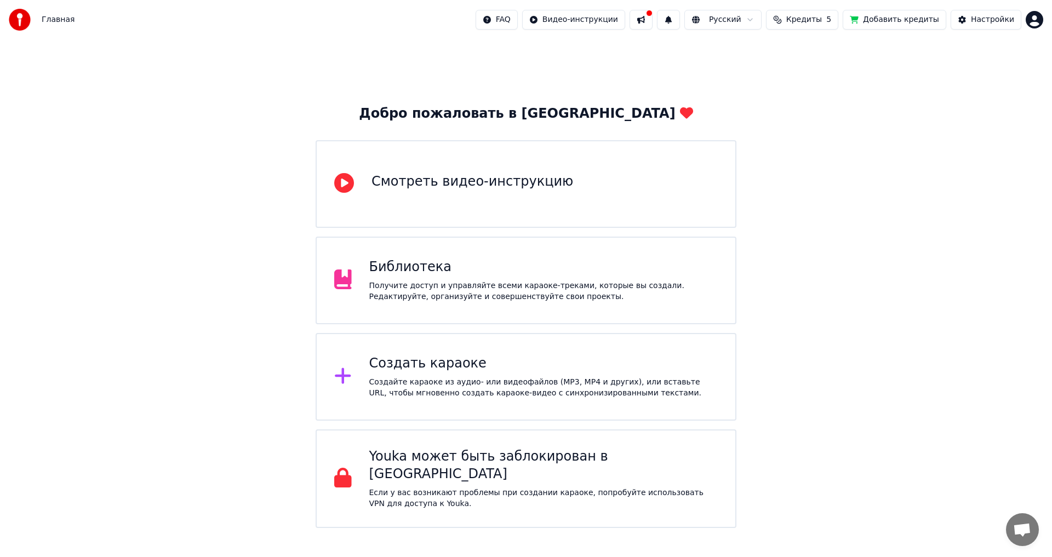
click at [446, 388] on div "Создайте караоке из аудио- или видеофайлов (MP3, MP4 и других), или вставьте UR…" at bounding box center [543, 388] width 349 height 22
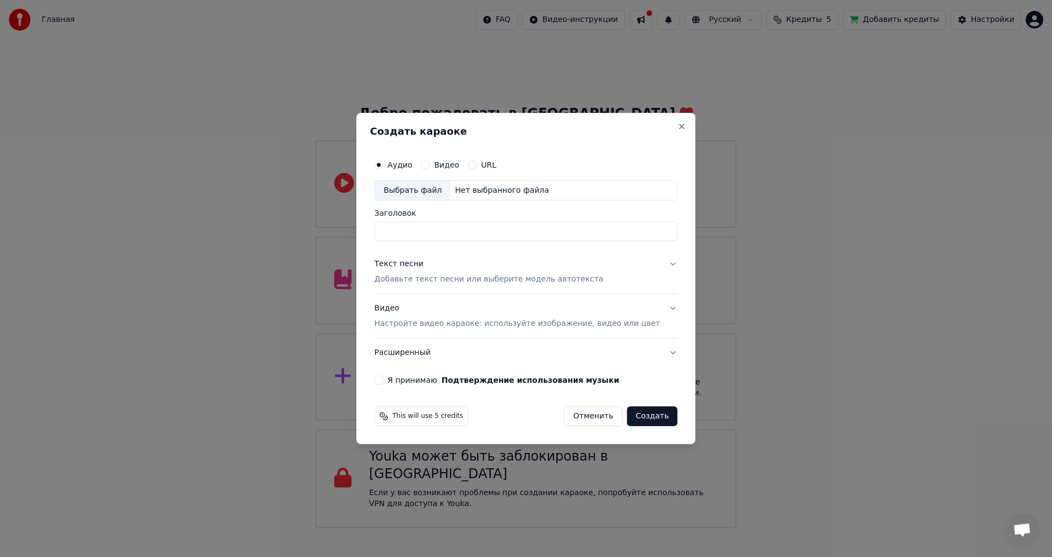
click at [454, 164] on label "Видео" at bounding box center [446, 165] width 25 height 8
click at [429, 164] on button "Видео" at bounding box center [425, 164] width 9 height 9
click at [445, 188] on div "Выбрать файл" at bounding box center [413, 191] width 76 height 20
type input "********"
click at [471, 277] on p "Добавьте текст песни или выберите модель автотекста" at bounding box center [488, 279] width 229 height 11
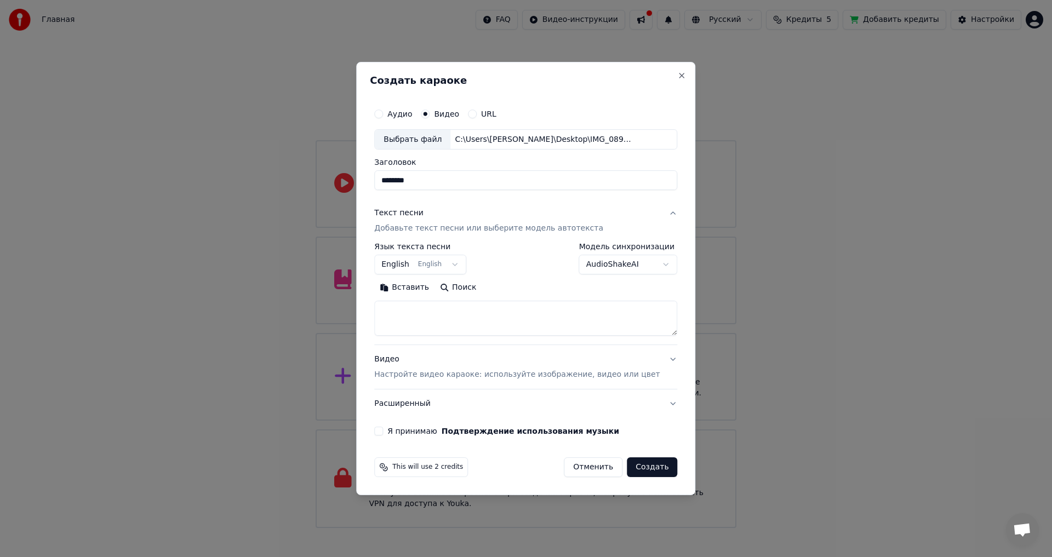
click at [481, 318] on textarea at bounding box center [525, 318] width 303 height 35
click at [490, 321] on textarea at bounding box center [525, 318] width 303 height 35
click at [531, 380] on p "Настройте видео караоке: используйте изображение, видео или цвет" at bounding box center [516, 374] width 285 height 11
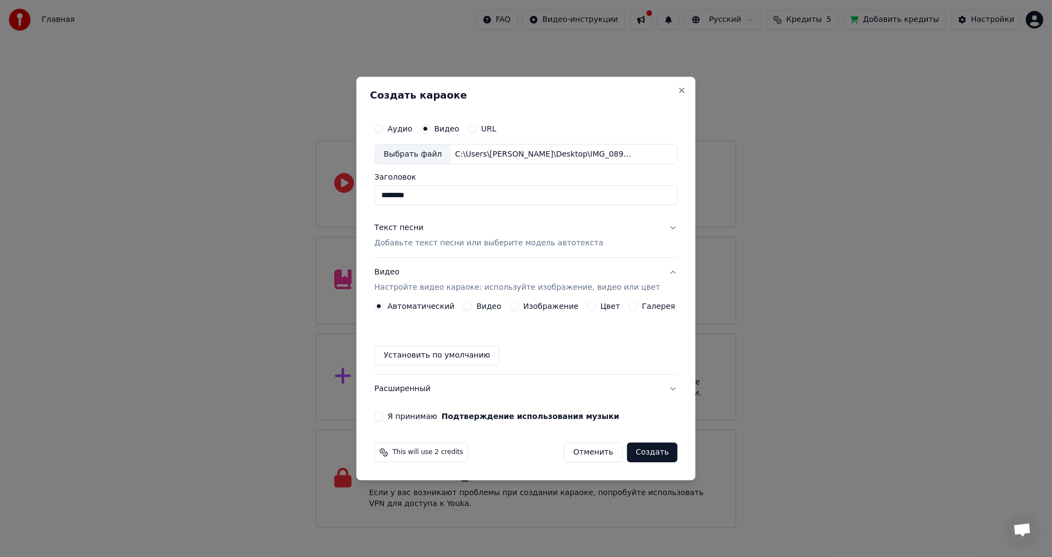
click at [480, 305] on div "Видео" at bounding box center [482, 306] width 38 height 9
click at [472, 305] on button "Видео" at bounding box center [467, 306] width 9 height 9
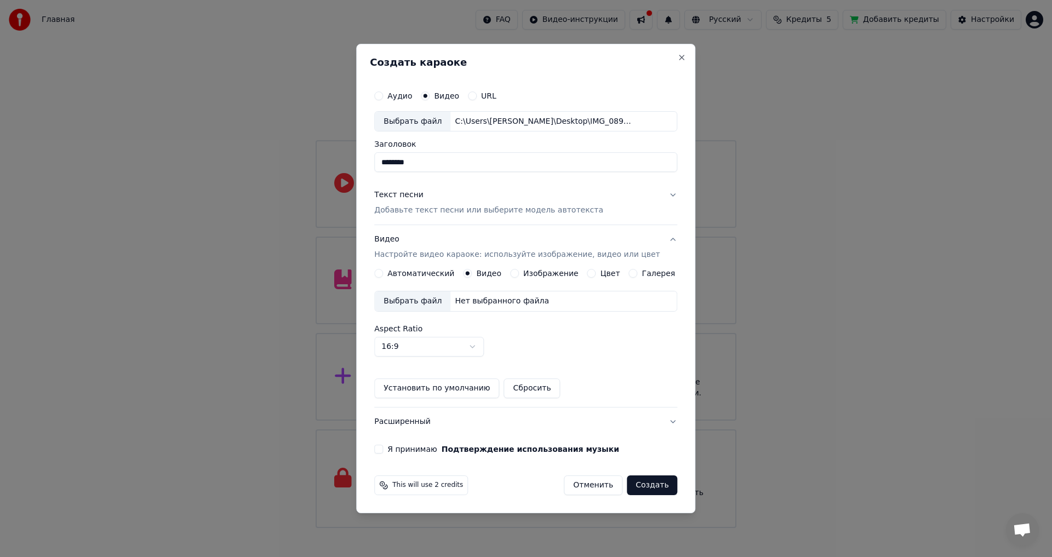
click at [416, 300] on div "Выбрать файл" at bounding box center [413, 301] width 76 height 20
click at [546, 210] on p "Добавьте текст песни или выберите модель автотекста" at bounding box center [488, 210] width 229 height 11
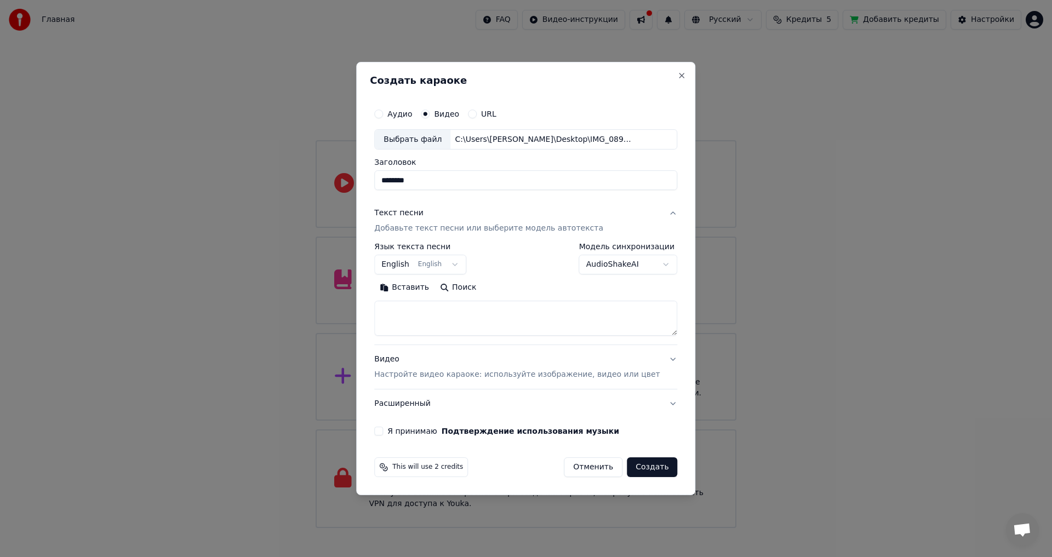
click at [465, 312] on textarea at bounding box center [525, 318] width 303 height 35
click at [424, 286] on button "Вставить" at bounding box center [404, 288] width 60 height 18
click at [645, 331] on textarea at bounding box center [509, 318] width 271 height 35
click at [542, 320] on textarea at bounding box center [509, 318] width 271 height 35
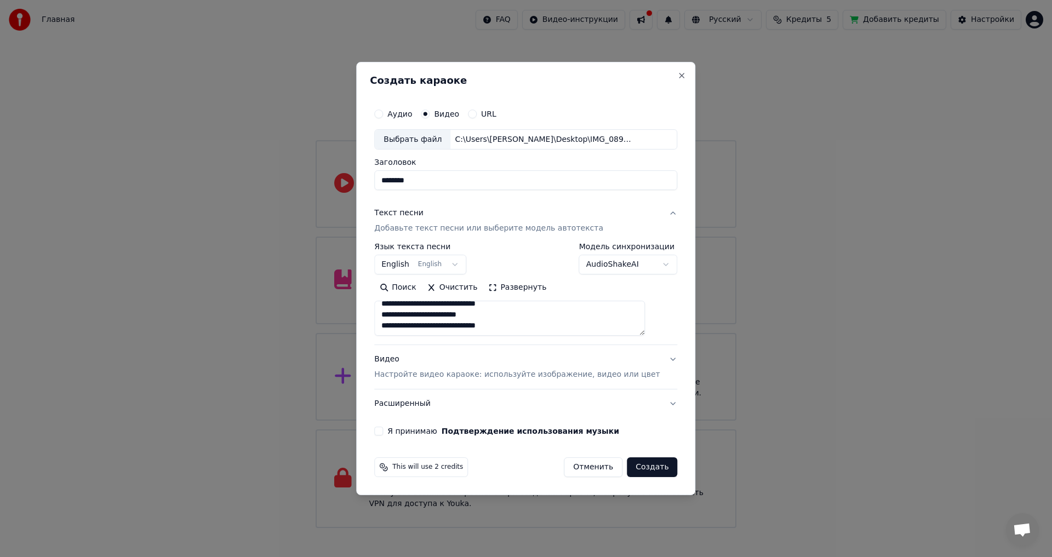
scroll to position [408, 0]
type textarea "**********"
click at [383, 433] on button "Я принимаю Подтверждение использования музыки" at bounding box center [378, 431] width 9 height 9
click at [645, 466] on button "Создать" at bounding box center [652, 467] width 50 height 20
select select "**"
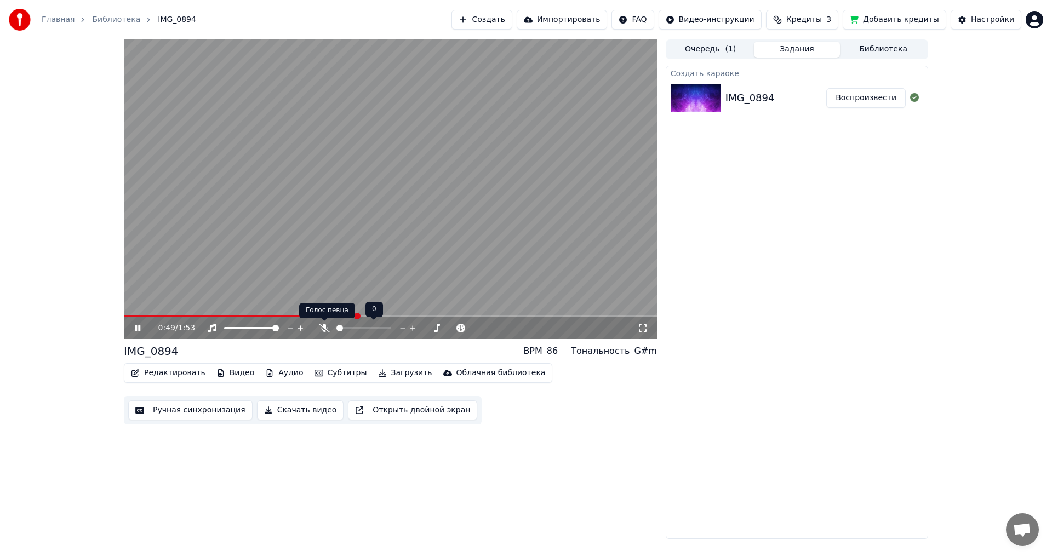
click at [322, 328] on icon at bounding box center [324, 328] width 11 height 9
click at [124, 315] on span at bounding box center [202, 316] width 156 height 2
click at [188, 372] on button "Редактировать" at bounding box center [168, 372] width 83 height 15
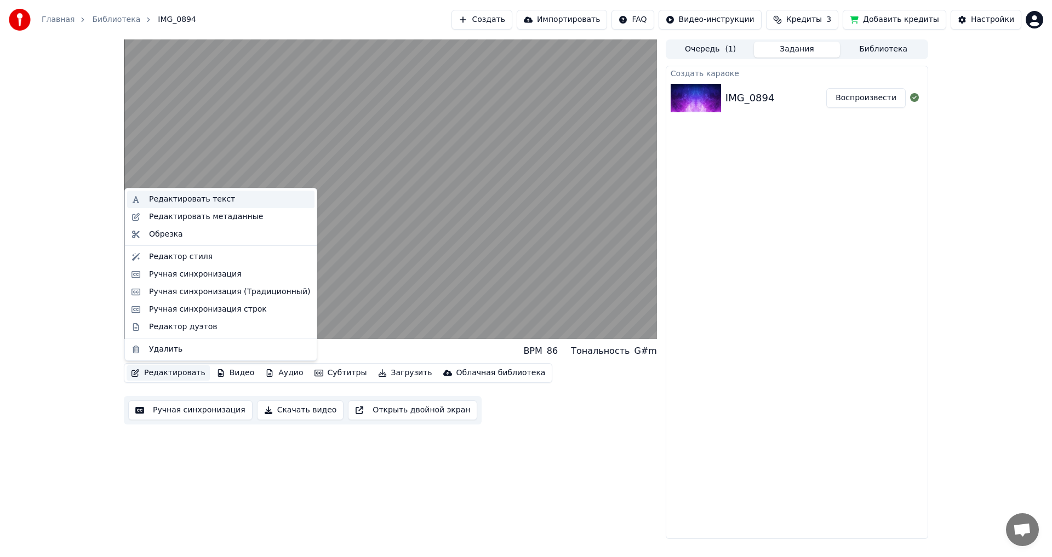
click at [200, 204] on div "Редактировать текст" at bounding box center [192, 199] width 86 height 11
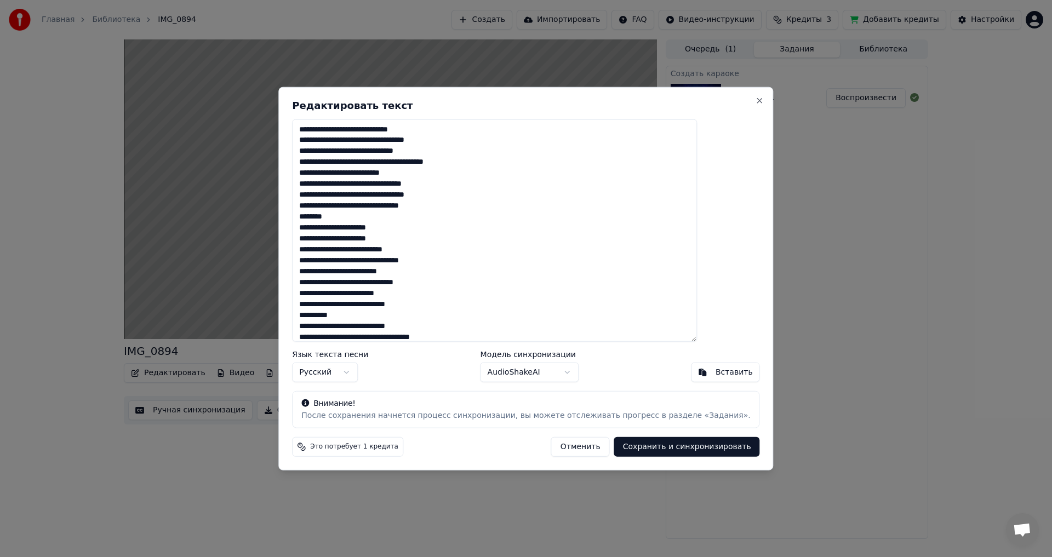
click at [493, 207] on textarea at bounding box center [494, 230] width 405 height 223
drag, startPoint x: 476, startPoint y: 218, endPoint x: 272, endPoint y: 124, distance: 224.3
click at [272, 124] on body "Главная Библиотека IMG_0894 Создать Импортировать FAQ Видео-инструкции Кредиты …" at bounding box center [526, 278] width 1052 height 557
drag, startPoint x: 330, startPoint y: 228, endPoint x: 469, endPoint y: 322, distance: 167.6
click at [469, 322] on textarea "**********" at bounding box center [494, 230] width 405 height 223
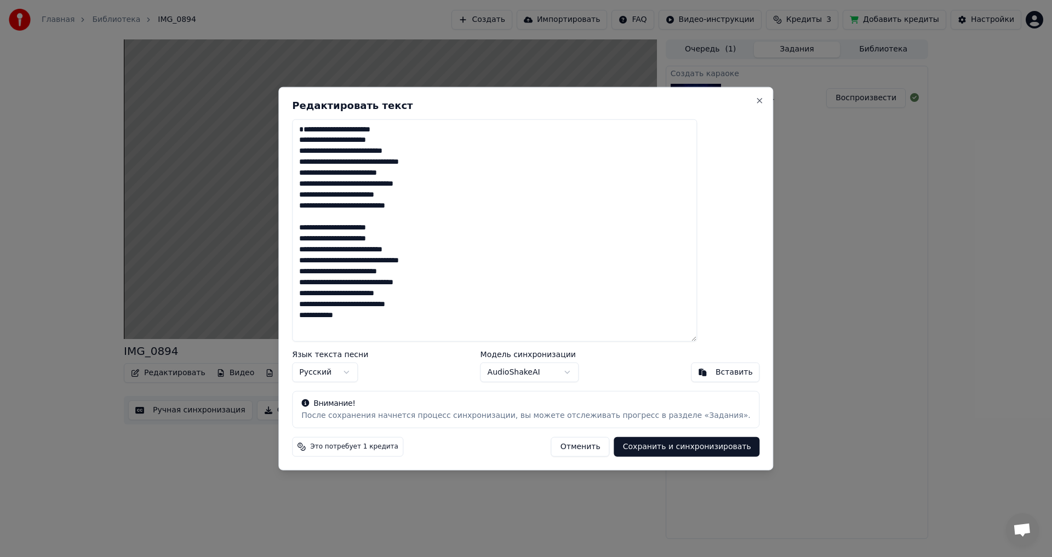
click at [453, 320] on textarea "**********" at bounding box center [494, 230] width 405 height 223
click at [669, 450] on button "Сохранить и синхронизировать" at bounding box center [687, 447] width 146 height 20
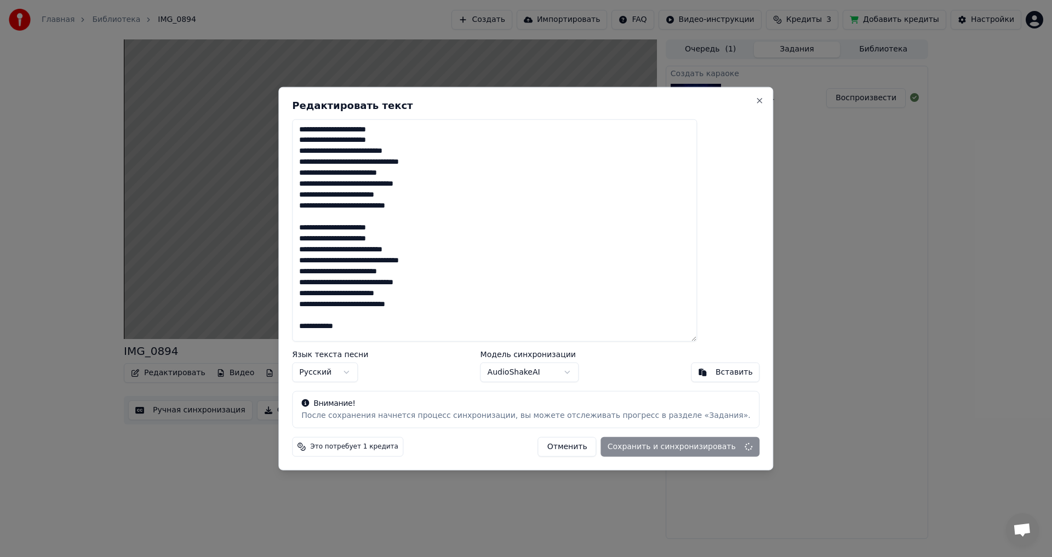
type textarea "**********"
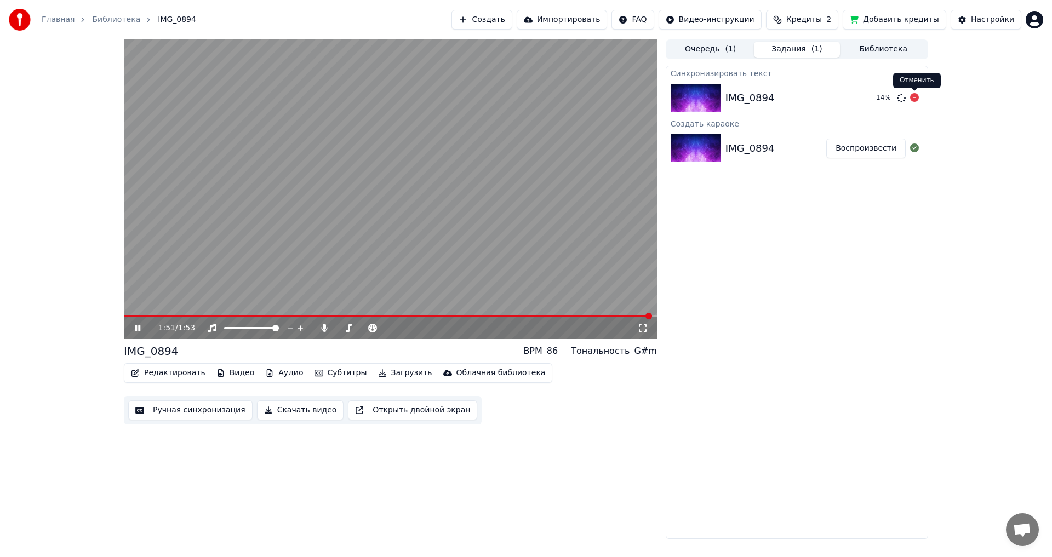
click at [914, 100] on icon at bounding box center [914, 97] width 9 height 9
click at [913, 98] on icon at bounding box center [914, 97] width 9 height 9
click at [754, 140] on div "IMG_0894 Воспроизвести" at bounding box center [796, 148] width 261 height 37
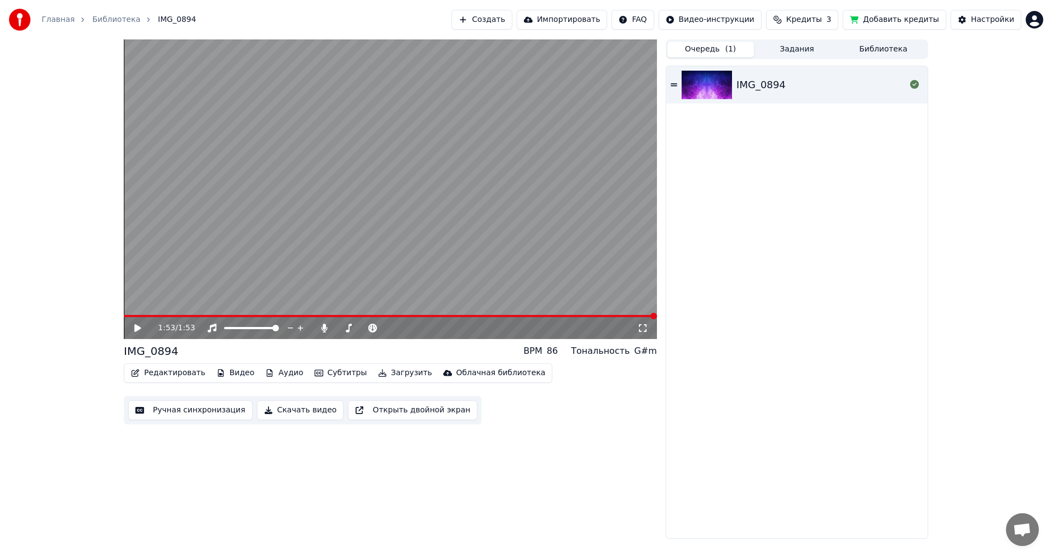
click at [698, 44] on button "Очередь ( 1 )" at bounding box center [710, 50] width 87 height 16
click at [789, 51] on button "Задания" at bounding box center [797, 50] width 87 height 16
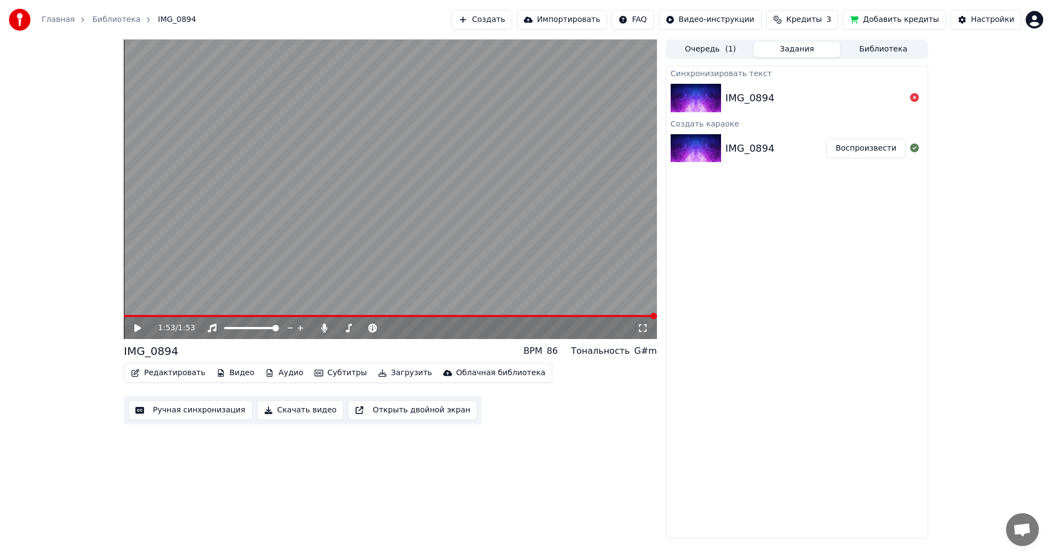
click at [135, 322] on div "1:53 / 1:53" at bounding box center [390, 328] width 533 height 22
click at [135, 326] on icon at bounding box center [137, 328] width 7 height 8
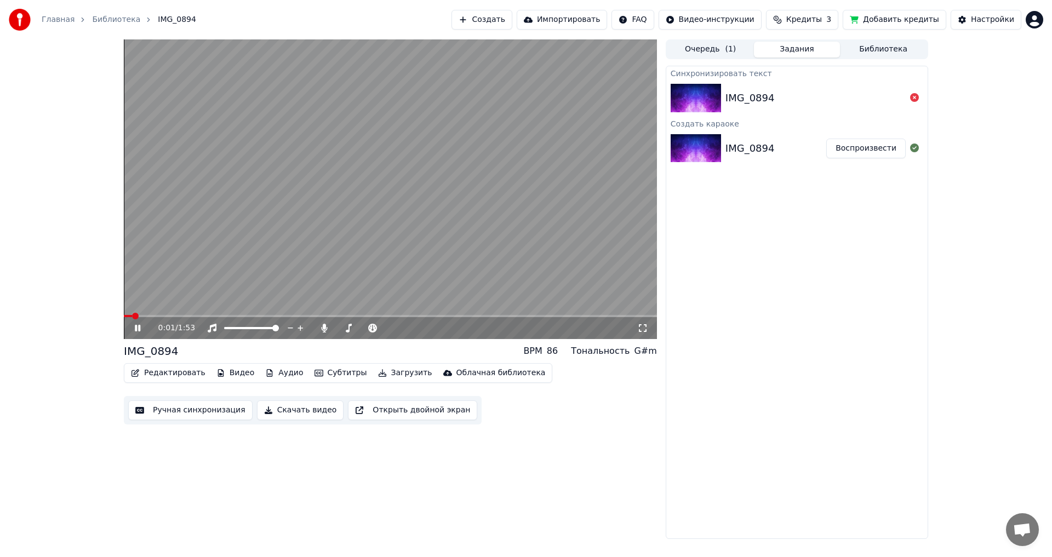
click at [135, 326] on icon at bounding box center [137, 328] width 5 height 7
click at [160, 375] on button "Редактировать" at bounding box center [168, 372] width 83 height 15
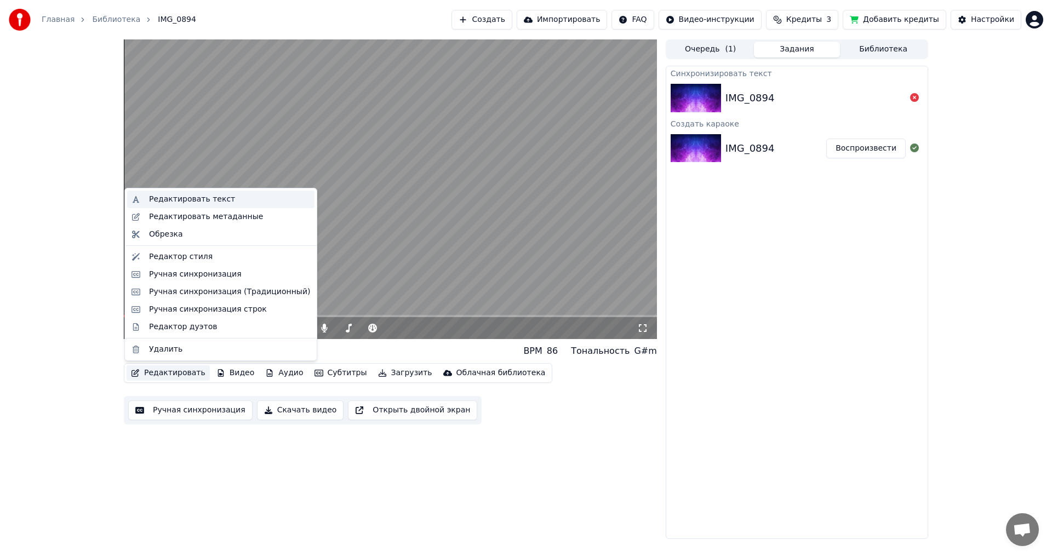
click at [198, 199] on div "Редактировать текст" at bounding box center [192, 199] width 86 height 11
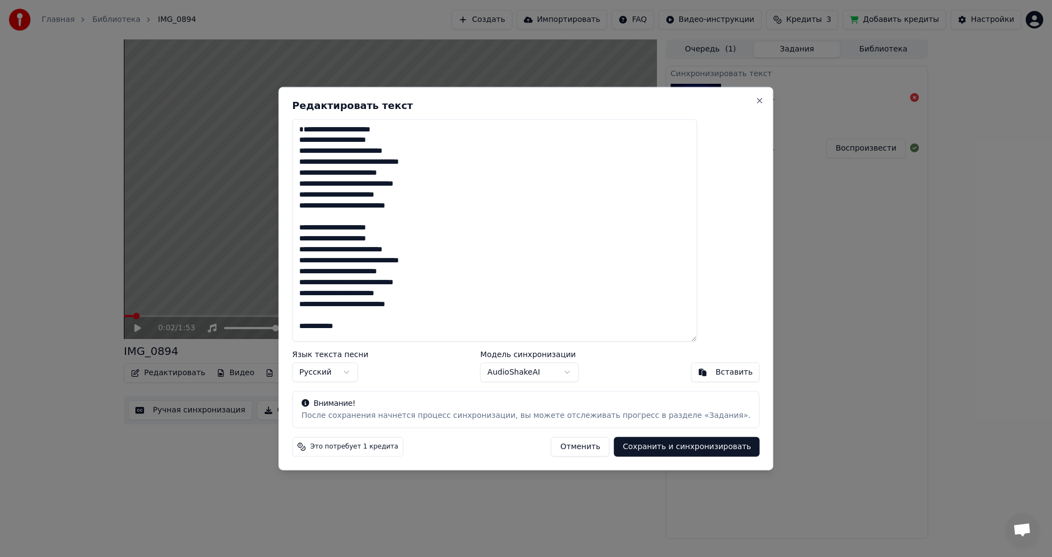
click at [713, 96] on div "**********" at bounding box center [525, 279] width 495 height 384
drag, startPoint x: 738, startPoint y: 105, endPoint x: 736, endPoint y: 100, distance: 5.6
click at [738, 105] on div "**********" at bounding box center [525, 279] width 495 height 384
click at [755, 99] on button "Close" at bounding box center [759, 100] width 9 height 9
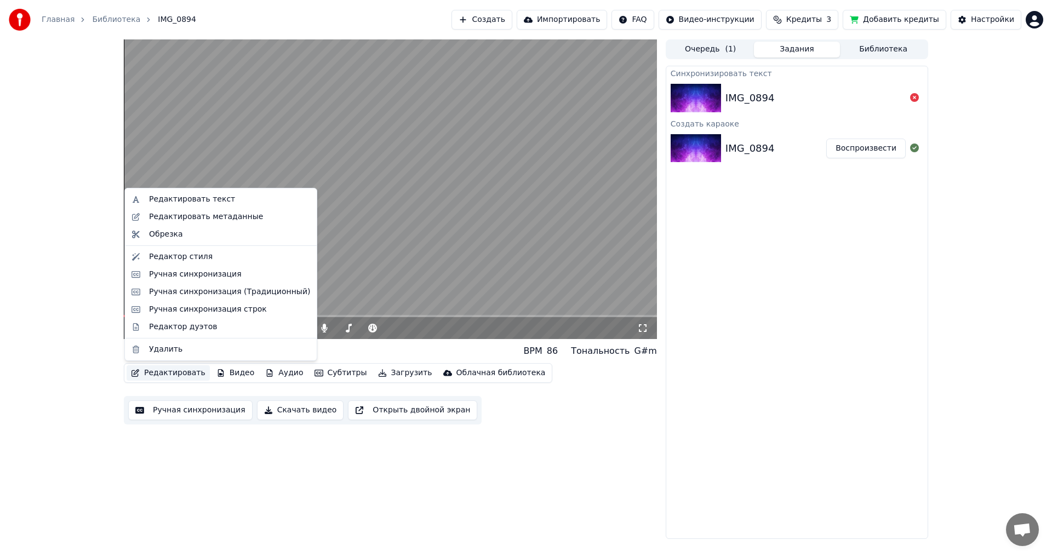
click at [162, 372] on button "Редактировать" at bounding box center [168, 372] width 83 height 15
click at [190, 218] on div "Редактировать метаданные" at bounding box center [206, 216] width 114 height 11
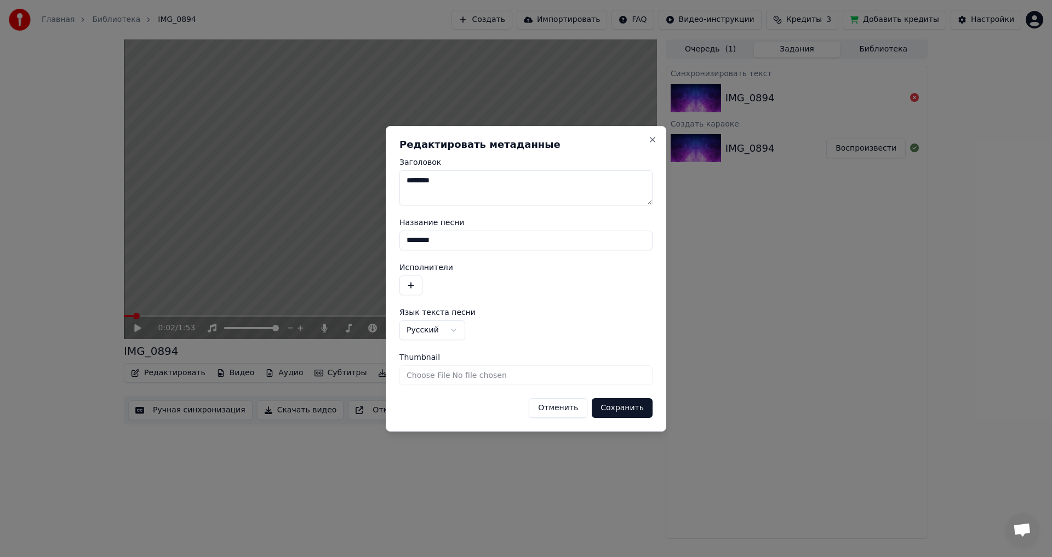
drag, startPoint x: 506, startPoint y: 194, endPoint x: 288, endPoint y: 168, distance: 220.1
click at [288, 168] on body "**********" at bounding box center [526, 278] width 1052 height 557
type textarea "**********"
click at [623, 404] on button "Сохранить" at bounding box center [622, 408] width 61 height 20
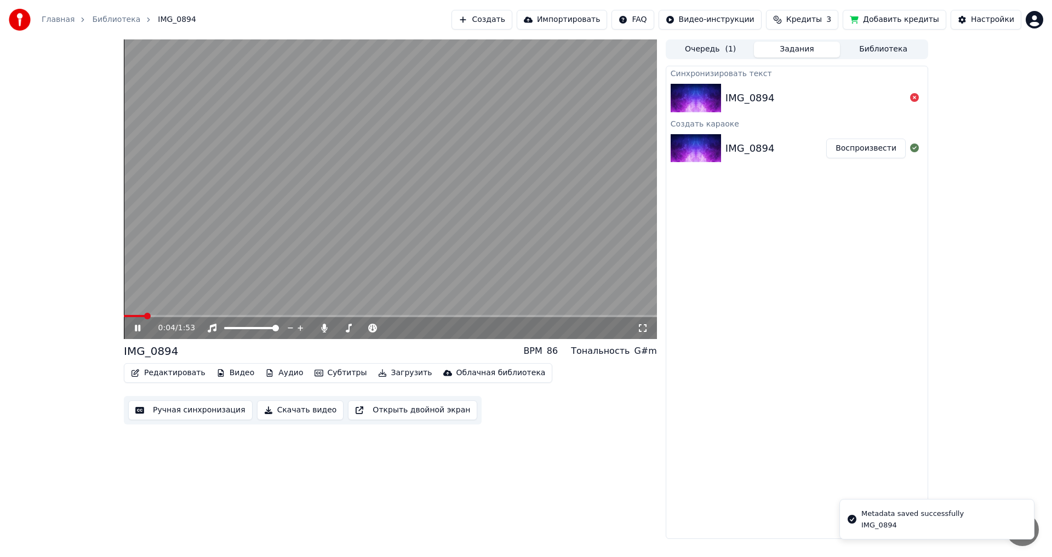
click at [133, 333] on div "0:04 / 1:53" at bounding box center [390, 328] width 524 height 11
click at [147, 371] on button "Редактировать" at bounding box center [168, 372] width 83 height 15
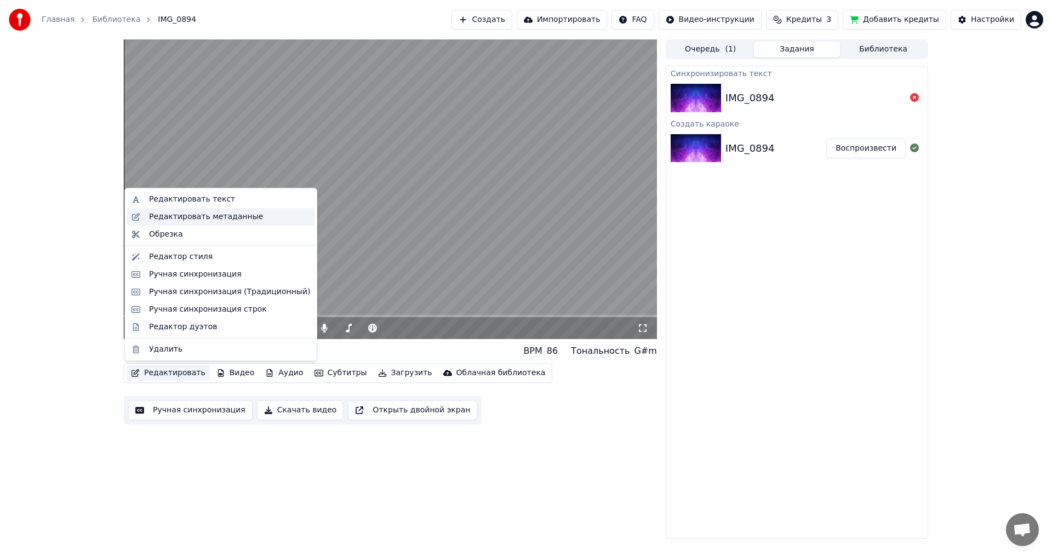
click at [186, 219] on div "Редактировать метаданные" at bounding box center [206, 216] width 114 height 11
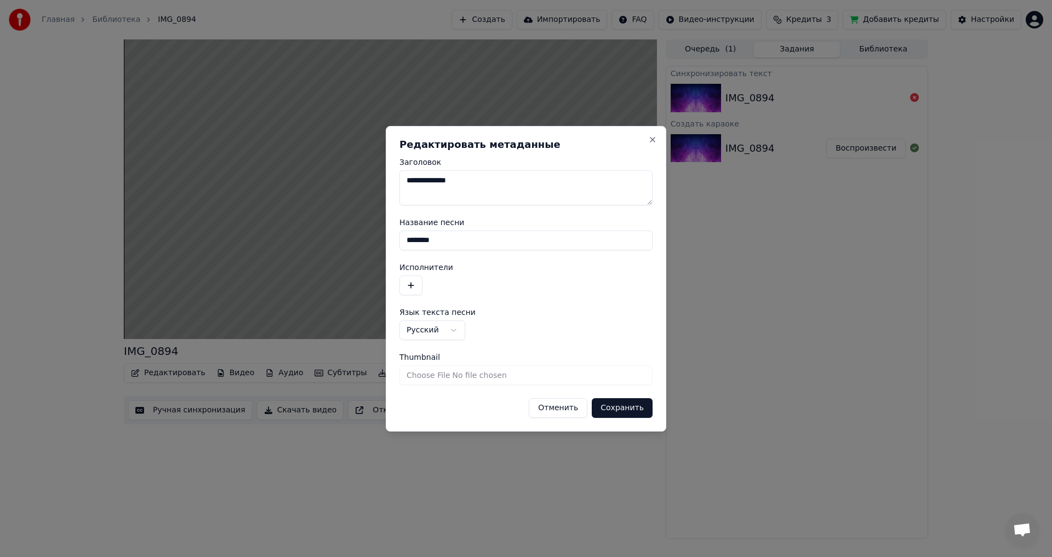
click at [469, 241] on input "********" at bounding box center [525, 241] width 253 height 20
drag, startPoint x: 512, startPoint y: 193, endPoint x: 338, endPoint y: 185, distance: 173.3
click at [338, 185] on body "**********" at bounding box center [526, 278] width 1052 height 557
click at [494, 240] on input "********" at bounding box center [525, 241] width 253 height 20
drag, startPoint x: 494, startPoint y: 240, endPoint x: 248, endPoint y: 246, distance: 246.6
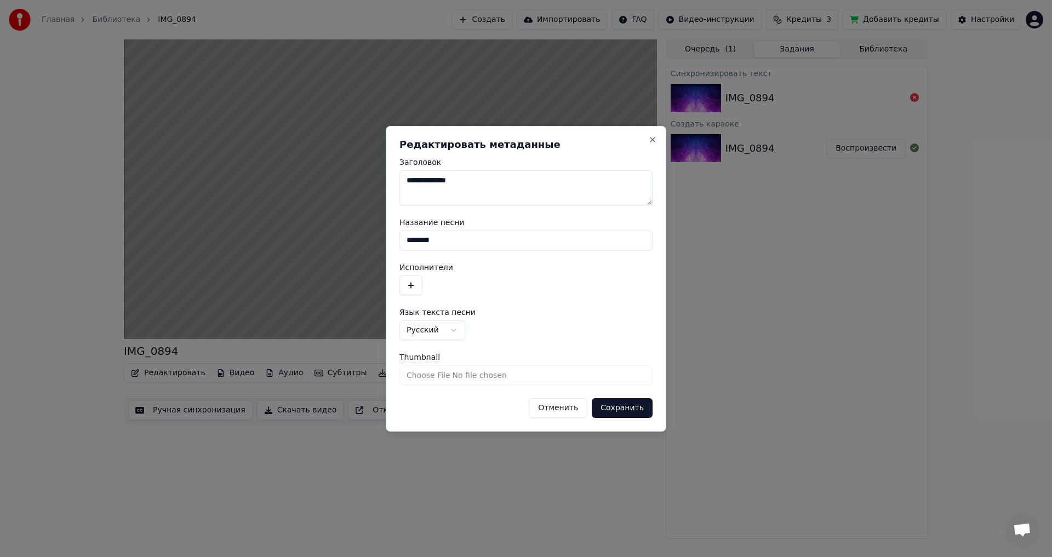
click at [248, 246] on body "**********" at bounding box center [526, 278] width 1052 height 557
paste input "******"
type input "**********"
click at [624, 409] on button "Сохранить" at bounding box center [622, 408] width 61 height 20
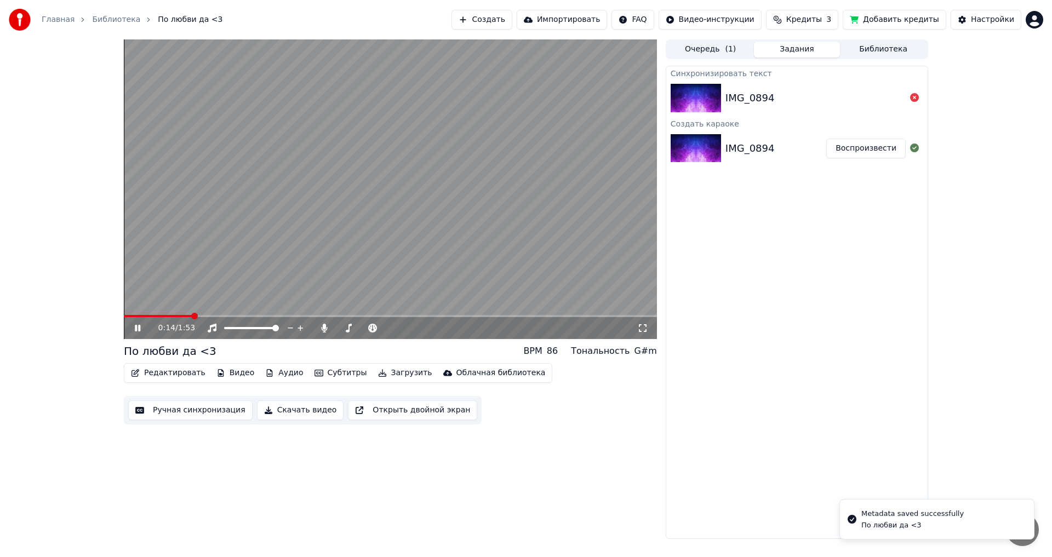
click at [136, 330] on icon at bounding box center [137, 328] width 5 height 7
click at [134, 330] on icon at bounding box center [146, 328] width 26 height 9
click at [124, 313] on span at bounding box center [127, 316] width 7 height 7
click at [160, 374] on button "Редактировать" at bounding box center [168, 372] width 83 height 15
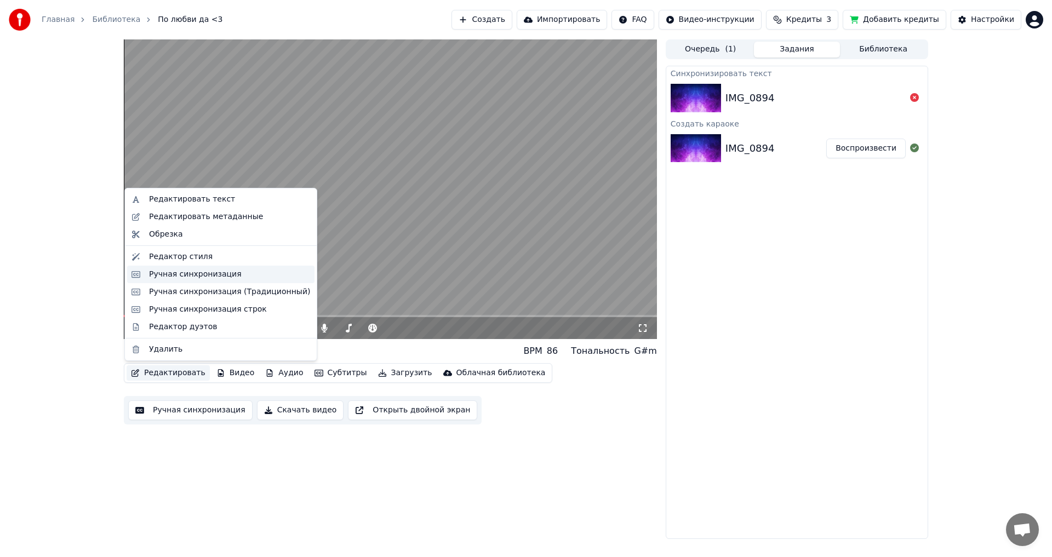
click at [183, 279] on div "Ручная синхронизация" at bounding box center [195, 274] width 93 height 11
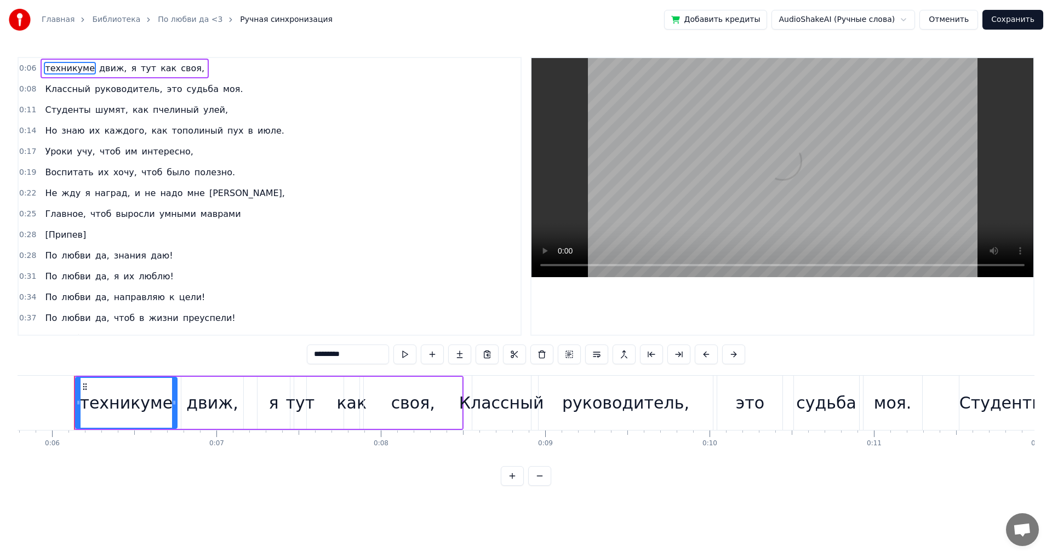
scroll to position [0, 953]
drag, startPoint x: 230, startPoint y: 214, endPoint x: 191, endPoint y: 203, distance: 40.6
click at [191, 203] on div "0:06 техникуме движ, я тут как своя, 0:08 Классный руководитель, это судьба моя…" at bounding box center [270, 196] width 504 height 279
drag, startPoint x: 231, startPoint y: 225, endPoint x: 0, endPoint y: 87, distance: 268.9
click at [0, 87] on div "Главная Библиотека По любви да <3 Ручная синхронизация Добавить кредиты AudioSh…" at bounding box center [526, 243] width 1052 height 486
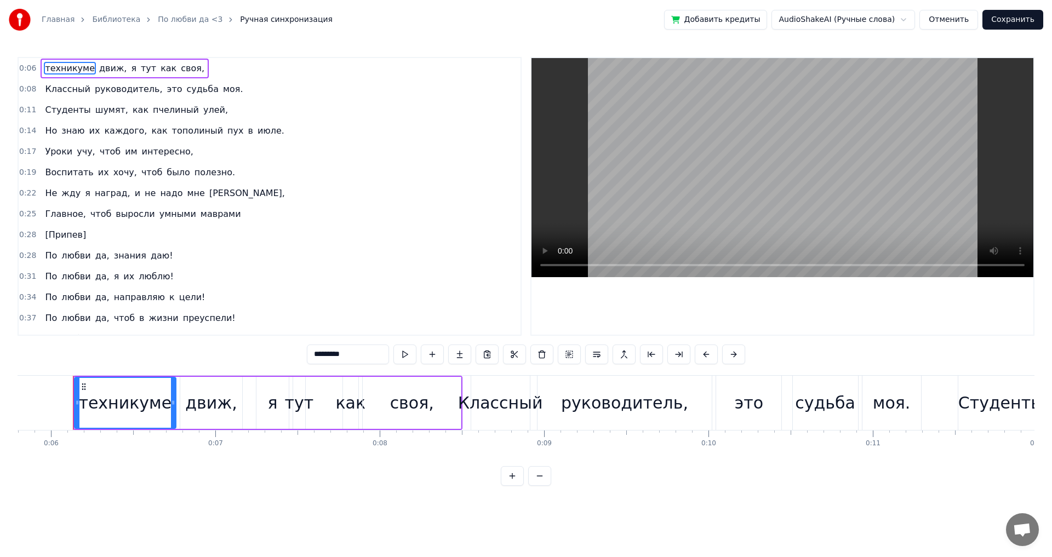
click at [141, 205] on div "Главное, чтоб выросли умными маврами" at bounding box center [143, 214] width 204 height 20
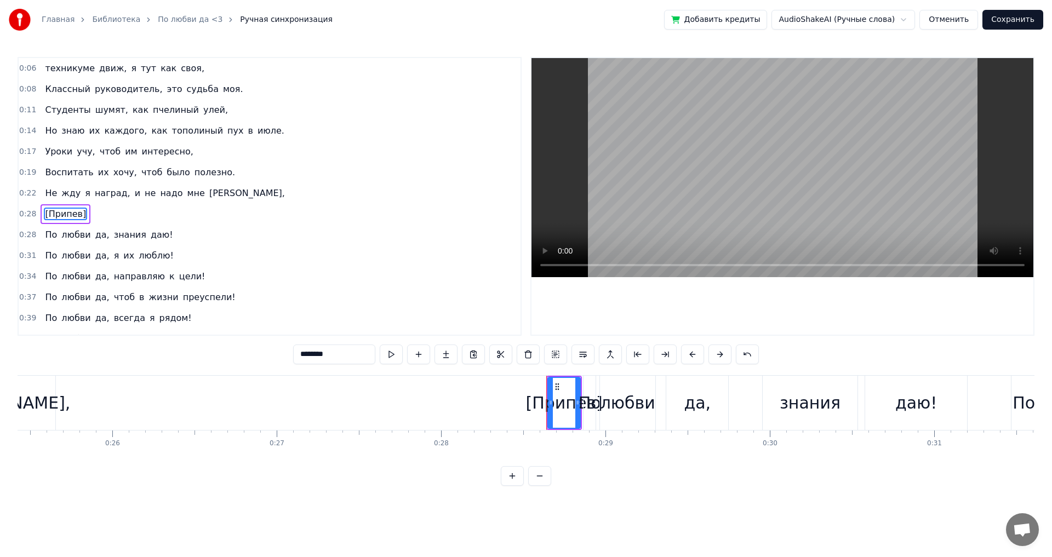
scroll to position [18, 0]
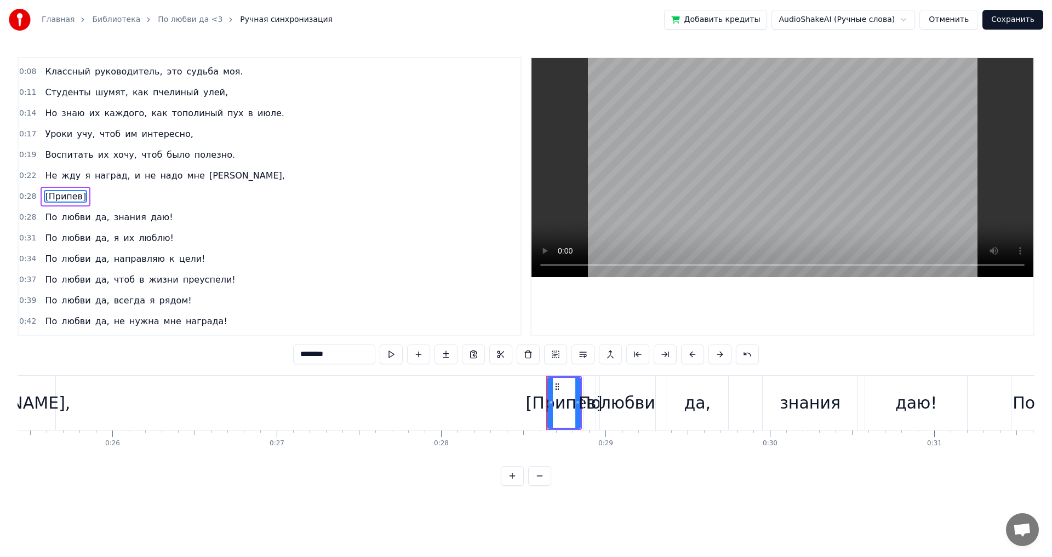
click at [159, 176] on span "надо" at bounding box center [171, 175] width 25 height 13
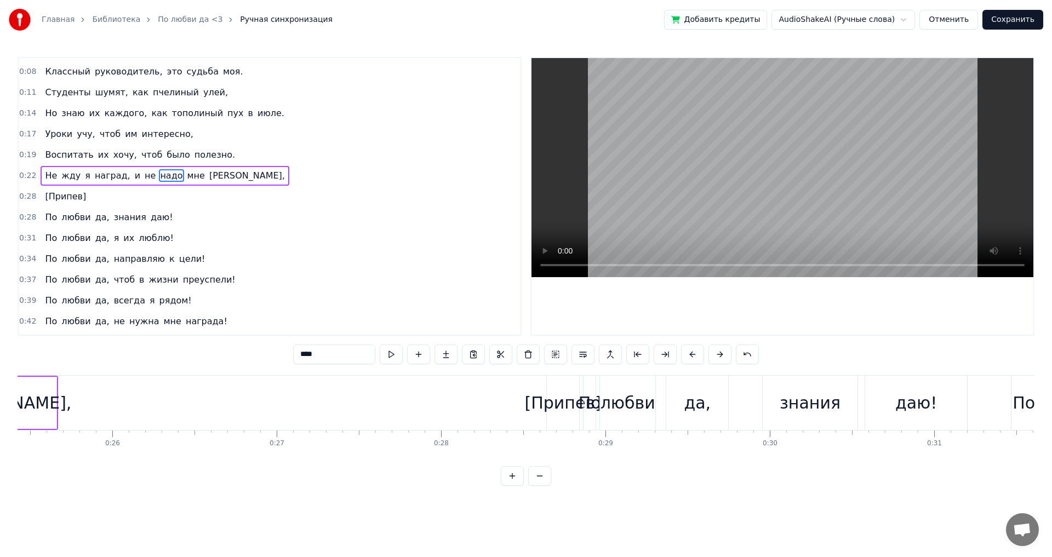
scroll to position [0, 0]
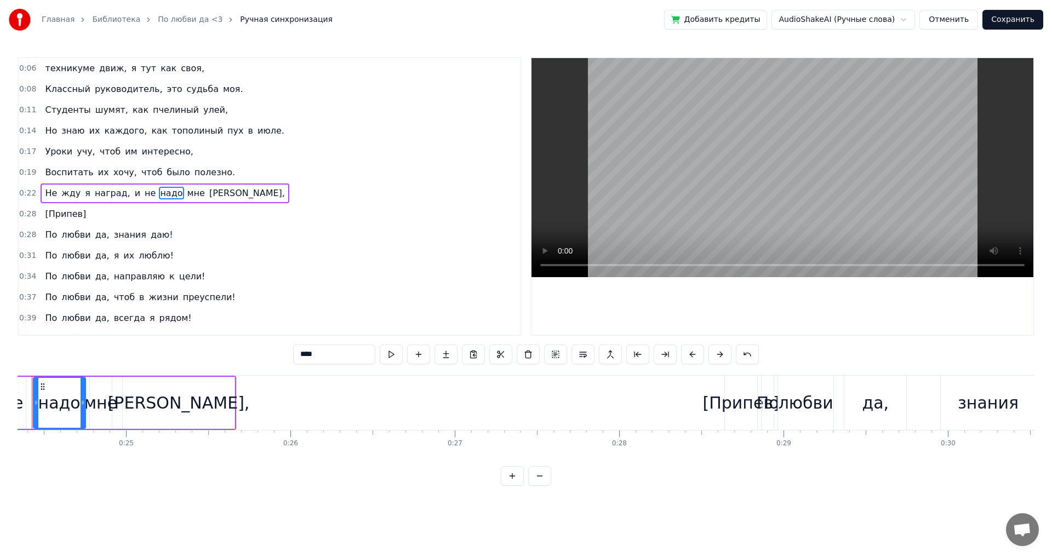
click at [114, 176] on span "хочу," at bounding box center [125, 172] width 26 height 13
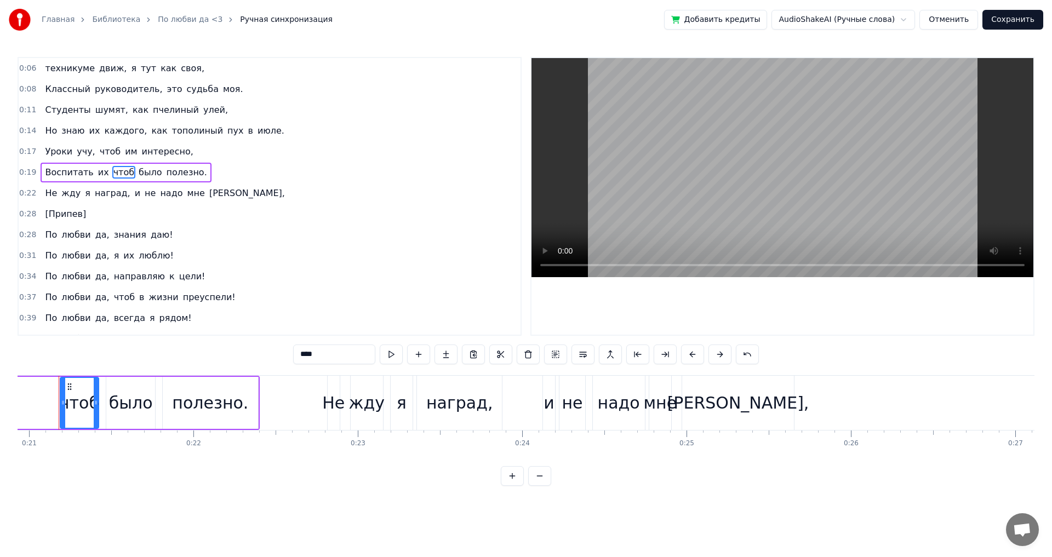
scroll to position [0, 3322]
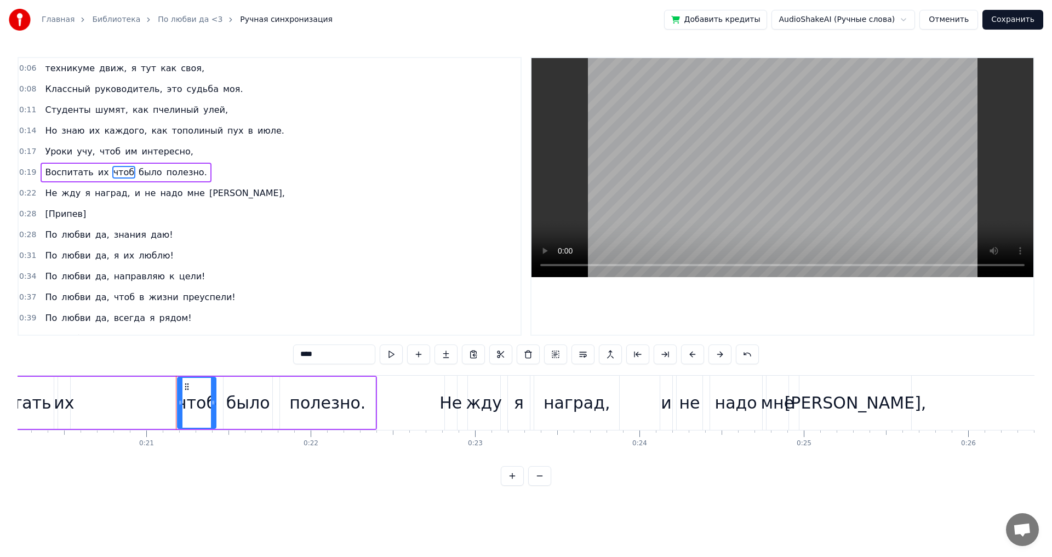
drag, startPoint x: 206, startPoint y: 176, endPoint x: 60, endPoint y: 144, distance: 149.4
click at [60, 144] on div "0:06 техникуме движ, я тут как своя, 0:08 Классный руководитель, это судьба моя…" at bounding box center [270, 196] width 504 height 279
drag, startPoint x: 244, startPoint y: 203, endPoint x: 0, endPoint y: 58, distance: 284.0
click at [0, 58] on div "Главная Библиотека По любви да <3 Ручная синхронизация Добавить кредиты AudioSh…" at bounding box center [526, 243] width 1052 height 486
click at [140, 74] on span "тут" at bounding box center [149, 68] width 18 height 13
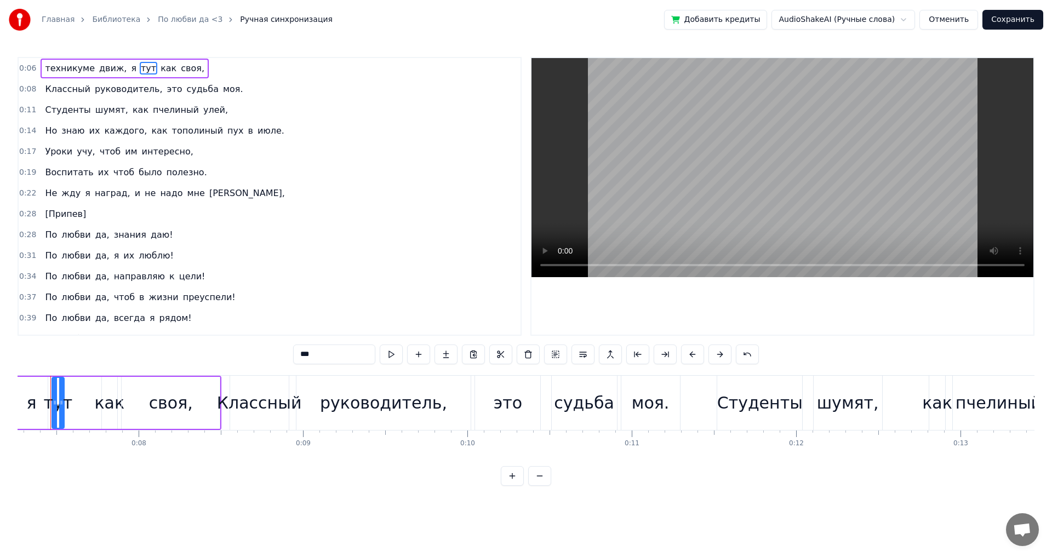
click at [180, 72] on span "своя," at bounding box center [193, 68] width 26 height 13
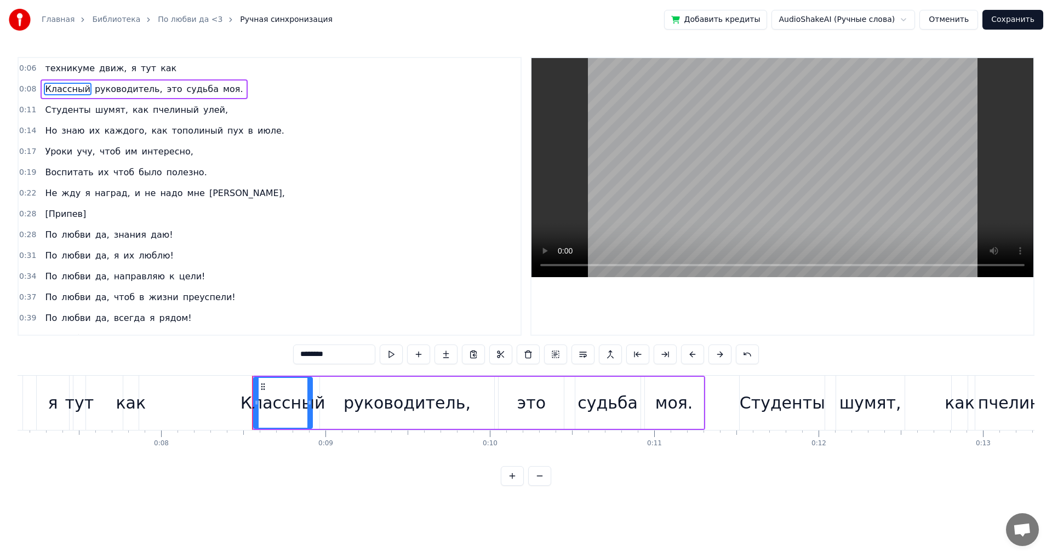
click at [99, 70] on span "движ," at bounding box center [113, 68] width 30 height 13
click at [108, 72] on span "тут" at bounding box center [117, 68] width 18 height 13
click at [98, 73] on span "я" at bounding box center [102, 68] width 8 height 13
type input "*"
click at [84, 77] on div "техникуме как" at bounding box center [80, 69] width 79 height 20
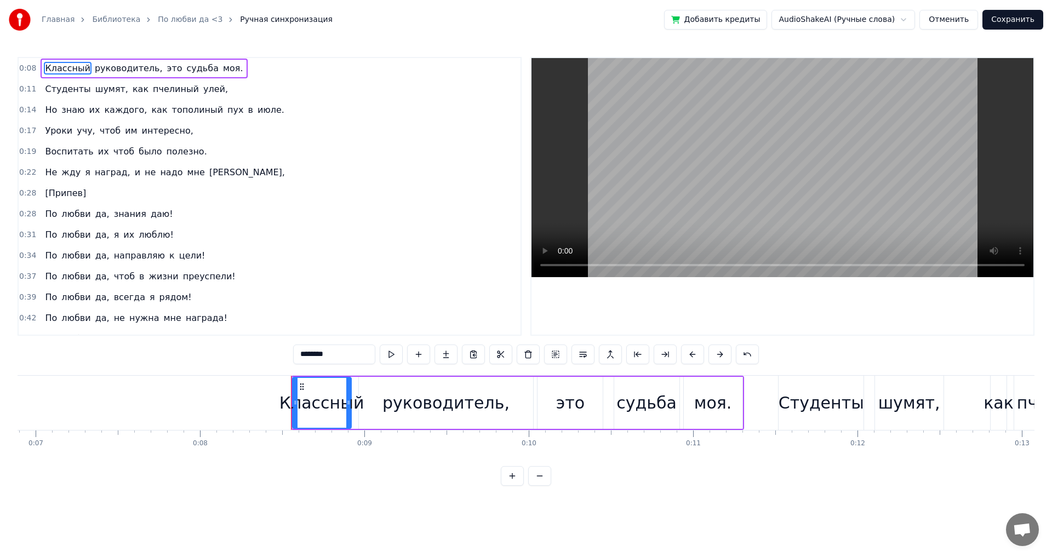
scroll to position [0, 953]
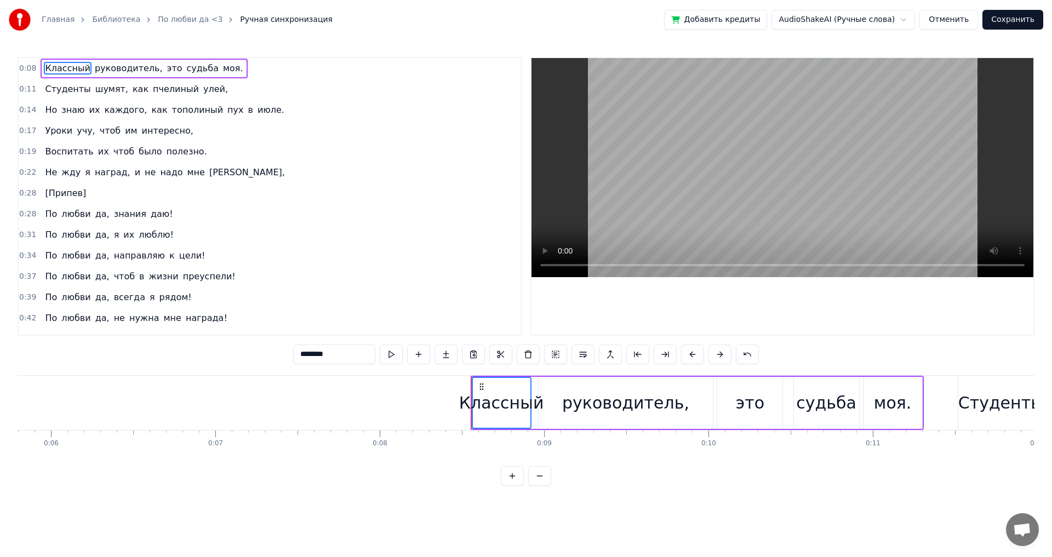
click at [45, 170] on span "Не" at bounding box center [51, 172] width 14 height 13
click at [208, 175] on span "[PERSON_NAME]," at bounding box center [247, 172] width 78 height 13
click at [161, 175] on span "надо" at bounding box center [171, 172] width 25 height 13
drag, startPoint x: 229, startPoint y: 180, endPoint x: 46, endPoint y: 165, distance: 184.1
click at [46, 165] on div "0:22 Не жду я наград, и не надо мне [PERSON_NAME]," at bounding box center [270, 172] width 502 height 21
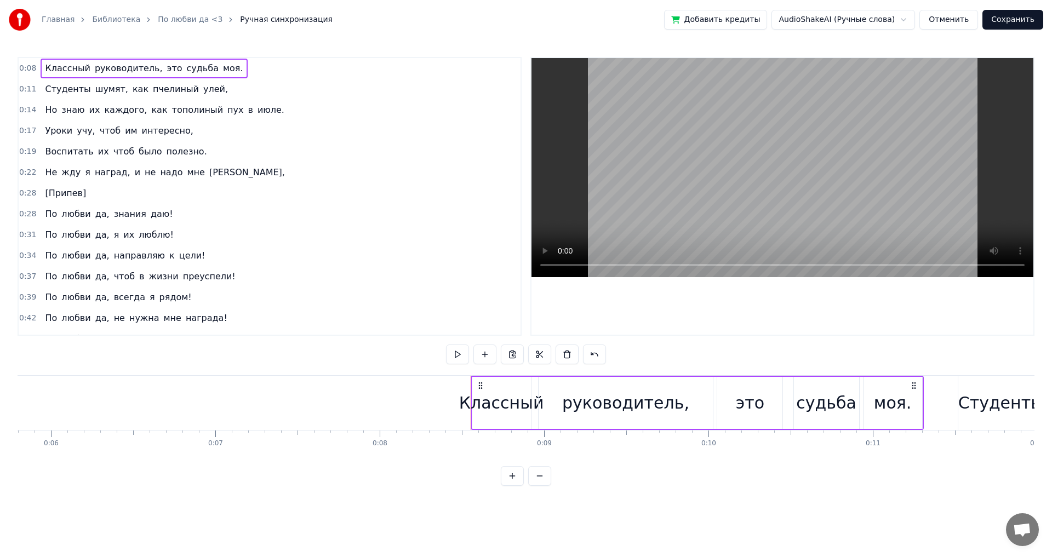
click at [60, 168] on span "жду" at bounding box center [70, 172] width 21 height 13
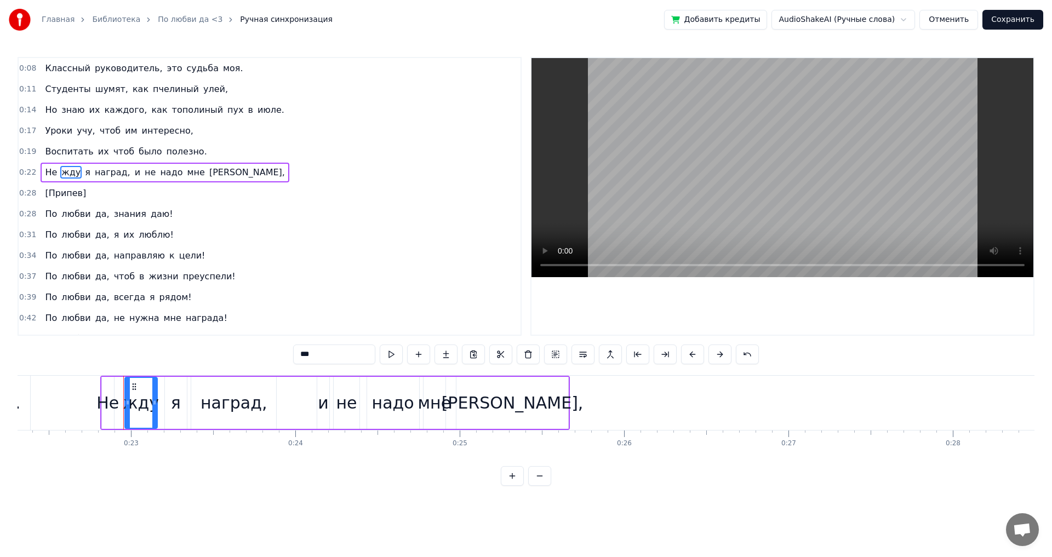
scroll to position [0, 3717]
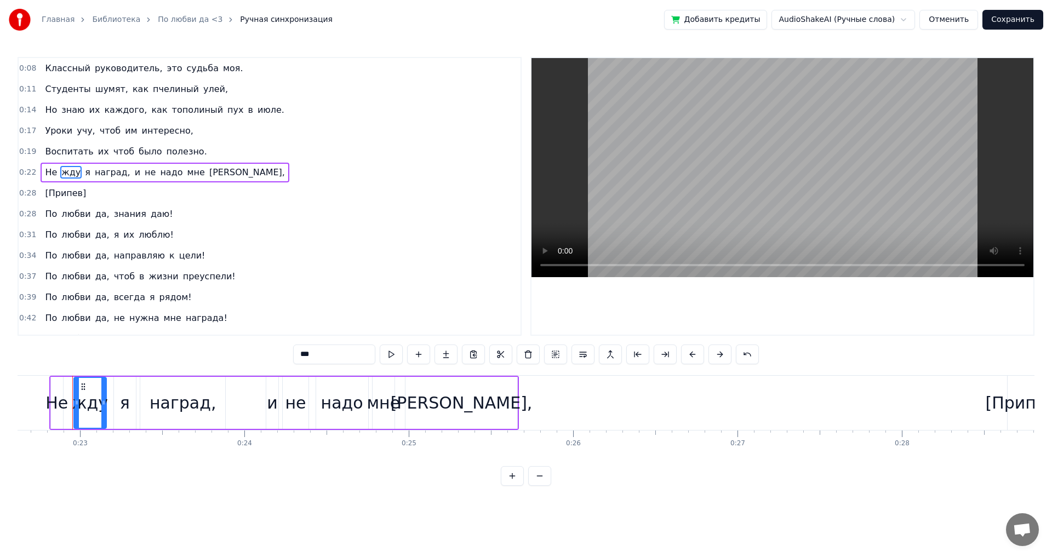
click at [67, 198] on span "[Припев]" at bounding box center [65, 193] width 43 height 13
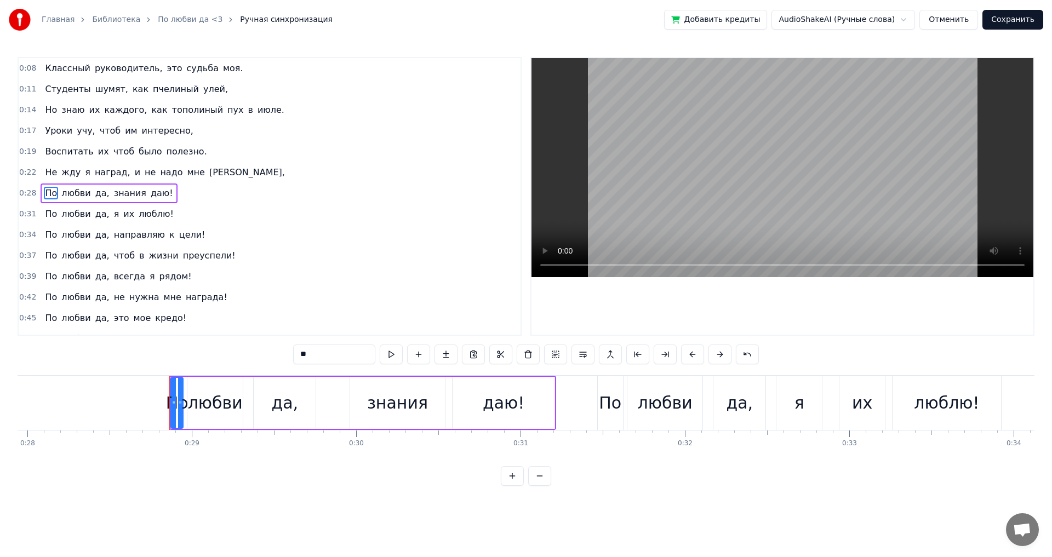
scroll to position [0, 4651]
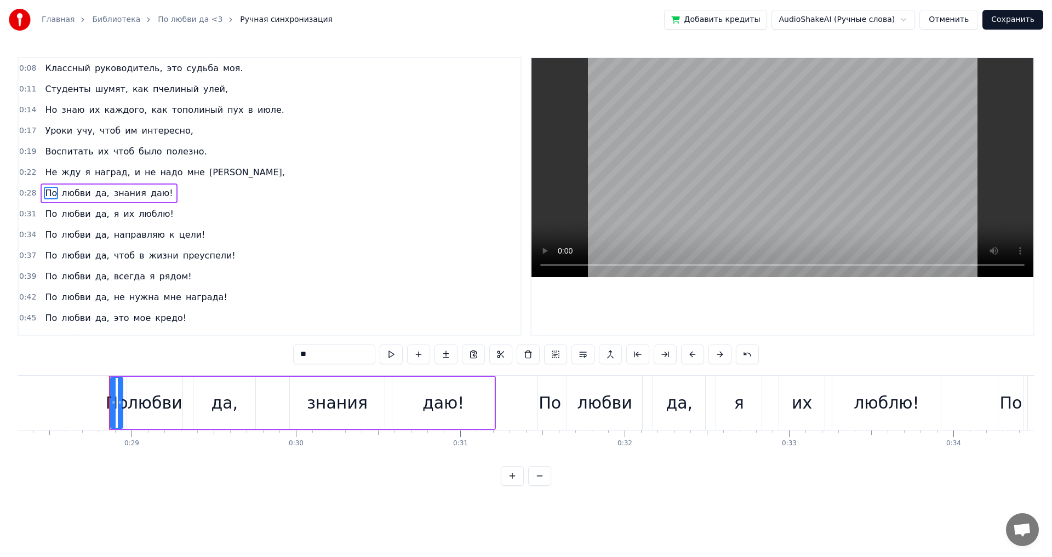
click at [208, 167] on span "[PERSON_NAME]," at bounding box center [247, 172] width 78 height 13
click at [144, 171] on span "не" at bounding box center [150, 172] width 13 height 13
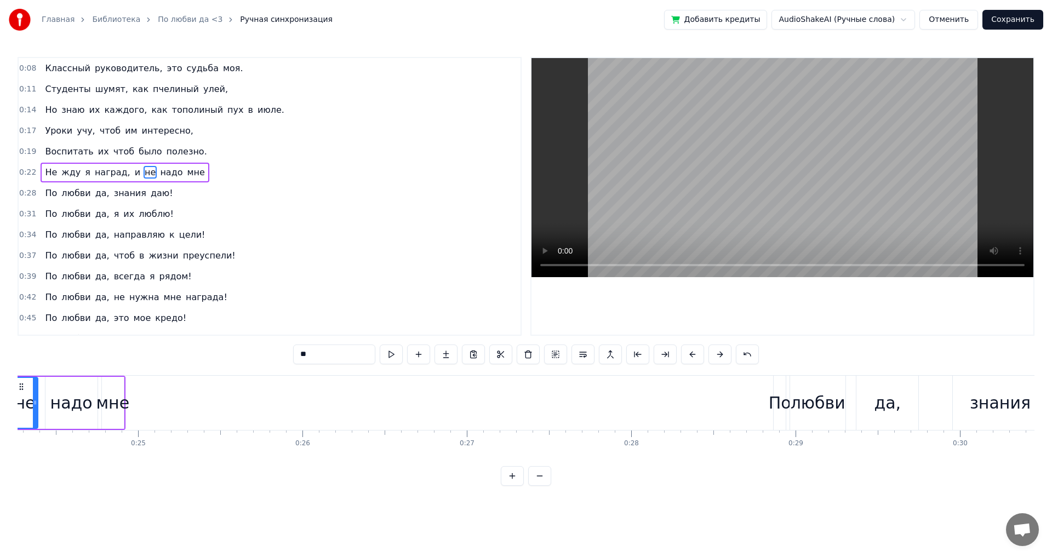
scroll to position [0, 3926]
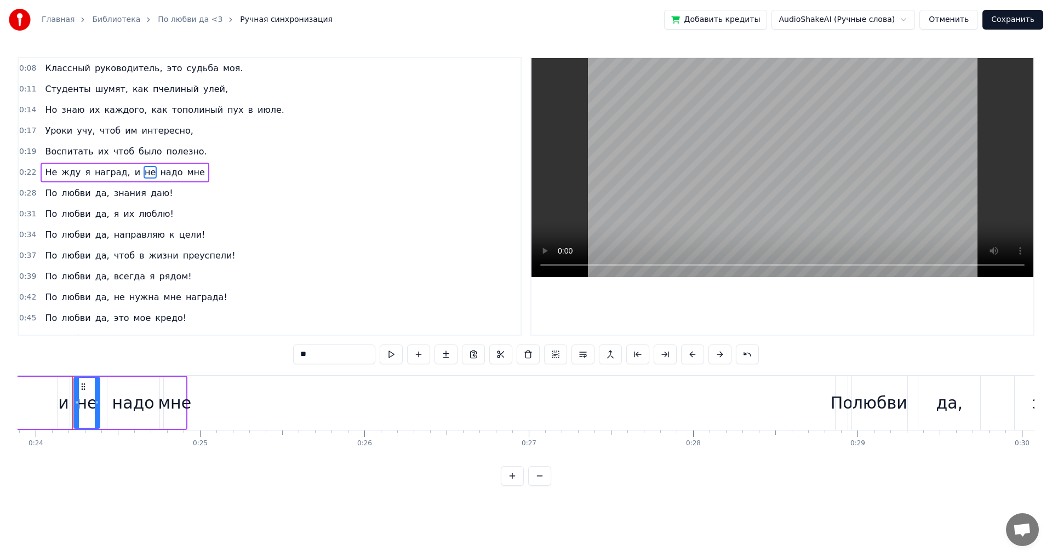
click at [48, 172] on span "Не" at bounding box center [51, 172] width 14 height 13
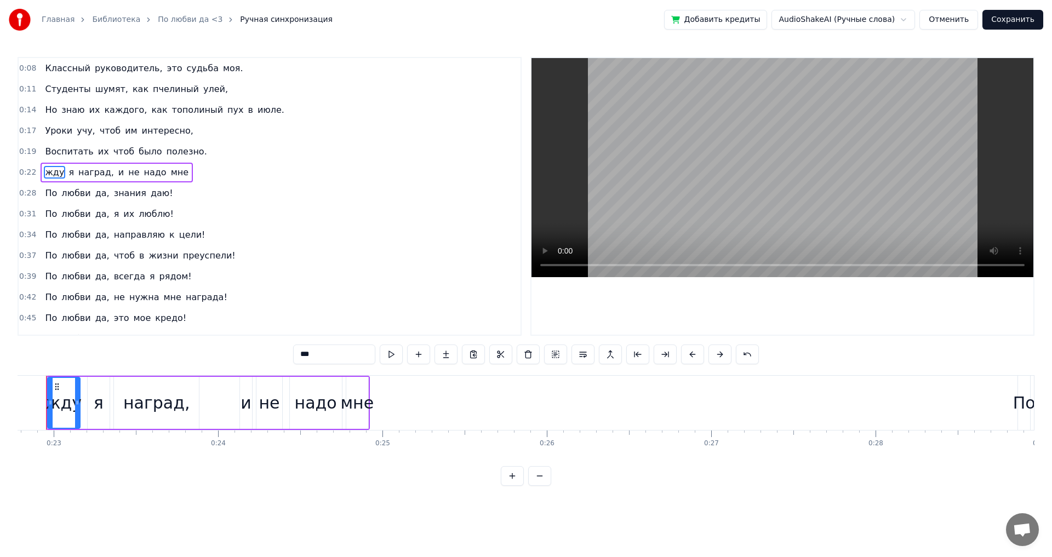
scroll to position [0, 3693]
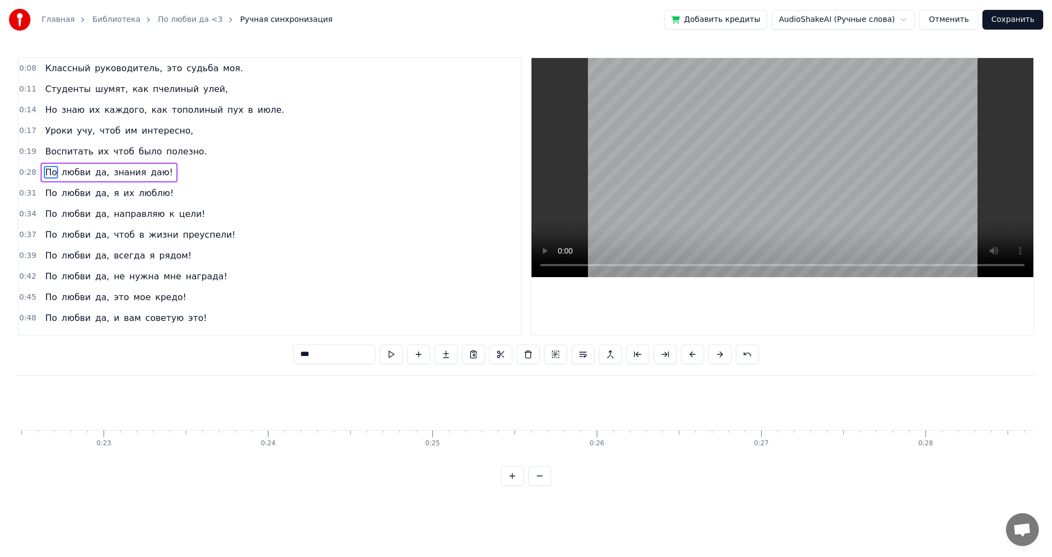
type input "*****"
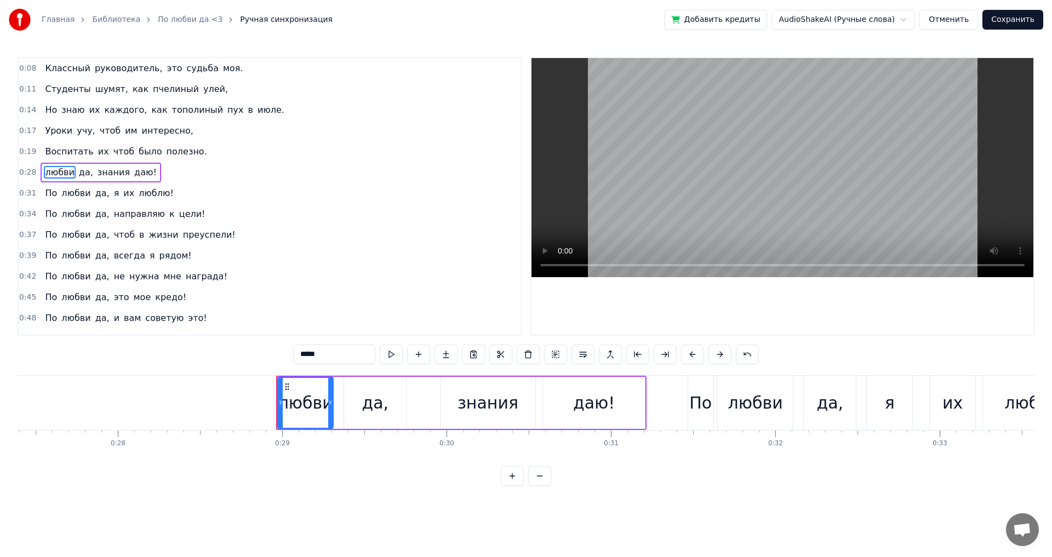
scroll to position [0, 4704]
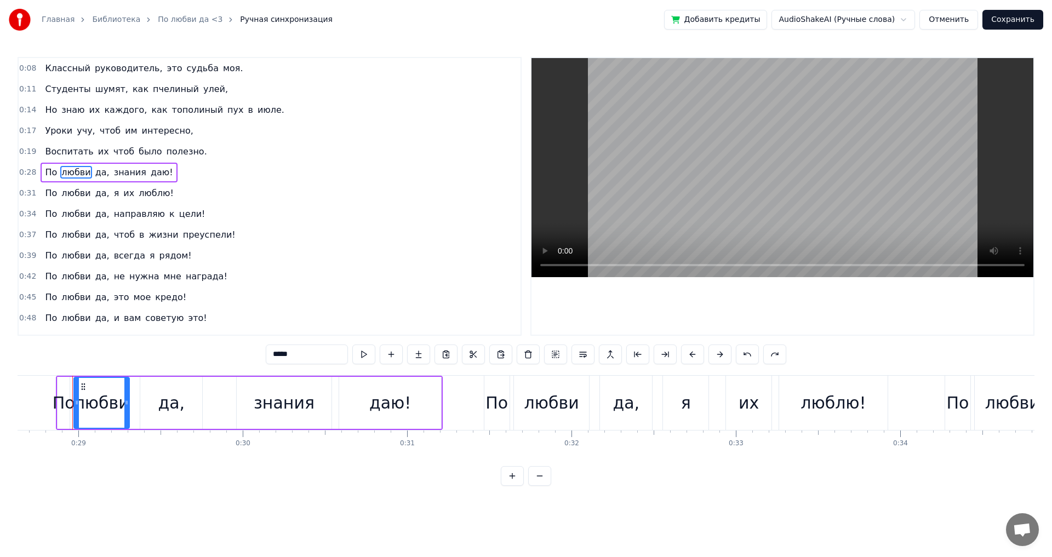
click at [27, 68] on span "0:08" at bounding box center [27, 68] width 17 height 11
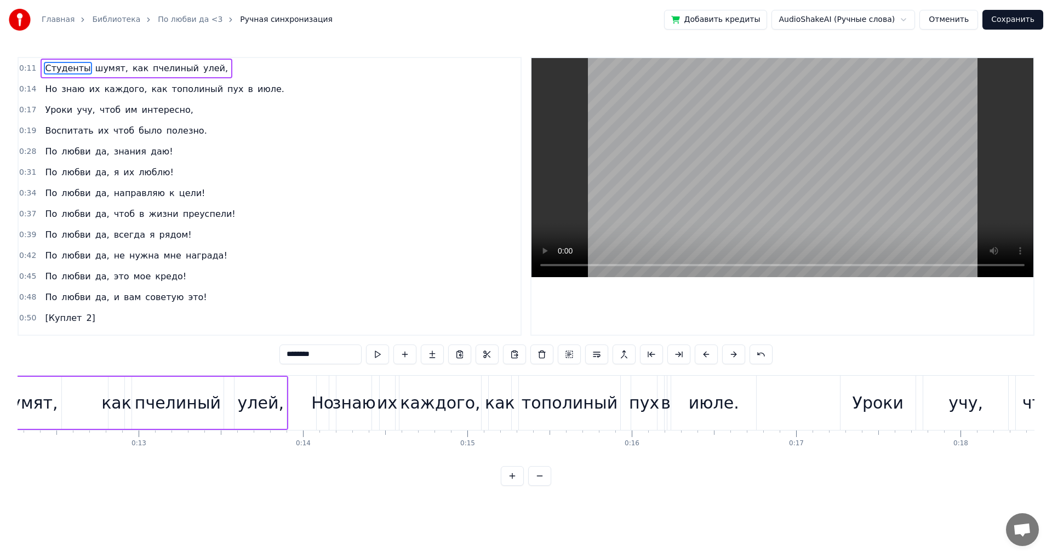
scroll to position [0, 1838]
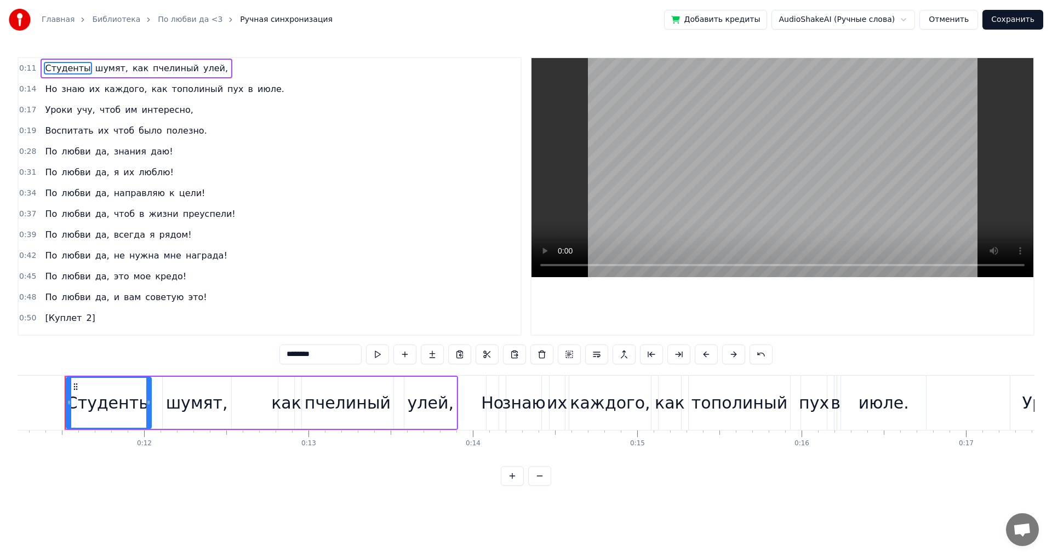
click at [30, 67] on span "0:11" at bounding box center [27, 68] width 17 height 11
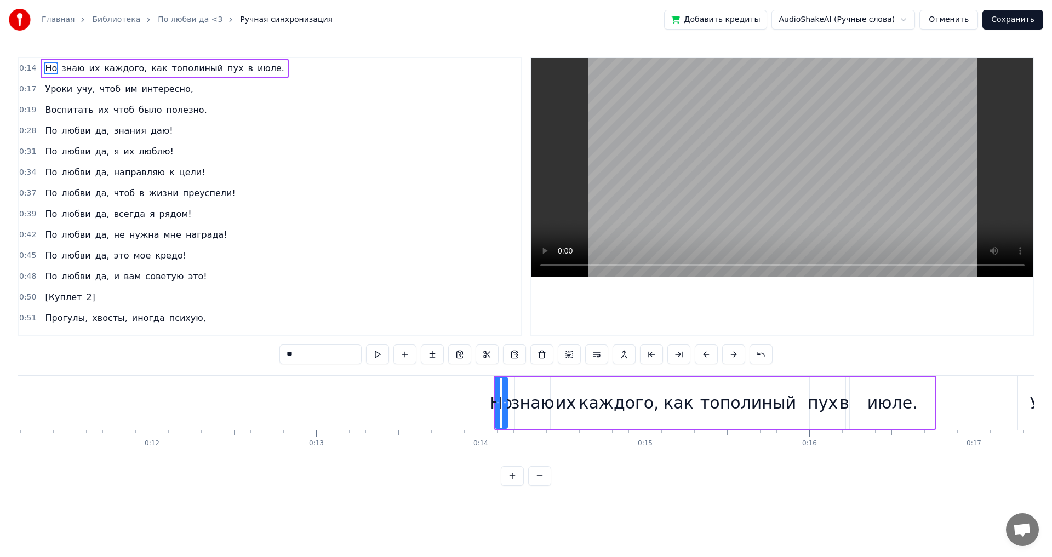
click at [29, 68] on span "0:14" at bounding box center [27, 68] width 17 height 11
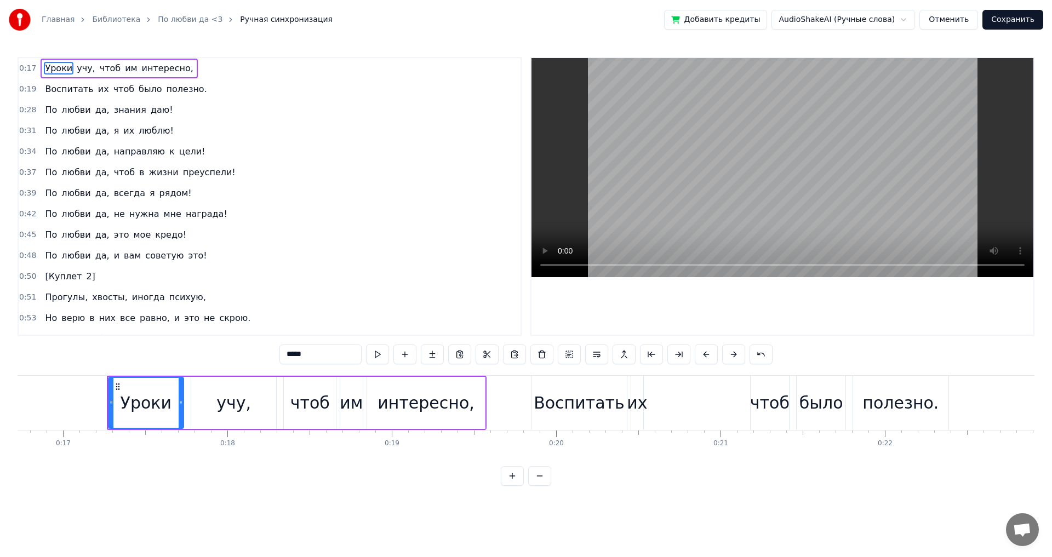
scroll to position [0, 2782]
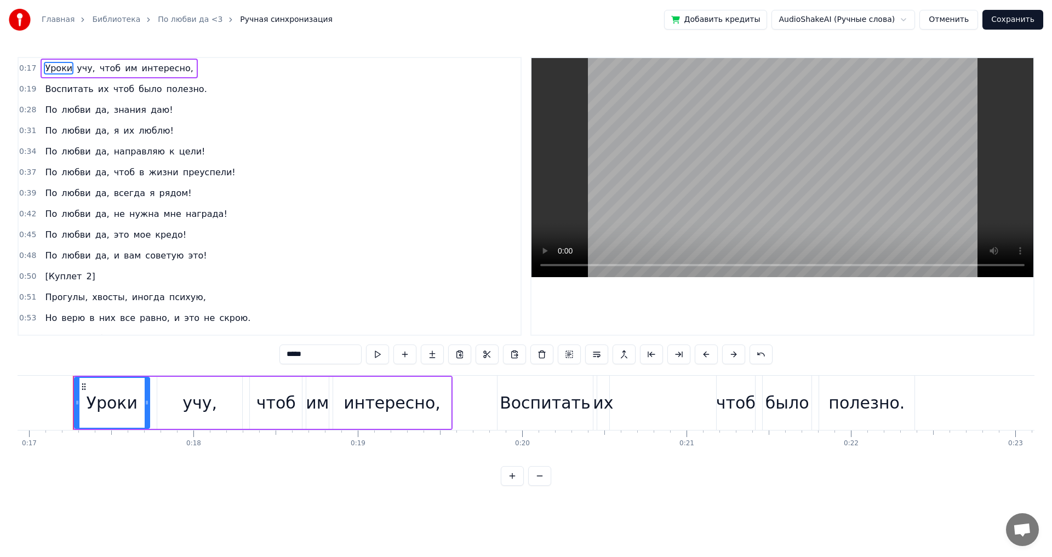
click at [27, 68] on span "0:17" at bounding box center [27, 68] width 17 height 11
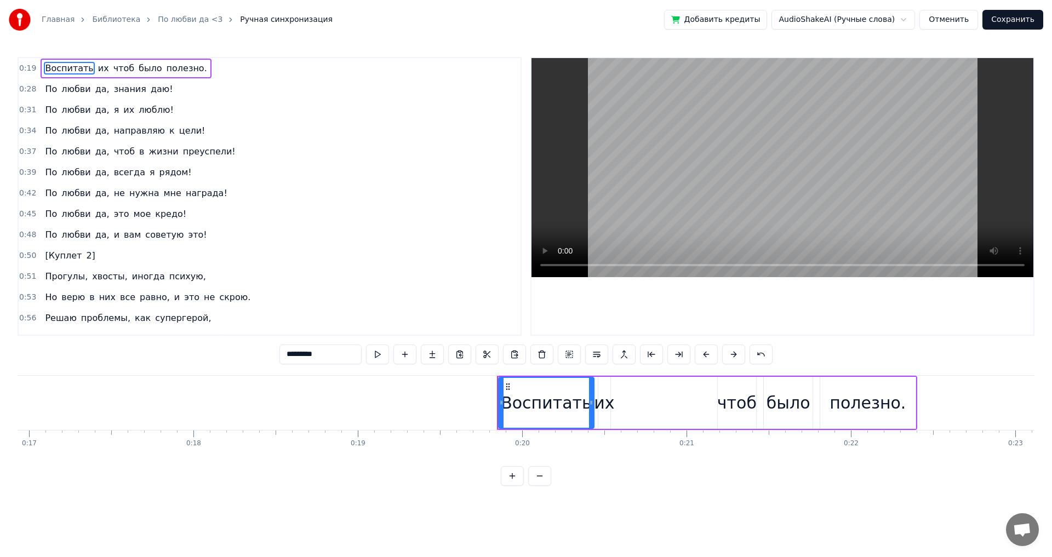
click at [27, 68] on span "0:19" at bounding box center [27, 68] width 17 height 11
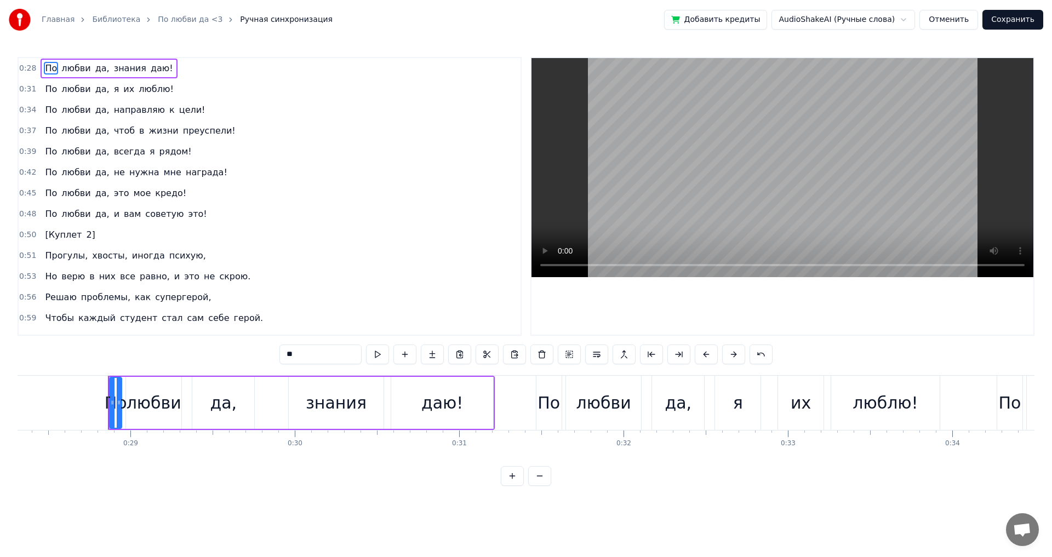
scroll to position [0, 4688]
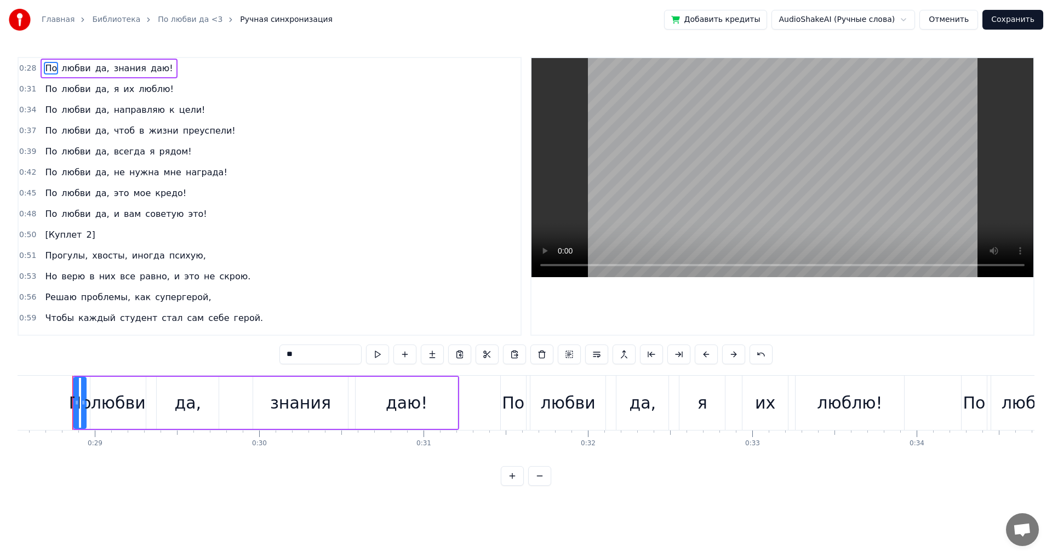
drag, startPoint x: 343, startPoint y: 452, endPoint x: 323, endPoint y: 438, distance: 24.9
click at [323, 438] on div "По любви да, знания даю! По любви да, я их люблю! По любви да, направляю к цели…" at bounding box center [526, 416] width 1017 height 82
click at [101, 68] on span "да," at bounding box center [102, 68] width 16 height 13
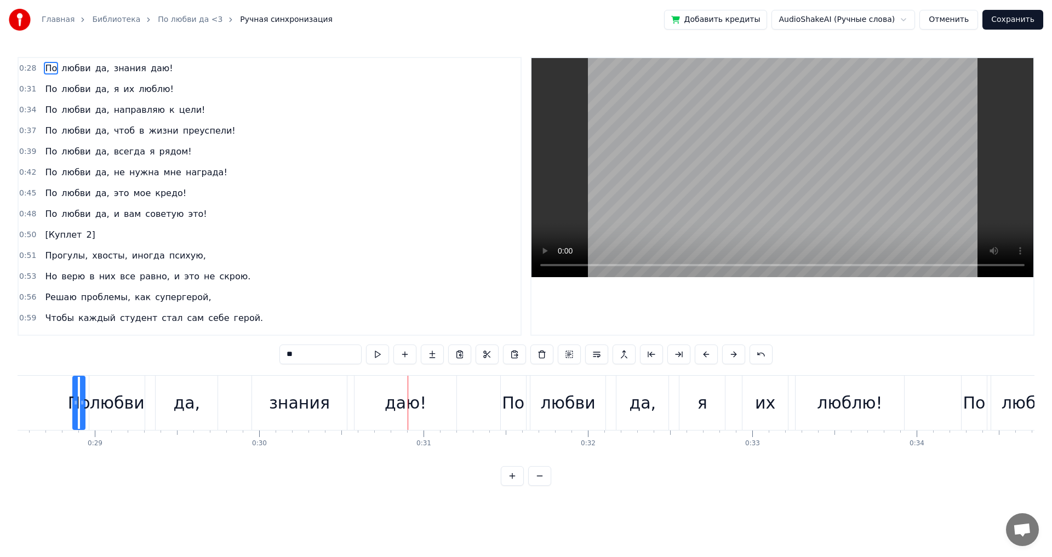
click at [101, 68] on span "да," at bounding box center [102, 68] width 16 height 13
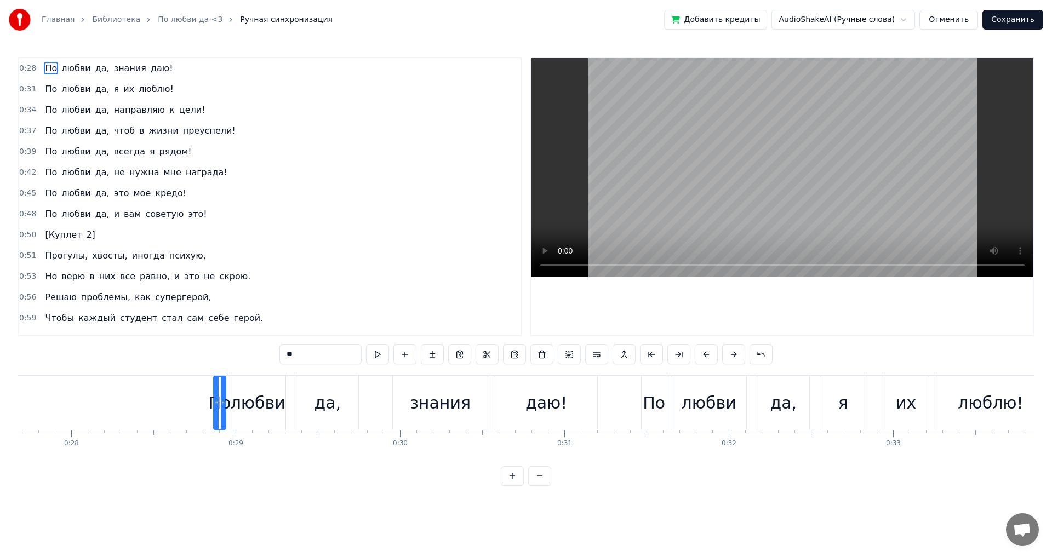
scroll to position [0, 4455]
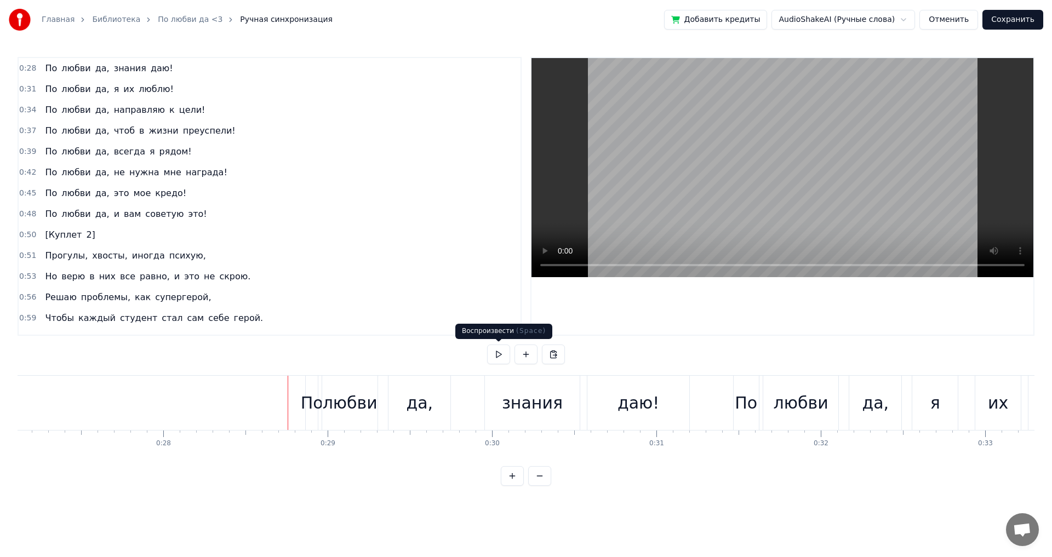
click at [502, 354] on button at bounding box center [498, 355] width 23 height 20
click at [749, 409] on div "По" at bounding box center [746, 403] width 22 height 25
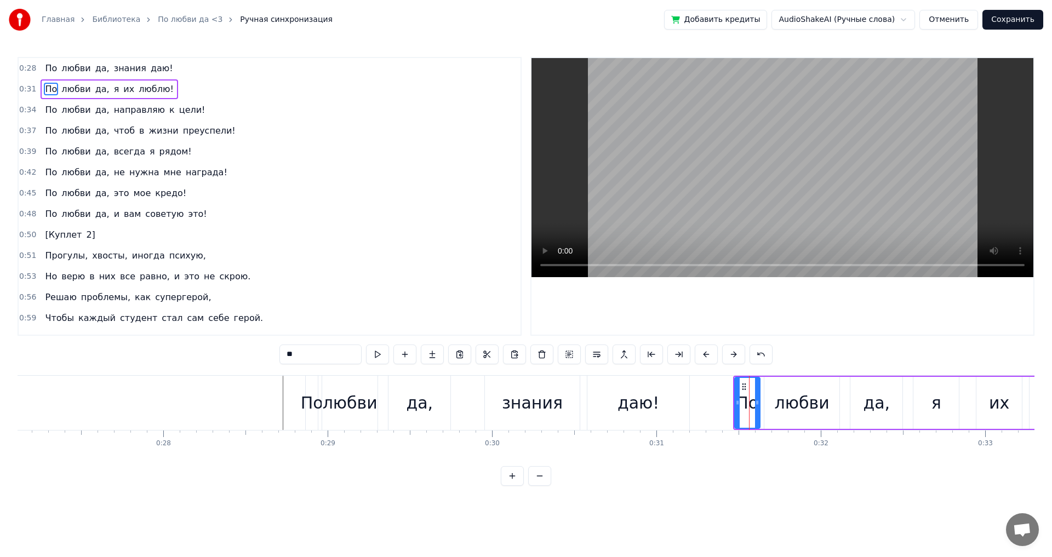
click at [64, 107] on span "любви" at bounding box center [75, 110] width 31 height 13
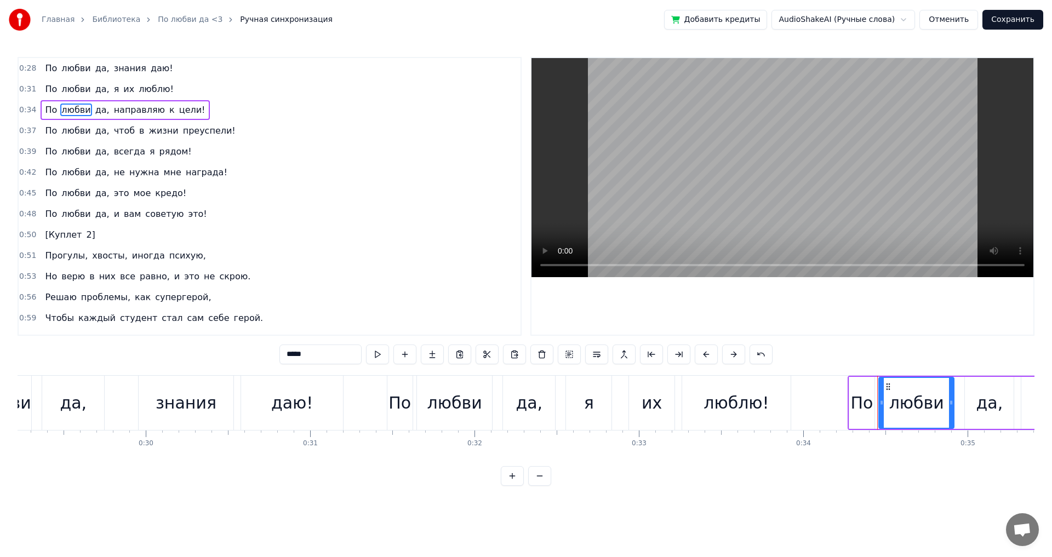
click at [60, 111] on span "любви" at bounding box center [75, 110] width 31 height 13
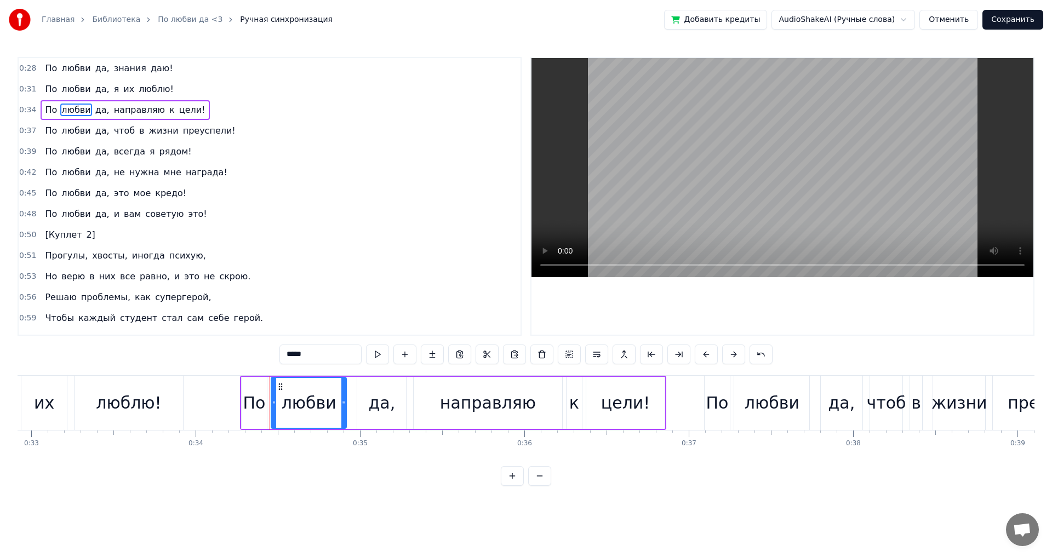
scroll to position [0, 5606]
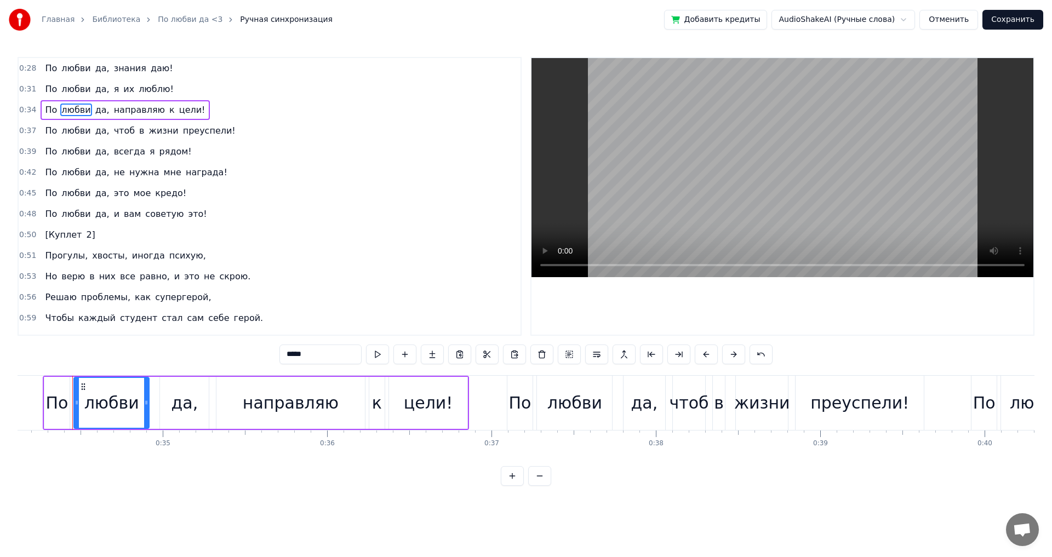
click at [50, 395] on div "По" at bounding box center [56, 403] width 22 height 25
type input "**"
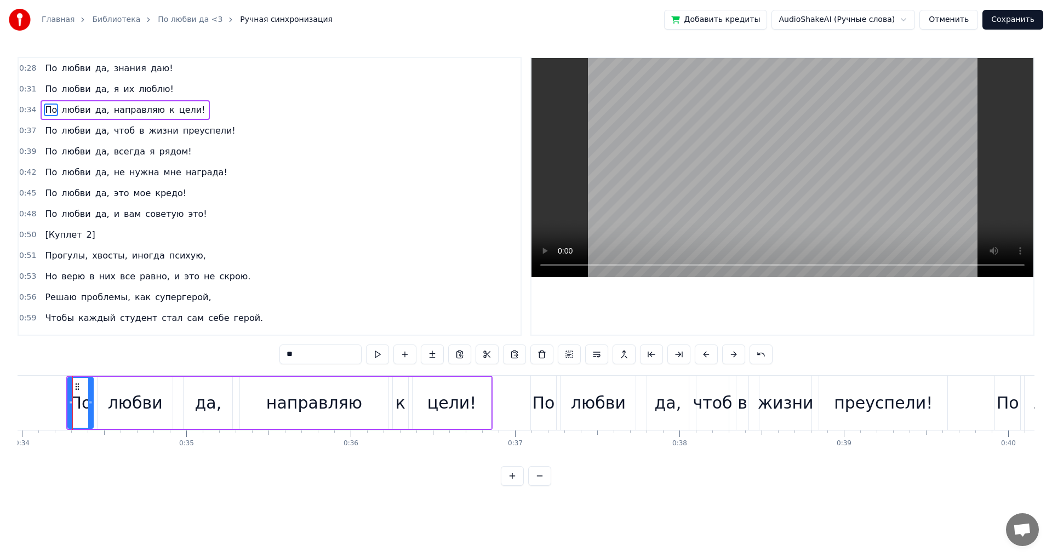
scroll to position [0, 5434]
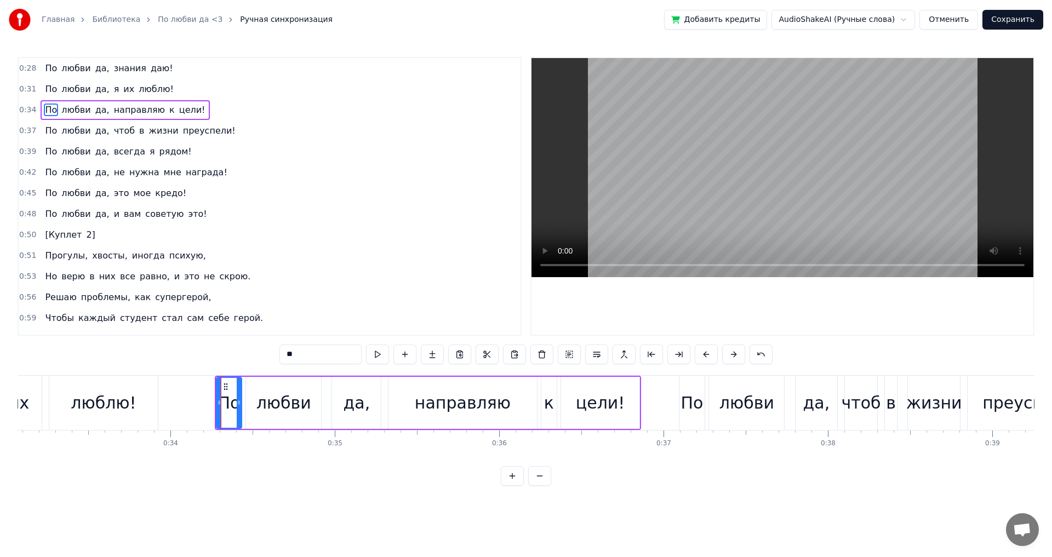
click at [271, 374] on div "0:28 По любви да, знания даю! 0:31 По любви да, я их люблю! 0:34 По любви да, н…" at bounding box center [526, 271] width 1017 height 429
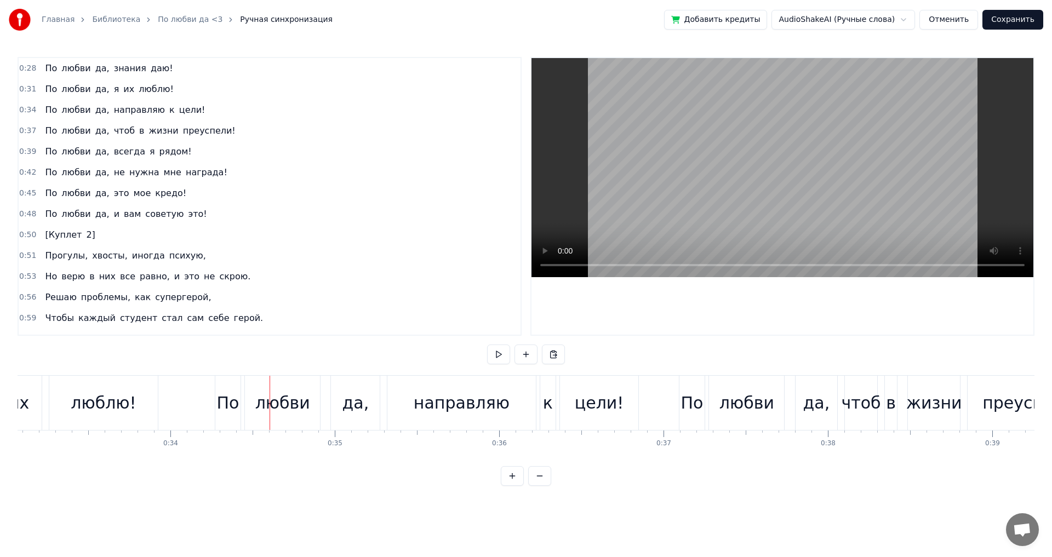
click at [25, 92] on span "0:31" at bounding box center [27, 89] width 17 height 11
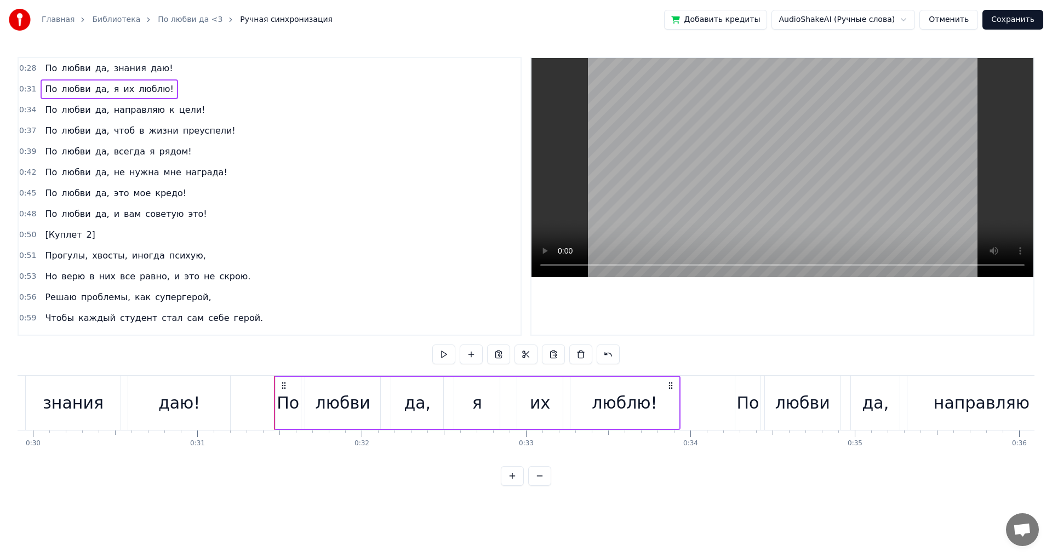
scroll to position [0, 4925]
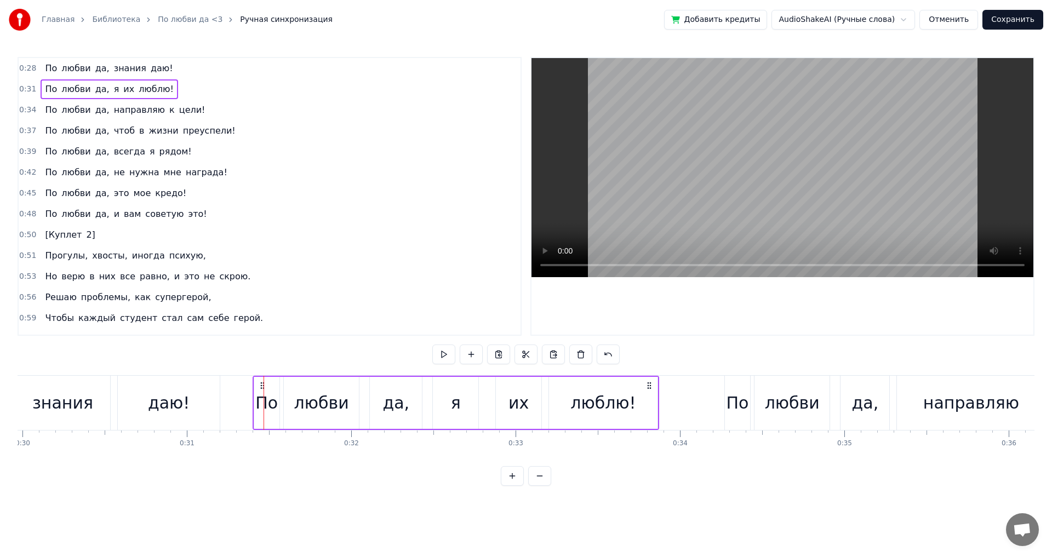
drag, startPoint x: 271, startPoint y: 383, endPoint x: 256, endPoint y: 385, distance: 14.9
click at [258, 385] on icon at bounding box center [262, 385] width 9 height 9
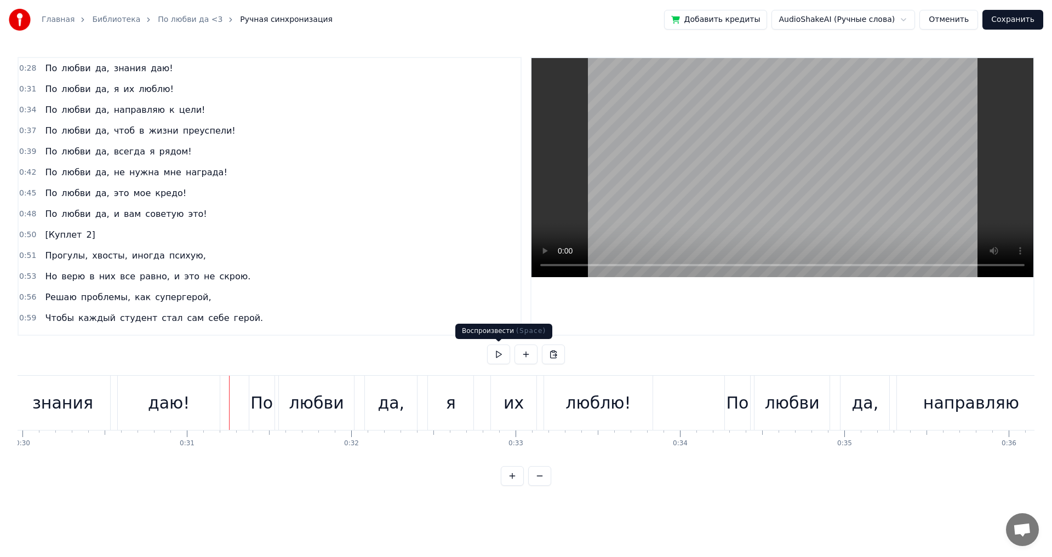
click at [498, 352] on button at bounding box center [498, 355] width 23 height 20
click at [573, 406] on div "люблю!" at bounding box center [597, 403] width 65 height 25
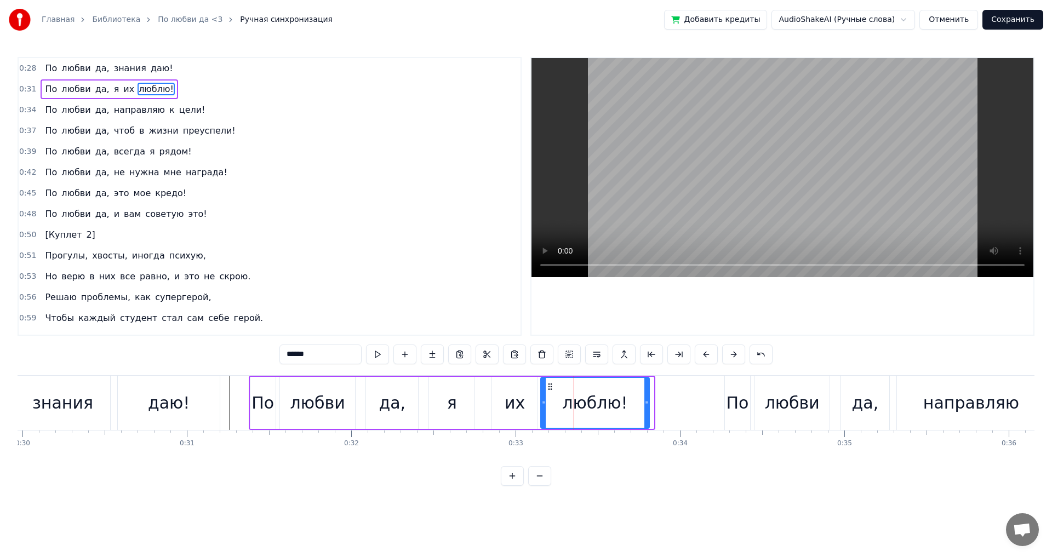
click at [549, 388] on icon at bounding box center [550, 386] width 9 height 9
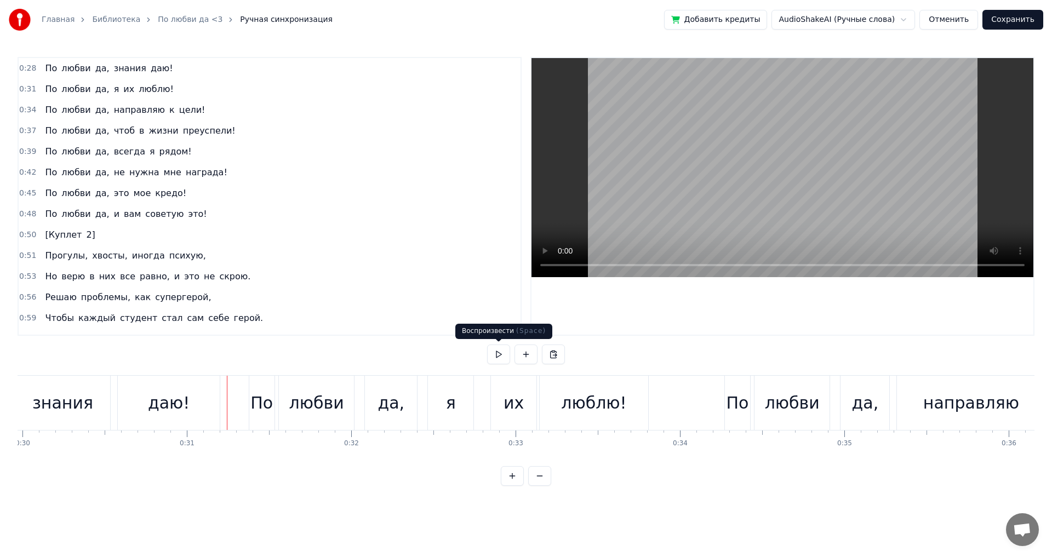
click at [501, 353] on button at bounding box center [498, 355] width 23 height 20
click at [394, 404] on div "да," at bounding box center [390, 403] width 27 height 25
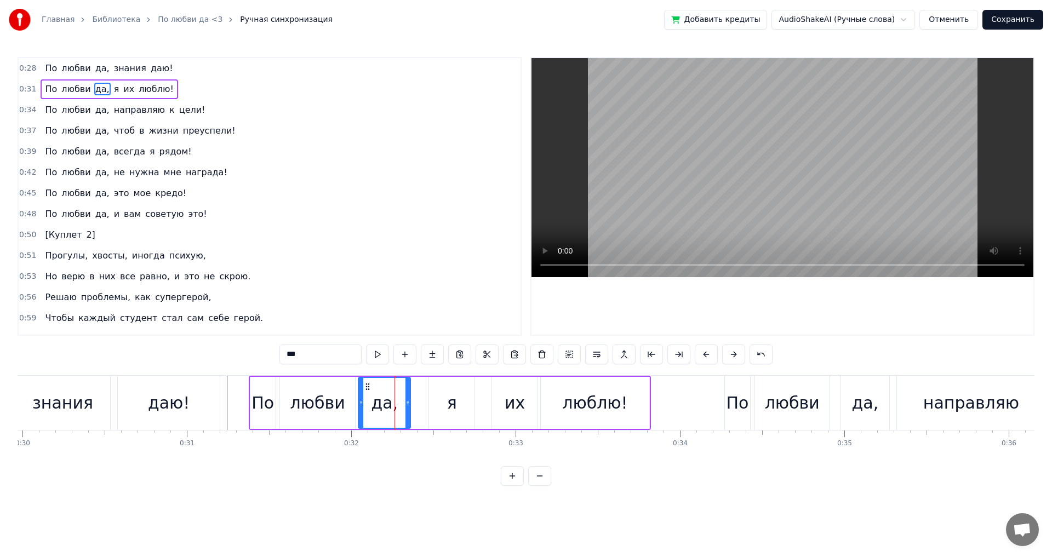
drag, startPoint x: 376, startPoint y: 386, endPoint x: 368, endPoint y: 385, distance: 7.7
click at [368, 385] on icon at bounding box center [367, 386] width 9 height 9
click at [468, 503] on html "Главная Библиотека По любви да <3 Ручная синхронизация Добавить кредиты AudioSh…" at bounding box center [526, 251] width 1052 height 503
click at [250, 390] on div "По" at bounding box center [263, 403] width 26 height 52
type input "**"
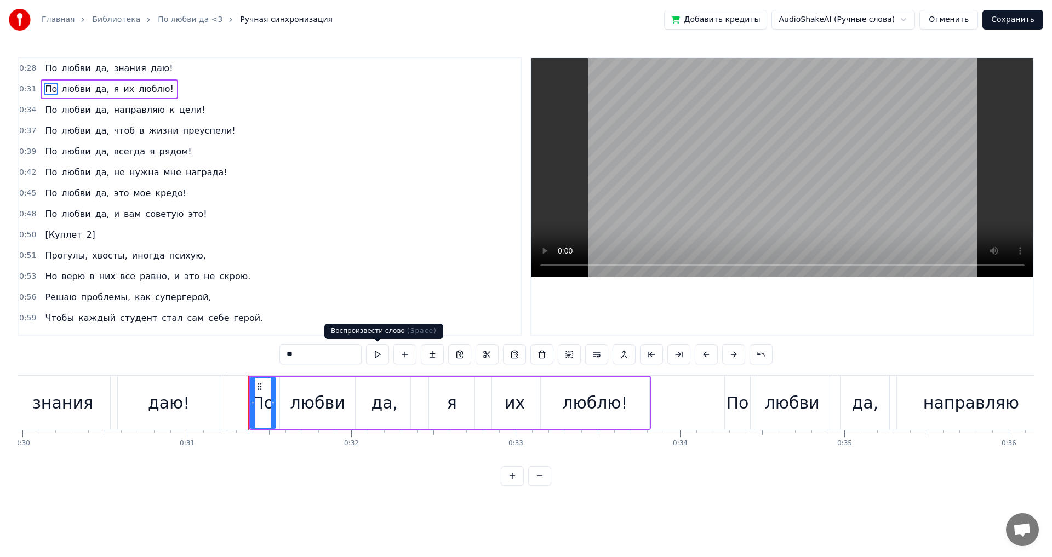
click at [374, 359] on button at bounding box center [377, 355] width 23 height 20
click at [373, 357] on button at bounding box center [377, 355] width 23 height 20
click at [375, 357] on button at bounding box center [377, 355] width 23 height 20
click at [372, 497] on html "Главная Библиотека По любви да <3 Ручная синхронизация Добавить кредиты AudioSh…" at bounding box center [526, 251] width 1052 height 503
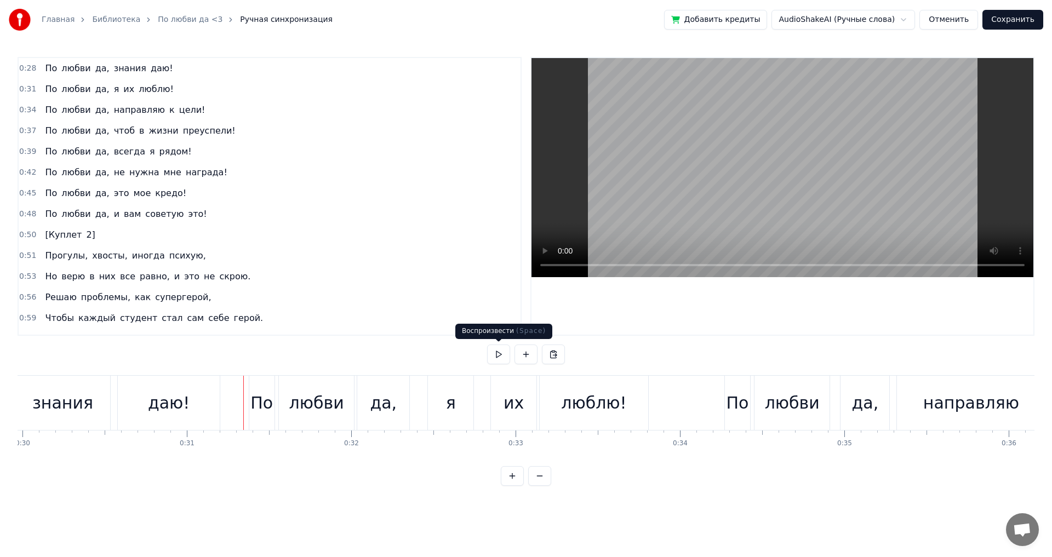
click at [494, 349] on button at bounding box center [498, 355] width 23 height 20
click at [523, 409] on div "их" at bounding box center [513, 403] width 45 height 54
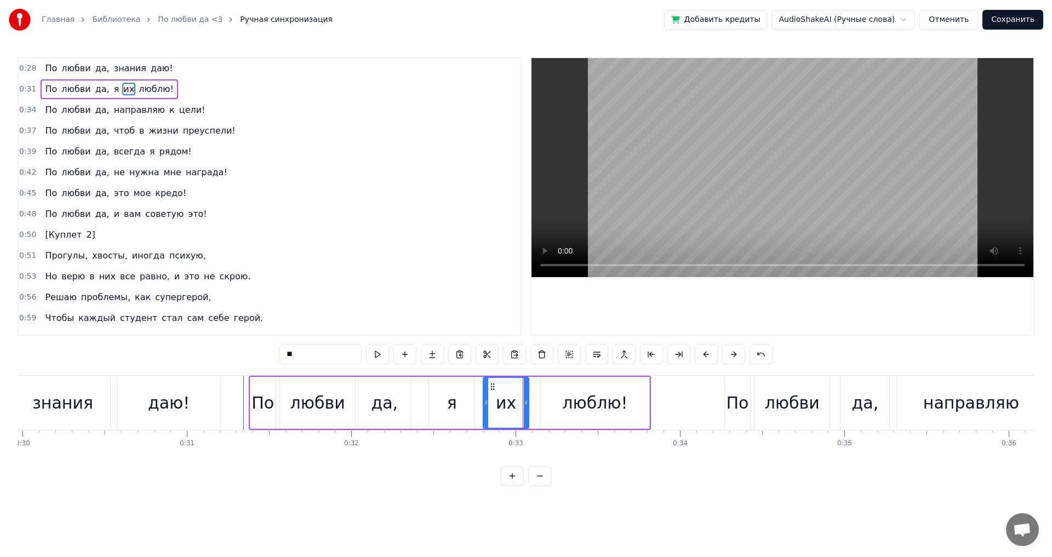
drag, startPoint x: 501, startPoint y: 386, endPoint x: 493, endPoint y: 385, distance: 8.3
click at [493, 385] on icon at bounding box center [492, 386] width 9 height 9
click at [563, 403] on div "люблю!" at bounding box center [595, 403] width 108 height 52
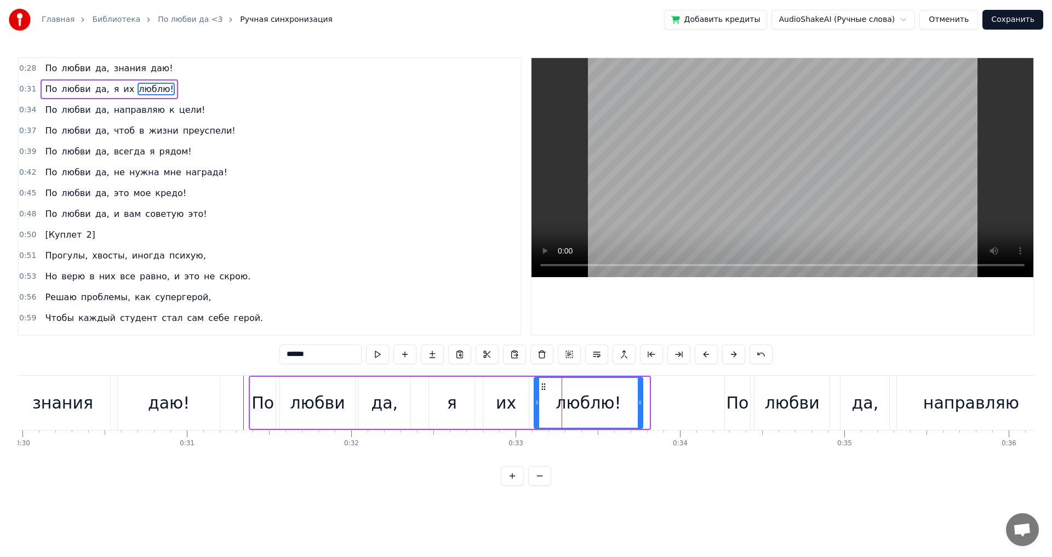
drag, startPoint x: 549, startPoint y: 386, endPoint x: 541, endPoint y: 384, distance: 8.0
click at [541, 384] on icon at bounding box center [543, 386] width 9 height 9
drag, startPoint x: 446, startPoint y: 490, endPoint x: 429, endPoint y: 471, distance: 24.8
click at [446, 486] on div "0:28 По любви да, знания даю! 0:31 По любви да, я их люблю! 0:34 По любви да, н…" at bounding box center [526, 271] width 1017 height 429
click at [255, 385] on div "По" at bounding box center [262, 403] width 25 height 52
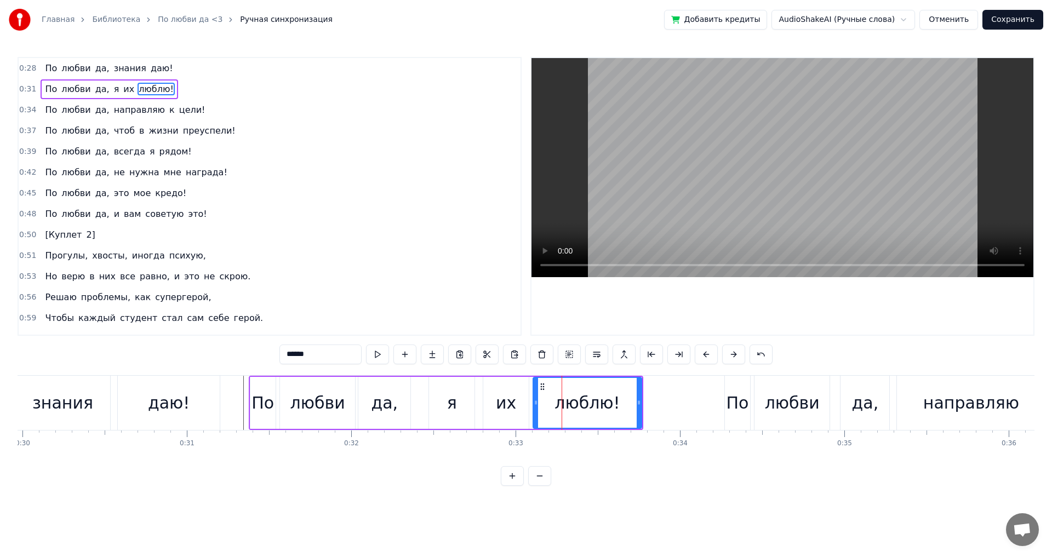
type input "**"
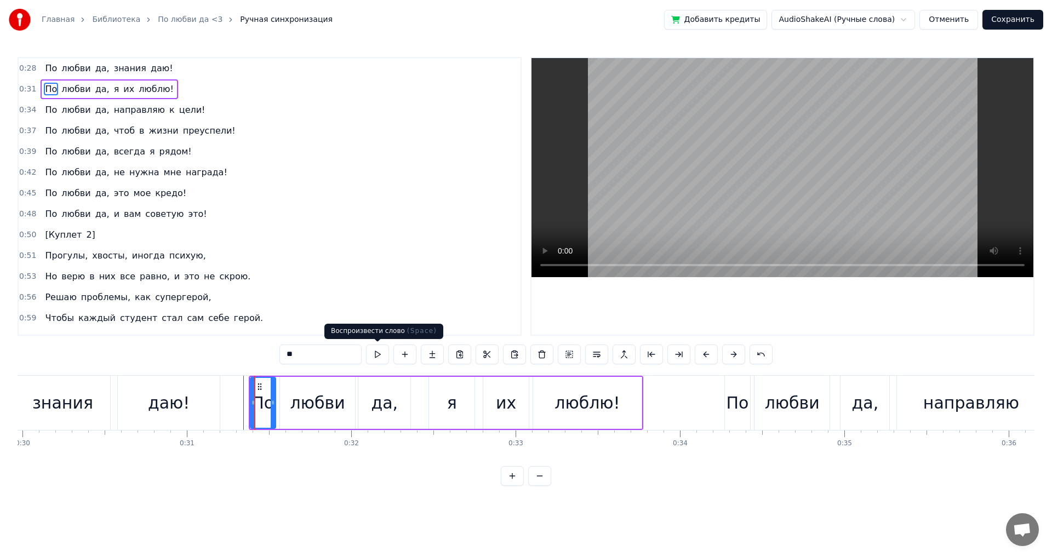
click at [380, 351] on button at bounding box center [377, 355] width 23 height 20
click at [401, 503] on html "Главная Библиотека По любви да <3 Ручная синхронизация Добавить кредиты AudioSh…" at bounding box center [526, 251] width 1052 height 503
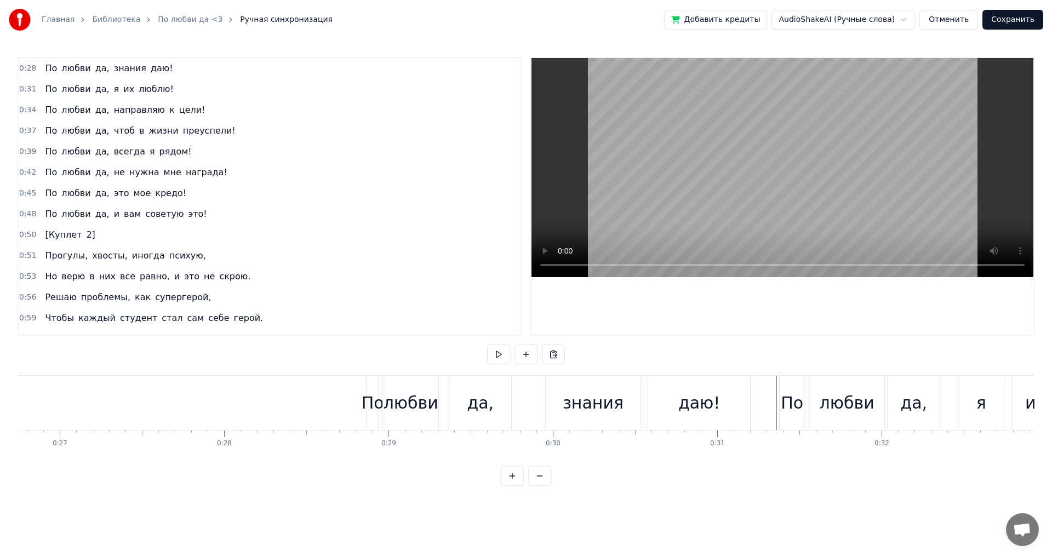
scroll to position [0, 4517]
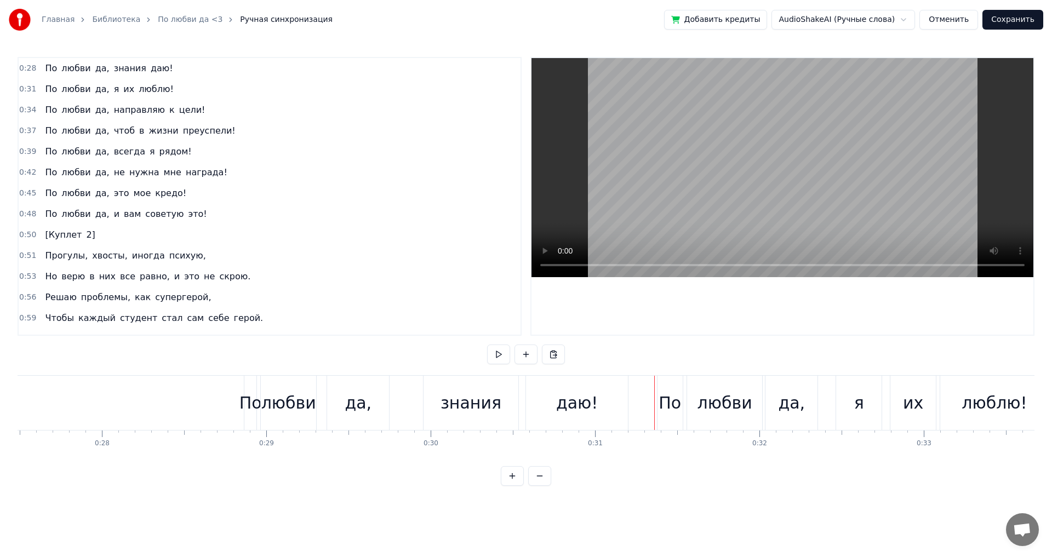
click at [498, 343] on div "0:28 По любви да, знания даю! 0:31 По любви да, я их люблю! 0:34 По любви да, н…" at bounding box center [526, 271] width 1017 height 429
click at [499, 355] on button at bounding box center [498, 355] width 23 height 20
click at [471, 402] on div "знания" at bounding box center [470, 403] width 61 height 25
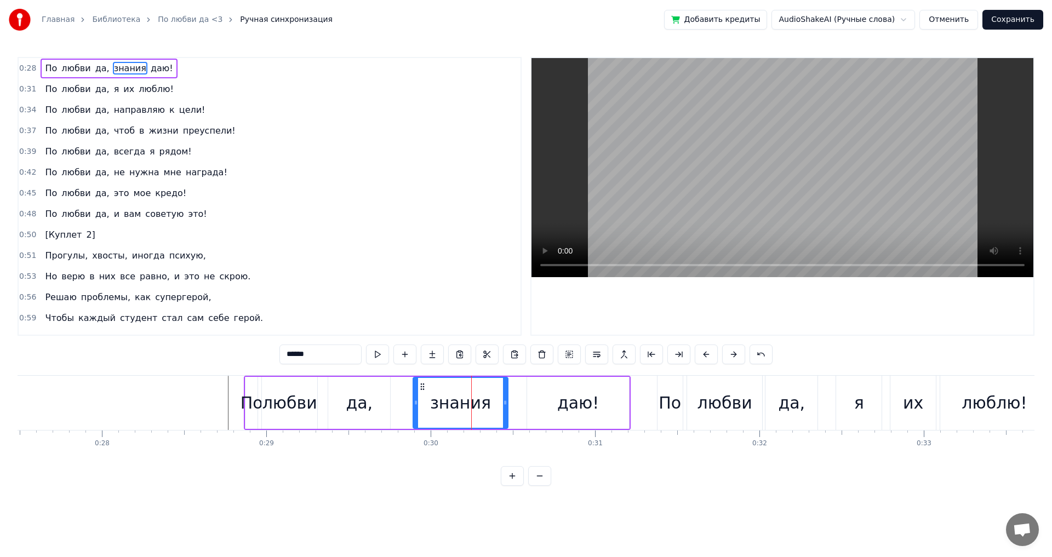
drag, startPoint x: 432, startPoint y: 386, endPoint x: 420, endPoint y: 387, distance: 12.1
click at [420, 387] on icon at bounding box center [422, 386] width 9 height 9
click at [536, 395] on div "даю!" at bounding box center [578, 403] width 102 height 52
type input "****"
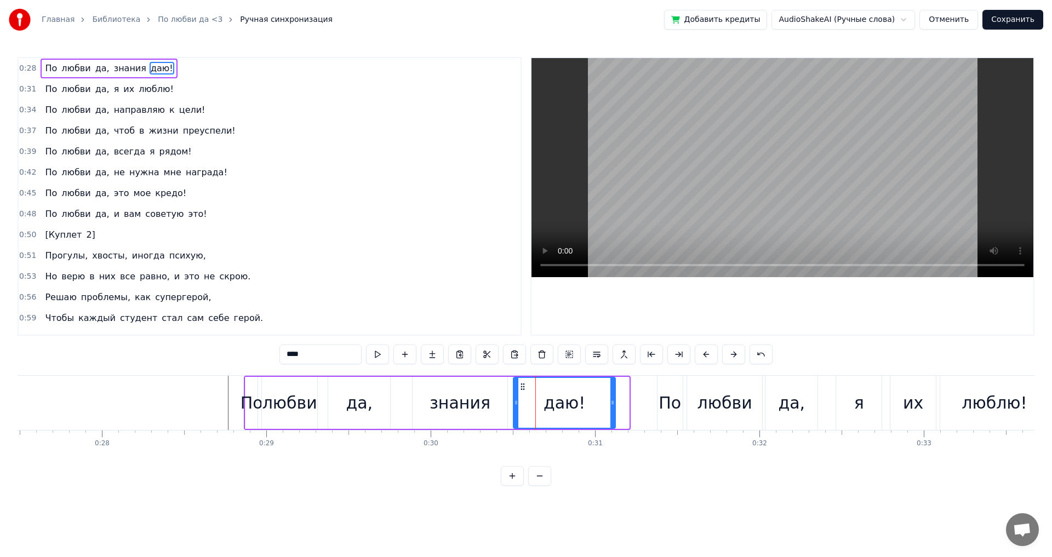
drag, startPoint x: 536, startPoint y: 387, endPoint x: 523, endPoint y: 387, distance: 12.6
click at [523, 387] on icon at bounding box center [522, 386] width 9 height 9
click at [397, 486] on div "0:28 По любви да, знания даю! 0:31 По любви да, я их люблю! 0:34 По любви да, н…" at bounding box center [526, 271] width 1017 height 429
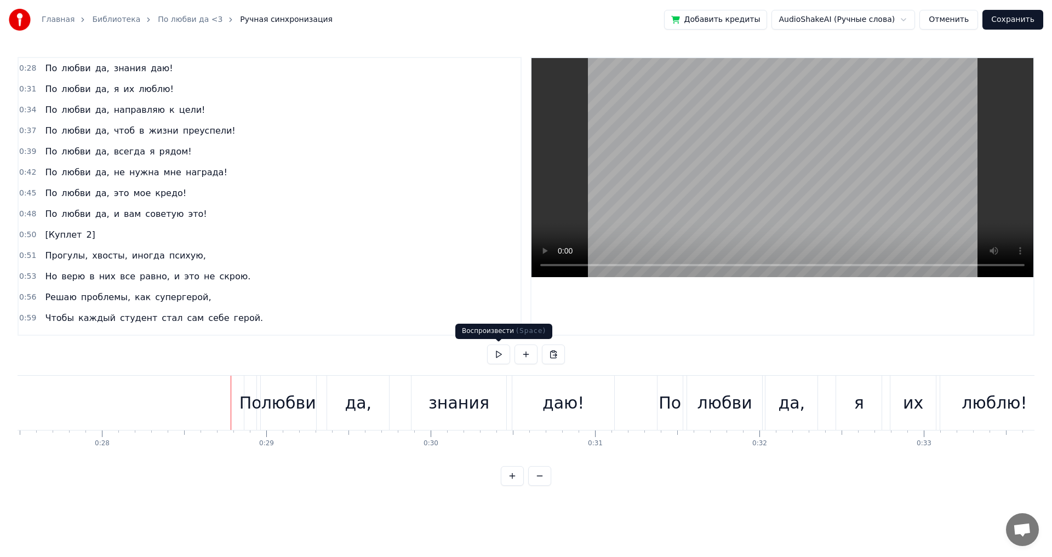
click at [495, 351] on button at bounding box center [498, 355] width 23 height 20
click at [469, 409] on div "знания" at bounding box center [458, 403] width 61 height 25
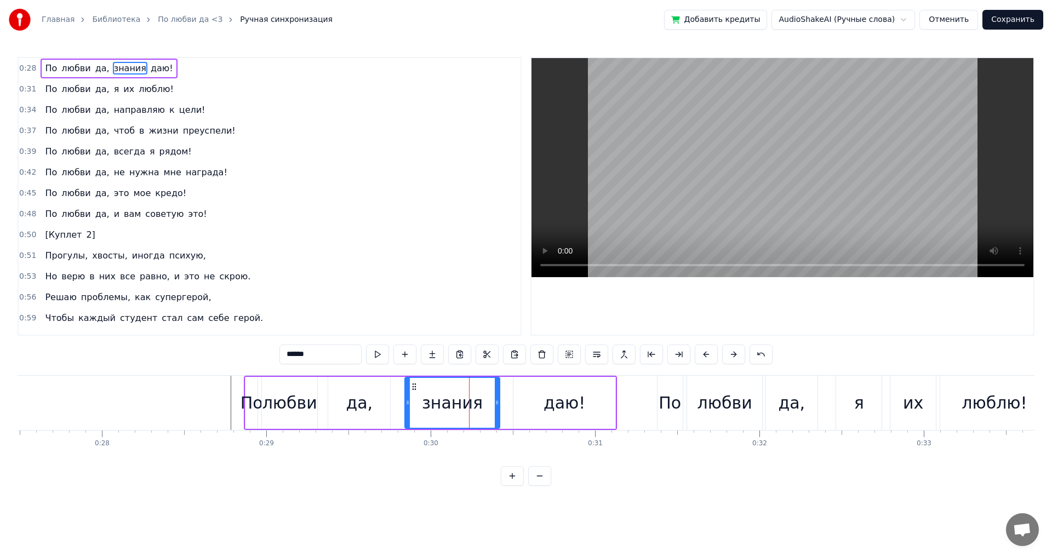
drag, startPoint x: 419, startPoint y: 386, endPoint x: 408, endPoint y: 382, distance: 11.4
click at [410, 382] on icon at bounding box center [414, 386] width 9 height 9
click at [514, 403] on div "даю!" at bounding box center [564, 403] width 102 height 52
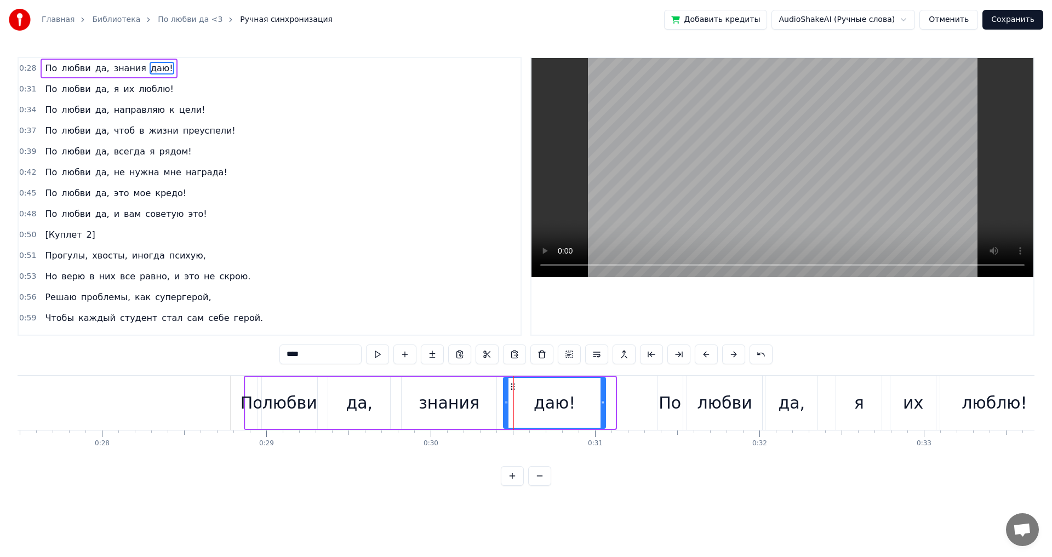
drag, startPoint x: 524, startPoint y: 387, endPoint x: 514, endPoint y: 387, distance: 9.9
click at [514, 387] on circle at bounding box center [514, 386] width 1 height 1
click at [445, 495] on html "Главная Библиотека По любви да <3 Ручная синхронизация Добавить кредиты AudioSh…" at bounding box center [526, 251] width 1052 height 503
click at [242, 393] on div "По" at bounding box center [251, 403] width 22 height 25
type input "**"
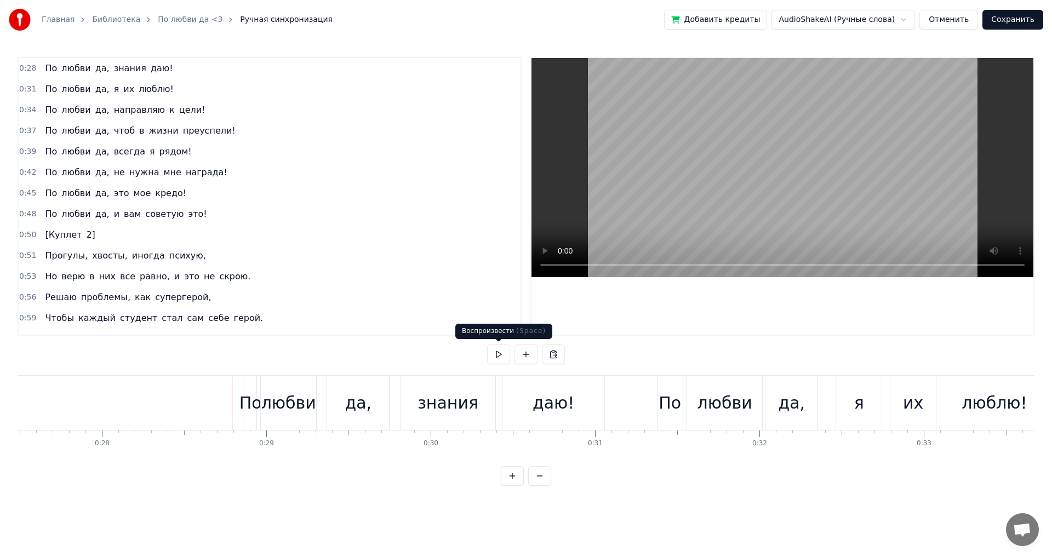
click at [497, 355] on button at bounding box center [498, 355] width 23 height 20
click at [497, 353] on button at bounding box center [498, 355] width 23 height 20
click at [64, 86] on span "любви" at bounding box center [75, 89] width 31 height 13
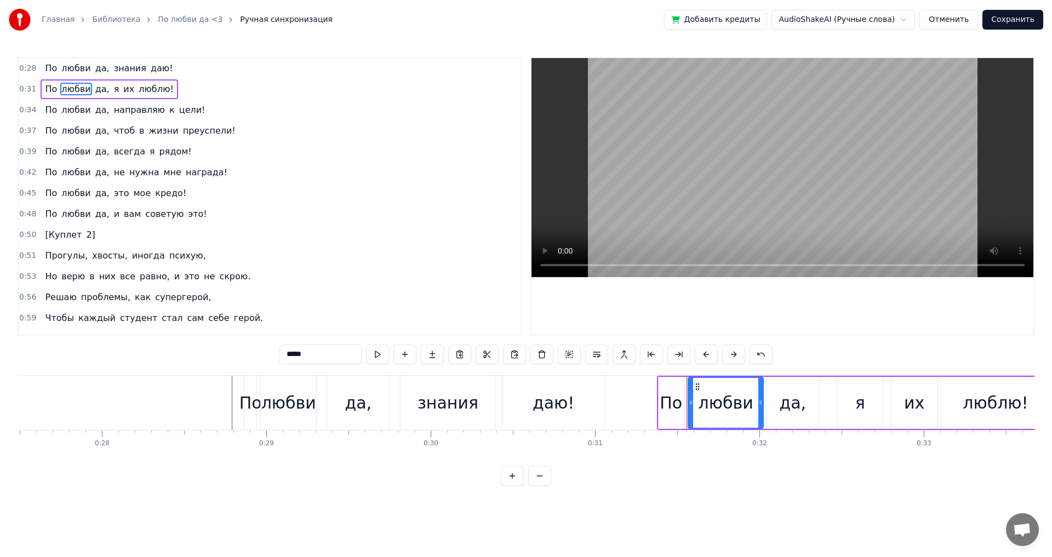
click at [22, 88] on span "0:31" at bounding box center [27, 89] width 17 height 11
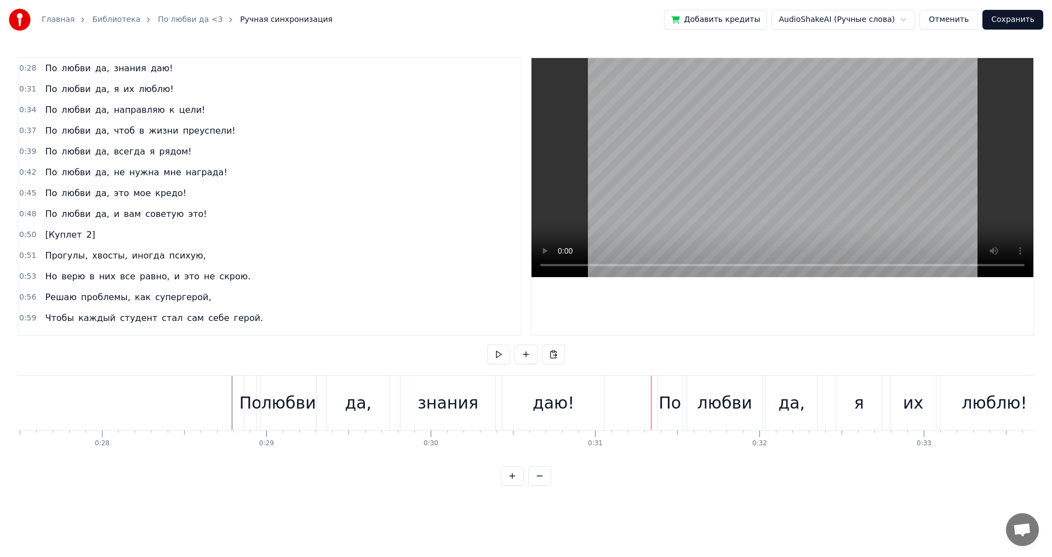
click at [22, 84] on span "0:31" at bounding box center [27, 89] width 17 height 11
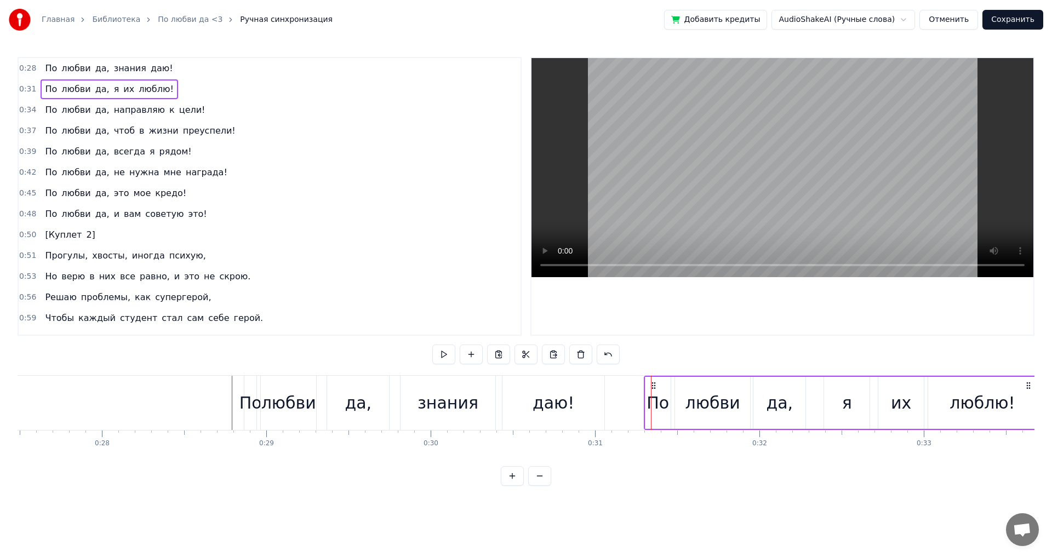
drag, startPoint x: 667, startPoint y: 386, endPoint x: 654, endPoint y: 385, distance: 13.2
click at [654, 385] on circle at bounding box center [654, 385] width 1 height 1
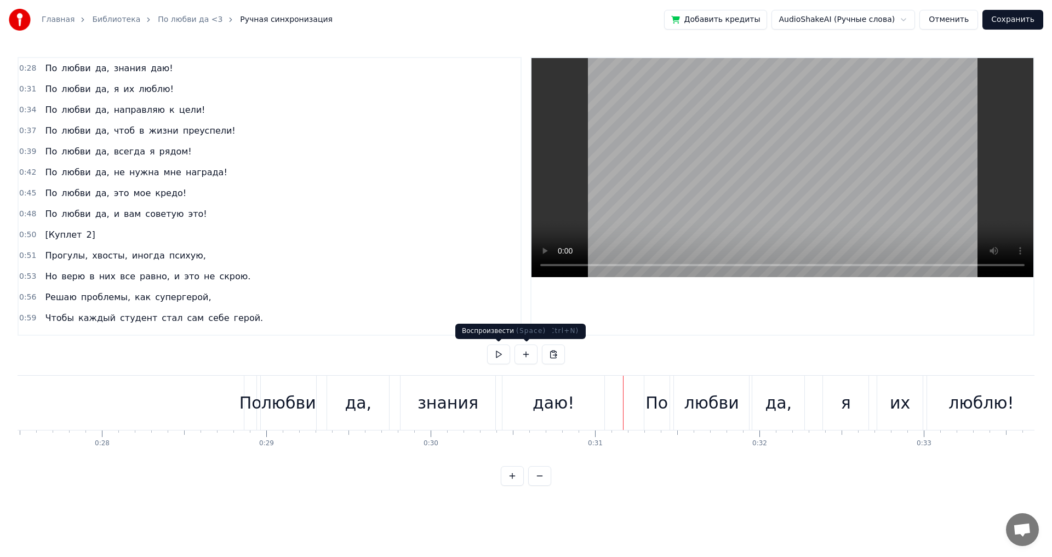
click at [500, 353] on button at bounding box center [498, 355] width 23 height 20
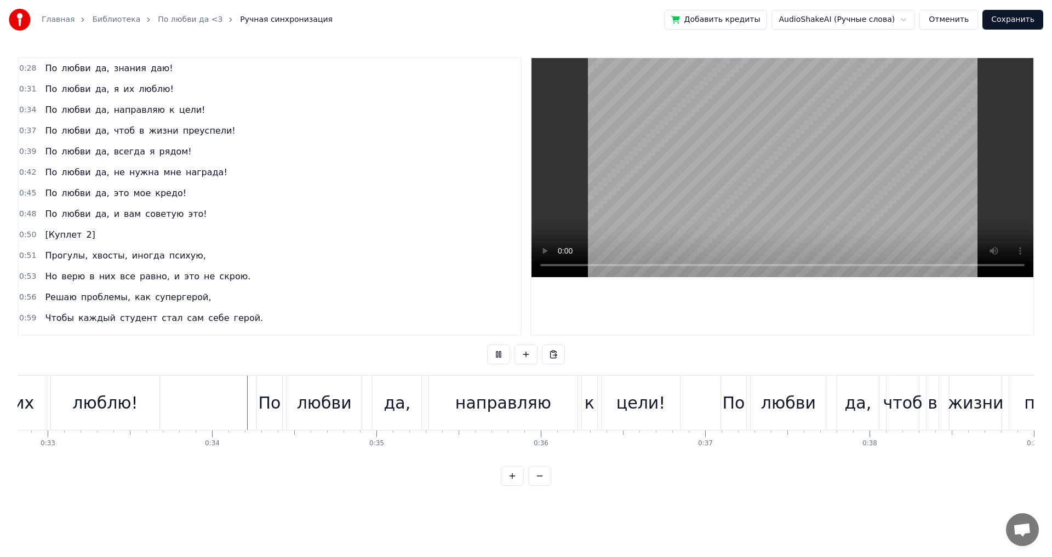
scroll to position [0, 5453]
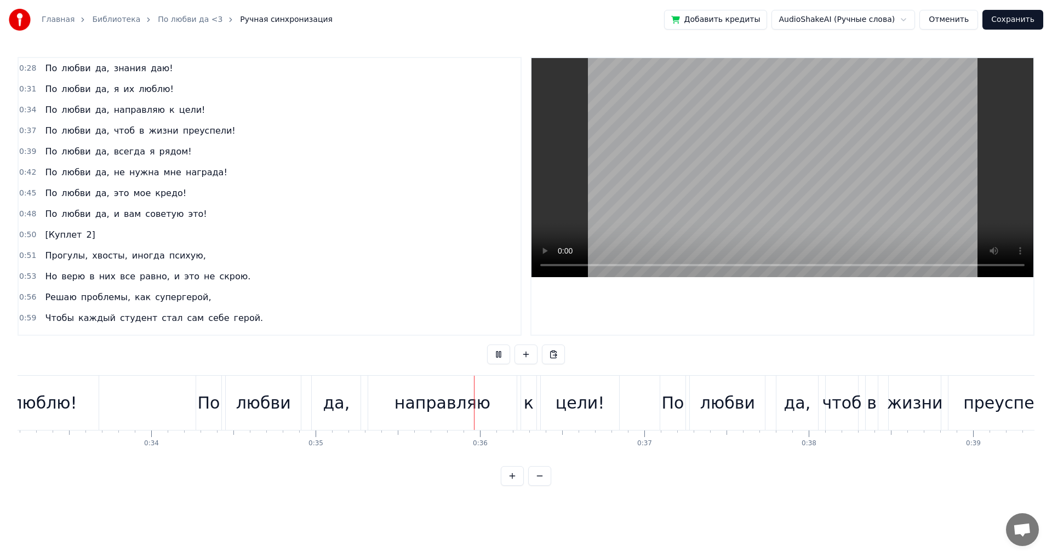
click at [500, 353] on button at bounding box center [498, 355] width 23 height 20
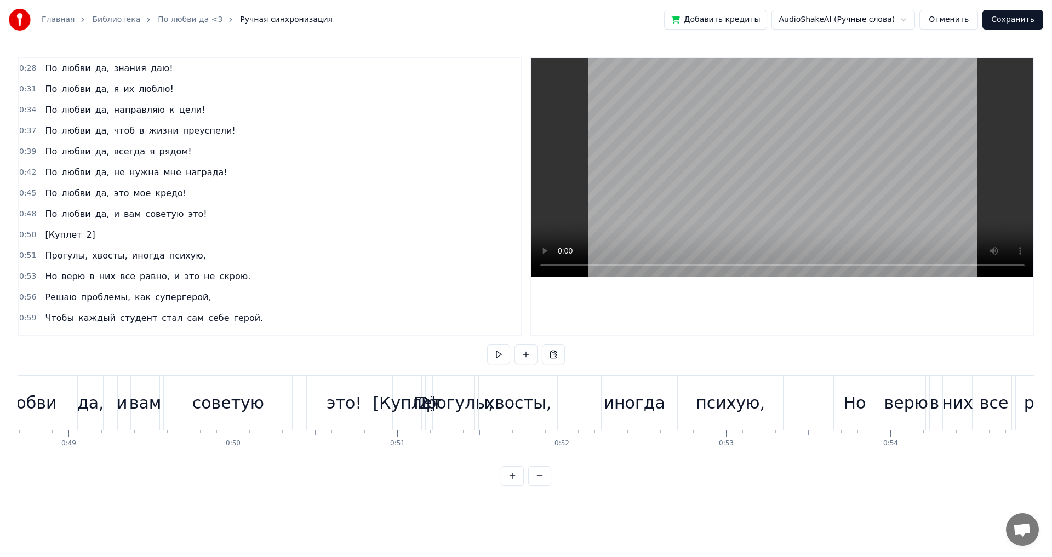
scroll to position [0, 8223]
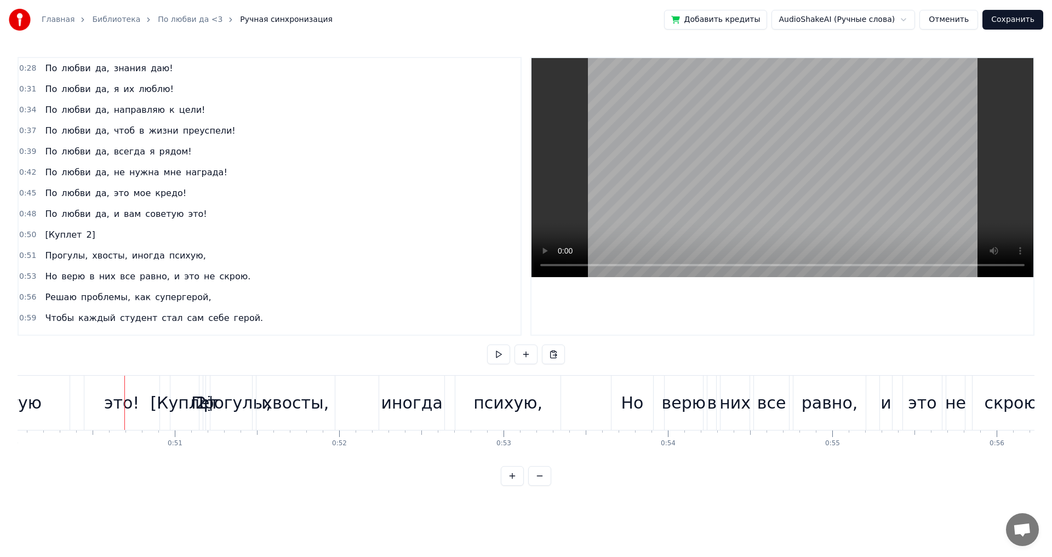
click at [26, 239] on span "0:50" at bounding box center [27, 234] width 17 height 11
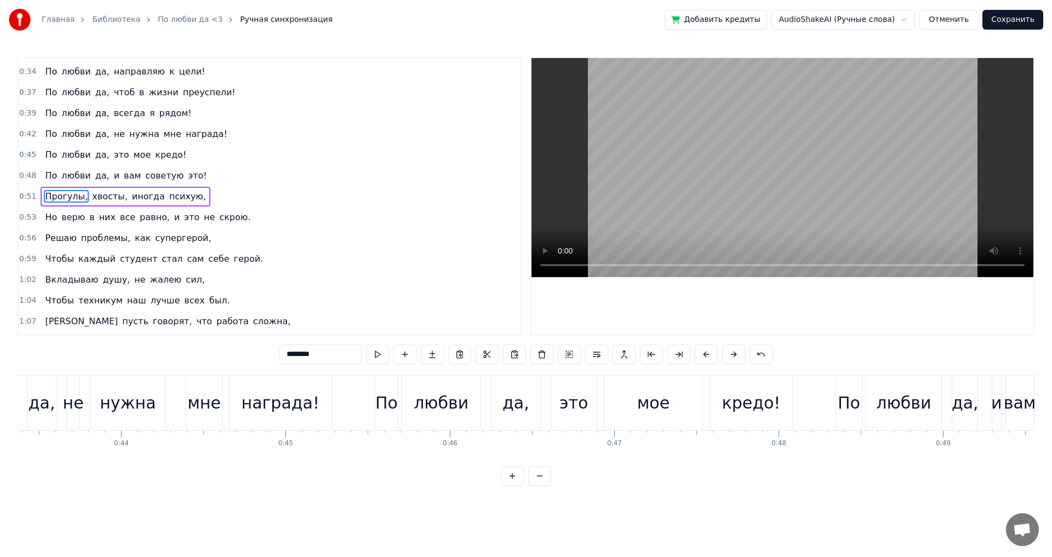
scroll to position [0, 7045]
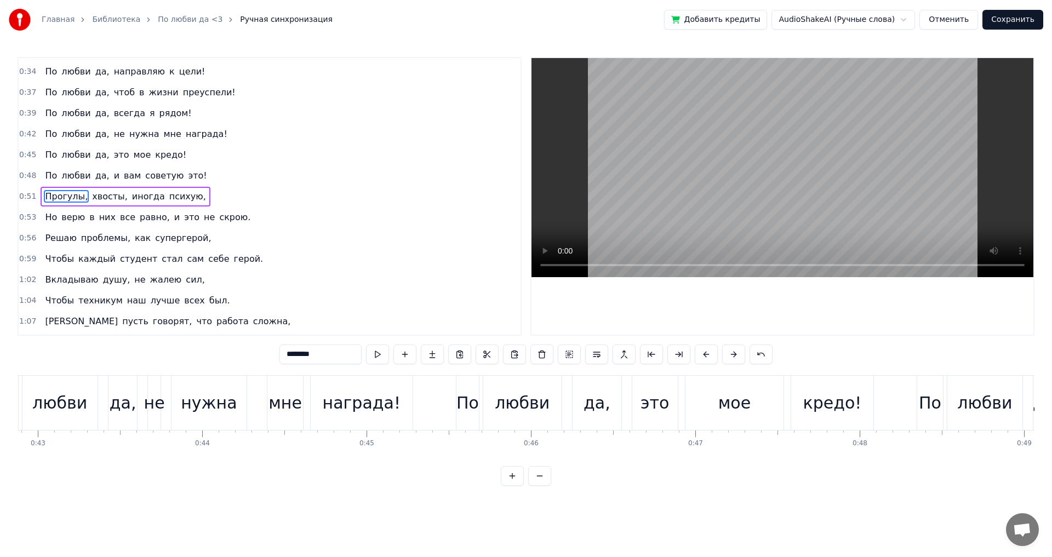
click at [355, 417] on div "награда!" at bounding box center [362, 403] width 102 height 54
type input "********"
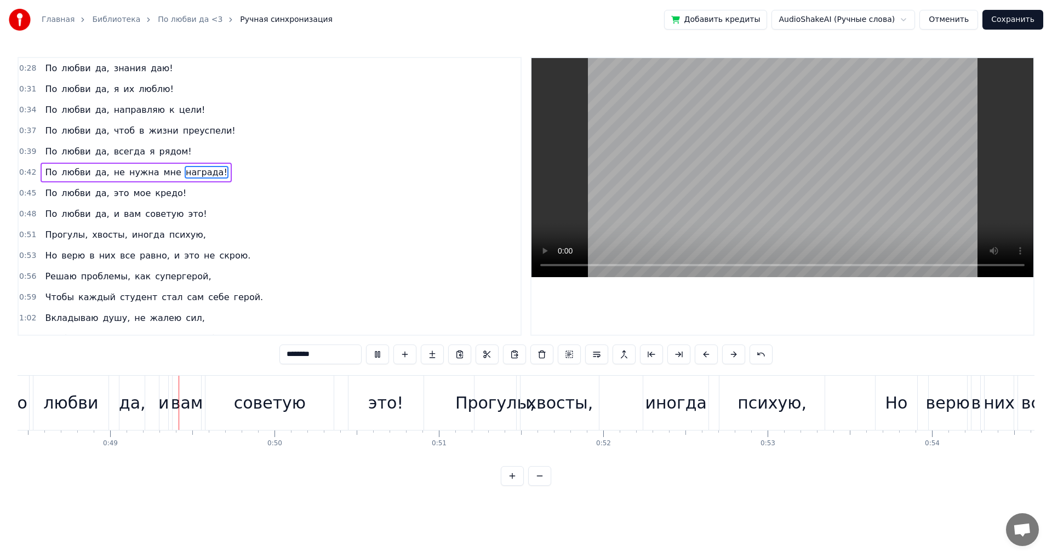
scroll to position [0, 7960]
click at [378, 360] on button at bounding box center [377, 355] width 23 height 20
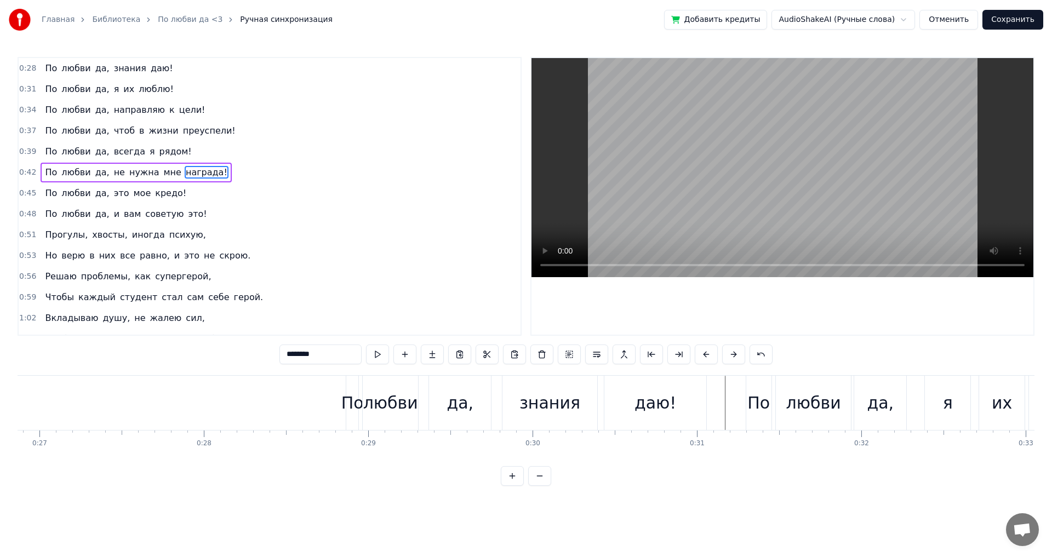
scroll to position [0, 4486]
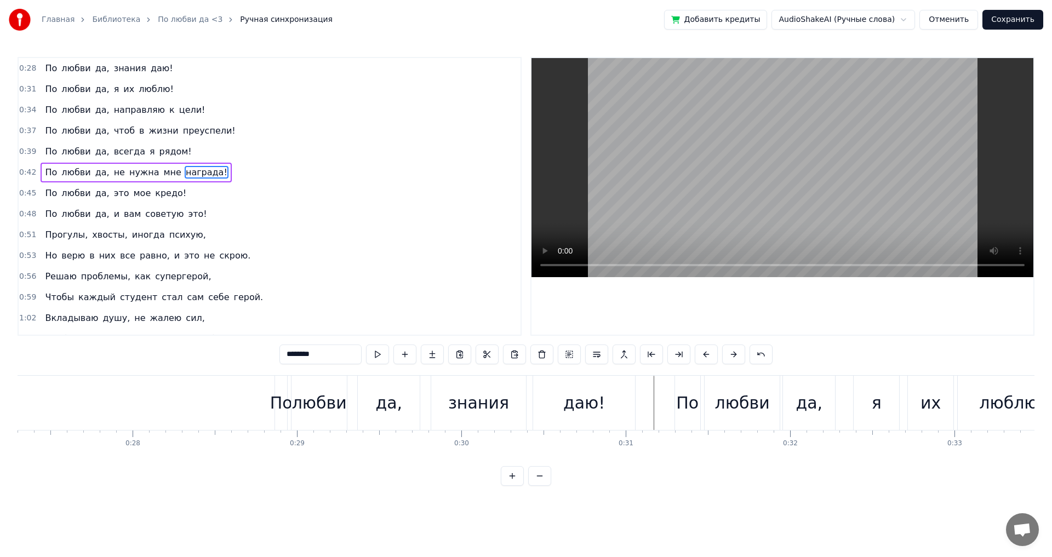
click at [486, 389] on div "знания" at bounding box center [478, 403] width 95 height 54
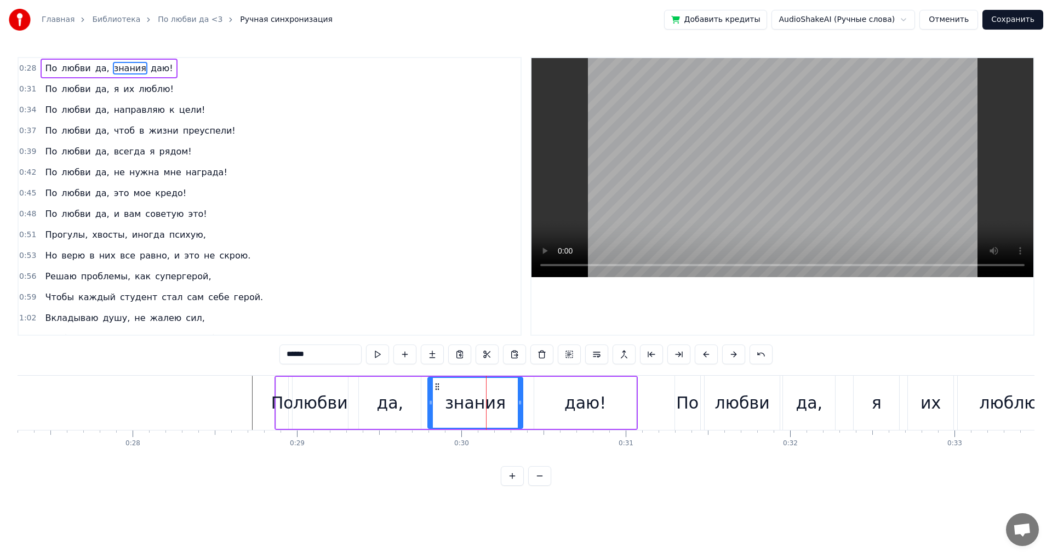
drag, startPoint x: 441, startPoint y: 387, endPoint x: 435, endPoint y: 387, distance: 5.5
click at [435, 387] on icon at bounding box center [437, 386] width 9 height 9
click at [558, 397] on div "даю!" at bounding box center [585, 403] width 102 height 52
type input "****"
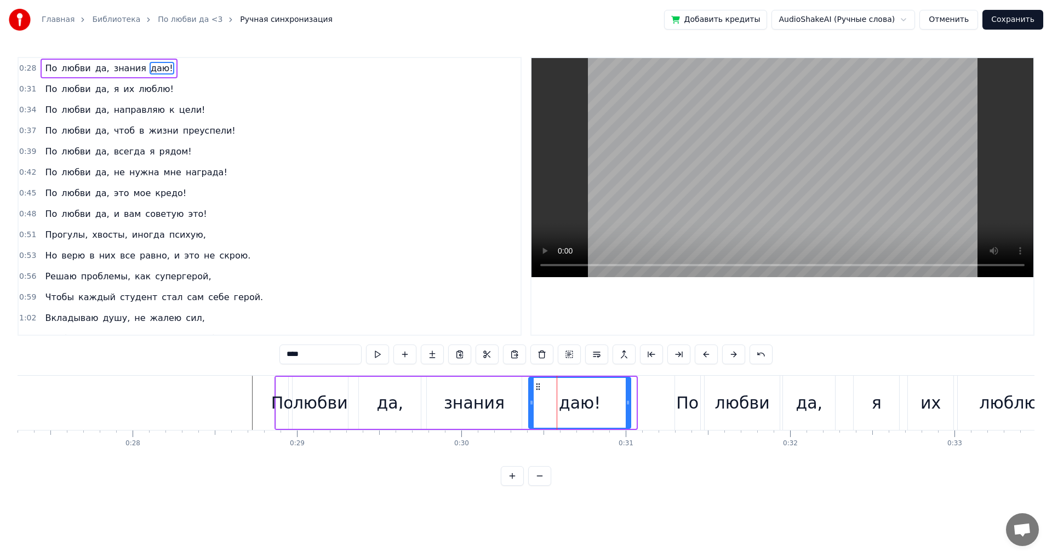
click at [536, 387] on icon at bounding box center [537, 386] width 9 height 9
click at [623, 486] on div "0:28 По любви да, знания даю! 0:31 По любви да, я их люблю! 0:34 По любви да, н…" at bounding box center [526, 271] width 1017 height 429
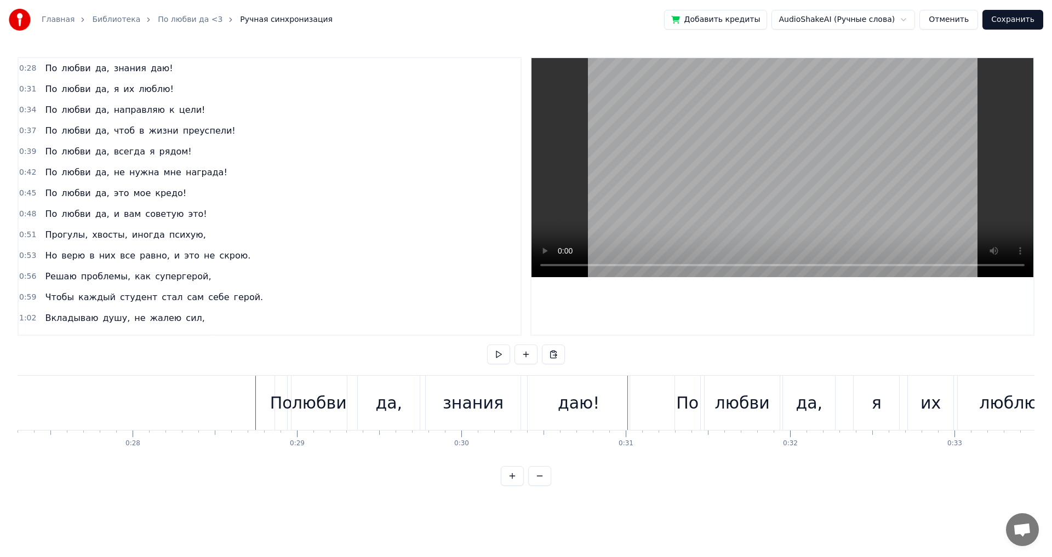
click at [484, 389] on div "знания" at bounding box center [473, 403] width 95 height 54
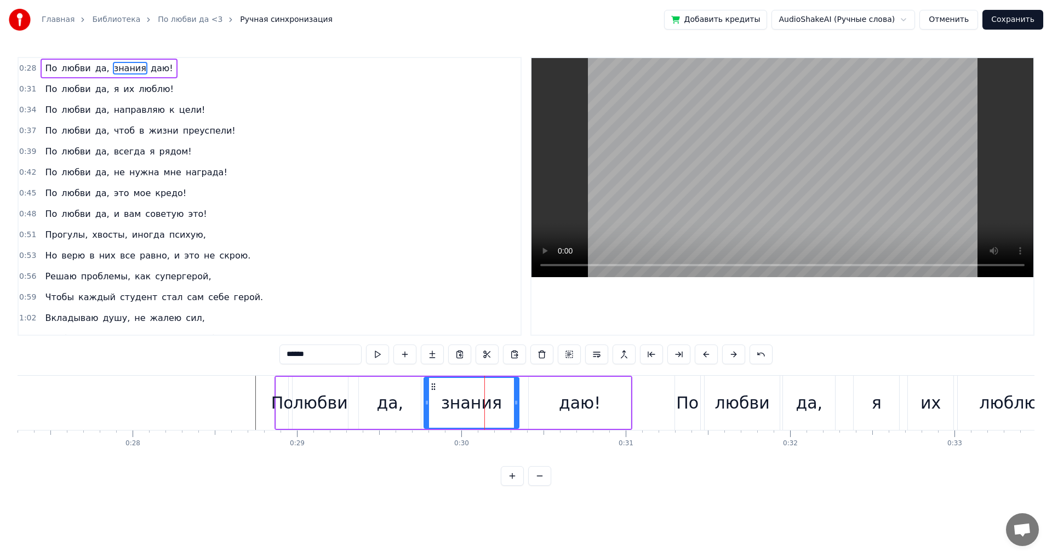
click at [430, 385] on icon at bounding box center [433, 386] width 9 height 9
click at [536, 393] on div "даю!" at bounding box center [580, 403] width 102 height 52
type input "****"
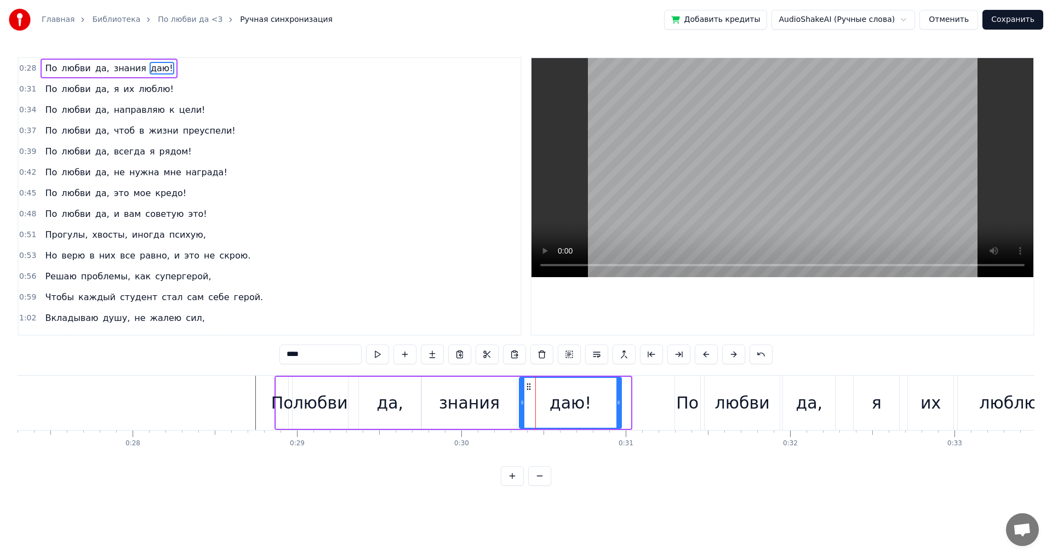
drag, startPoint x: 537, startPoint y: 386, endPoint x: 527, endPoint y: 386, distance: 9.3
click at [527, 386] on circle at bounding box center [527, 386] width 1 height 1
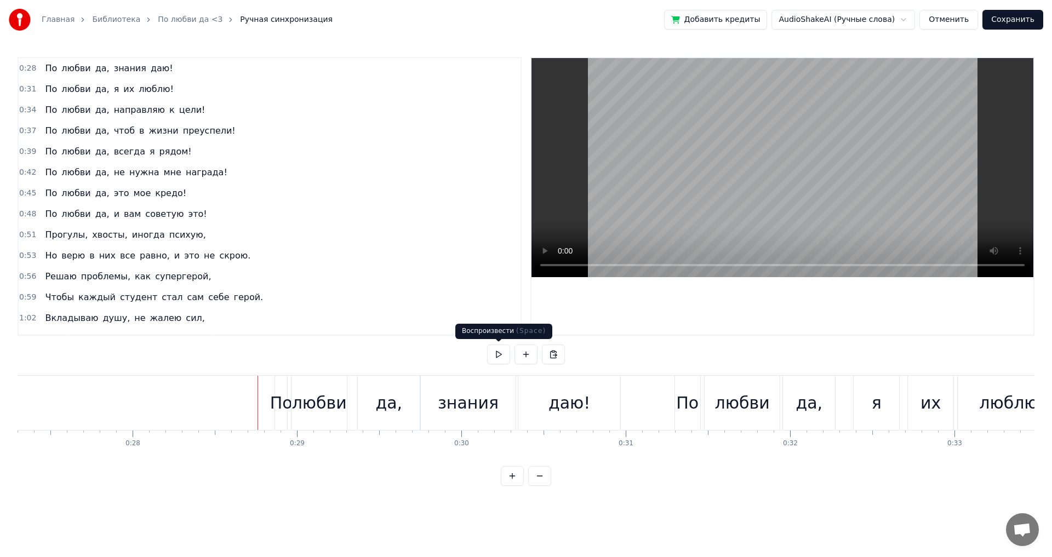
click at [489, 355] on button at bounding box center [498, 355] width 23 height 20
click at [35, 91] on div "0:31 По любви да, я их люблю!" at bounding box center [270, 89] width 502 height 21
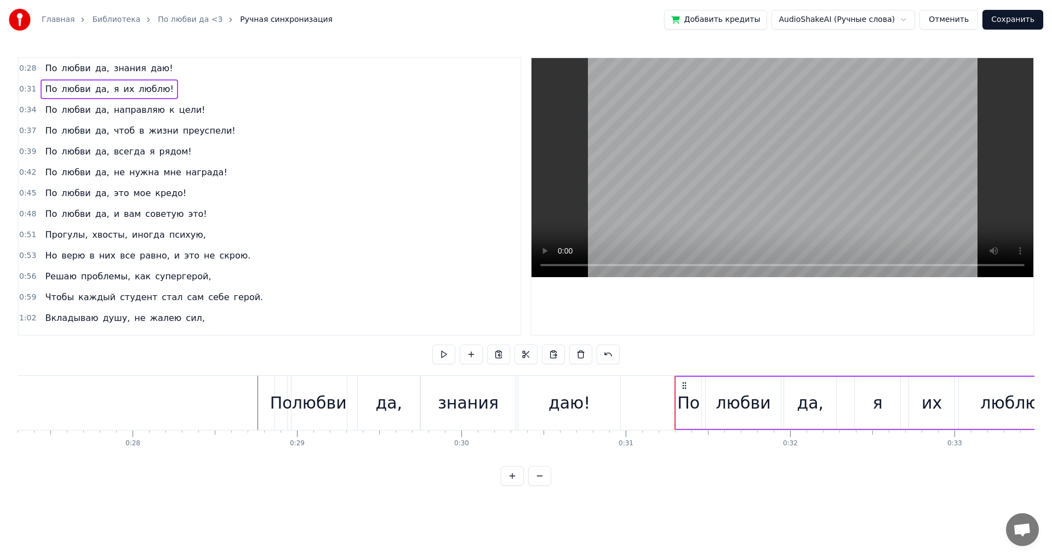
click at [27, 89] on span "0:31" at bounding box center [27, 89] width 17 height 11
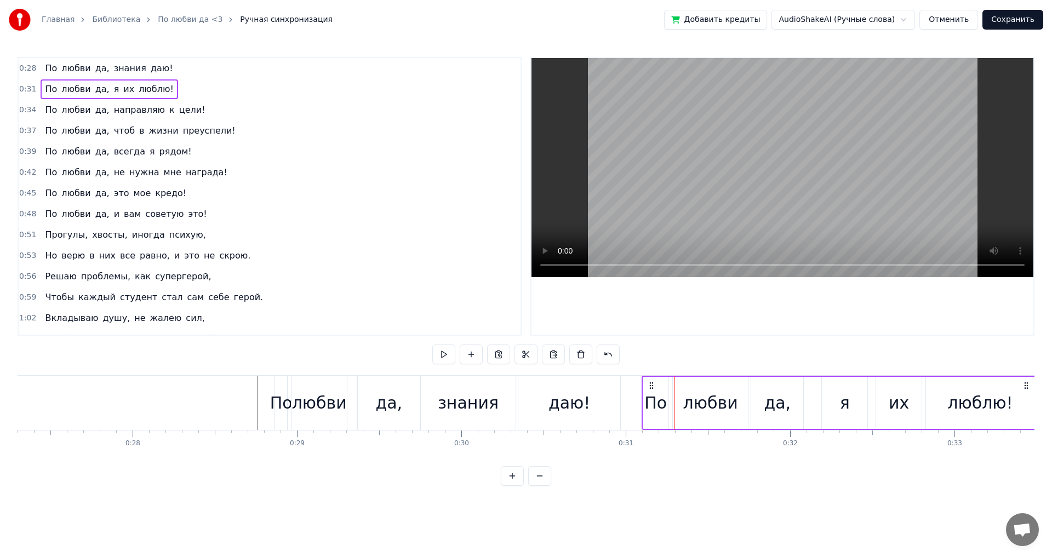
drag, startPoint x: 678, startPoint y: 386, endPoint x: 650, endPoint y: 385, distance: 28.0
click at [650, 385] on icon at bounding box center [651, 385] width 9 height 9
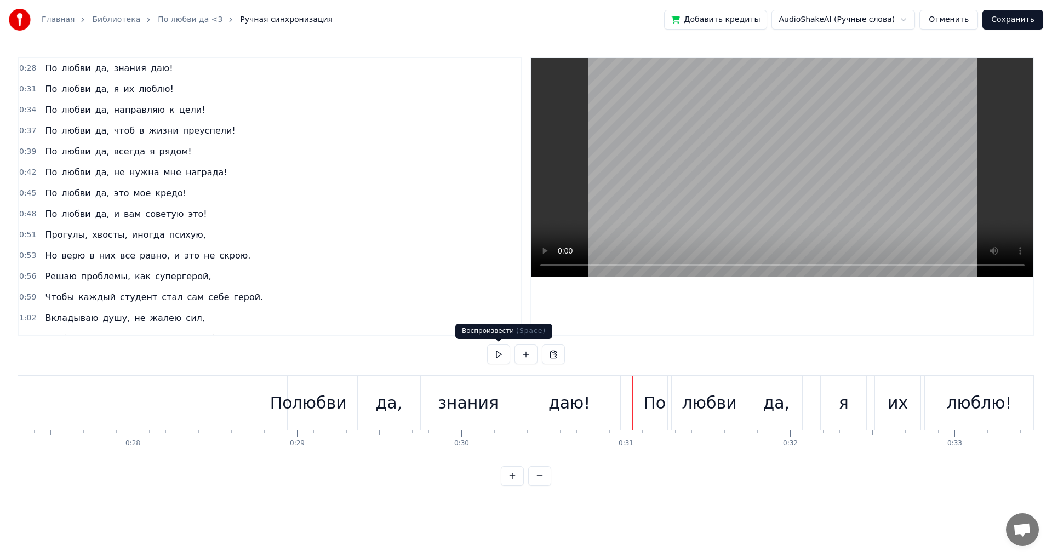
click at [502, 349] on button at bounding box center [498, 355] width 23 height 20
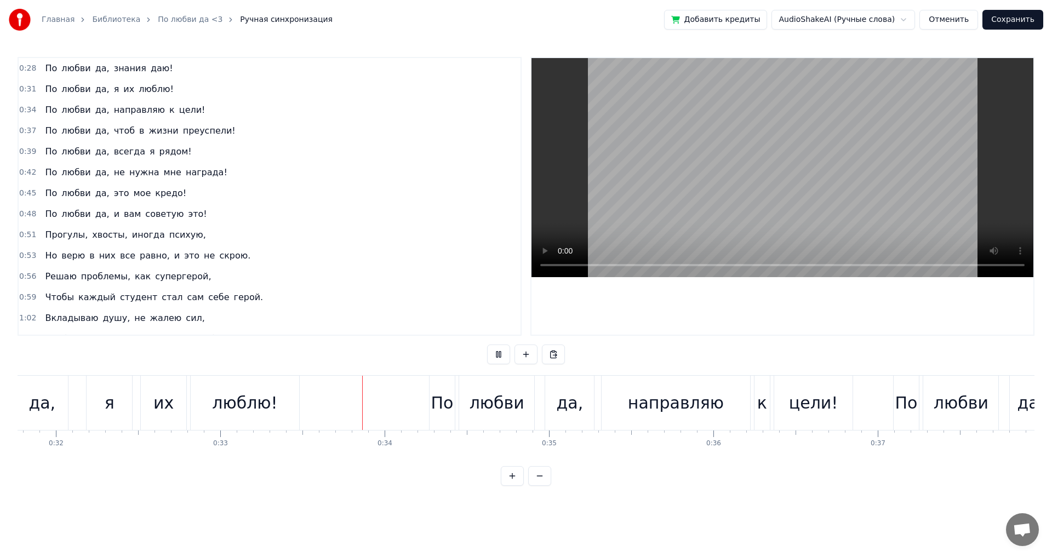
scroll to position [0, 5429]
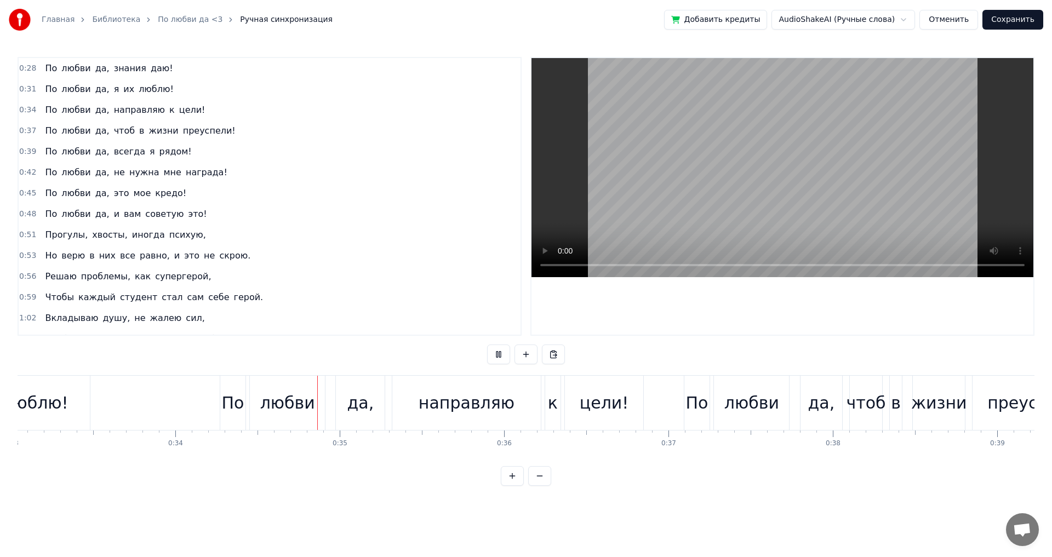
click at [500, 352] on button at bounding box center [498, 355] width 23 height 20
click at [66, 114] on span "любви" at bounding box center [75, 110] width 31 height 13
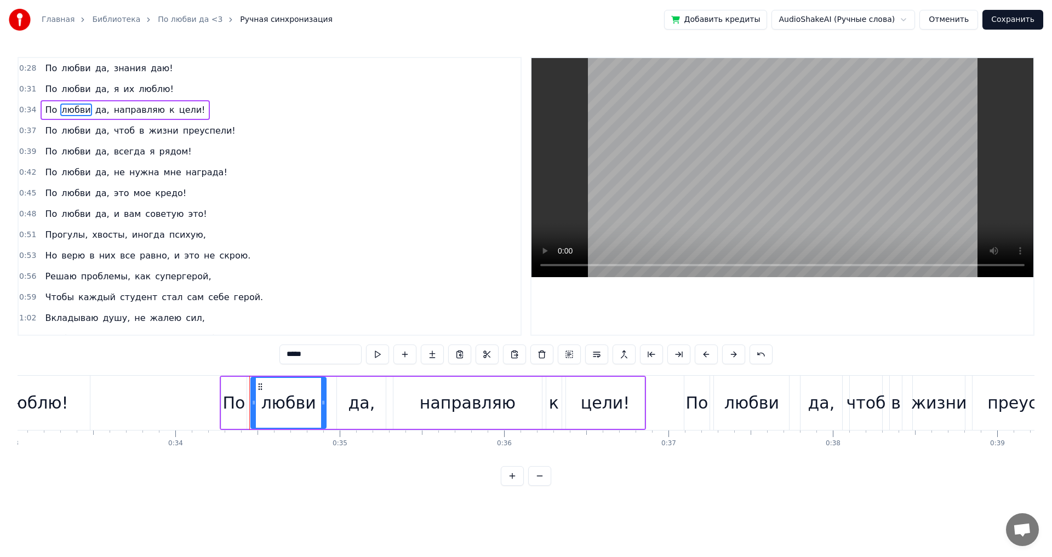
click at [21, 106] on span "0:34" at bounding box center [27, 110] width 17 height 11
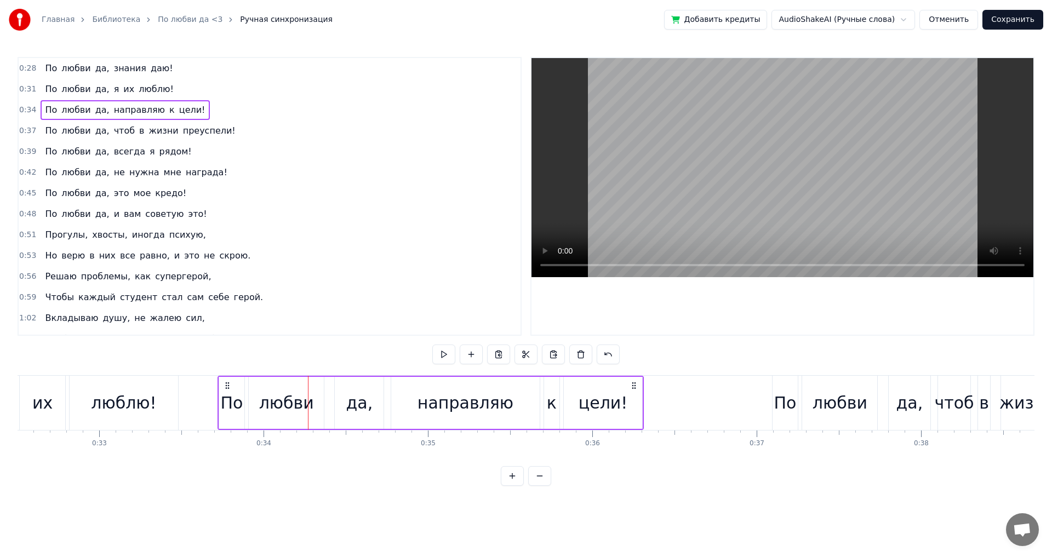
drag, startPoint x: 227, startPoint y: 383, endPoint x: 214, endPoint y: 393, distance: 16.4
click at [217, 393] on div "По любви да, направляю к цели!" at bounding box center [430, 403] width 427 height 54
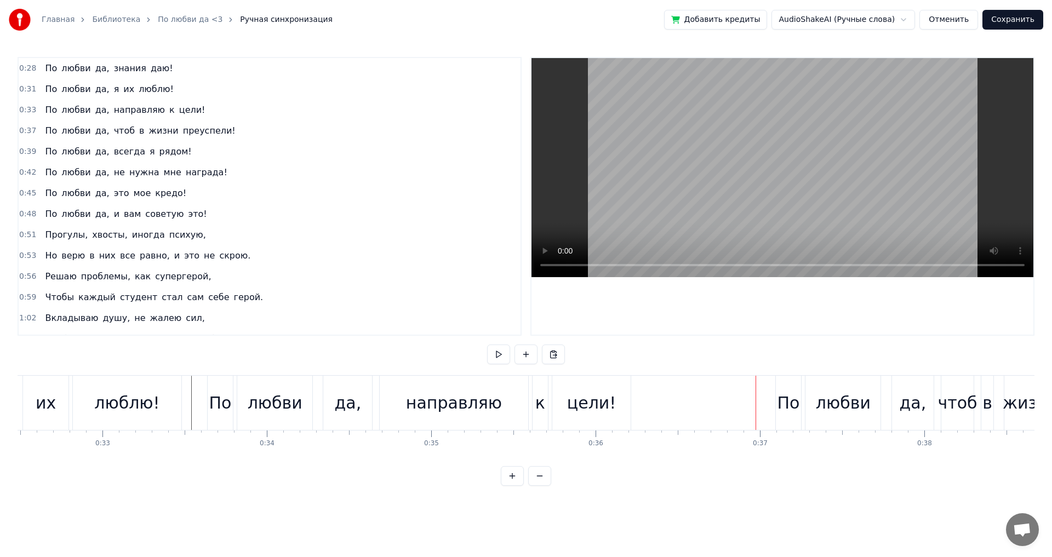
click at [33, 129] on span "0:37" at bounding box center [27, 130] width 17 height 11
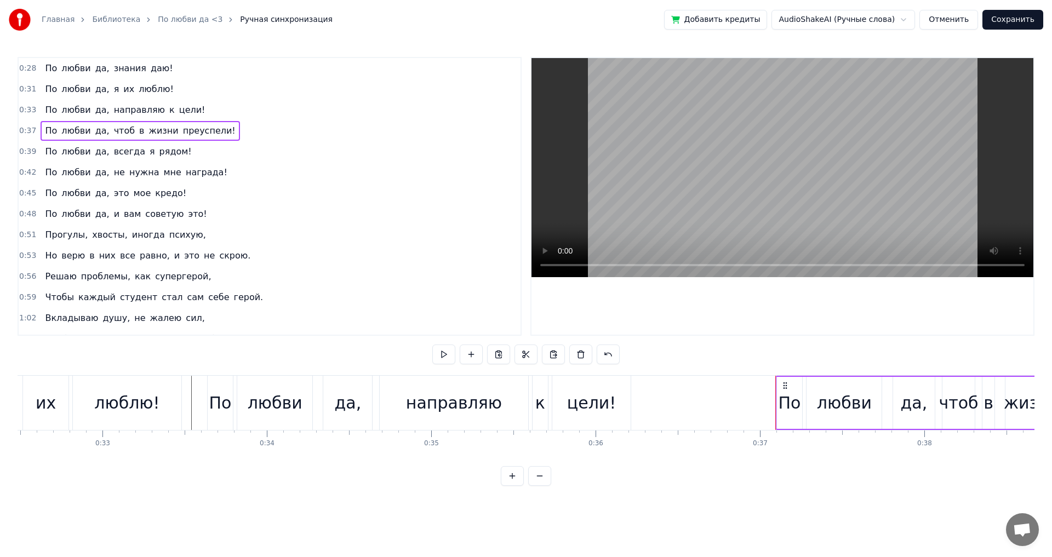
click at [27, 130] on span "0:37" at bounding box center [27, 130] width 17 height 11
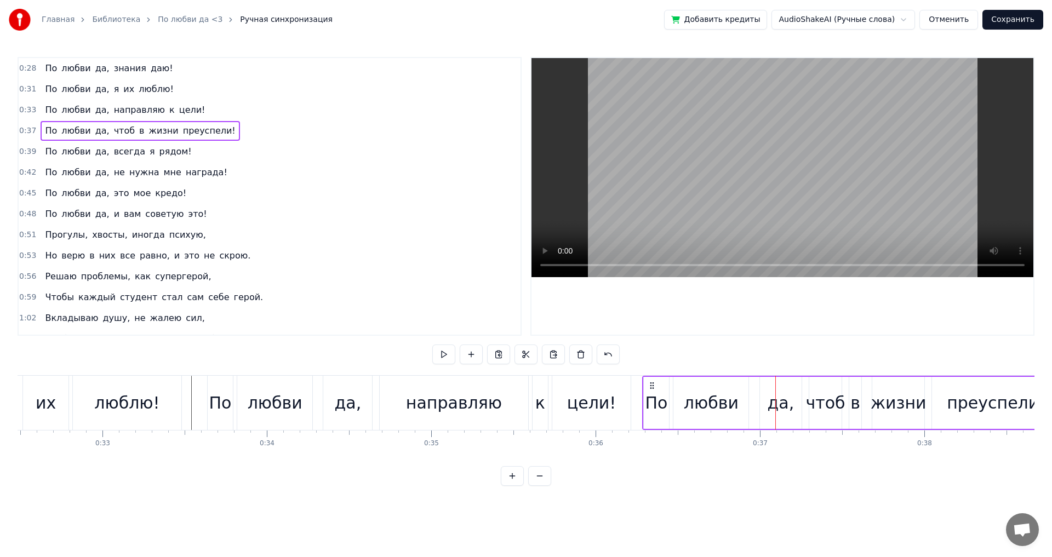
drag, startPoint x: 781, startPoint y: 385, endPoint x: 650, endPoint y: 385, distance: 130.9
click at [650, 385] on icon at bounding box center [651, 385] width 9 height 9
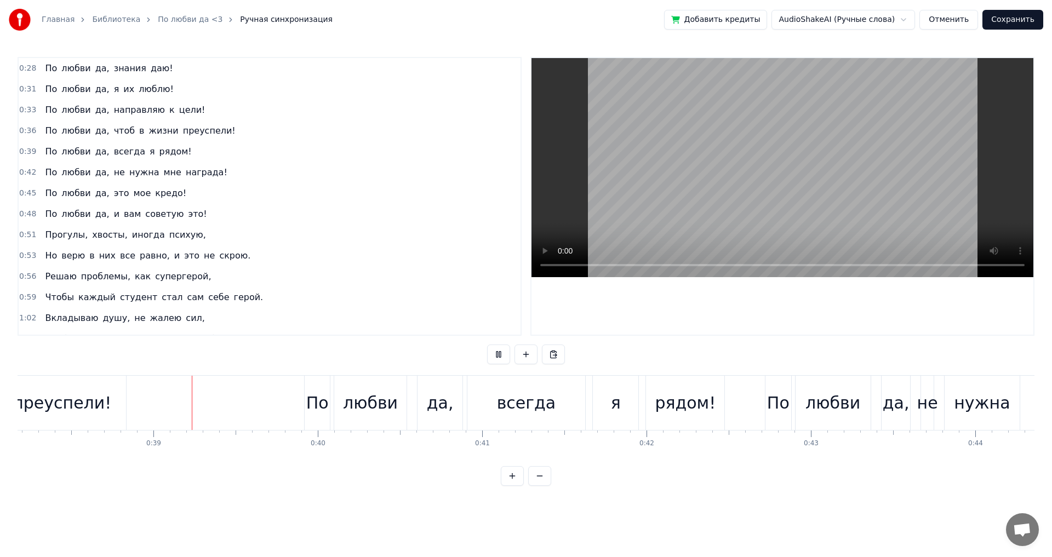
scroll to position [0, 6287]
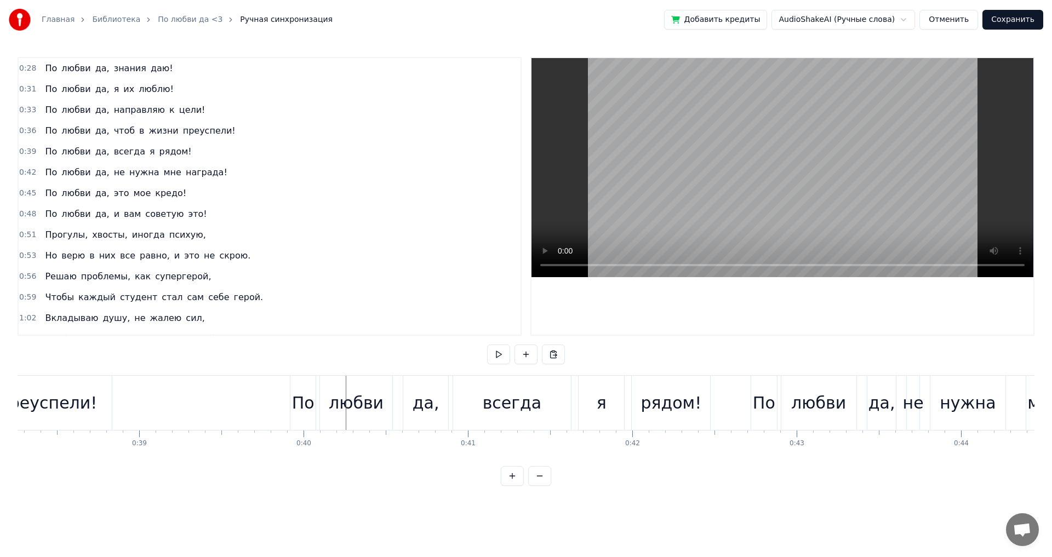
click at [23, 149] on span "0:39" at bounding box center [27, 151] width 17 height 11
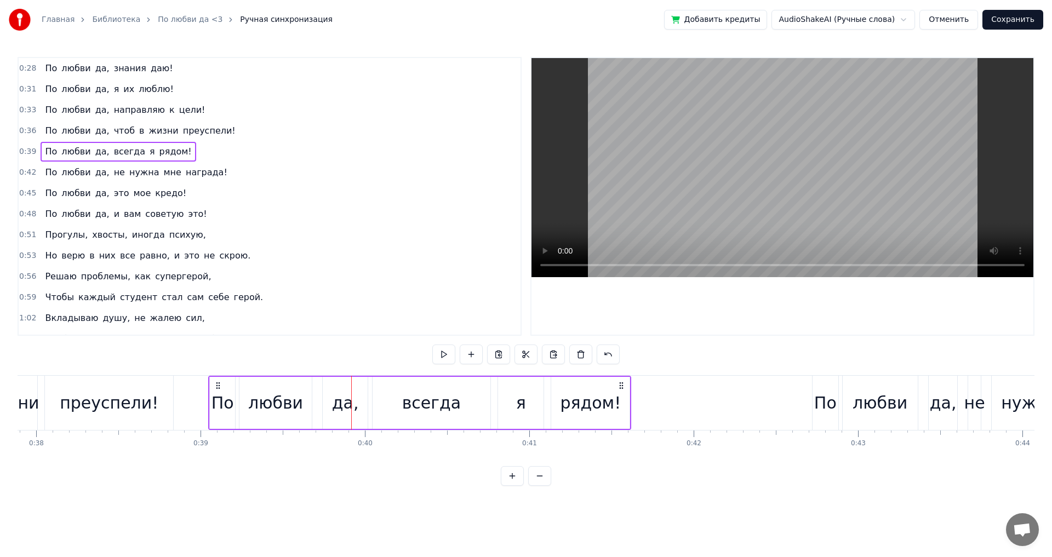
drag, startPoint x: 300, startPoint y: 385, endPoint x: 210, endPoint y: 388, distance: 89.9
click at [214, 388] on icon at bounding box center [218, 385] width 9 height 9
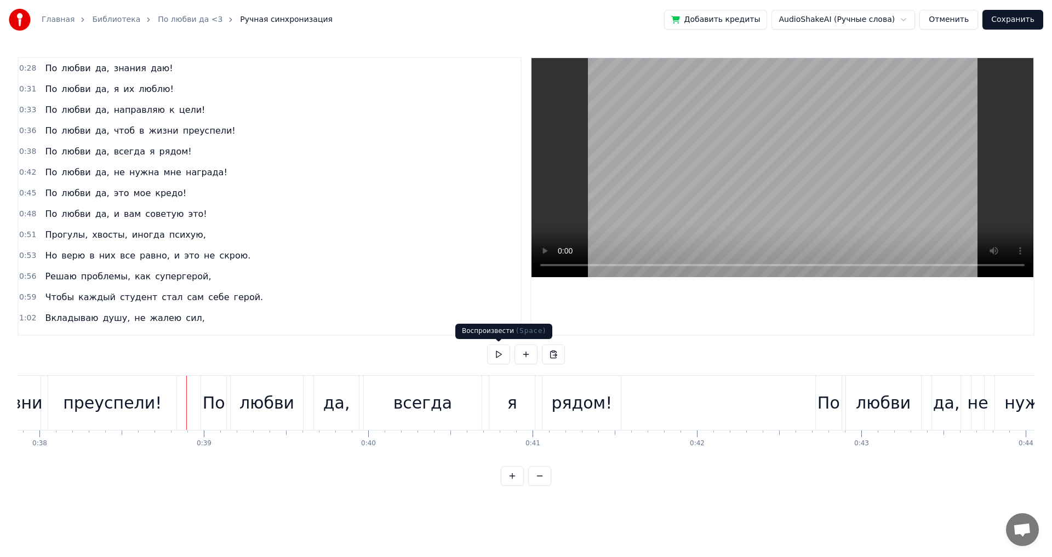
click at [498, 355] on button at bounding box center [498, 355] width 23 height 20
click at [25, 174] on span "0:42" at bounding box center [27, 172] width 17 height 11
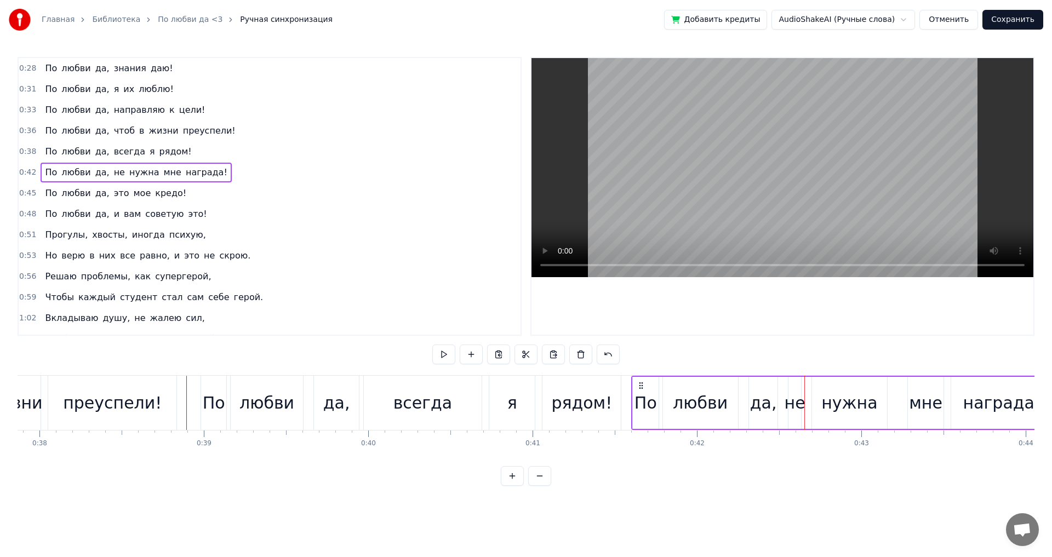
drag, startPoint x: 821, startPoint y: 384, endPoint x: 637, endPoint y: 389, distance: 184.1
click at [637, 389] on icon at bounding box center [640, 385] width 9 height 9
click at [621, 386] on div "рядом!" at bounding box center [581, 403] width 79 height 54
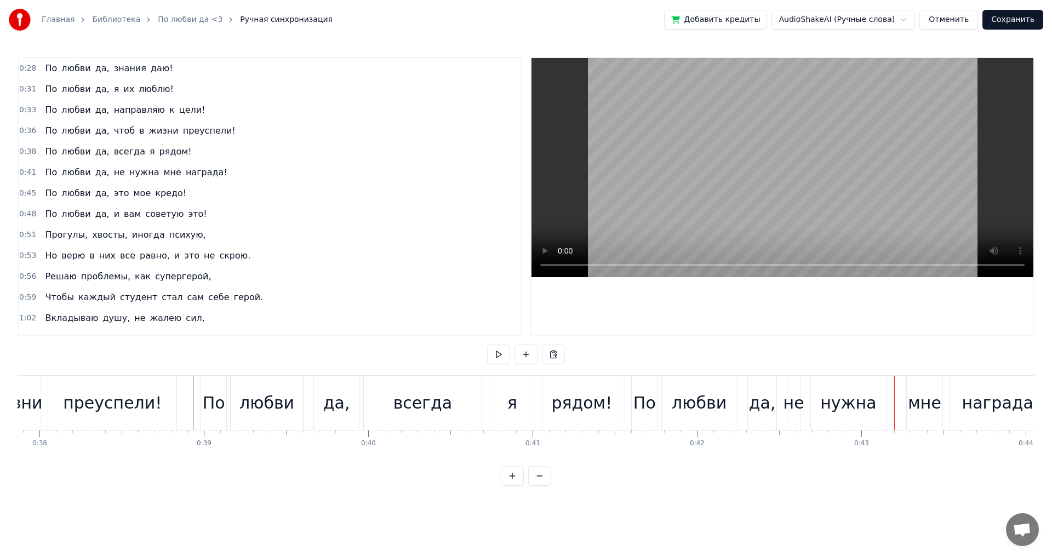
click at [25, 171] on span "0:41" at bounding box center [27, 172] width 17 height 11
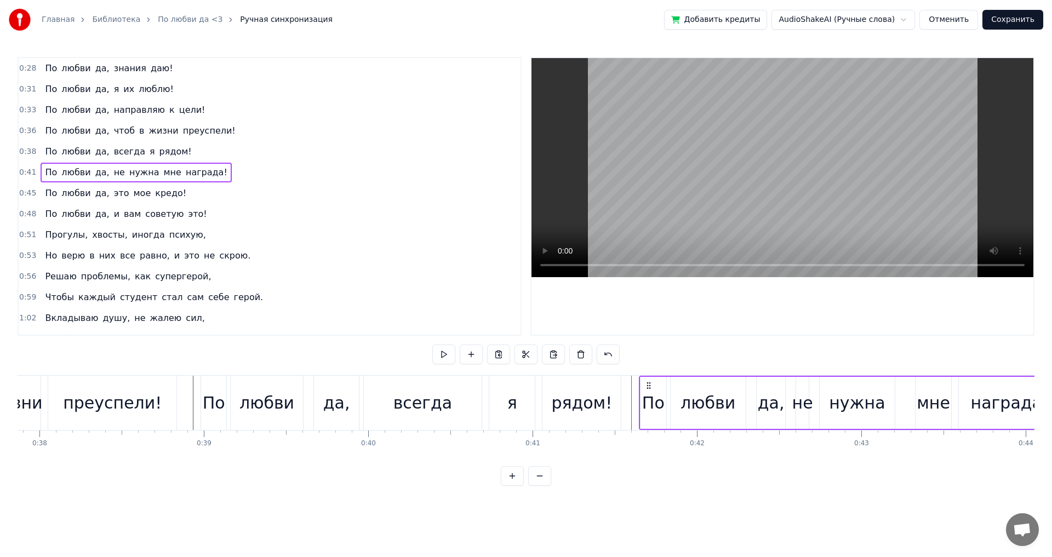
drag, startPoint x: 641, startPoint y: 384, endPoint x: 649, endPoint y: 385, distance: 7.7
click at [649, 385] on icon at bounding box center [648, 385] width 9 height 9
click at [447, 354] on button at bounding box center [443, 355] width 23 height 20
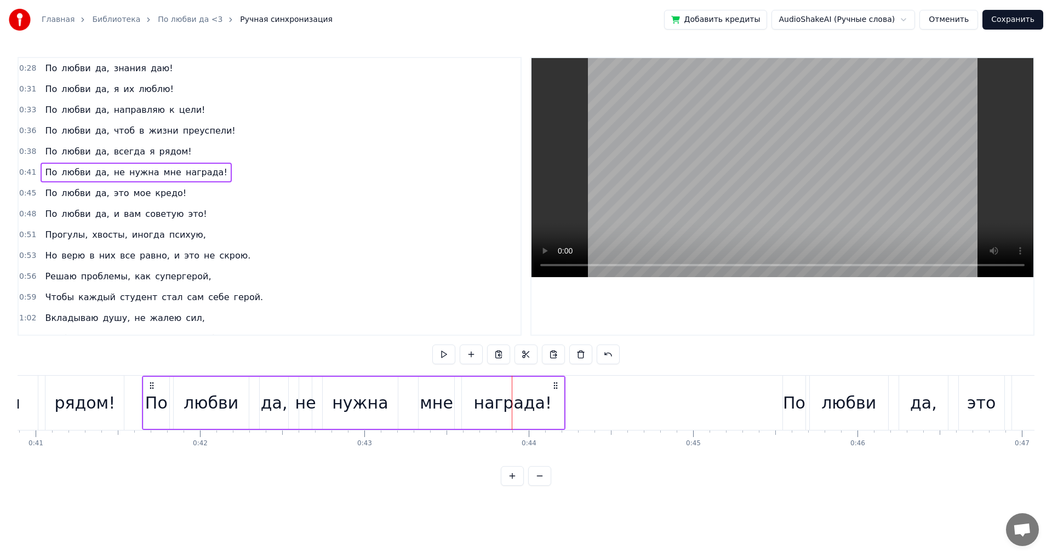
scroll to position [0, 6658]
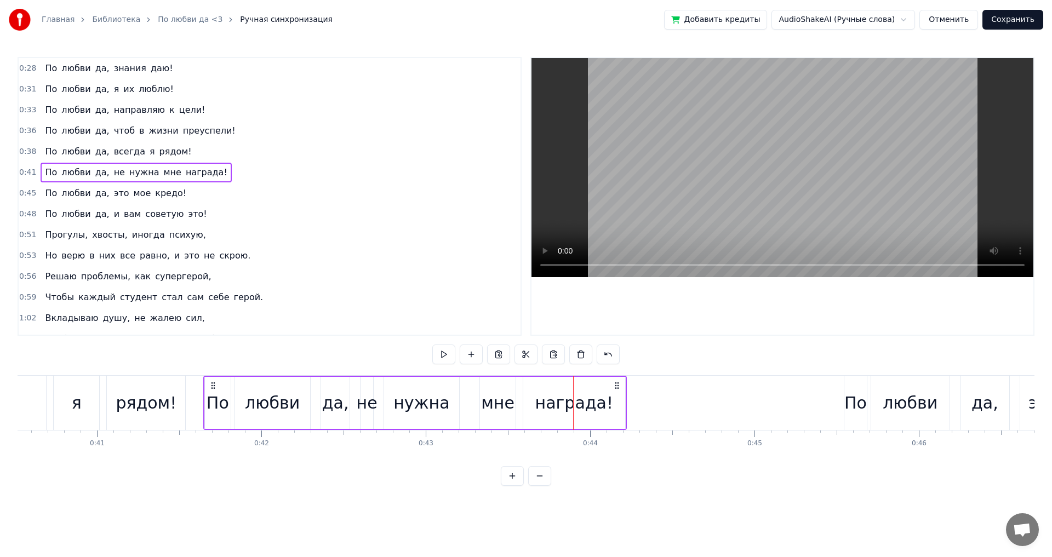
click at [113, 168] on span "не" at bounding box center [119, 172] width 13 height 13
click at [128, 176] on span "нужна" at bounding box center [144, 172] width 32 height 13
click at [113, 168] on span "не" at bounding box center [119, 172] width 13 height 13
click at [185, 171] on span "награда!" at bounding box center [207, 172] width 44 height 13
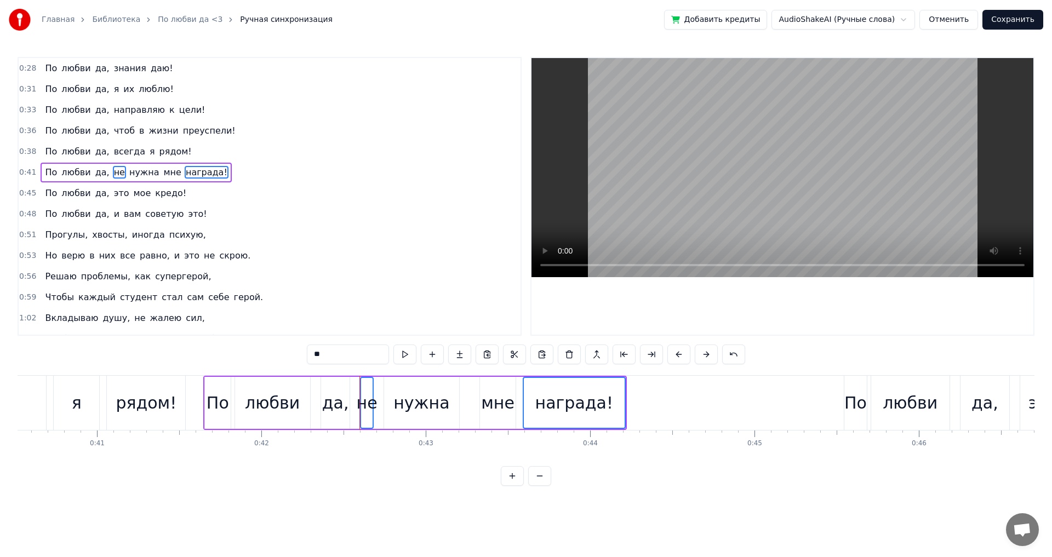
click at [163, 173] on span "мне" at bounding box center [173, 172] width 20 height 13
click at [133, 173] on span "нужна" at bounding box center [144, 172] width 32 height 13
click at [366, 386] on div "не" at bounding box center [366, 403] width 11 height 50
drag, startPoint x: 533, startPoint y: 493, endPoint x: 549, endPoint y: 483, distance: 19.0
click at [535, 486] on button at bounding box center [539, 476] width 23 height 20
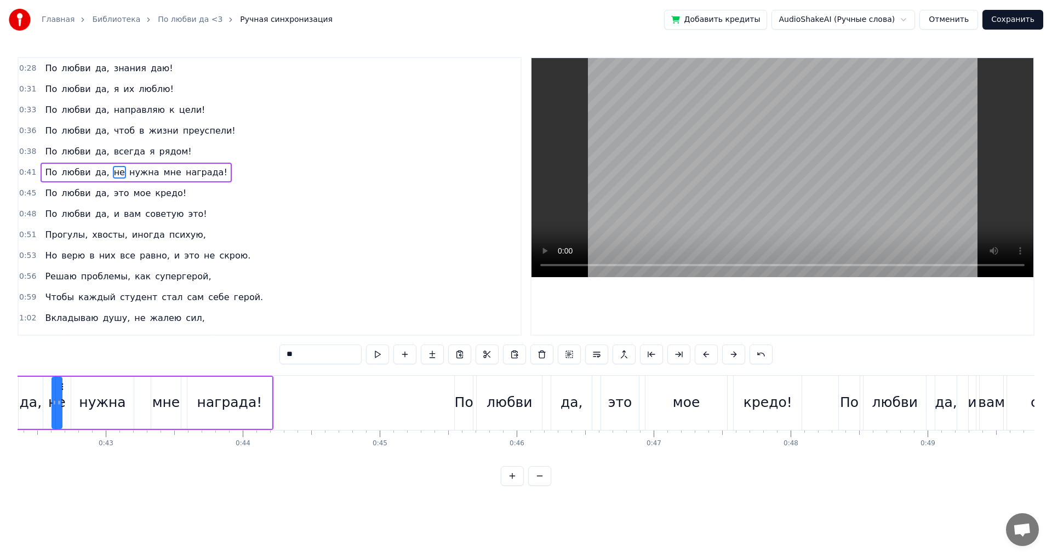
scroll to position [0, 5782]
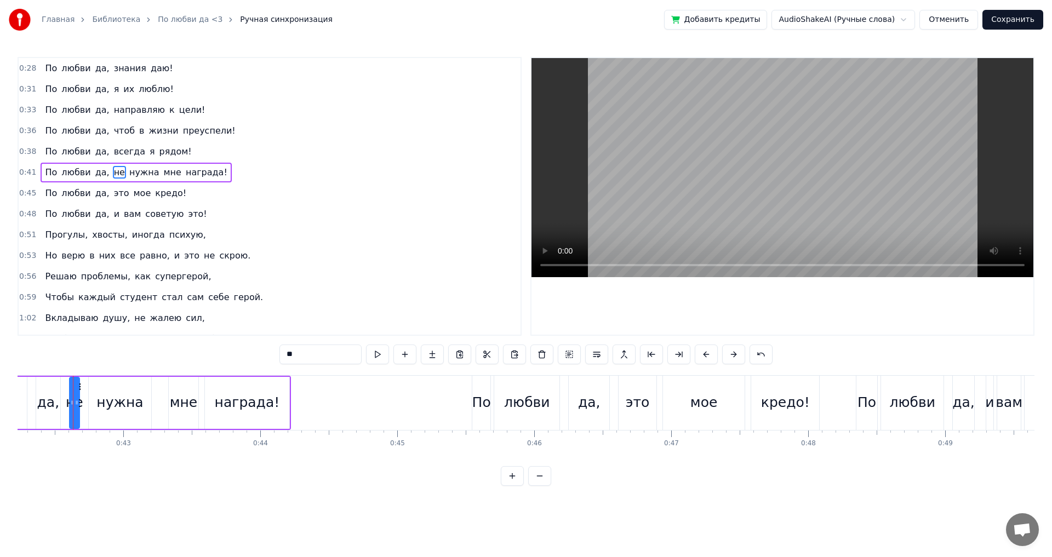
click at [353, 486] on div "0:28 По любви да, знания даю! 0:31 По любви да, я их люблю! 0:33 По любви да, н…" at bounding box center [526, 271] width 1017 height 429
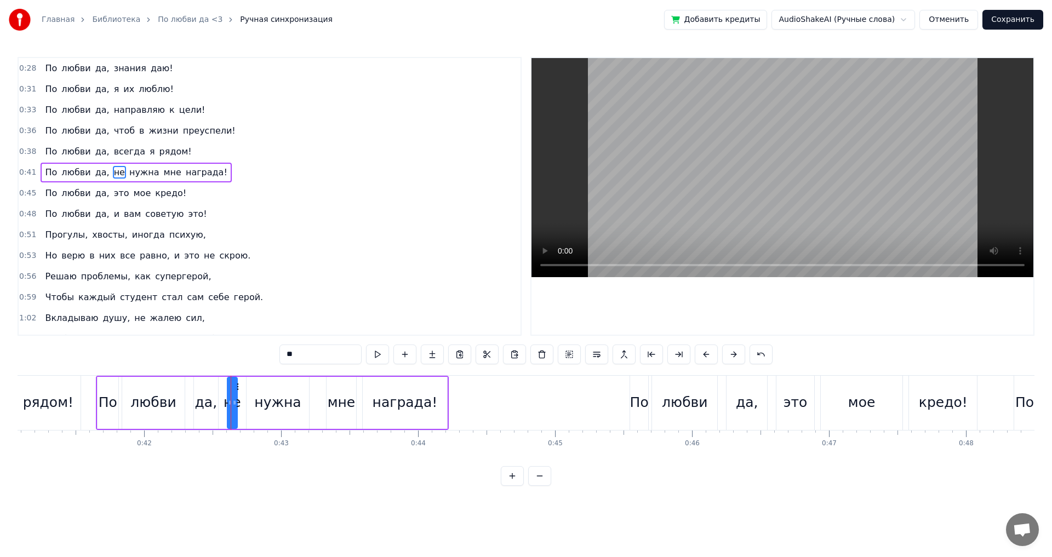
scroll to position [0, 5582]
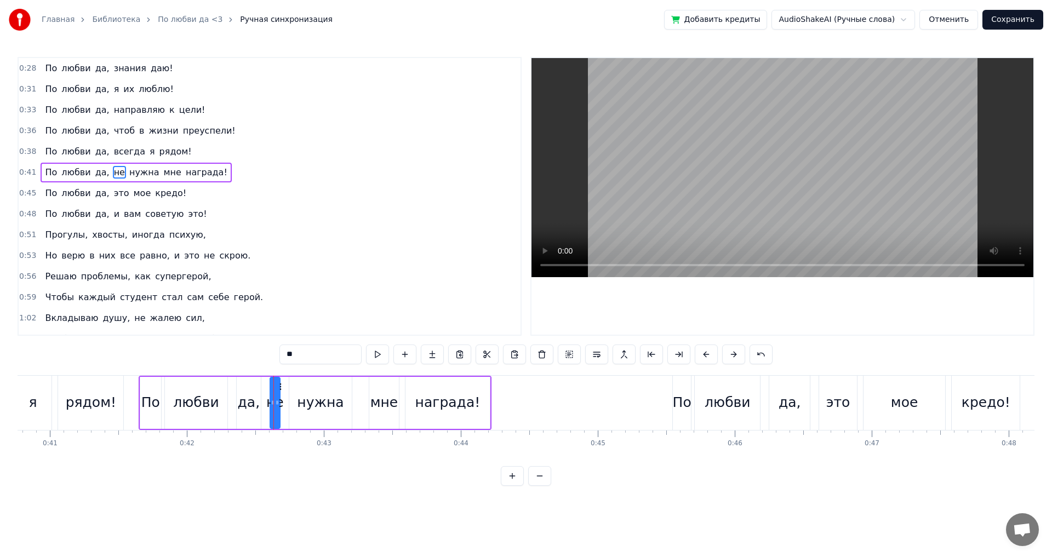
click at [300, 486] on div "0:28 По любви да, знания даю! 0:31 По любви да, я их люблю! 0:33 По любви да, н…" at bounding box center [526, 271] width 1017 height 429
click at [246, 411] on div "да," at bounding box center [249, 402] width 22 height 21
type input "***"
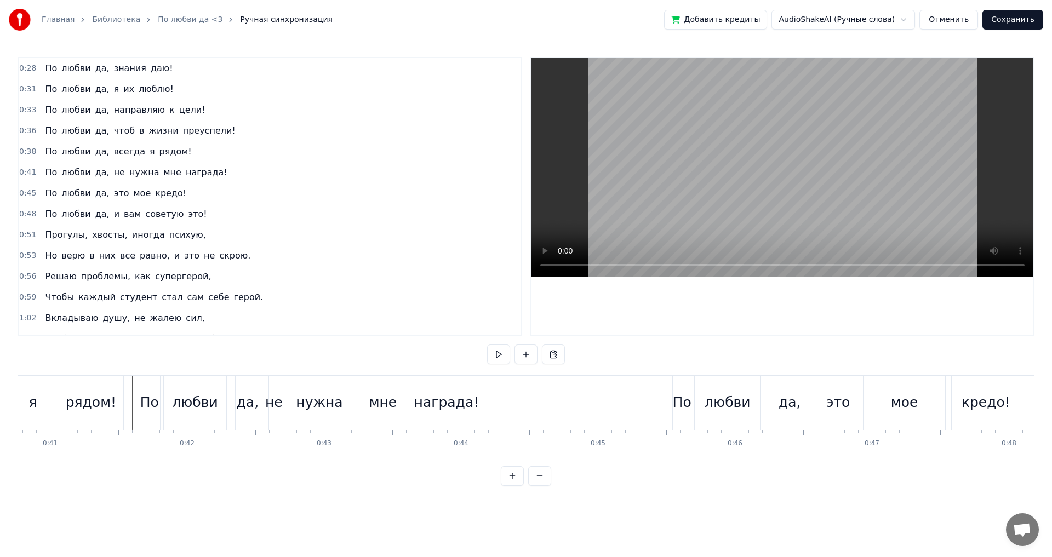
click at [273, 402] on div "не" at bounding box center [274, 402] width 18 height 21
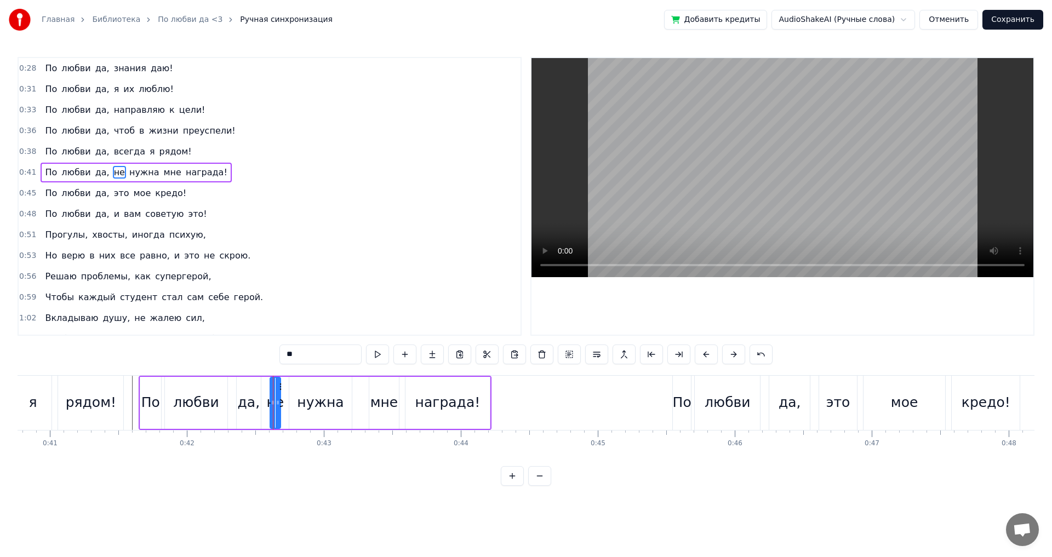
click at [279, 386] on div at bounding box center [278, 403] width 4 height 50
click at [261, 211] on div "0:48 По любви да, и вам советую это!" at bounding box center [270, 214] width 502 height 21
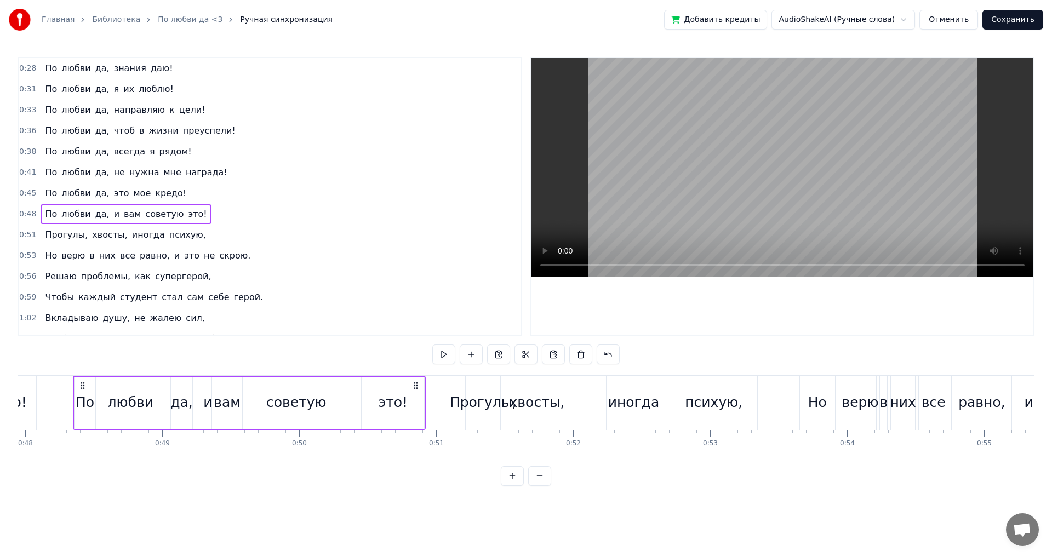
click at [113, 172] on span "не" at bounding box center [119, 172] width 13 height 13
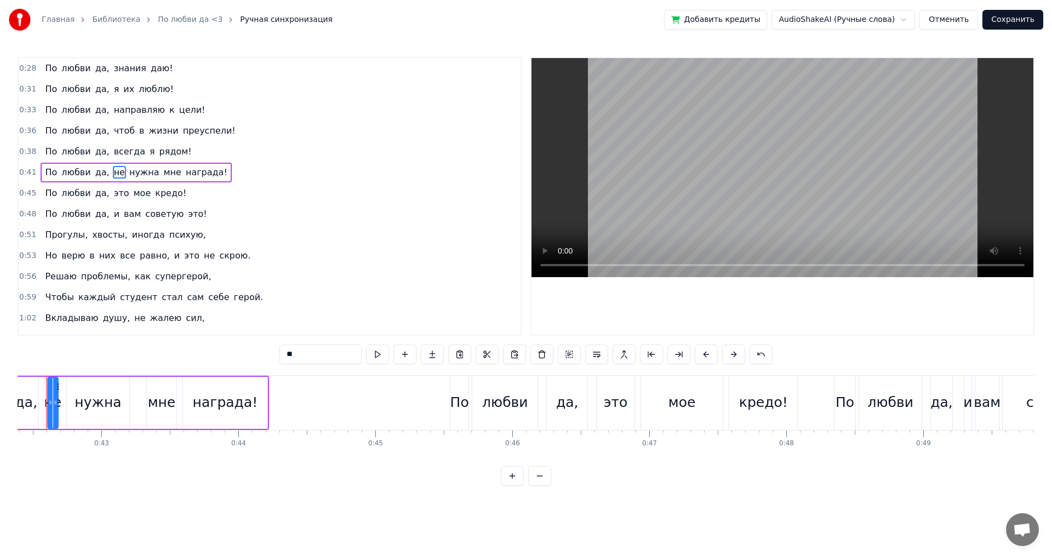
scroll to position [0, 5777]
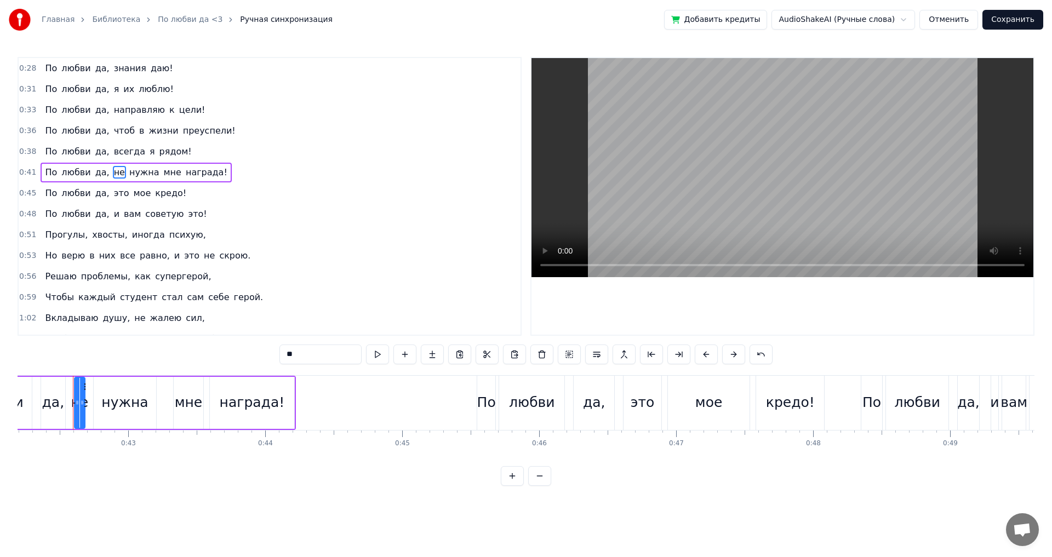
click at [32, 193] on span "0:45" at bounding box center [27, 193] width 17 height 11
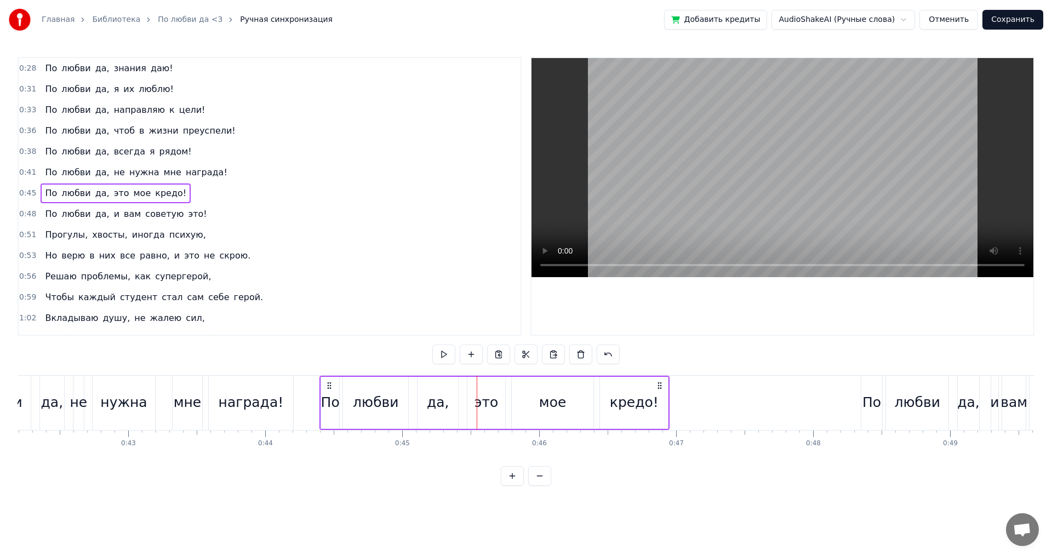
drag, startPoint x: 486, startPoint y: 383, endPoint x: 329, endPoint y: 388, distance: 157.3
click at [329, 388] on icon at bounding box center [329, 385] width 9 height 9
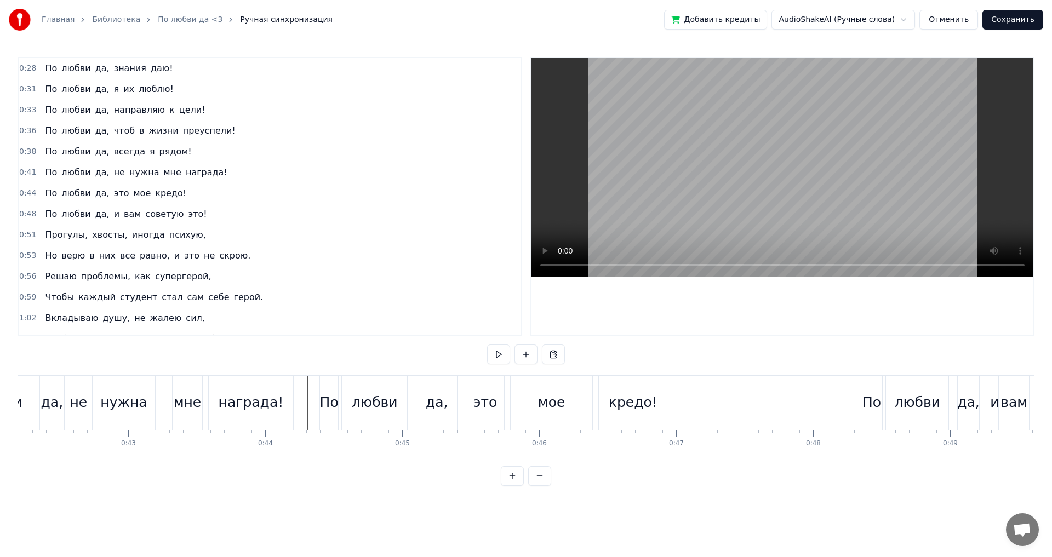
click at [294, 398] on div "награда!" at bounding box center [250, 403] width 85 height 54
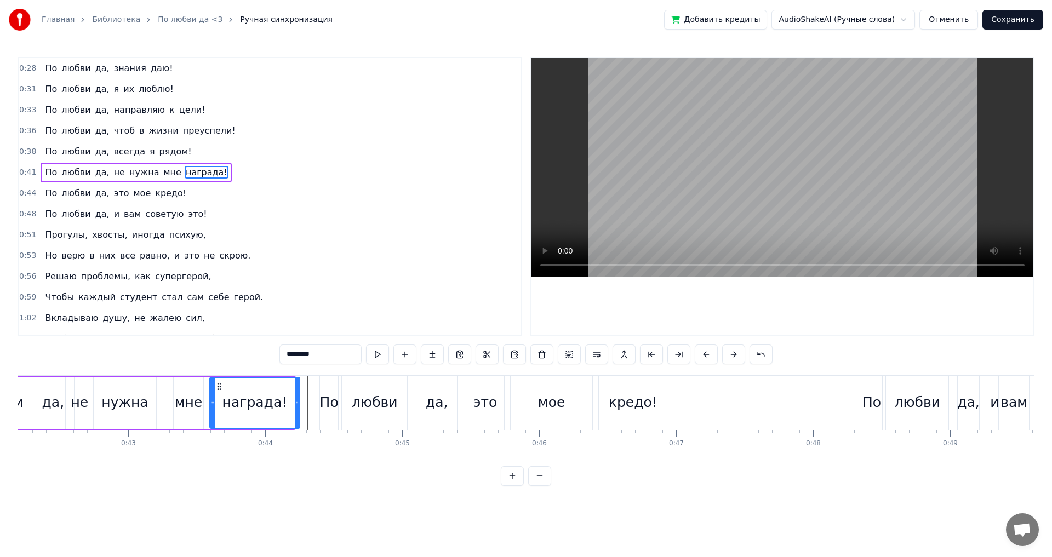
drag, startPoint x: 292, startPoint y: 402, endPoint x: 299, endPoint y: 403, distance: 6.6
click at [299, 403] on icon at bounding box center [297, 402] width 4 height 9
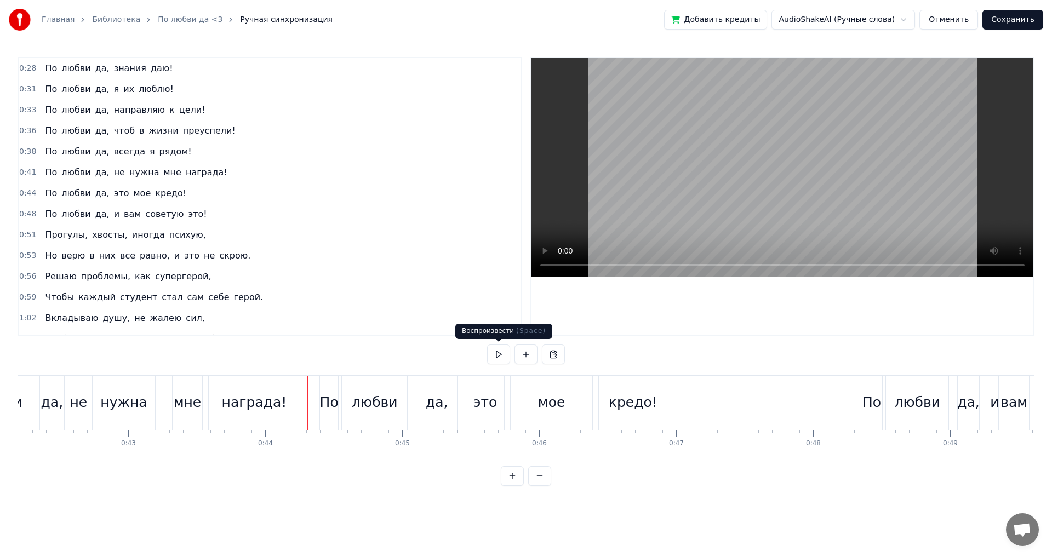
click at [499, 354] on button at bounding box center [498, 355] width 23 height 20
click at [333, 389] on div "По" at bounding box center [329, 403] width 18 height 54
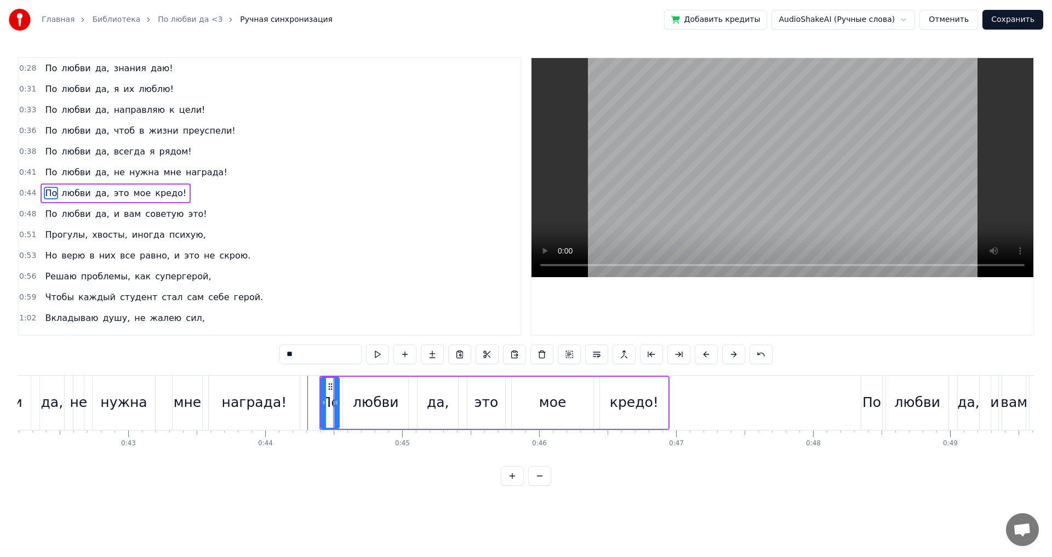
click at [31, 194] on span "0:44" at bounding box center [27, 193] width 17 height 11
drag, startPoint x: 326, startPoint y: 382, endPoint x: 333, endPoint y: 382, distance: 6.6
click at [333, 382] on icon at bounding box center [334, 385] width 9 height 9
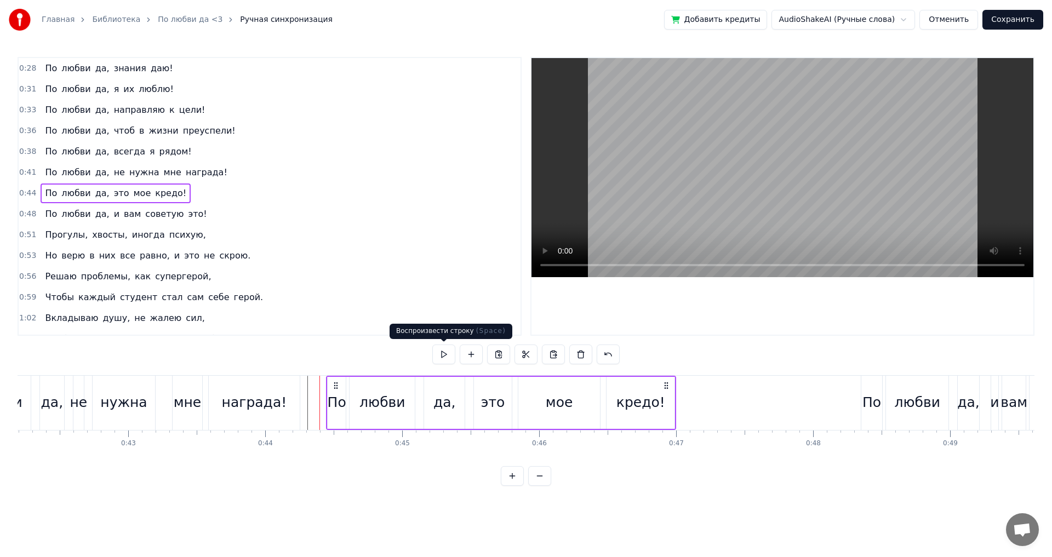
click at [444, 351] on button at bounding box center [443, 355] width 23 height 20
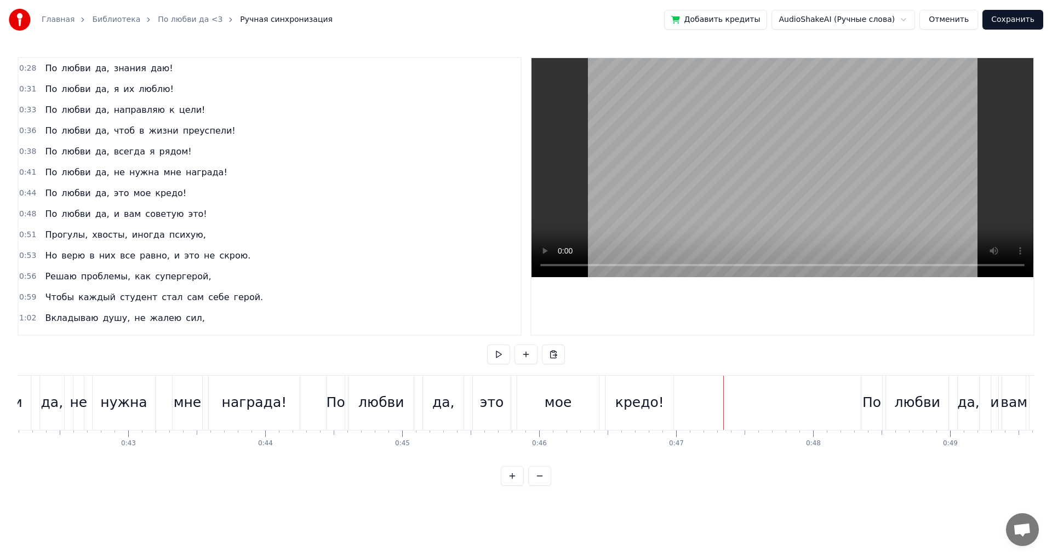
click at [24, 215] on span "0:48" at bounding box center [27, 214] width 17 height 11
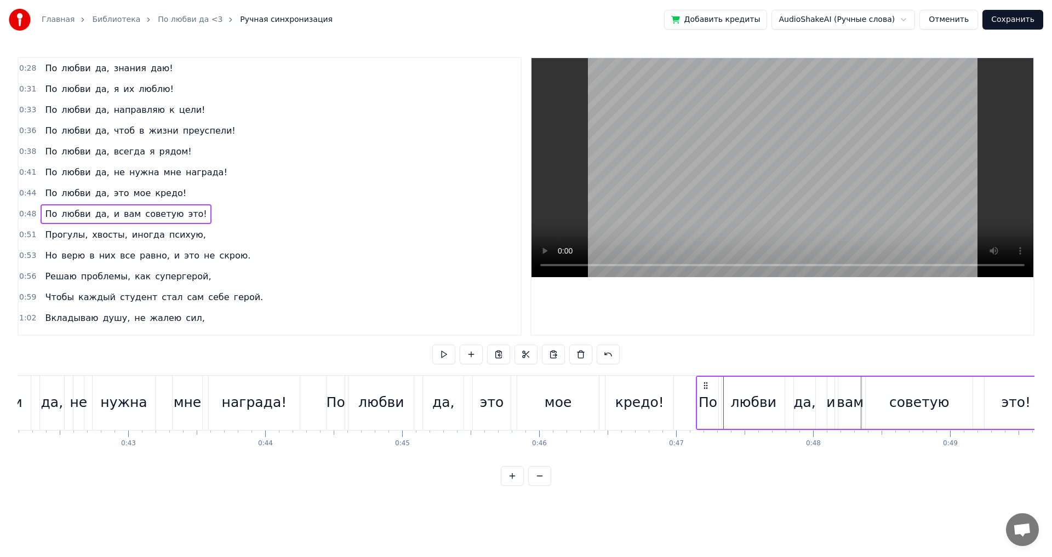
drag, startPoint x: 871, startPoint y: 382, endPoint x: 706, endPoint y: 394, distance: 165.3
click at [706, 394] on div "По любви да, и вам советую это!" at bounding box center [872, 403] width 353 height 54
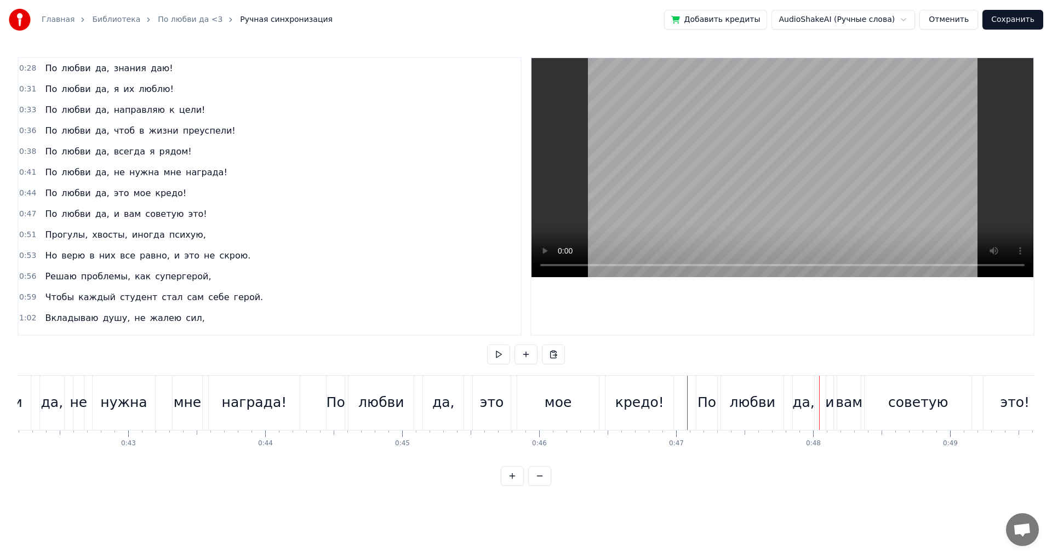
click at [658, 400] on div "кредо!" at bounding box center [639, 402] width 49 height 21
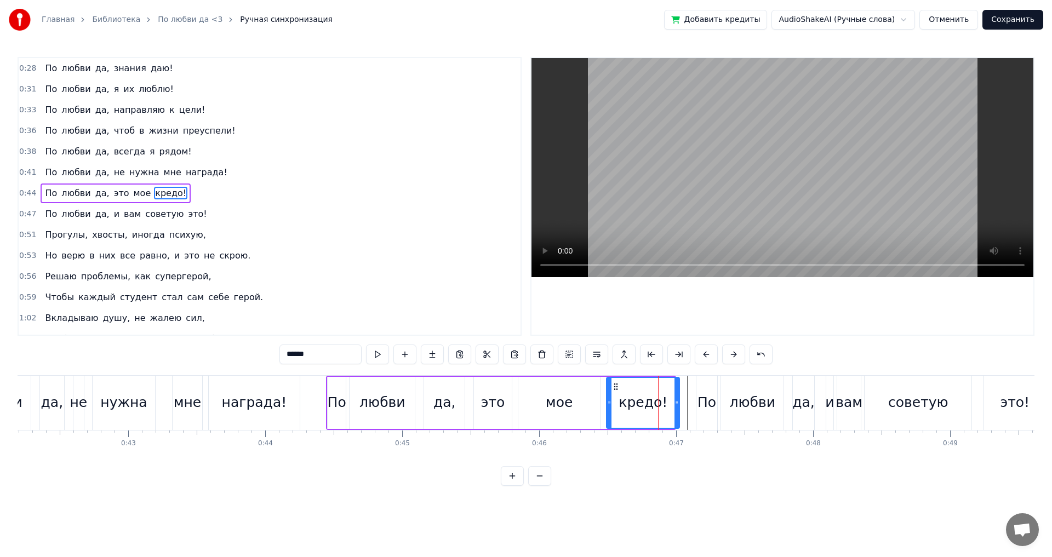
drag, startPoint x: 673, startPoint y: 403, endPoint x: 680, endPoint y: 403, distance: 7.1
click at [679, 403] on icon at bounding box center [676, 402] width 4 height 9
click at [657, 498] on html "Главная Библиотека По любви да <3 Ручная синхронизация Добавить кредиты AudioSh…" at bounding box center [526, 251] width 1052 height 503
click at [683, 410] on div "По любви да, это мое кредо!" at bounding box center [504, 403] width 357 height 54
click at [684, 473] on div "0:28 По любви да, знания даю! 0:31 По любви да, я их люблю! 0:33 По любви да, н…" at bounding box center [526, 271] width 1017 height 429
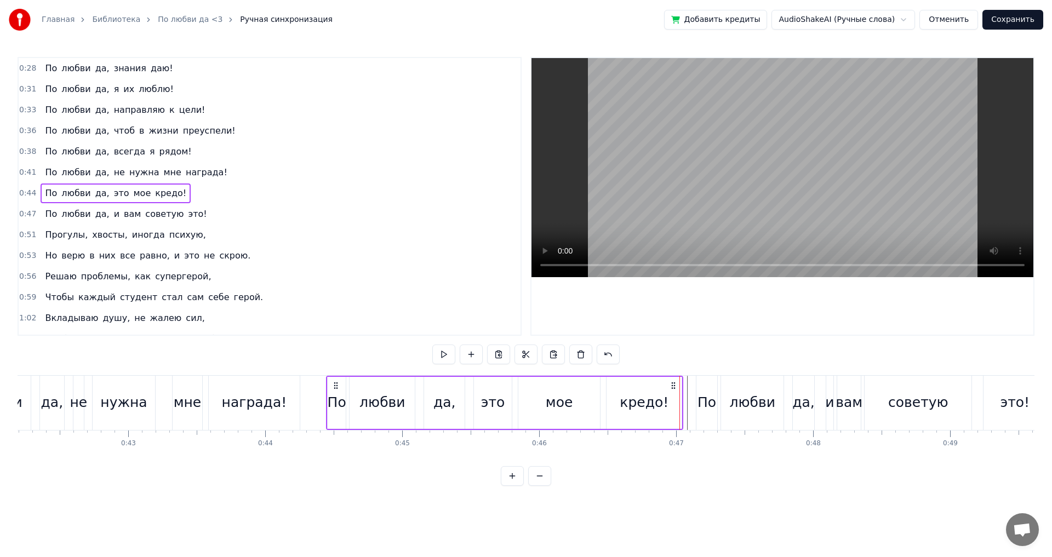
click at [20, 217] on span "0:47" at bounding box center [27, 214] width 17 height 11
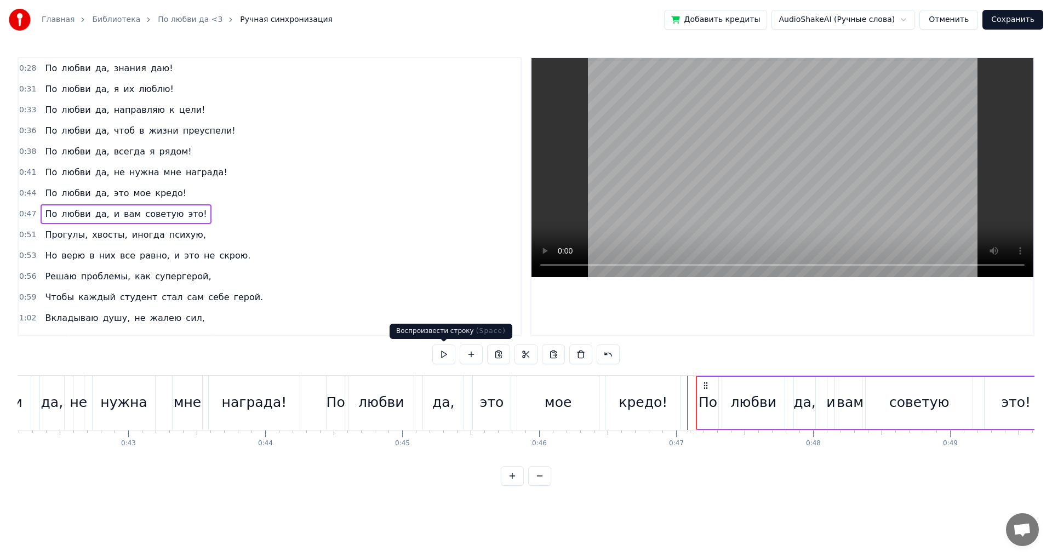
click at [444, 354] on button at bounding box center [443, 355] width 23 height 20
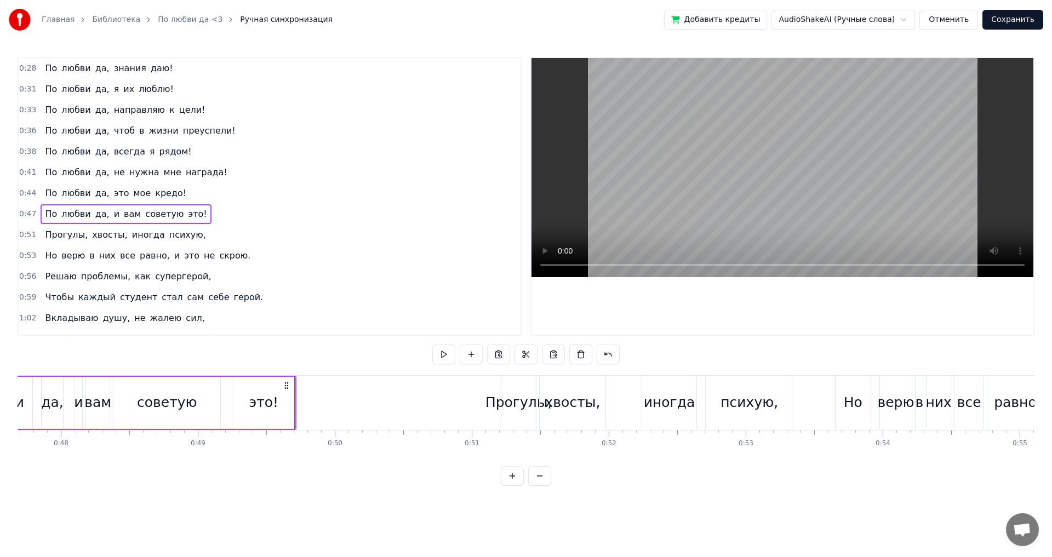
scroll to position [0, 6689]
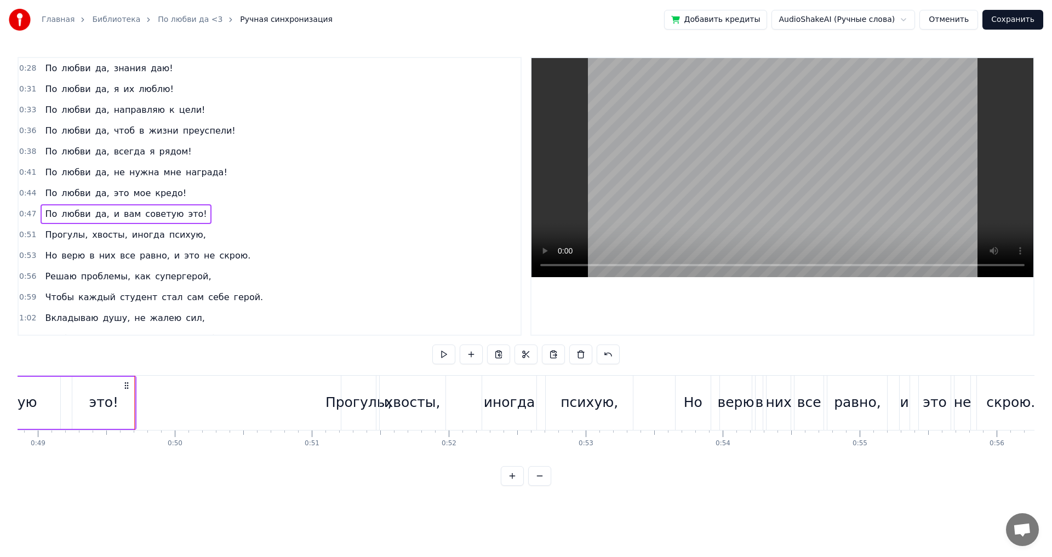
click at [173, 479] on div "0:28 По любви да, знания даю! 0:31 По любви да, я их люблю! 0:33 По любви да, н…" at bounding box center [526, 271] width 1017 height 429
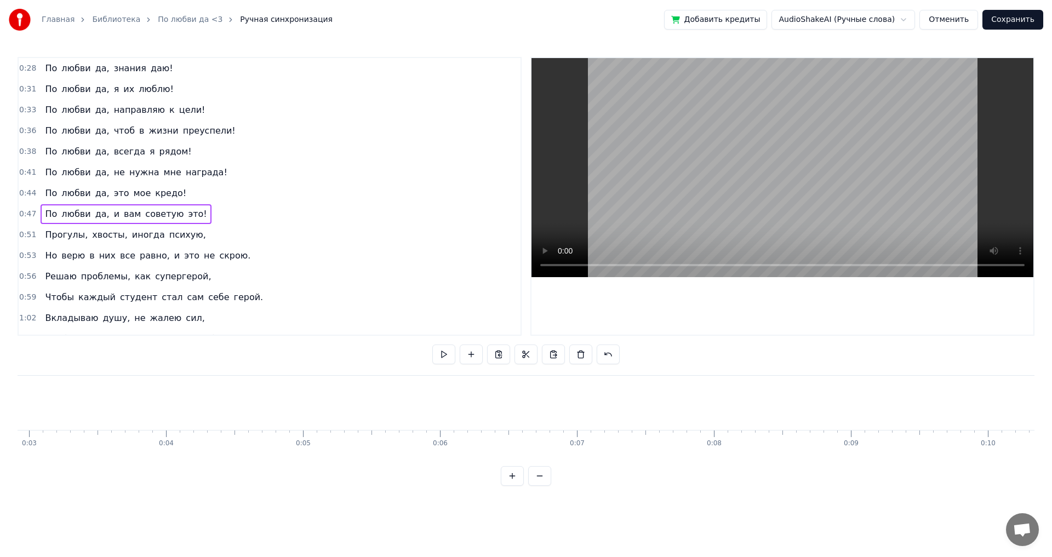
scroll to position [0, 408]
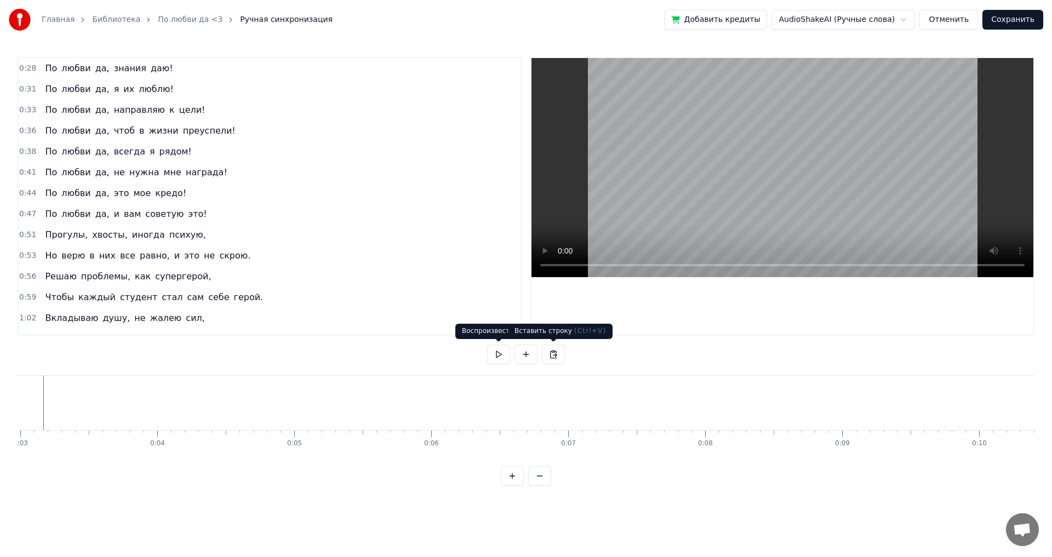
scroll to position [0, 379]
click at [500, 356] on button at bounding box center [498, 355] width 23 height 20
click at [505, 352] on button at bounding box center [498, 355] width 23 height 20
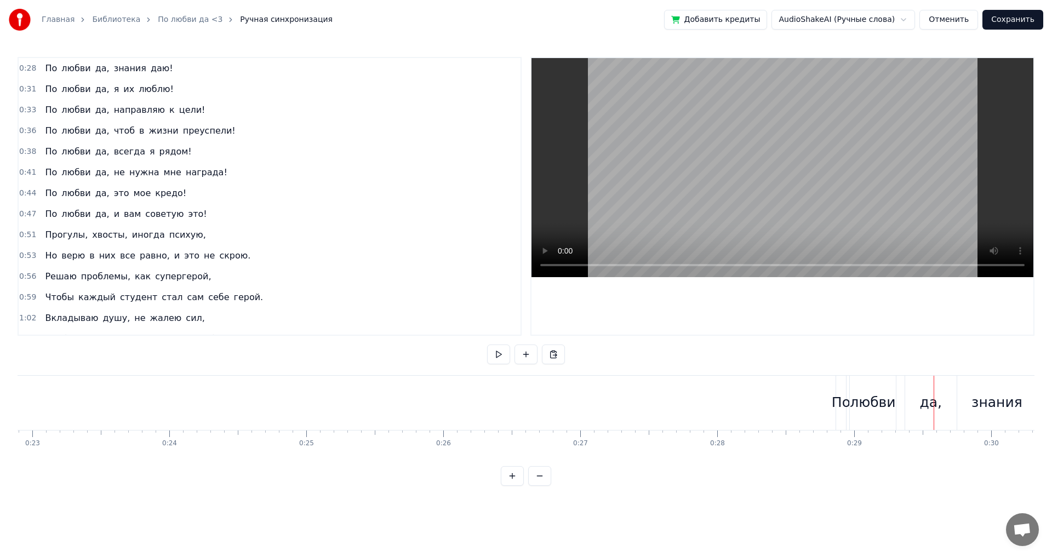
click at [19, 66] on div "0:28 По любви да, знания даю!" at bounding box center [270, 68] width 502 height 21
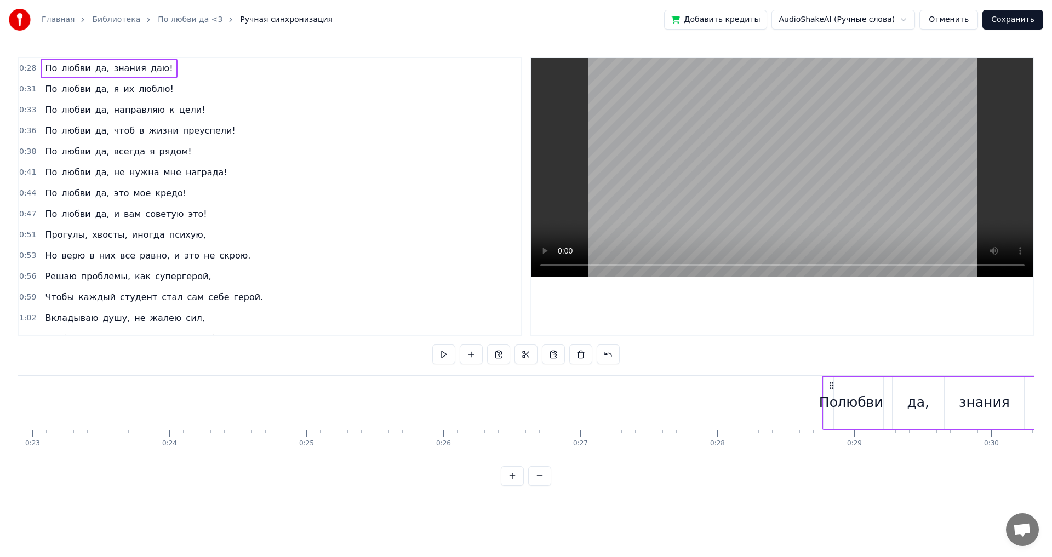
drag, startPoint x: 844, startPoint y: 385, endPoint x: 828, endPoint y: 389, distance: 17.0
click at [828, 389] on icon at bounding box center [831, 385] width 9 height 9
click at [835, 390] on div at bounding box center [835, 403] width 1 height 54
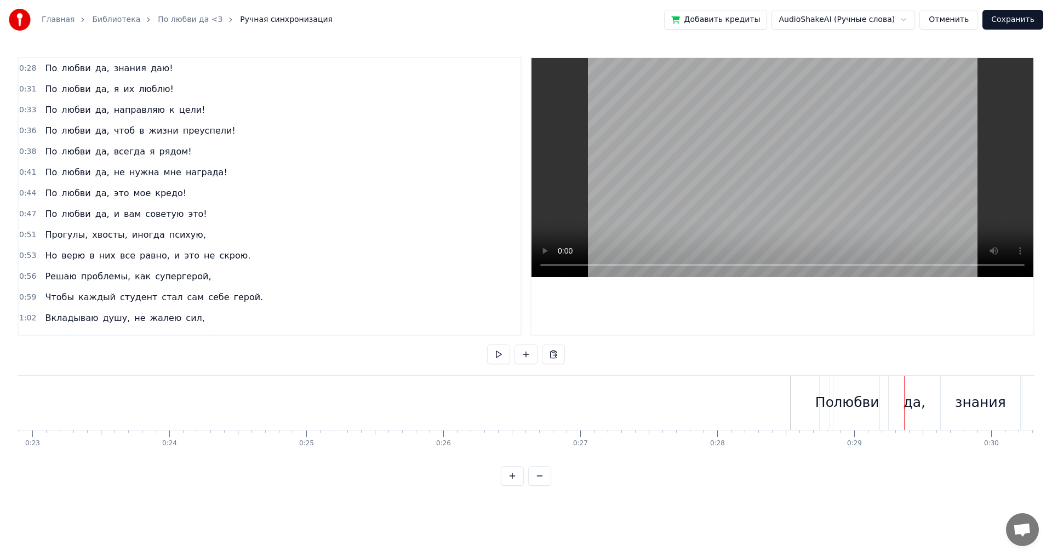
click at [20, 66] on span "0:28" at bounding box center [27, 68] width 17 height 11
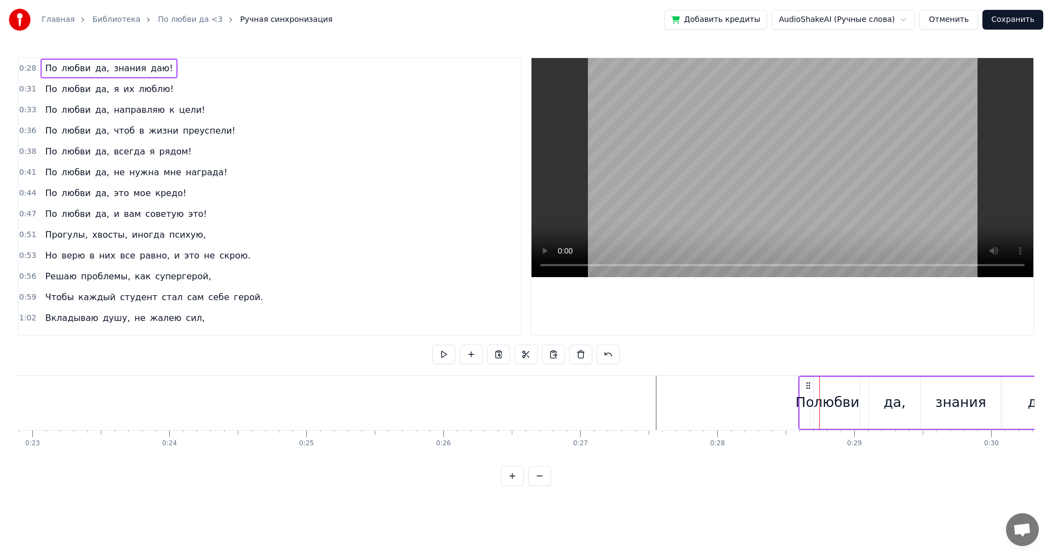
drag, startPoint x: 828, startPoint y: 385, endPoint x: 799, endPoint y: 387, distance: 29.7
click at [804, 387] on icon at bounding box center [808, 385] width 9 height 9
click at [445, 355] on button at bounding box center [443, 355] width 23 height 20
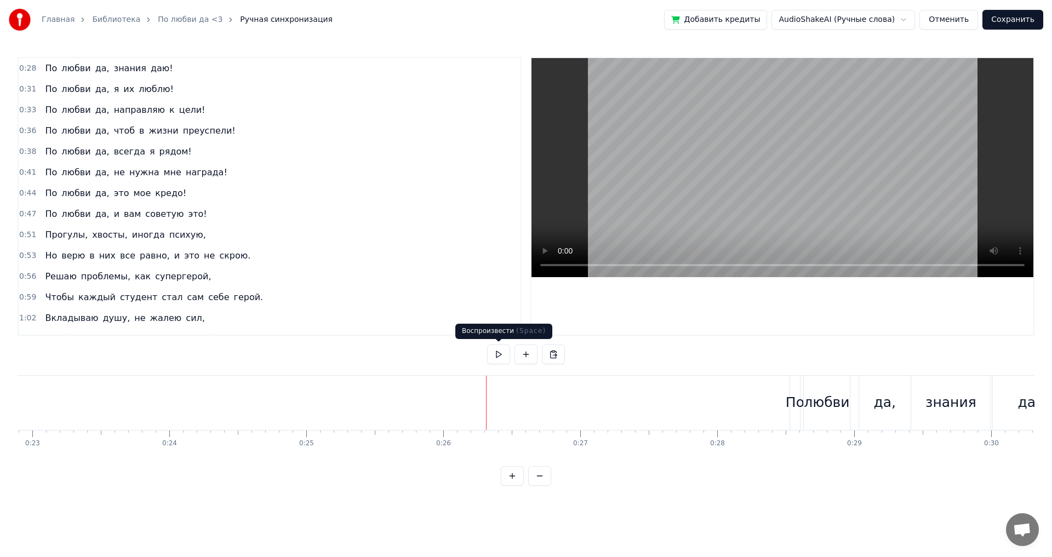
click at [498, 354] on button at bounding box center [498, 355] width 23 height 20
click at [25, 74] on div "0:28 По любви да, знания даю!" at bounding box center [270, 68] width 502 height 21
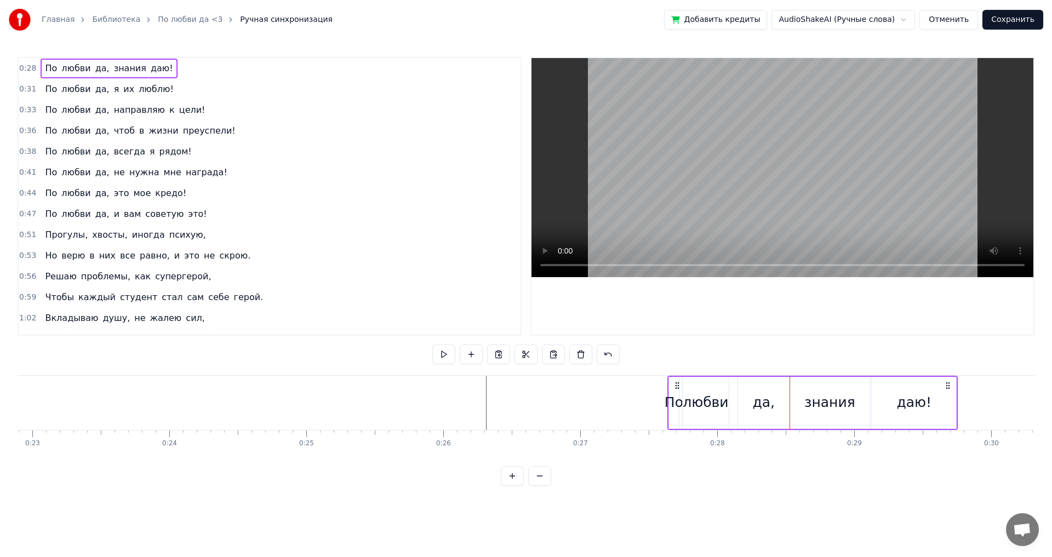
drag, startPoint x: 797, startPoint y: 385, endPoint x: 675, endPoint y: 392, distance: 122.4
click at [675, 392] on div "По любви да, знания даю!" at bounding box center [812, 403] width 291 height 54
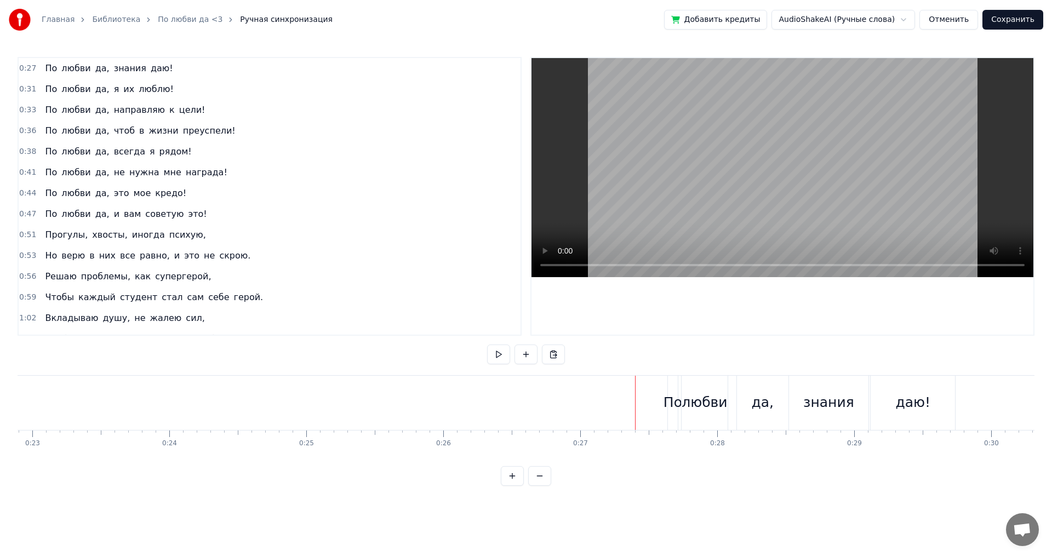
click at [486, 359] on div "0:27 По любви да, знания даю! 0:31 По любви да, я их люблю! 0:33 По любви да, н…" at bounding box center [526, 271] width 1017 height 429
click at [494, 355] on button at bounding box center [498, 355] width 23 height 20
click at [506, 358] on button at bounding box center [498, 355] width 23 height 20
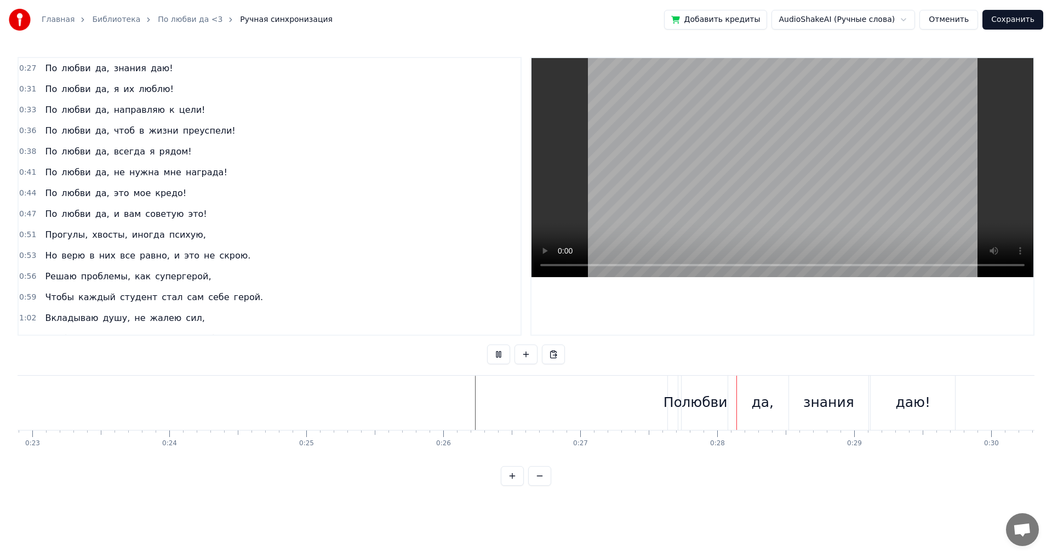
click at [504, 357] on button at bounding box center [498, 355] width 23 height 20
click at [25, 67] on span "0:27" at bounding box center [27, 68] width 17 height 11
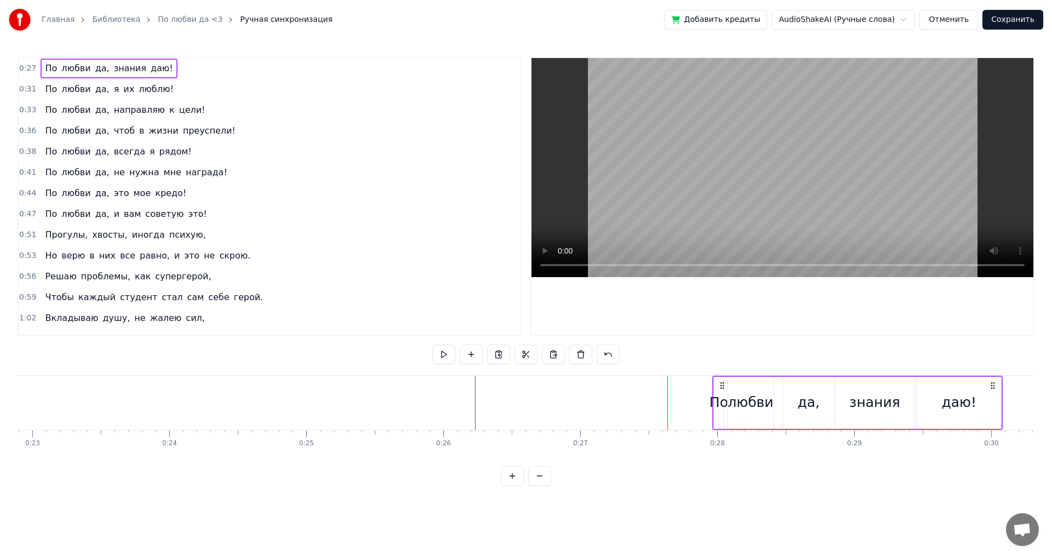
drag, startPoint x: 676, startPoint y: 386, endPoint x: 721, endPoint y: 394, distance: 45.6
click at [721, 394] on div "По любви да, знания даю!" at bounding box center [857, 403] width 291 height 54
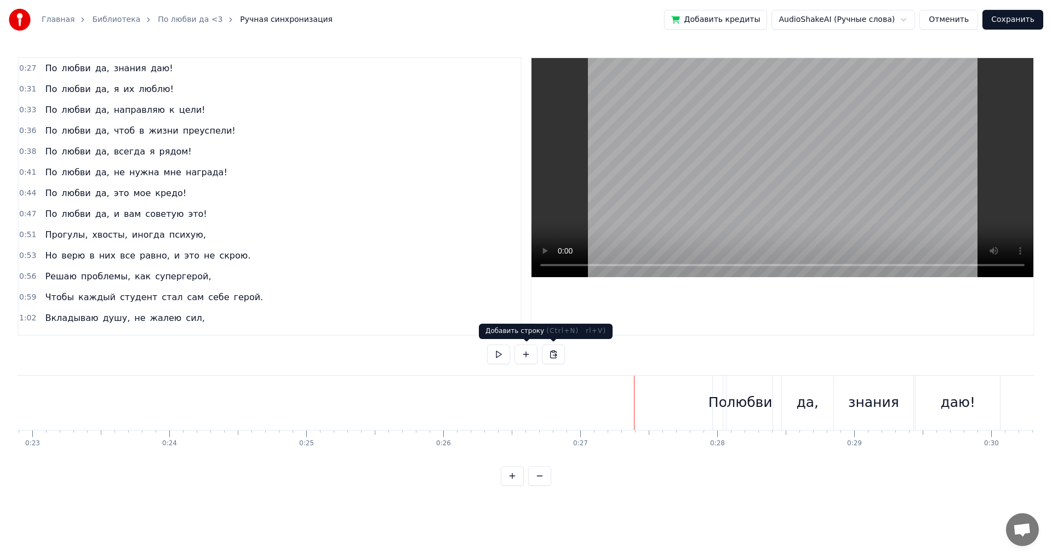
click at [498, 357] on button at bounding box center [498, 355] width 23 height 20
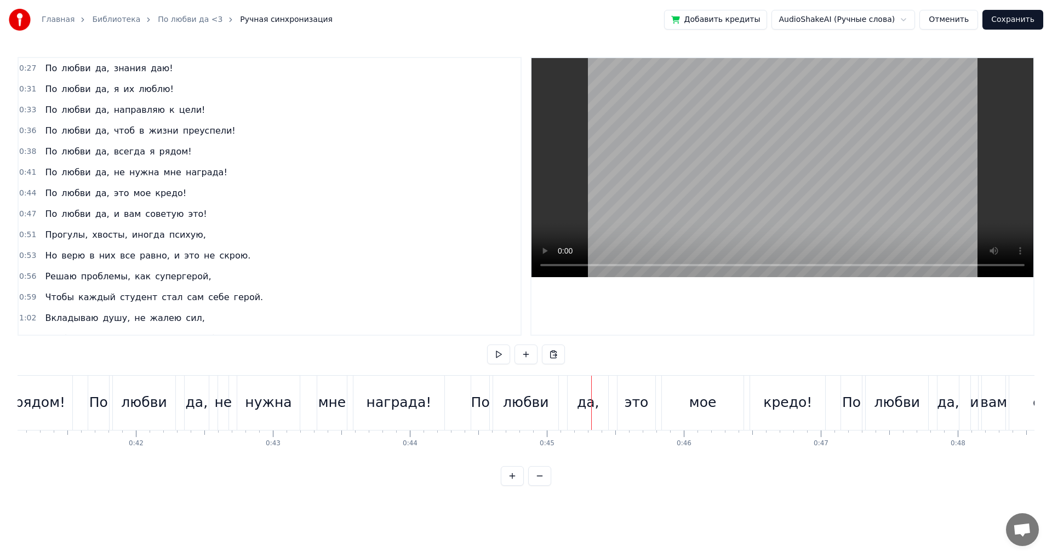
scroll to position [0, 5497]
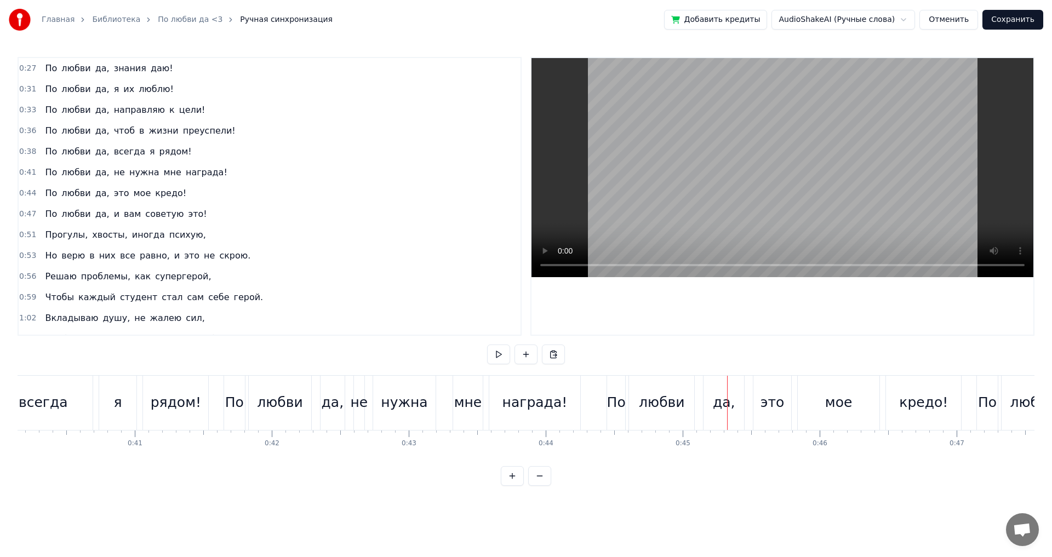
click at [358, 404] on div "не" at bounding box center [359, 402] width 18 height 21
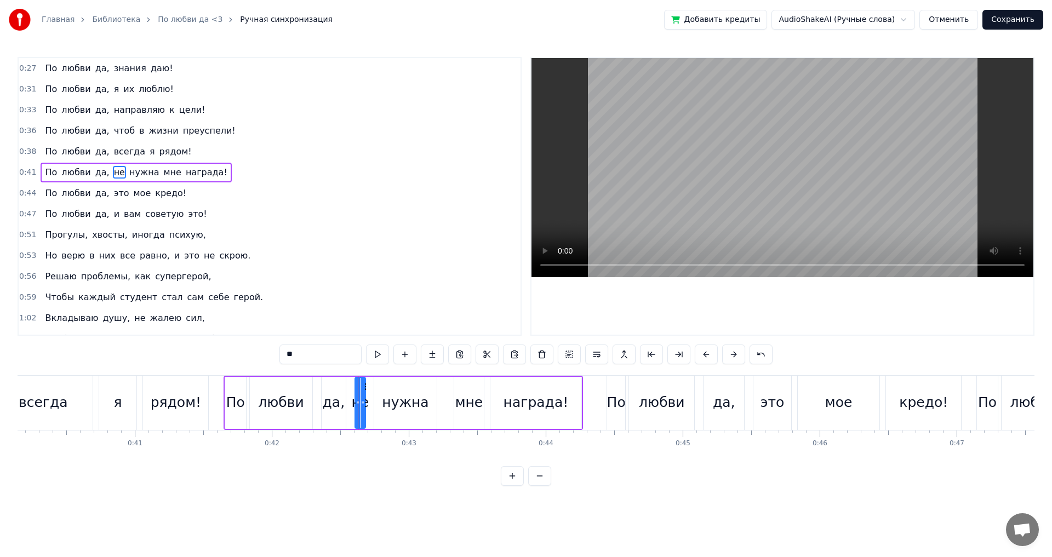
click at [370, 395] on div "По любви да, не нужна мне награда!" at bounding box center [402, 403] width 359 height 54
click at [393, 403] on div "нужна" at bounding box center [405, 402] width 47 height 21
drag, startPoint x: 384, startPoint y: 387, endPoint x: 397, endPoint y: 389, distance: 12.9
click at [397, 389] on icon at bounding box center [397, 386] width 9 height 9
click at [365, 397] on div "не" at bounding box center [360, 402] width 18 height 21
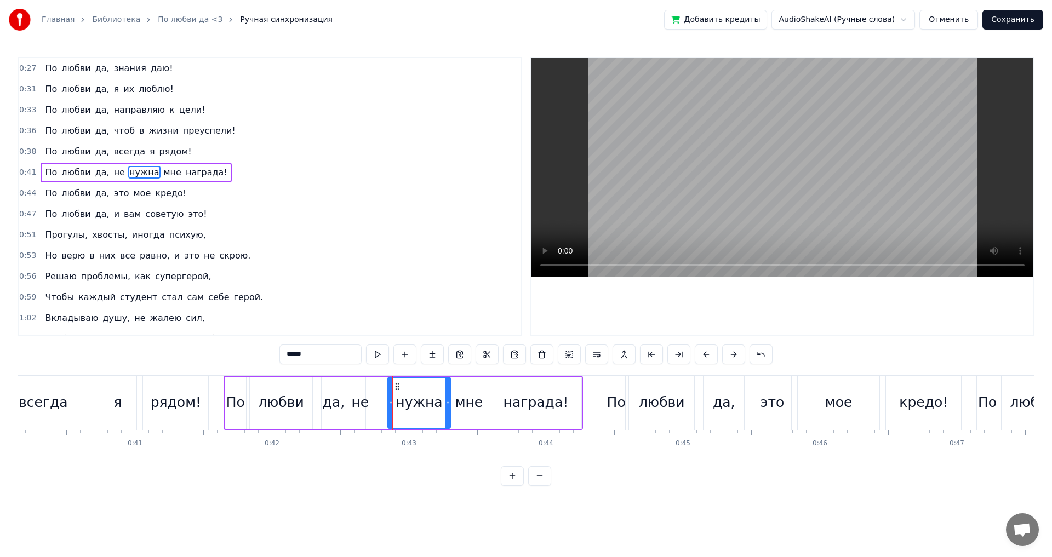
type input "**"
click at [363, 403] on icon at bounding box center [364, 402] width 4 height 9
drag, startPoint x: 365, startPoint y: 494, endPoint x: 372, endPoint y: 449, distance: 45.5
click at [366, 486] on div "0:27 По любви да, знания даю! 0:31 По любви да, я их люблю! 0:33 По любви да, н…" at bounding box center [526, 271] width 1017 height 429
drag, startPoint x: 360, startPoint y: 382, endPoint x: 371, endPoint y: 384, distance: 11.1
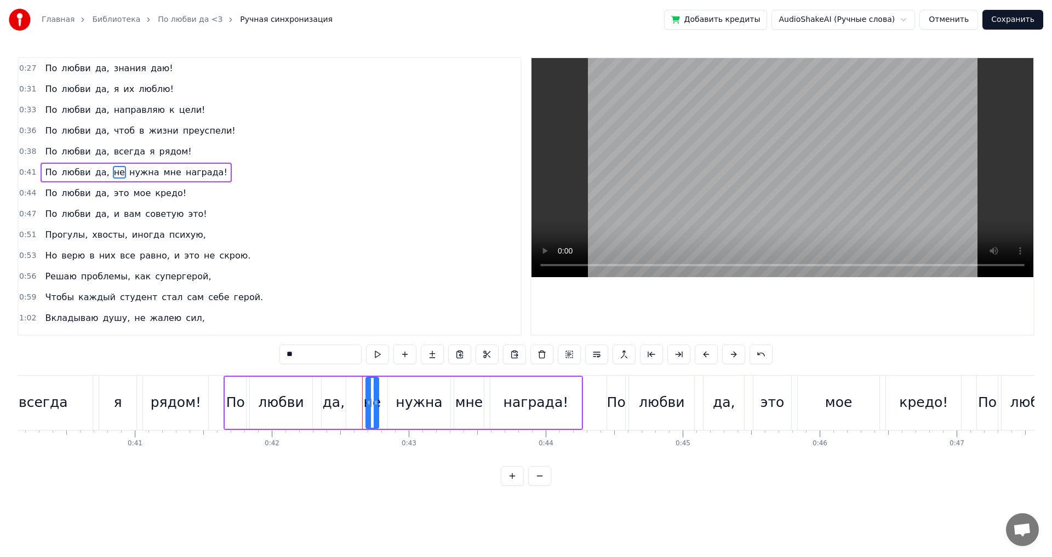
click at [371, 384] on icon at bounding box center [375, 386] width 9 height 9
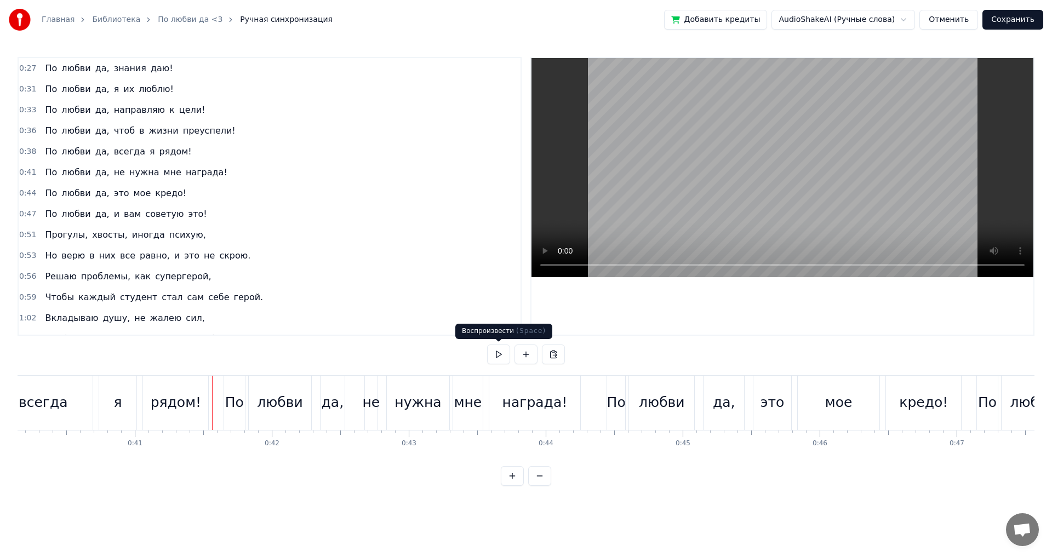
click at [496, 355] on button at bounding box center [498, 355] width 23 height 20
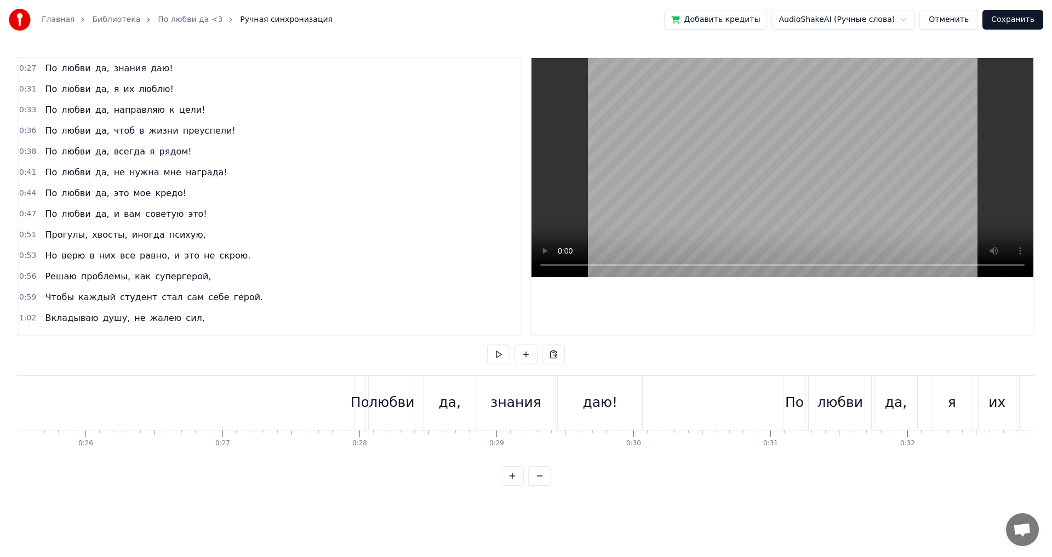
scroll to position [0, 3509]
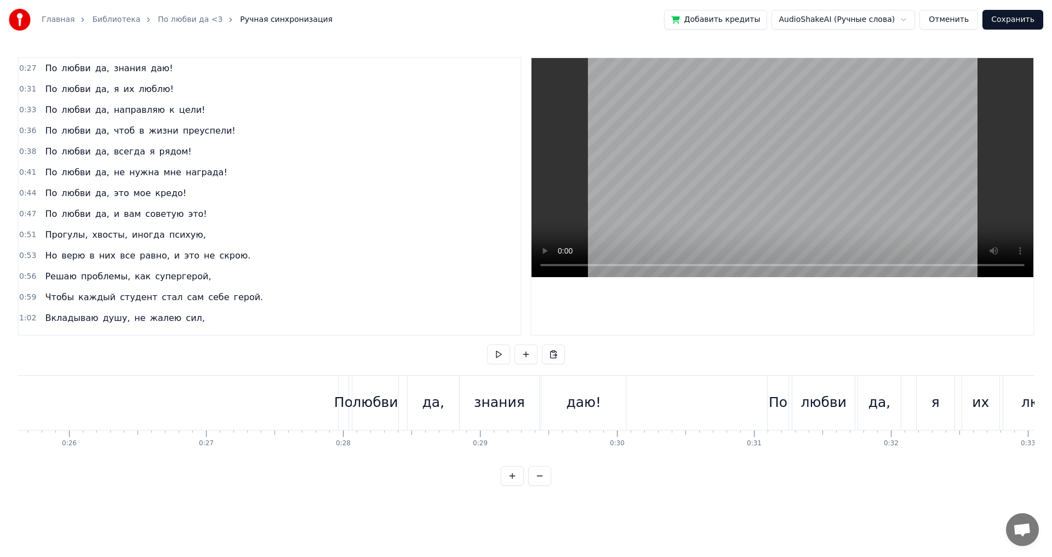
click at [498, 352] on button at bounding box center [498, 355] width 23 height 20
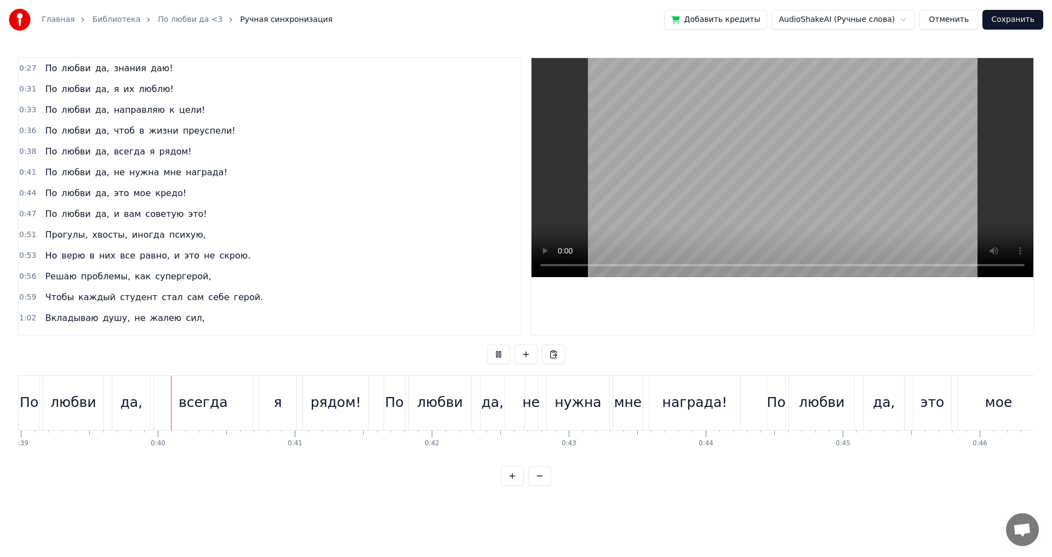
scroll to position [0, 5338]
click at [496, 353] on button at bounding box center [498, 355] width 23 height 20
click at [525, 392] on div "не" at bounding box center [530, 402] width 18 height 21
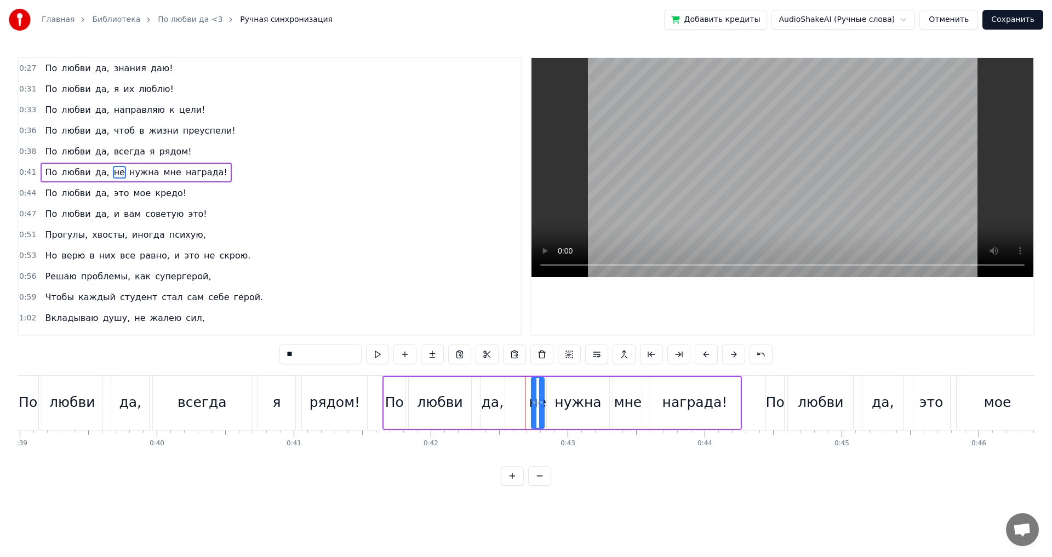
drag, startPoint x: 531, startPoint y: 385, endPoint x: 537, endPoint y: 386, distance: 6.6
click at [537, 386] on icon at bounding box center [540, 386] width 9 height 9
click at [572, 398] on div "нужна" at bounding box center [577, 402] width 47 height 21
drag, startPoint x: 555, startPoint y: 385, endPoint x: 563, endPoint y: 387, distance: 8.0
click at [563, 387] on icon at bounding box center [563, 386] width 9 height 9
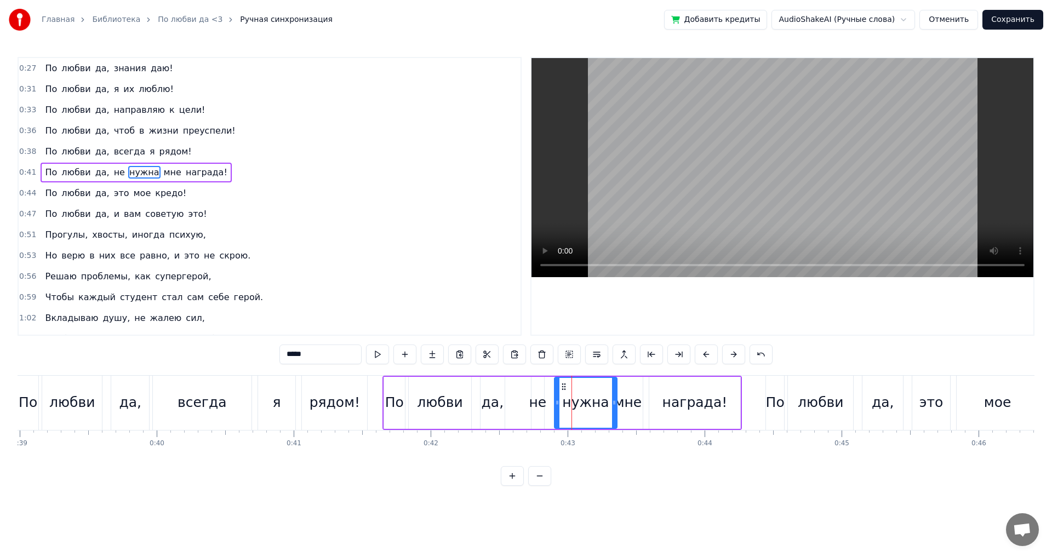
click at [629, 393] on div "мне" at bounding box center [628, 402] width 28 height 21
drag, startPoint x: 622, startPoint y: 386, endPoint x: 628, endPoint y: 386, distance: 6.6
click at [674, 399] on div "награда!" at bounding box center [694, 402] width 65 height 21
type input "********"
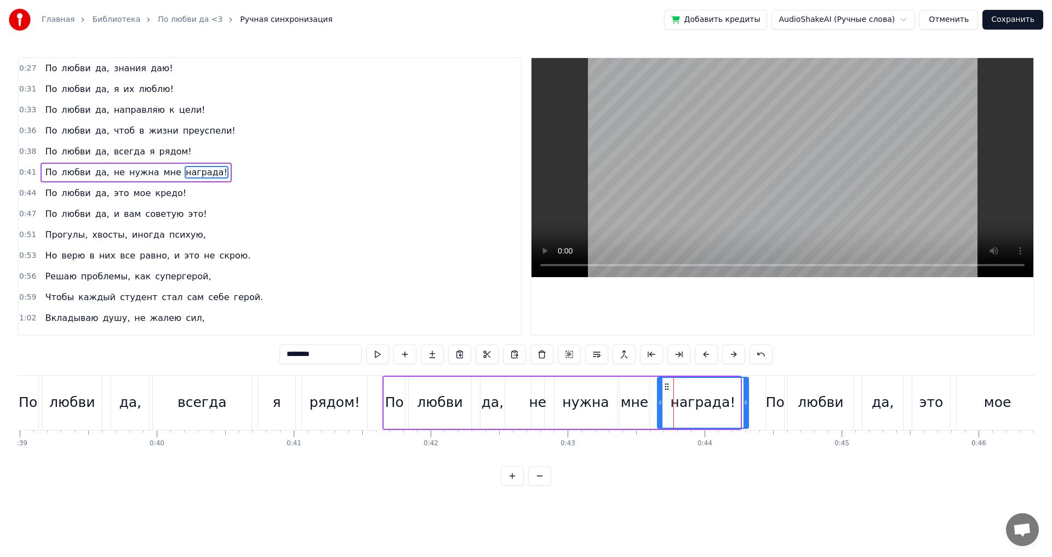
drag, startPoint x: 658, startPoint y: 387, endPoint x: 667, endPoint y: 389, distance: 9.6
click at [667, 389] on icon at bounding box center [666, 386] width 9 height 9
click at [667, 477] on div "0:27 По любви да, знания даю! 0:31 По любви да, я их люблю! 0:33 По любви да, н…" at bounding box center [526, 271] width 1017 height 429
click at [369, 390] on div "По любви да, всегда я рядом!" at bounding box center [193, 403] width 353 height 54
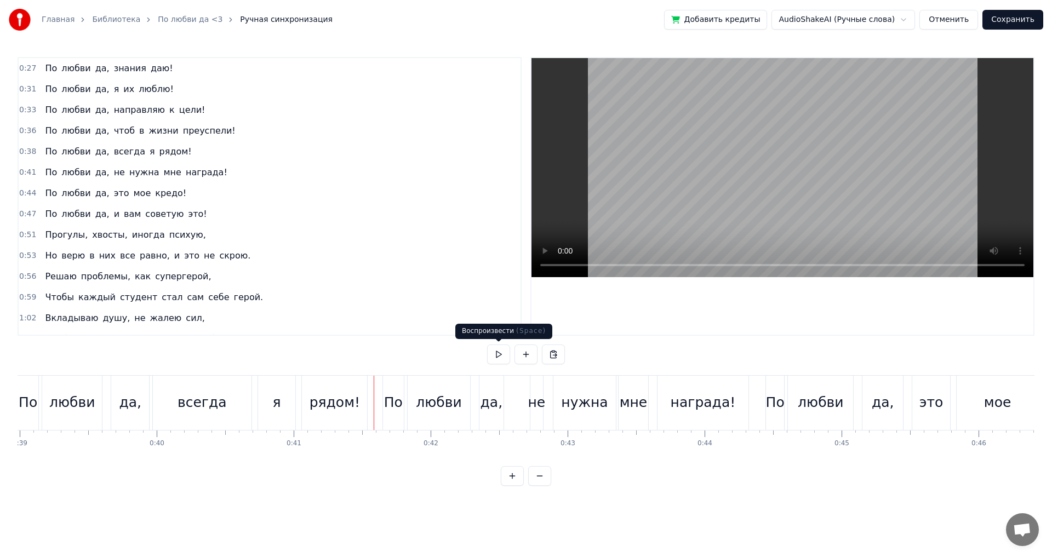
click at [497, 358] on button at bounding box center [498, 355] width 23 height 20
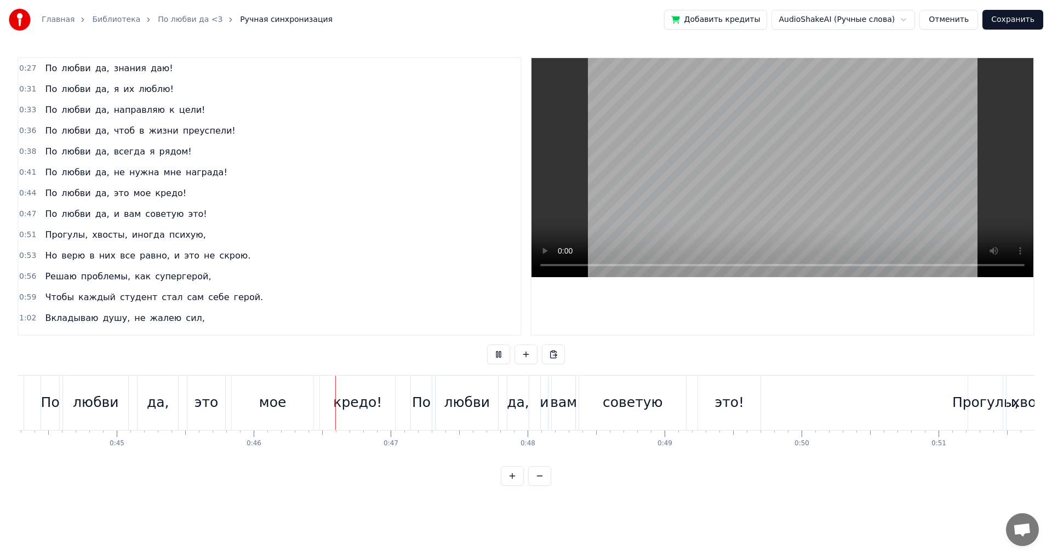
scroll to position [0, 6254]
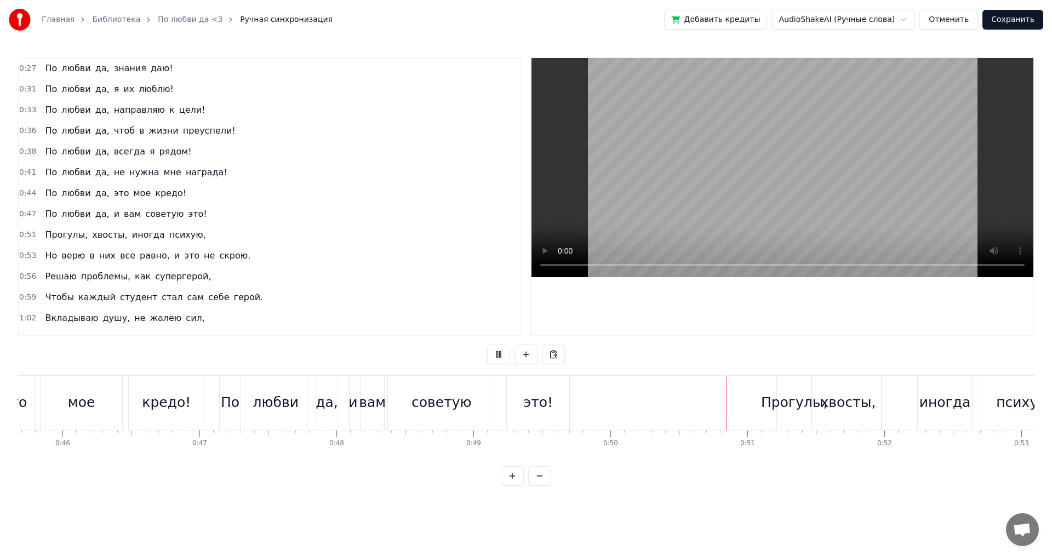
click at [497, 358] on button at bounding box center [498, 355] width 23 height 20
click at [528, 407] on div "это!" at bounding box center [538, 402] width 30 height 21
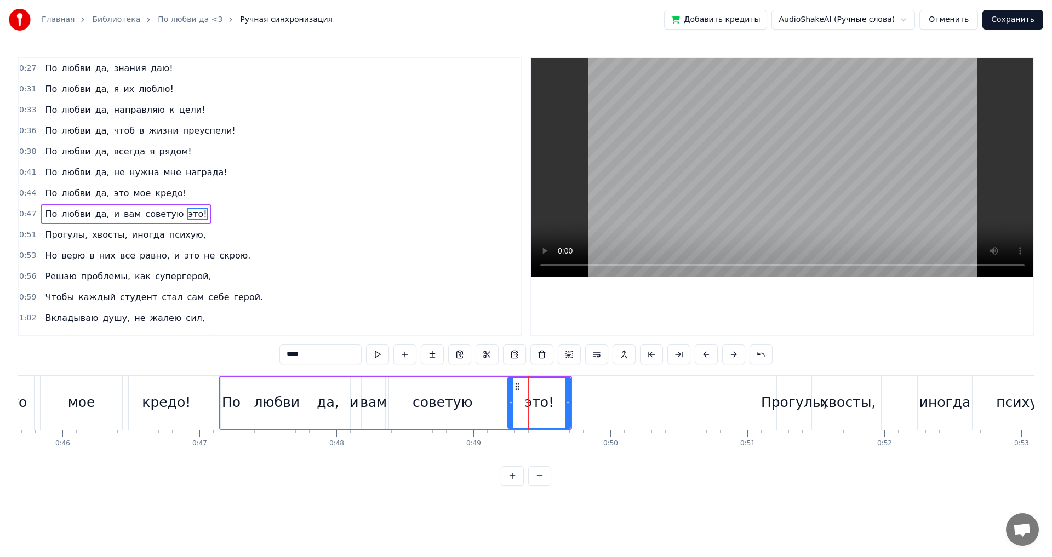
scroll to position [18, 0]
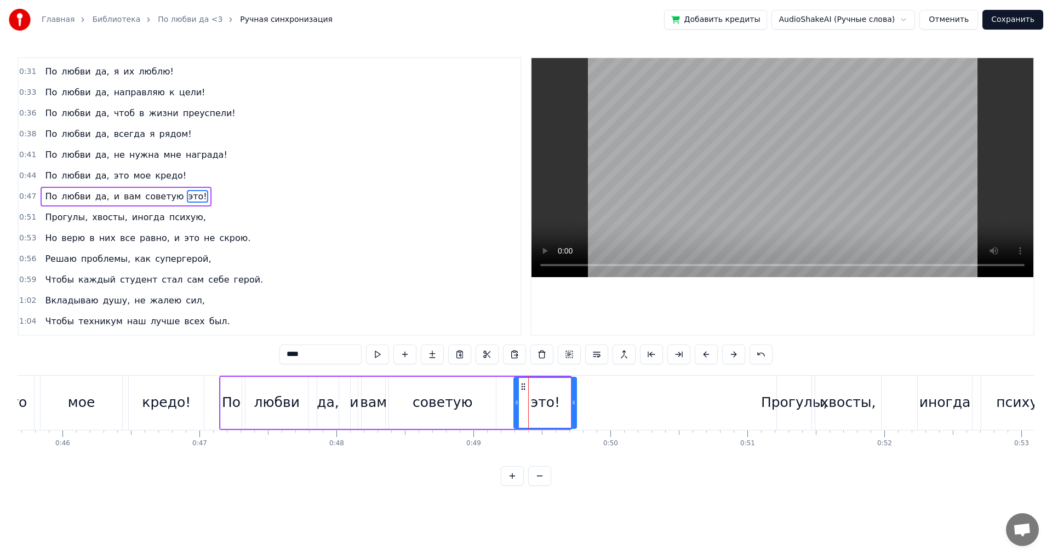
drag, startPoint x: 515, startPoint y: 387, endPoint x: 521, endPoint y: 387, distance: 6.0
click at [521, 387] on icon at bounding box center [523, 386] width 9 height 9
click at [447, 386] on div "советую" at bounding box center [442, 403] width 107 height 52
type input "*******"
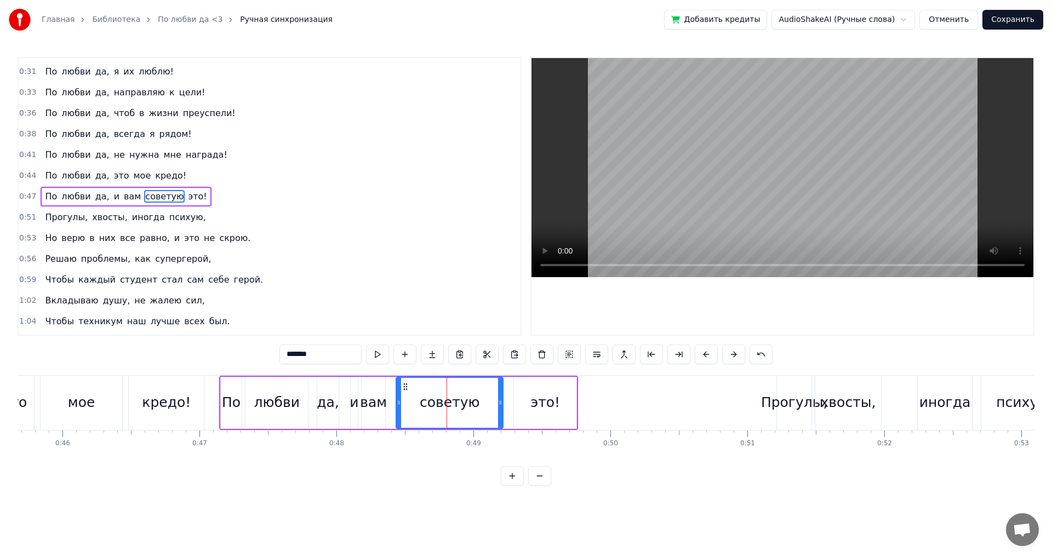
drag, startPoint x: 397, startPoint y: 386, endPoint x: 406, endPoint y: 387, distance: 9.4
click at [406, 387] on icon at bounding box center [405, 386] width 9 height 9
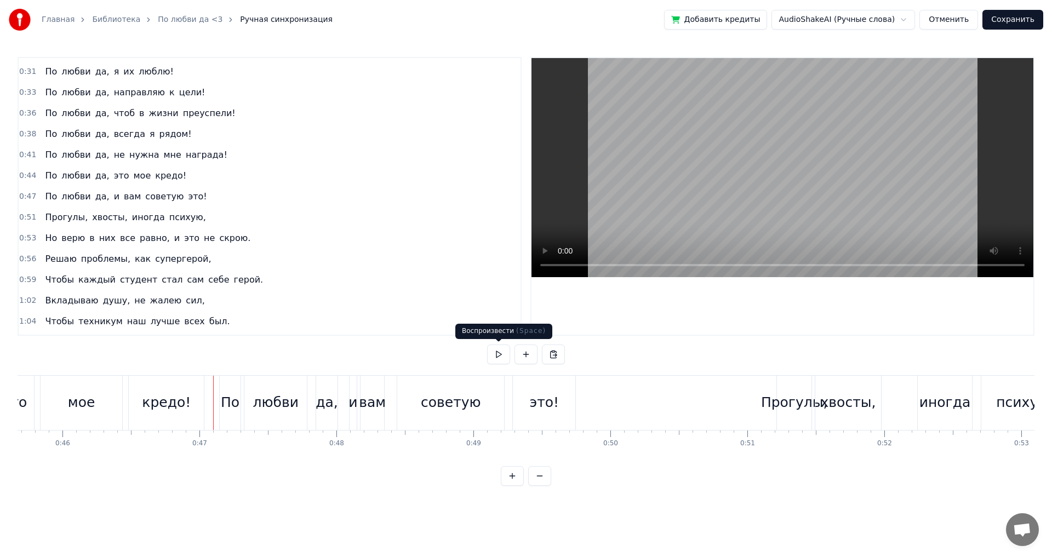
click at [498, 348] on button at bounding box center [498, 355] width 23 height 20
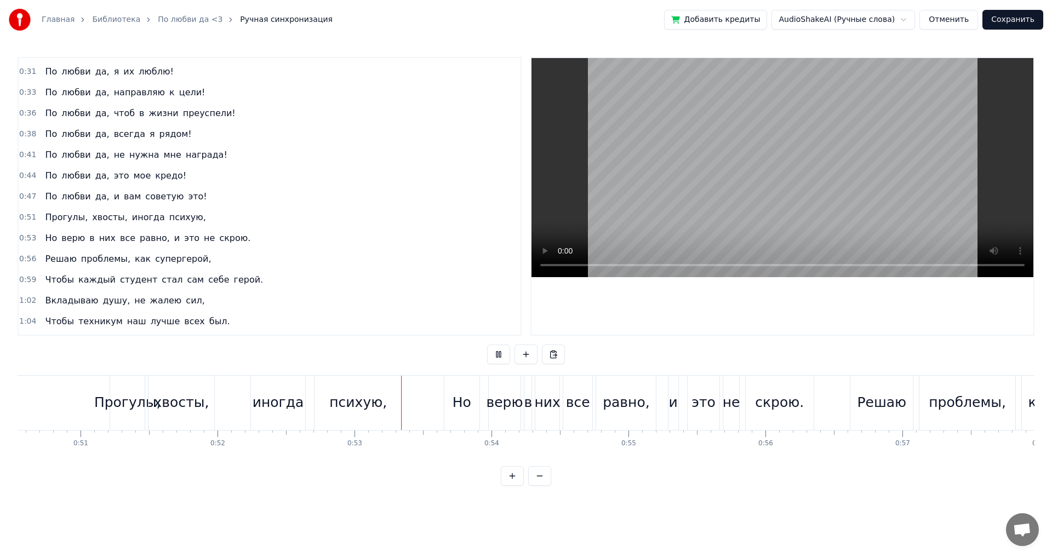
click at [1013, 21] on button "Сохранить" at bounding box center [1012, 20] width 61 height 20
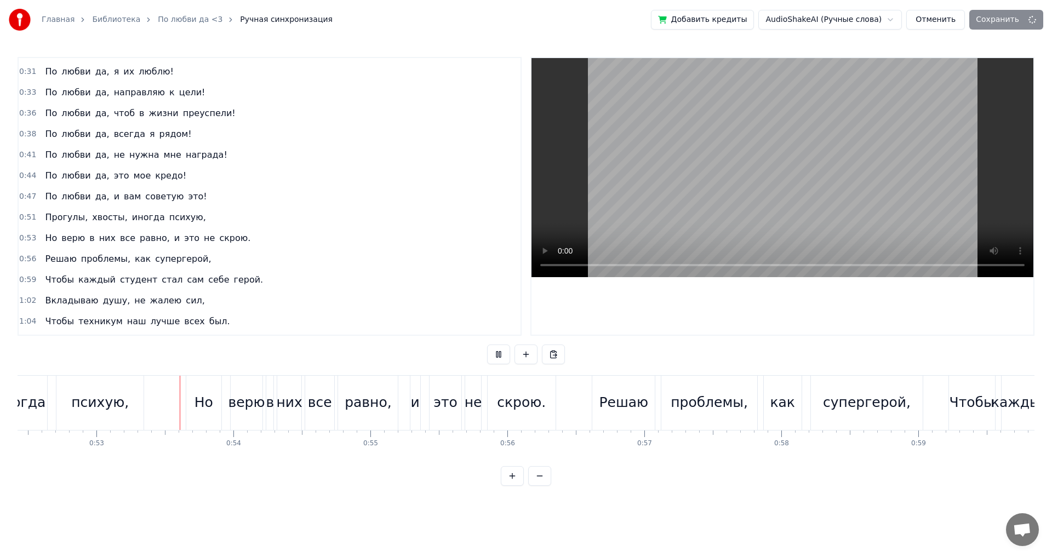
scroll to position [0, 7191]
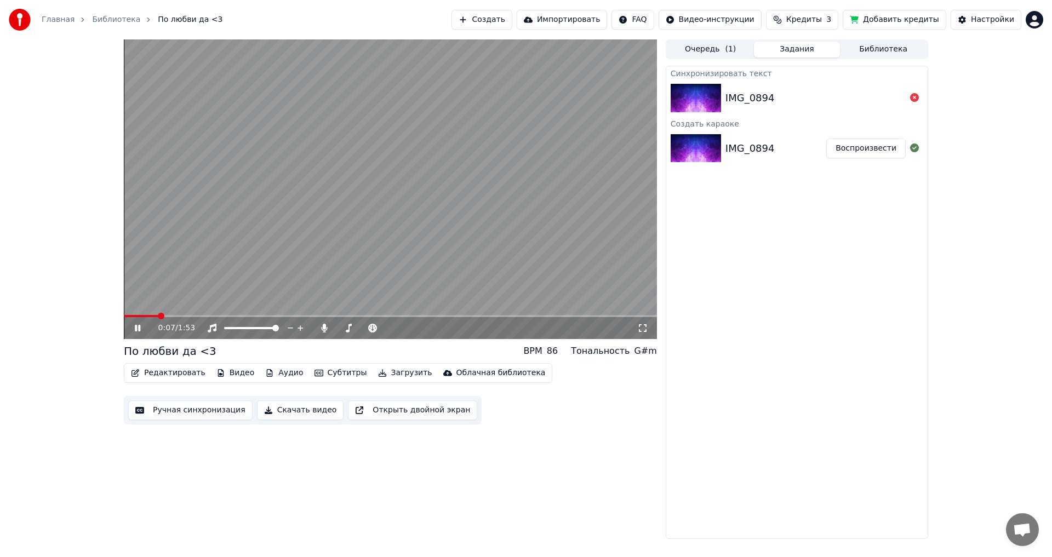
click at [139, 324] on icon at bounding box center [146, 328] width 26 height 9
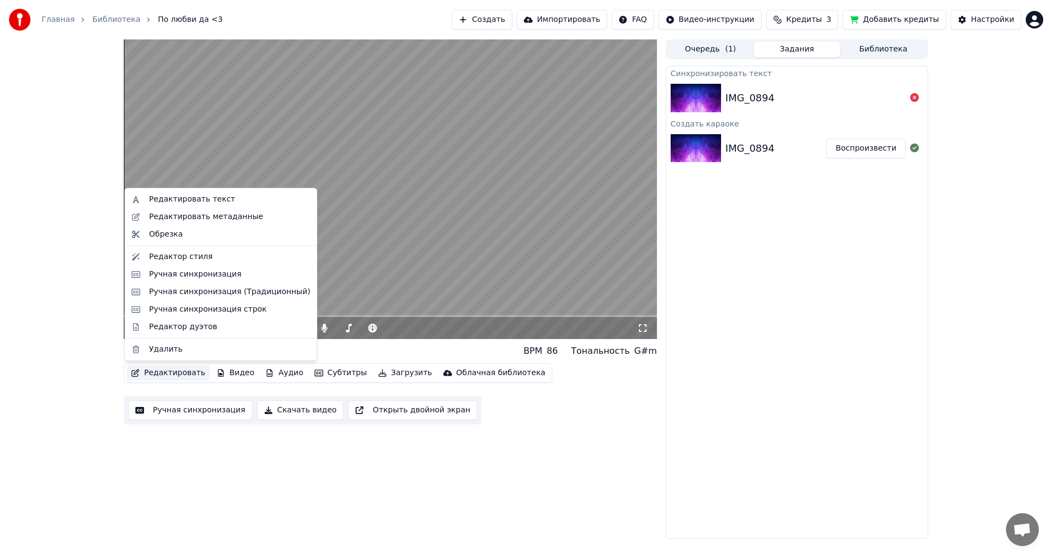
click at [174, 372] on button "Редактировать" at bounding box center [168, 372] width 83 height 15
click at [196, 253] on div "Редактор стиля" at bounding box center [181, 256] width 64 height 11
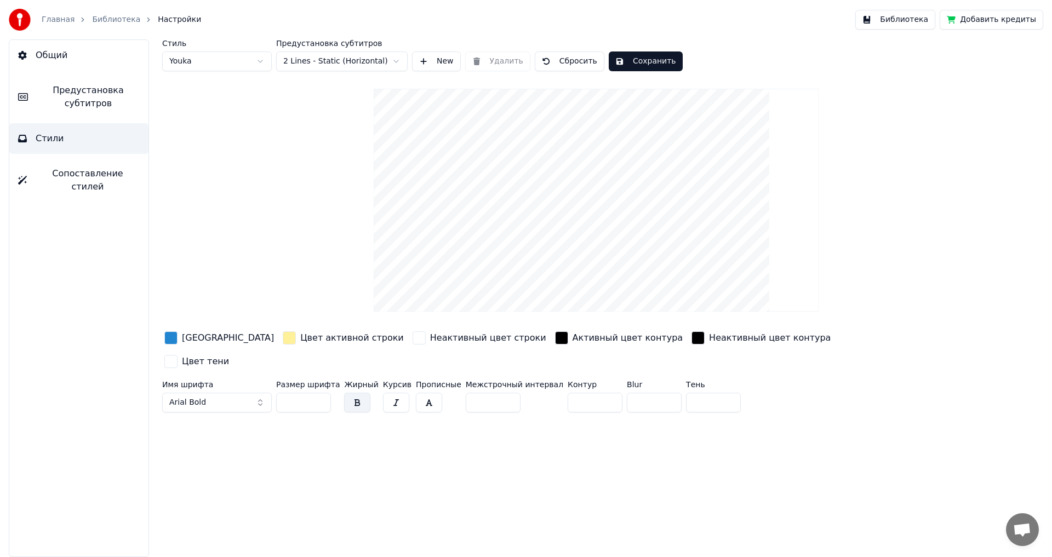
click at [398, 65] on html "Главная Библиотека Настройки Библиотека Добавить кредиты Общий Предустановка су…" at bounding box center [526, 278] width 1052 height 557
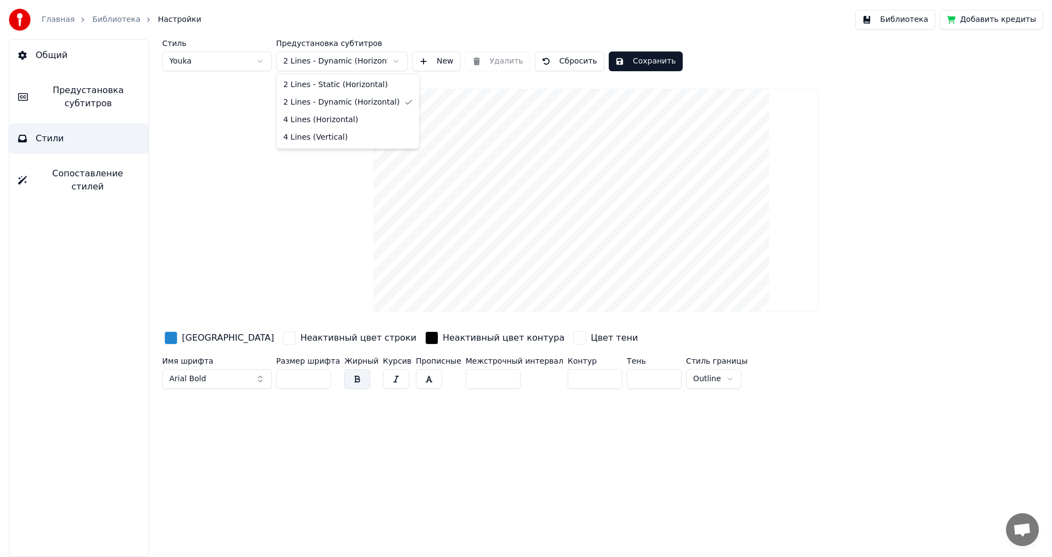
click at [396, 62] on html "Главная Библиотека Настройки Библиотека Добавить кредиты Общий Предустановка су…" at bounding box center [526, 278] width 1052 height 557
click at [384, 64] on html "Главная Библиотека Настройки Библиотека Добавить кредиты Общий Предустановка су…" at bounding box center [526, 278] width 1052 height 557
click at [385, 65] on html "Главная Библиотека Настройки Библиотека Добавить кредиты Общий Предустановка су…" at bounding box center [526, 278] width 1052 height 557
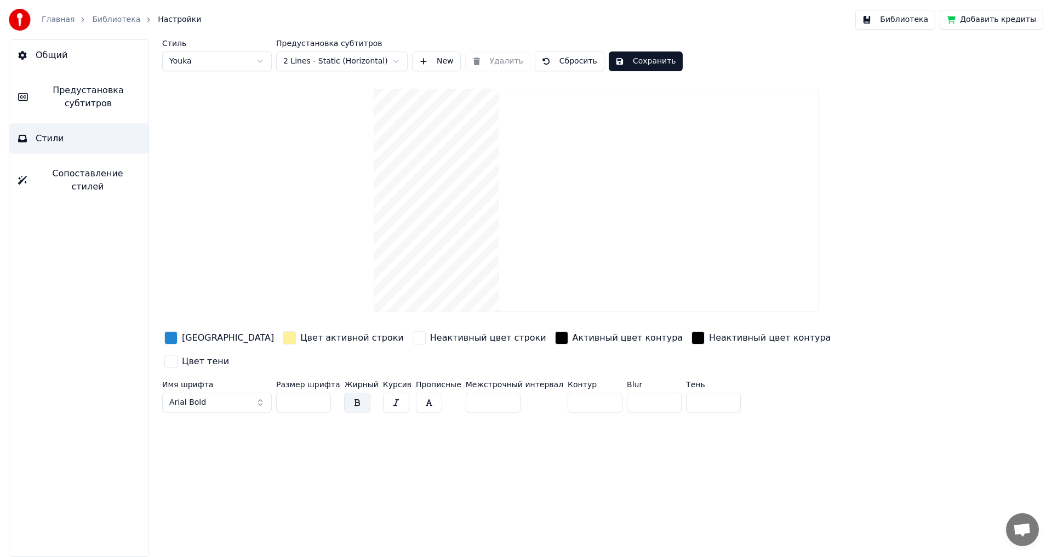
click at [84, 104] on span "Предустановка субтитров" at bounding box center [88, 97] width 103 height 26
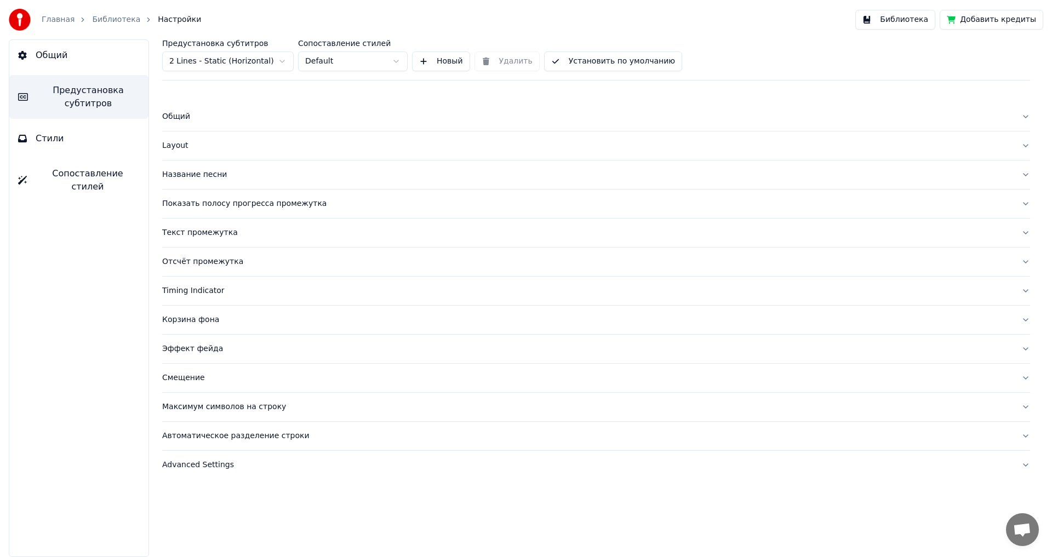
click at [210, 201] on div "Показать полосу прогресса промежутка" at bounding box center [587, 203] width 850 height 11
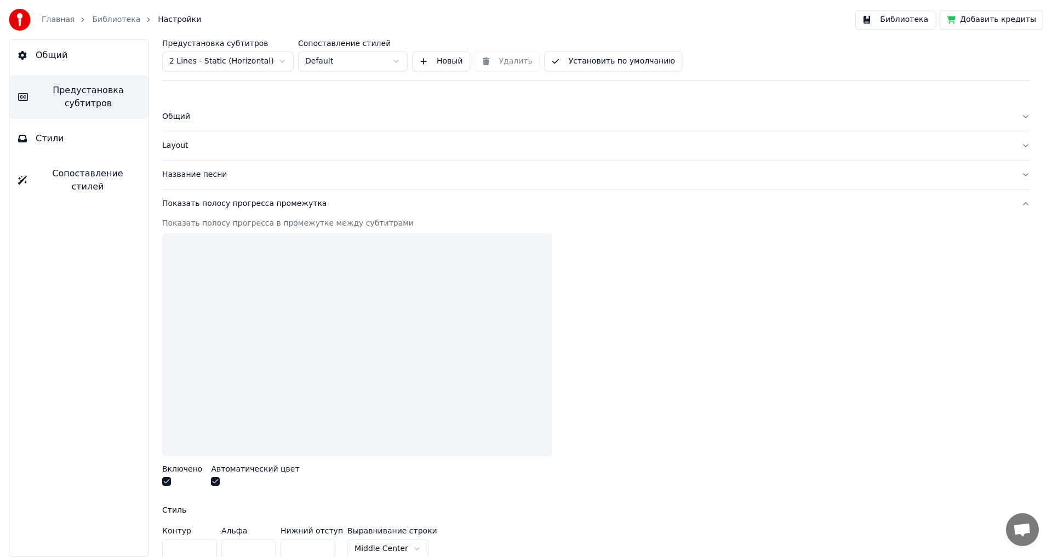
click at [165, 481] on button "button" at bounding box center [166, 481] width 9 height 9
click at [211, 480] on button "button" at bounding box center [215, 481] width 9 height 9
click at [212, 480] on button "button" at bounding box center [215, 481] width 9 height 9
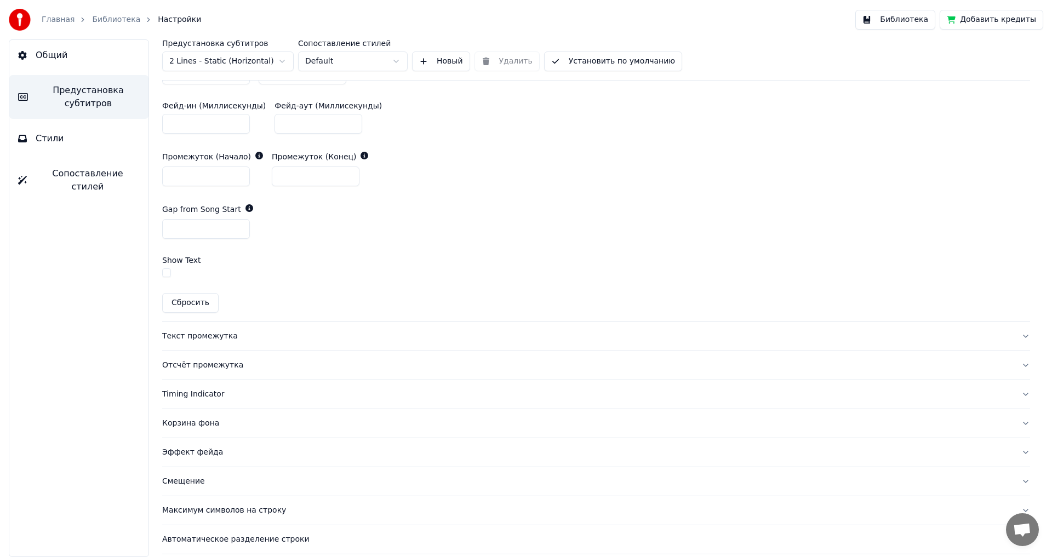
scroll to position [585, 0]
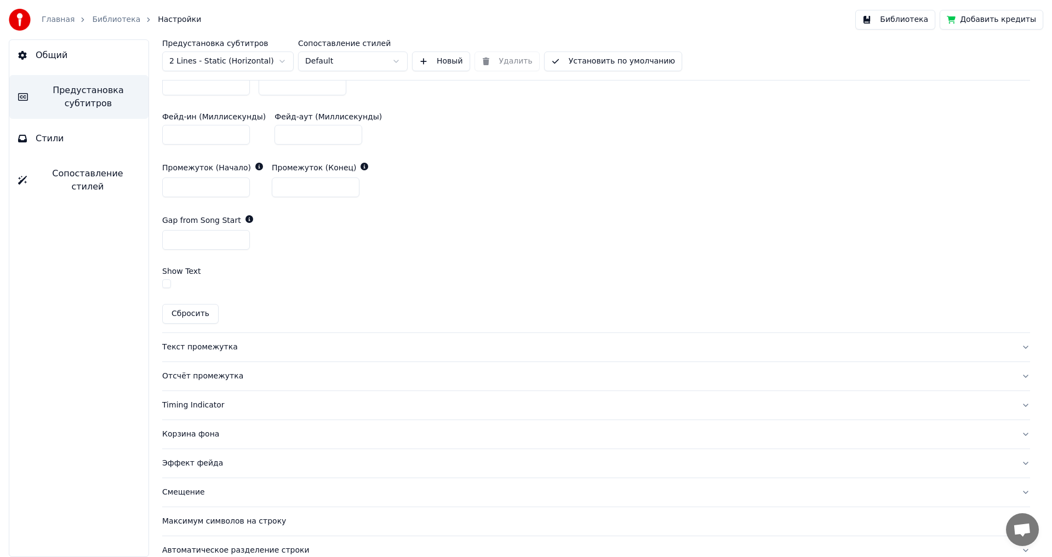
click at [187, 376] on div "Отсчёт промежутка" at bounding box center [587, 376] width 850 height 11
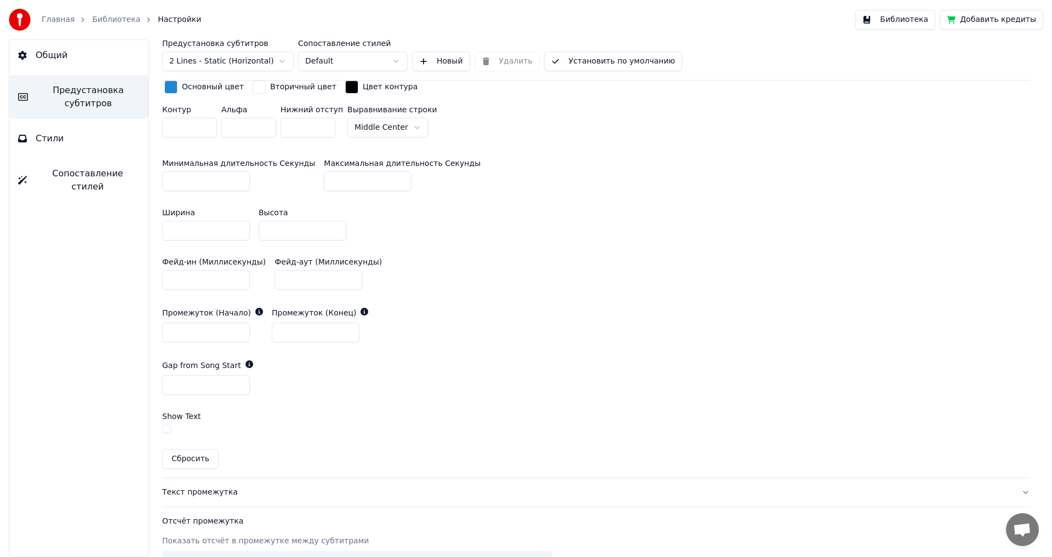
scroll to position [219, 0]
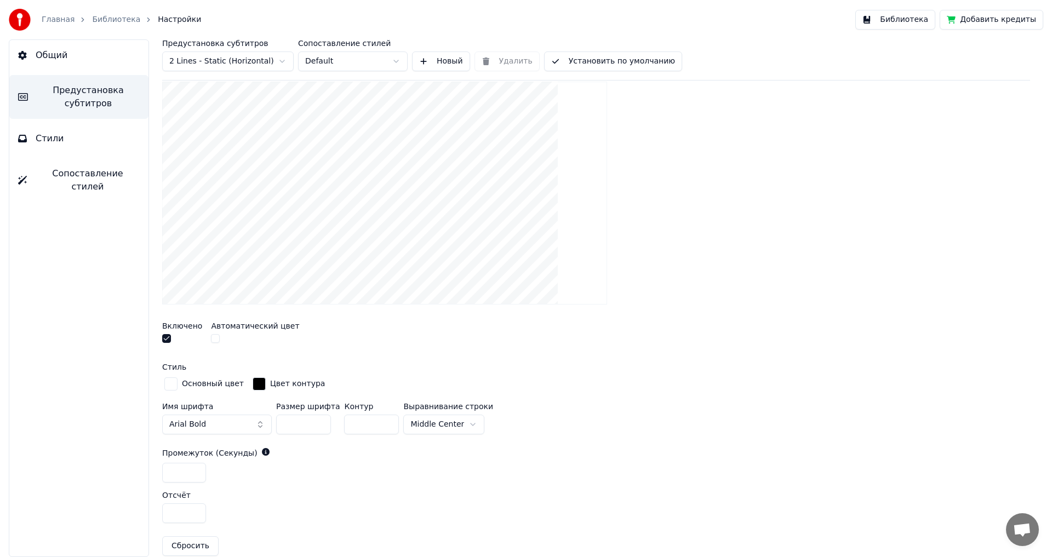
click at [101, 19] on link "Библиотека" at bounding box center [116, 19] width 48 height 11
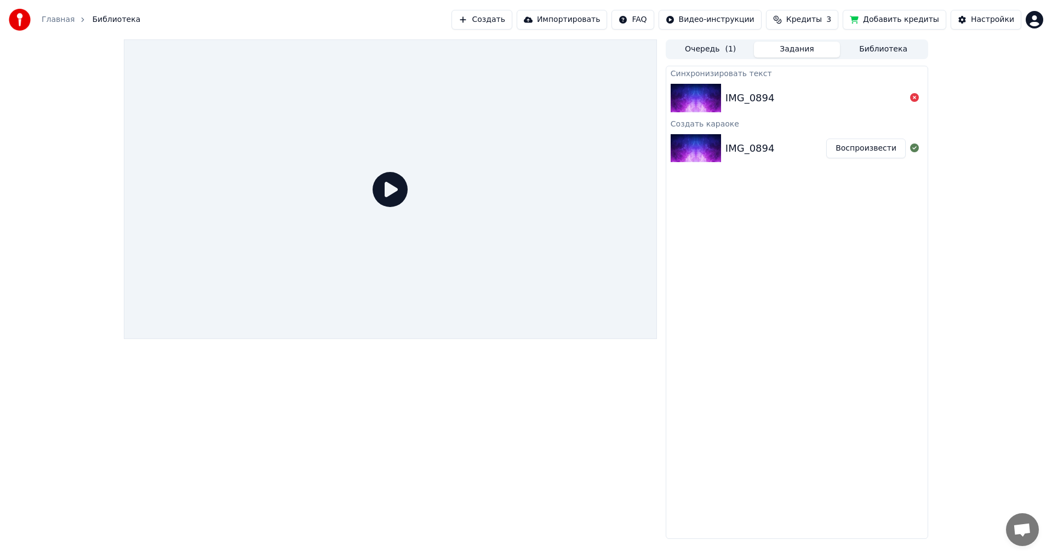
click at [398, 186] on icon at bounding box center [389, 189] width 35 height 35
click at [386, 189] on icon at bounding box center [389, 189] width 35 height 35
click at [291, 346] on div at bounding box center [390, 345] width 533 height 4
click at [703, 47] on button "Очередь ( 1 )" at bounding box center [710, 50] width 87 height 16
click at [790, 48] on button "Задания" at bounding box center [797, 50] width 87 height 16
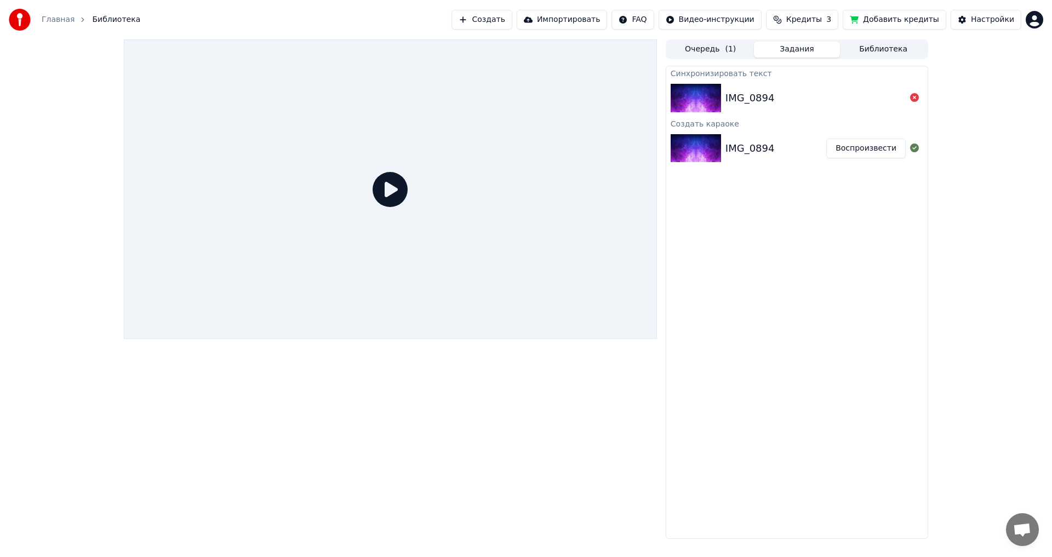
click at [456, 182] on div at bounding box center [390, 189] width 533 height 300
click at [314, 177] on div at bounding box center [390, 189] width 533 height 300
click at [400, 186] on icon at bounding box center [389, 189] width 35 height 35
drag, startPoint x: 400, startPoint y: 186, endPoint x: 400, endPoint y: 199, distance: 12.6
click at [400, 186] on icon at bounding box center [389, 189] width 35 height 35
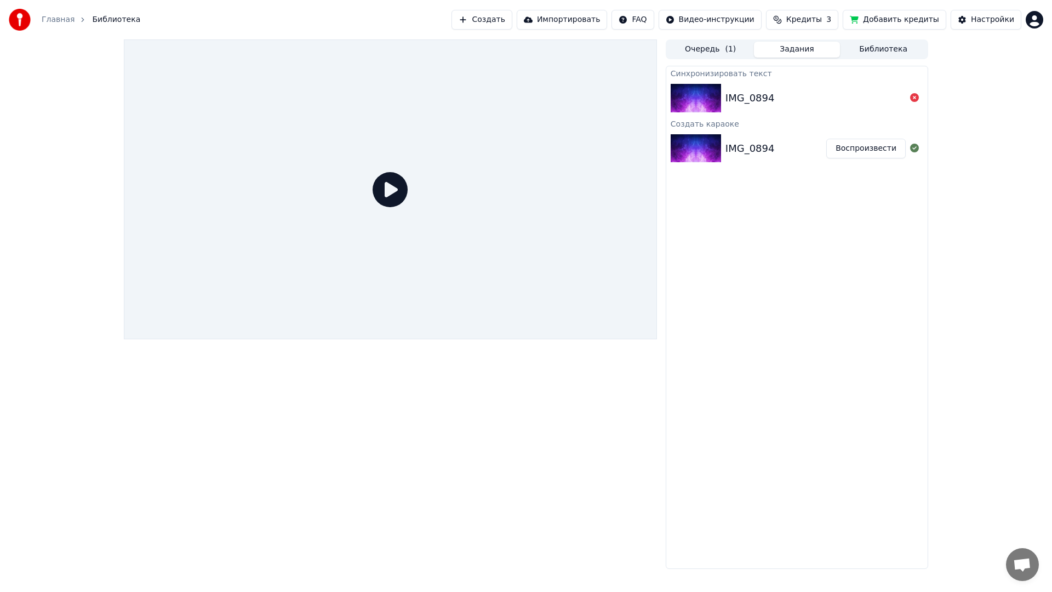
click at [400, 199] on div at bounding box center [390, 189] width 533 height 300
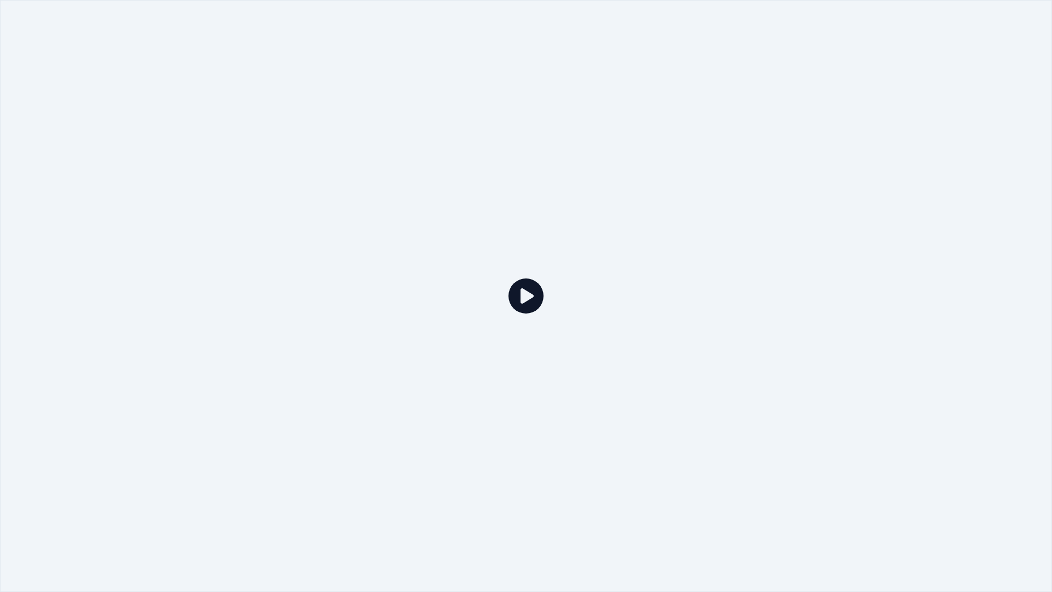
click at [400, 199] on div at bounding box center [526, 296] width 1052 height 592
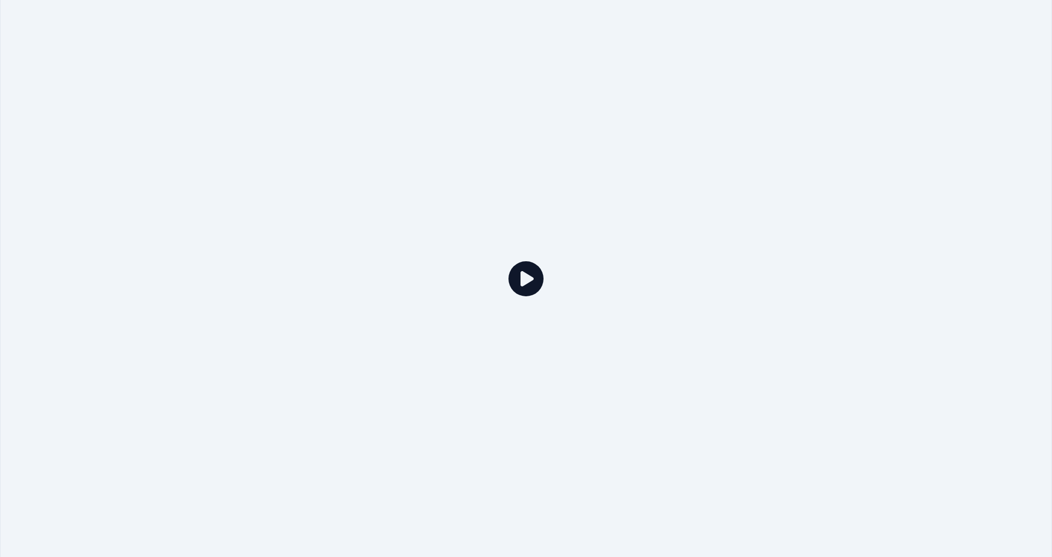
click at [508, 261] on icon at bounding box center [525, 278] width 35 height 35
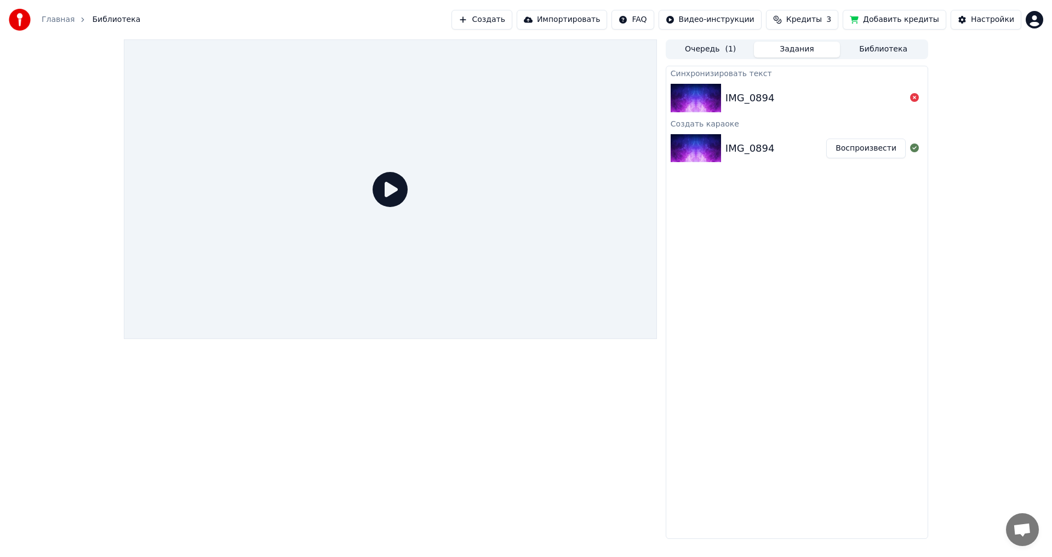
drag, startPoint x: 385, startPoint y: 183, endPoint x: 385, endPoint y: 196, distance: 12.6
click at [385, 183] on icon at bounding box center [389, 189] width 35 height 35
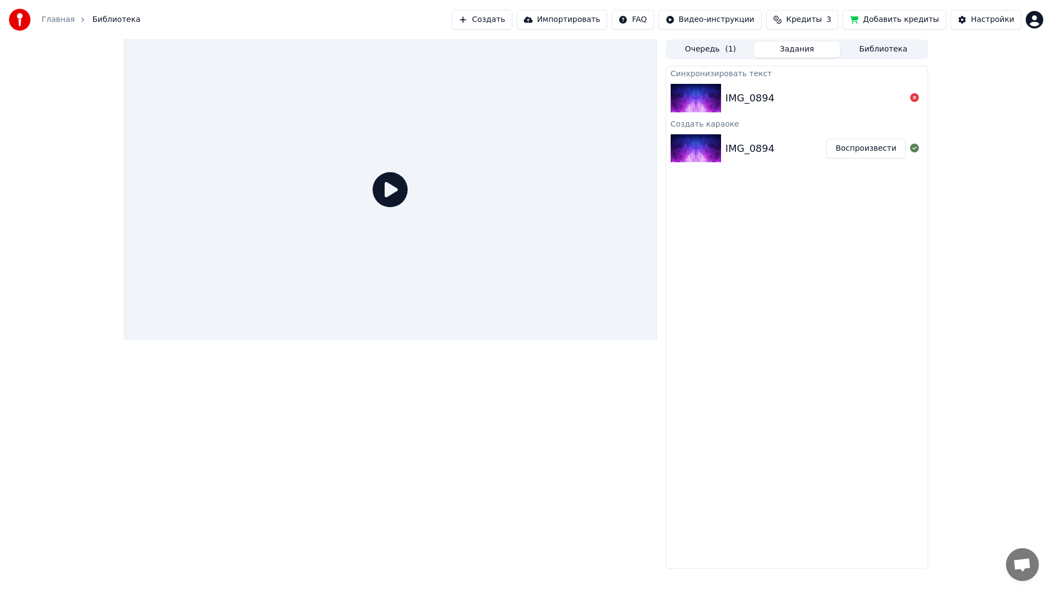
click at [385, 196] on div at bounding box center [390, 189] width 533 height 300
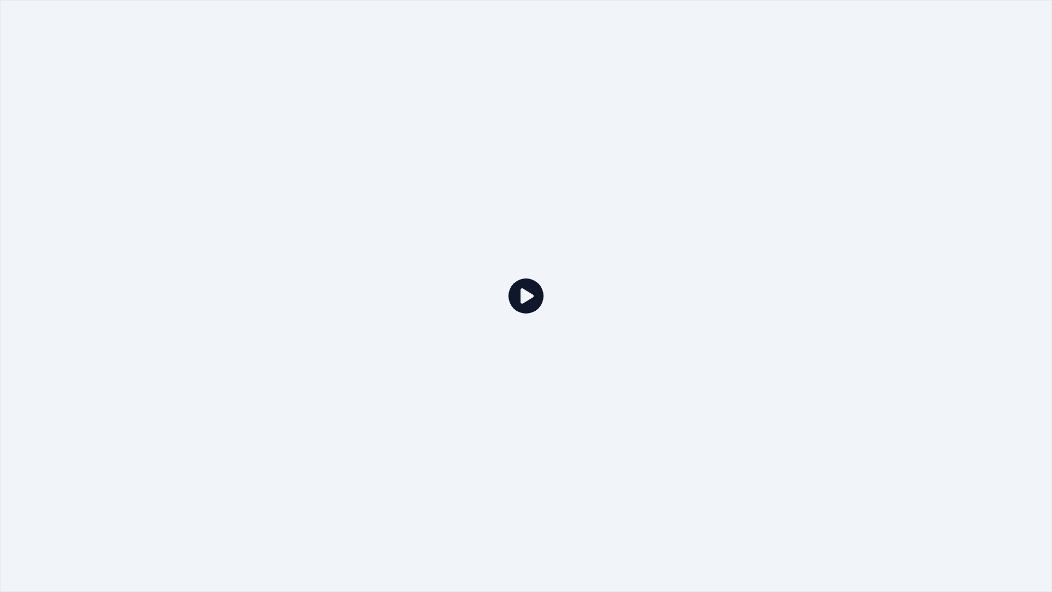
click at [1051, 0] on div at bounding box center [526, 296] width 1052 height 592
click at [1047, 0] on div at bounding box center [526, 296] width 1052 height 592
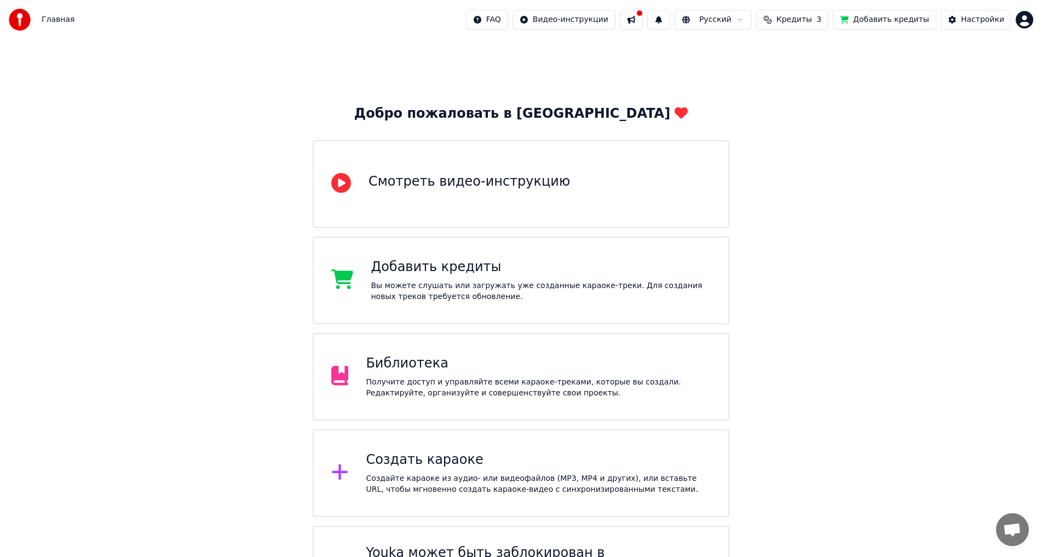
click at [398, 386] on div "Получите доступ и управляйте всеми караоке-треками, которые вы создали. Редакти…" at bounding box center [538, 388] width 345 height 22
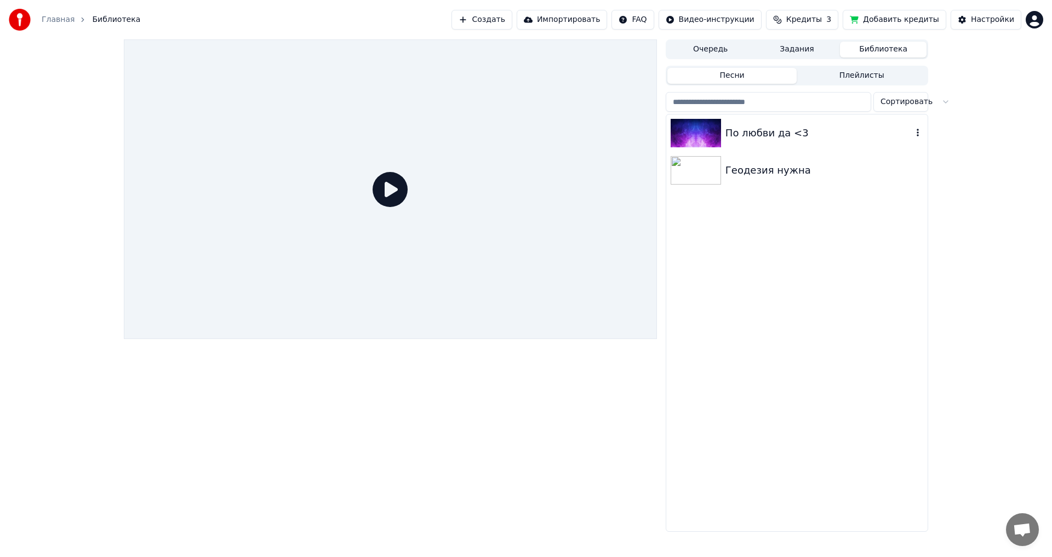
click at [816, 124] on div "По любви да <3" at bounding box center [796, 132] width 261 height 37
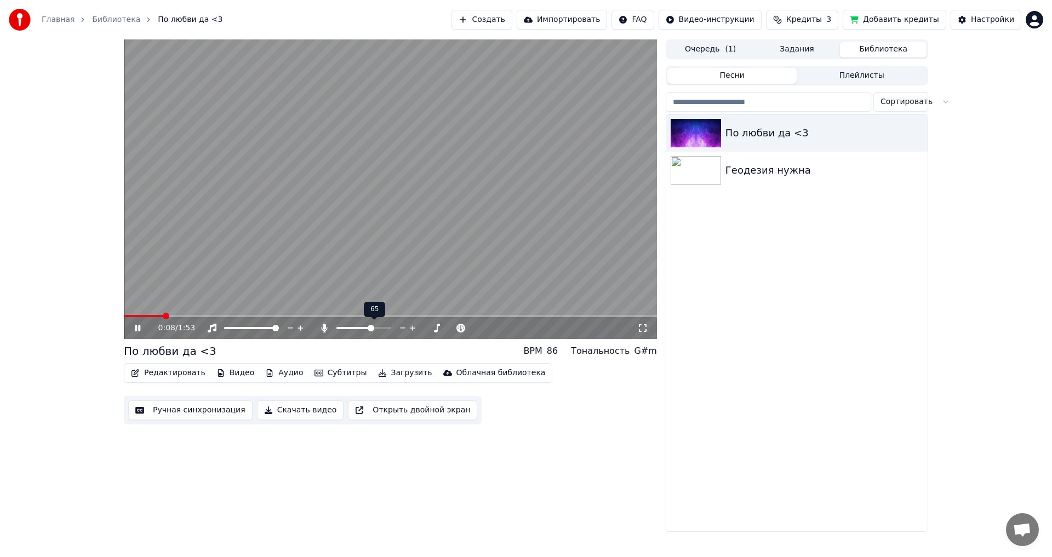
click at [372, 327] on span at bounding box center [363, 328] width 55 height 2
click at [385, 331] on span at bounding box center [382, 328] width 7 height 7
click at [642, 329] on icon at bounding box center [642, 328] width 11 height 9
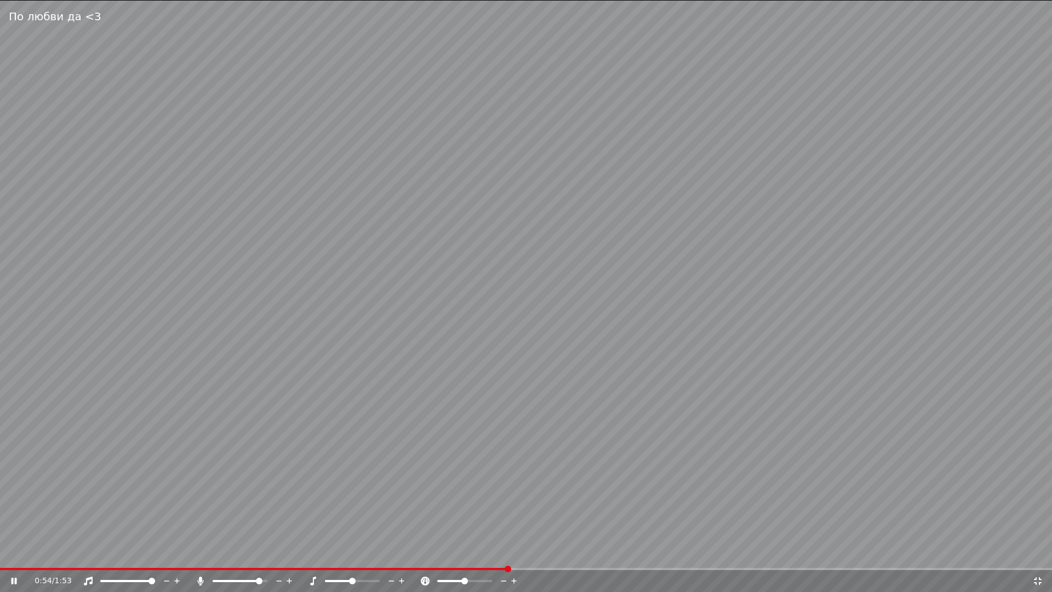
click at [1039, 556] on icon at bounding box center [1038, 581] width 8 height 8
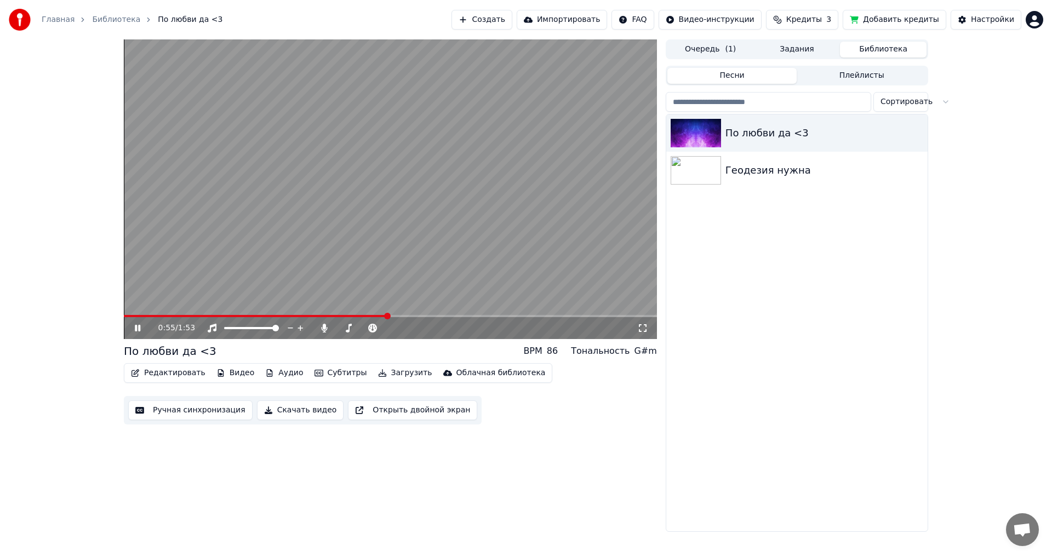
click at [395, 241] on video at bounding box center [390, 189] width 533 height 300
click at [147, 375] on button "Редактировать" at bounding box center [168, 372] width 83 height 15
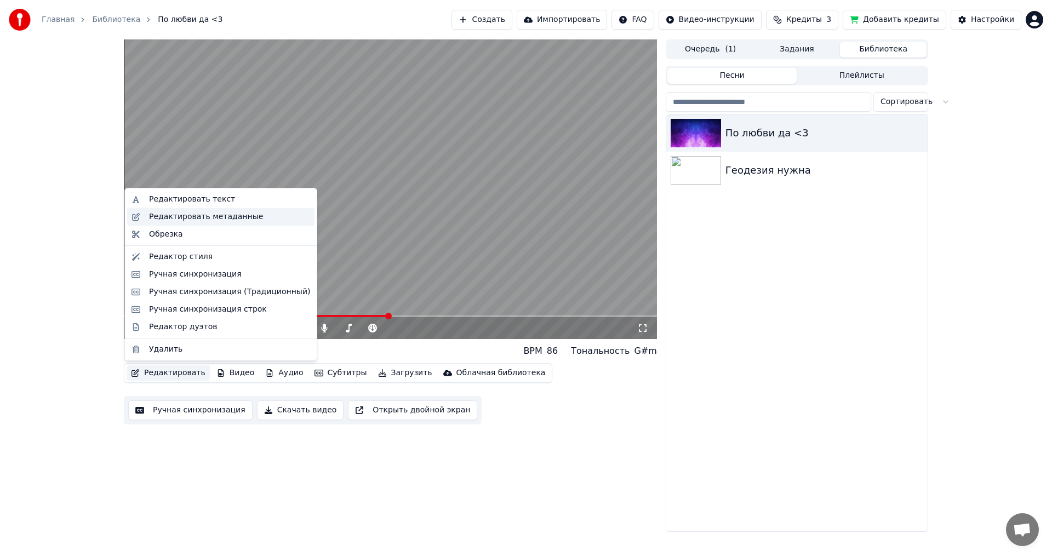
click at [242, 221] on div "Редактировать метаданные" at bounding box center [206, 216] width 114 height 11
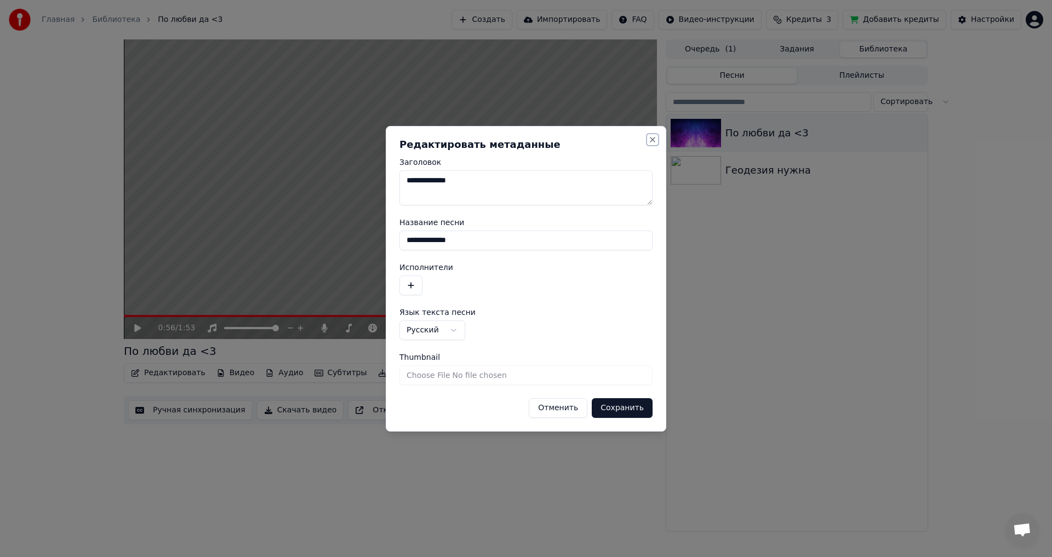
click at [653, 140] on button "Close" at bounding box center [652, 139] width 9 height 9
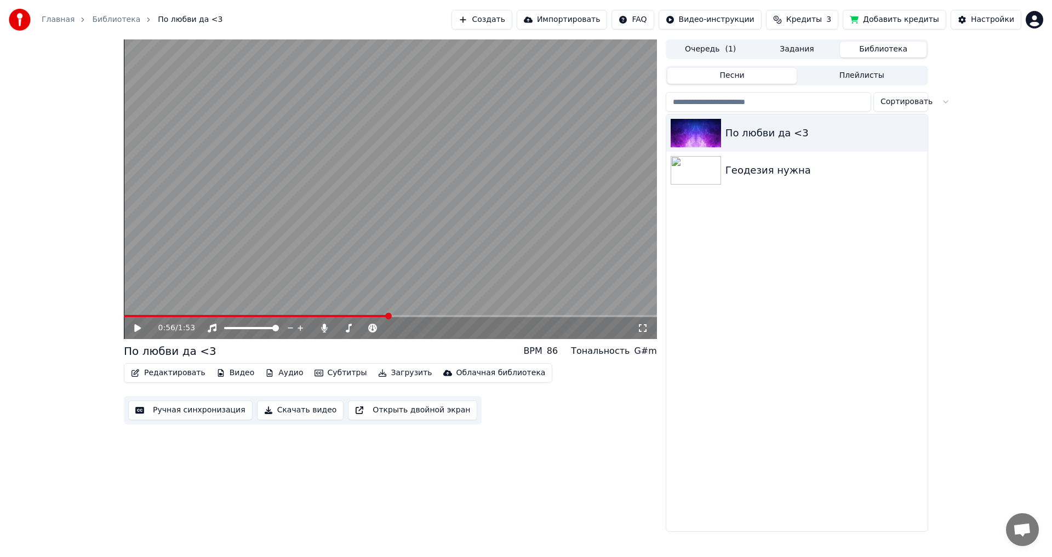
click at [182, 372] on button "Редактировать" at bounding box center [168, 372] width 83 height 15
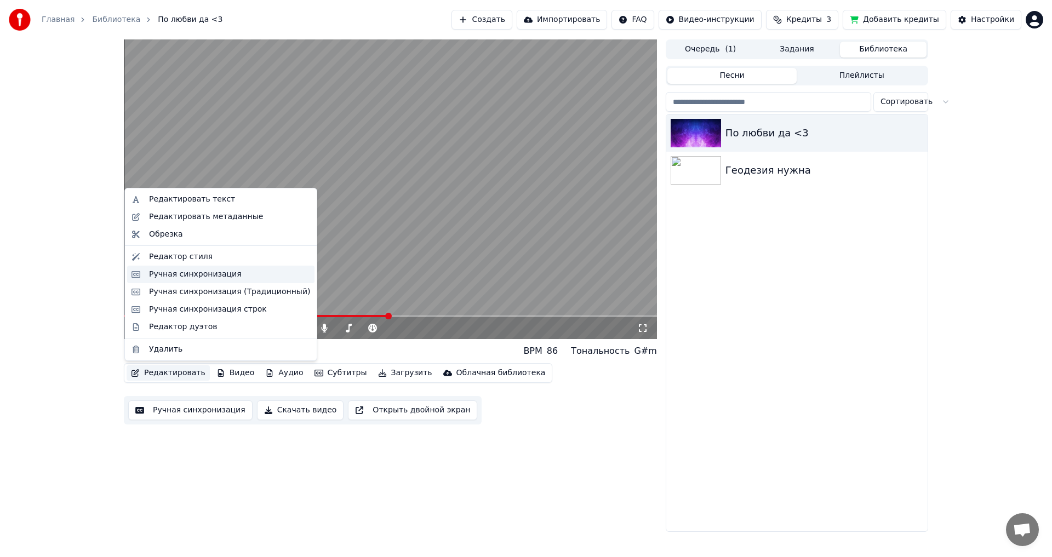
click at [220, 275] on div "Ручная синхронизация" at bounding box center [195, 274] width 93 height 11
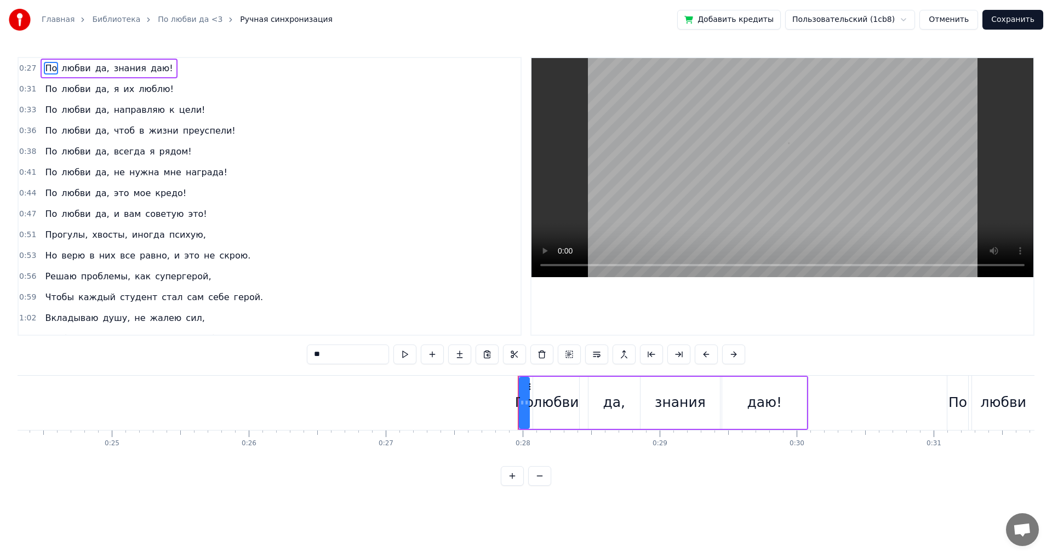
scroll to position [0, 3774]
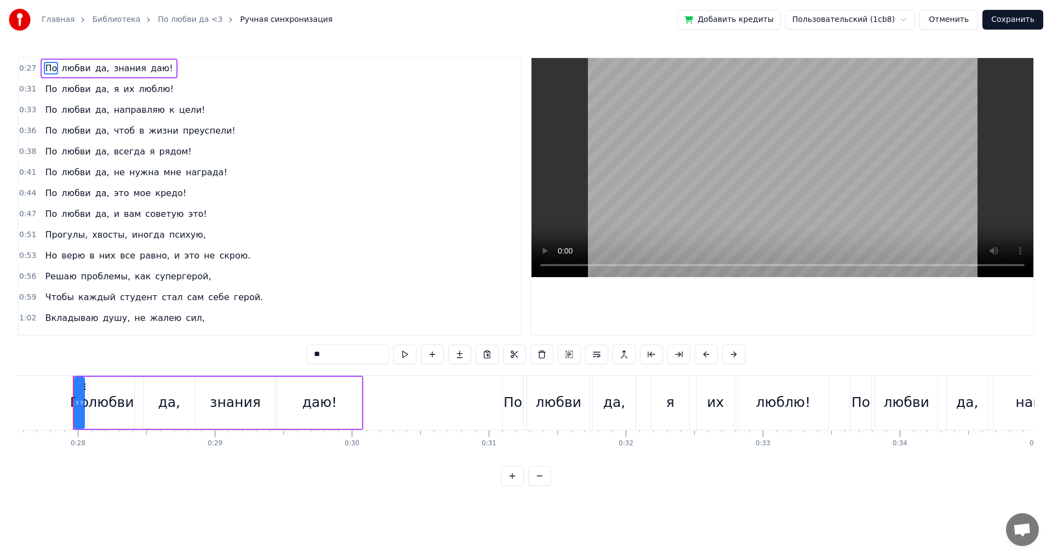
click at [25, 237] on span "0:51" at bounding box center [27, 234] width 17 height 11
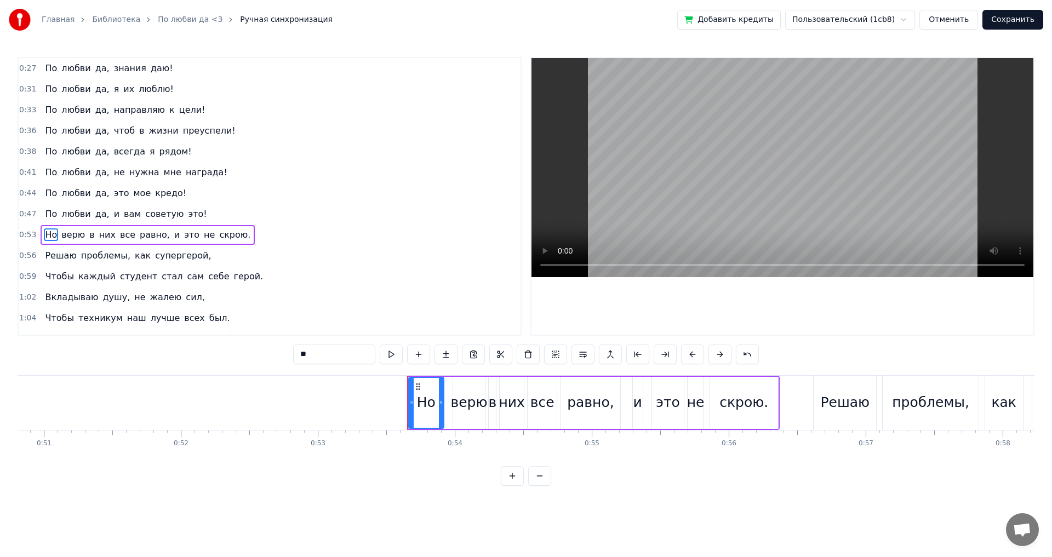
scroll to position [38, 0]
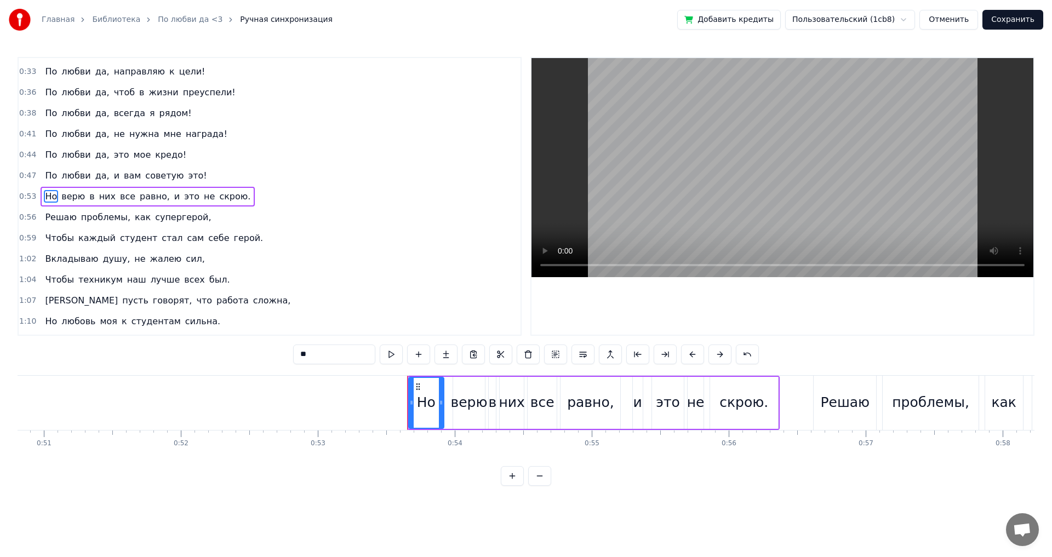
click at [29, 202] on span "0:53" at bounding box center [27, 196] width 17 height 11
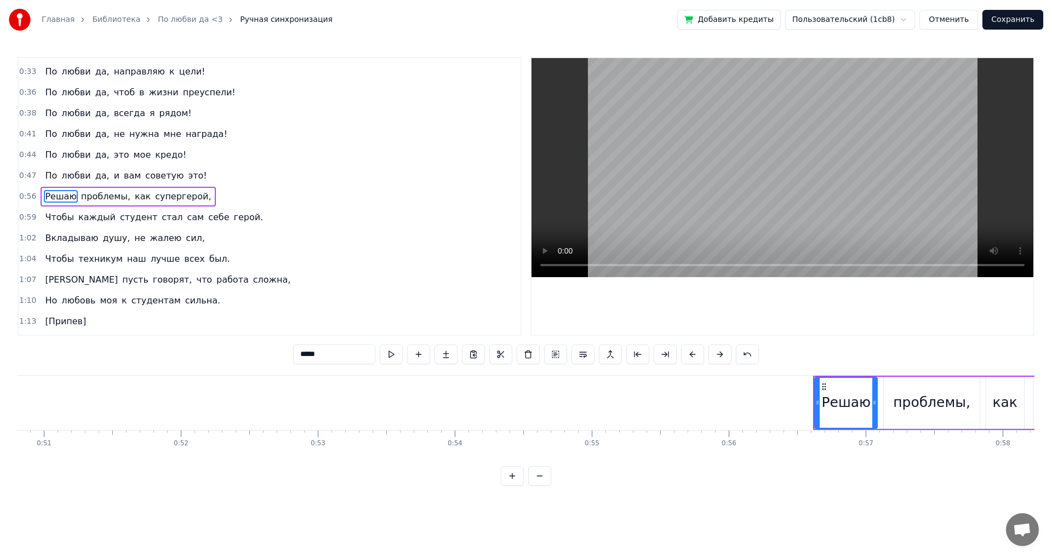
click at [29, 202] on span "0:56" at bounding box center [27, 196] width 17 height 11
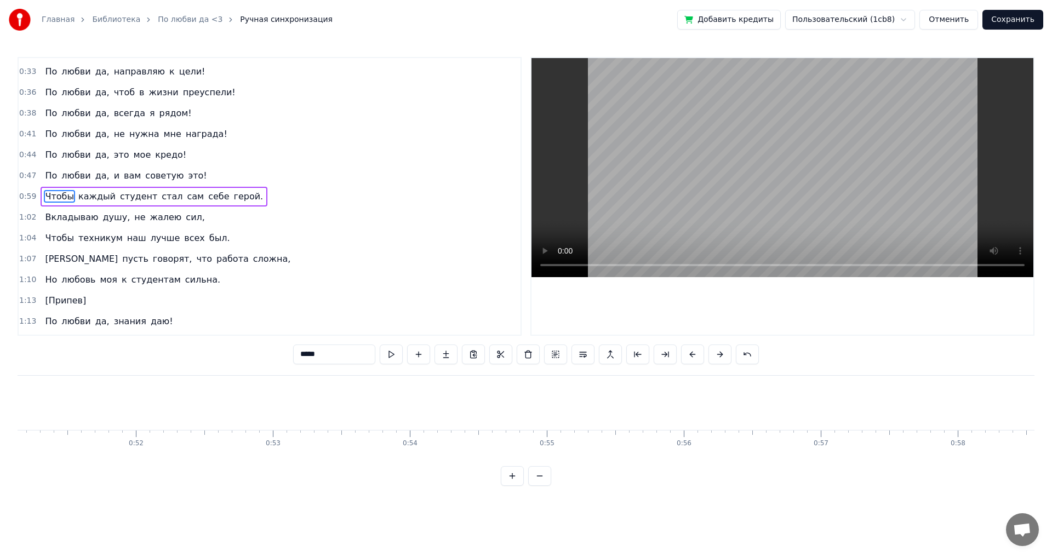
click at [29, 202] on span "0:59" at bounding box center [27, 196] width 17 height 11
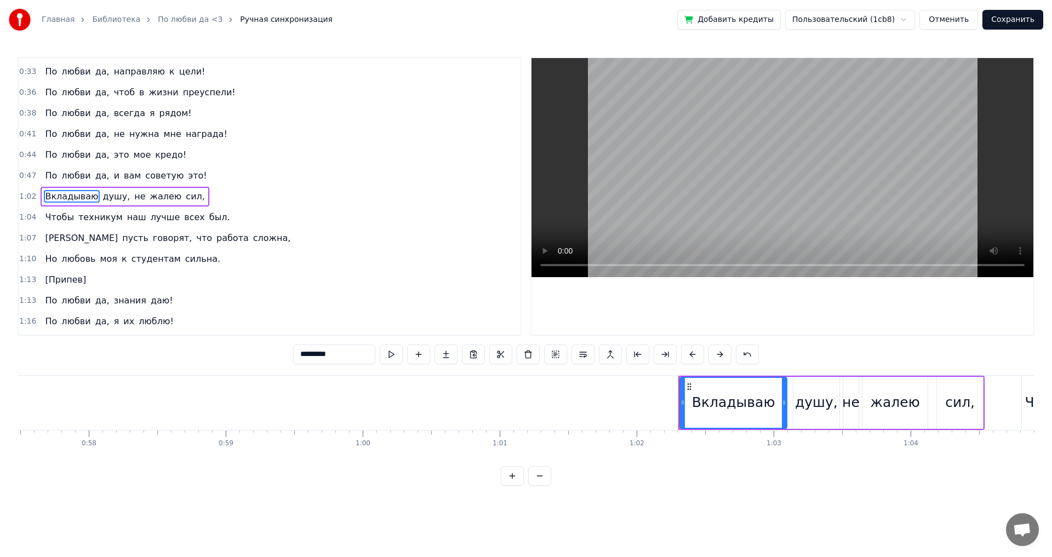
click at [29, 202] on span "1:02" at bounding box center [27, 196] width 17 height 11
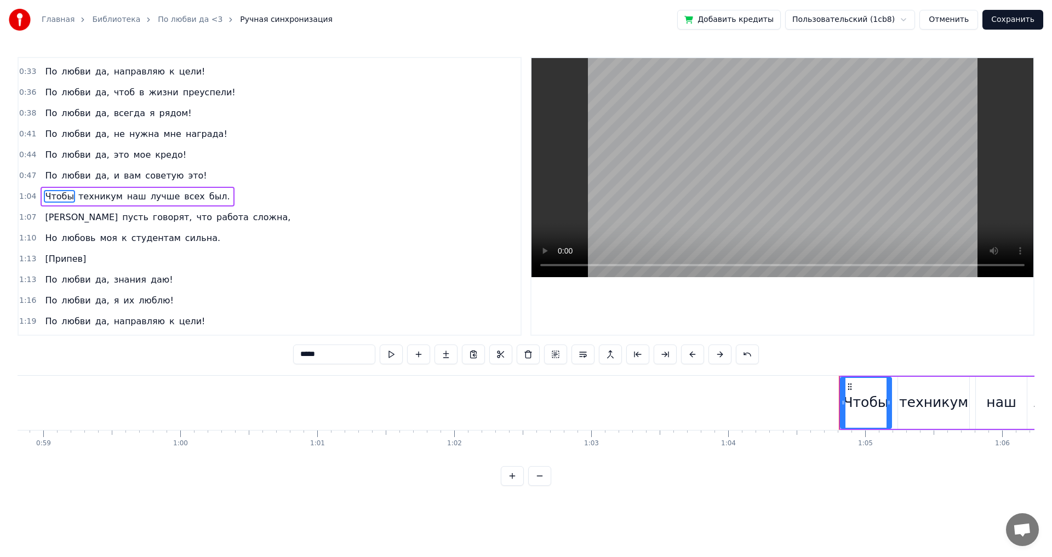
scroll to position [0, 8054]
click at [29, 202] on span "1:04" at bounding box center [27, 196] width 17 height 11
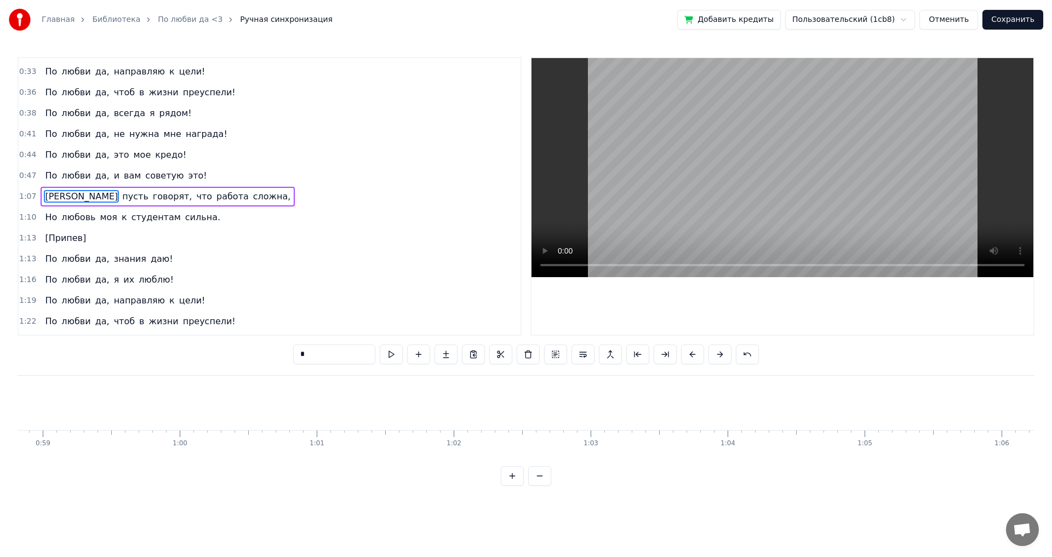
click at [29, 202] on span "1:07" at bounding box center [27, 196] width 17 height 11
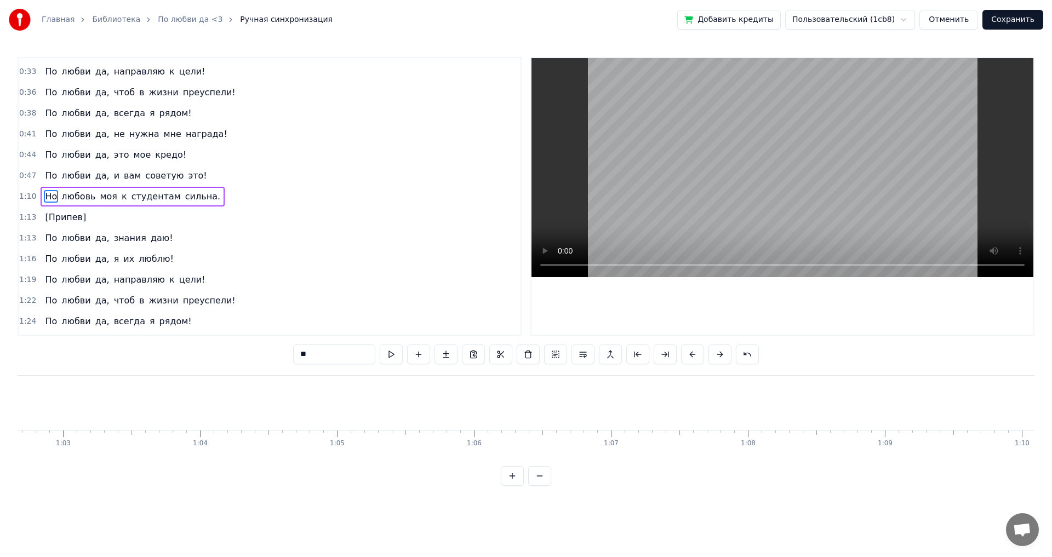
click at [29, 202] on span "1:10" at bounding box center [27, 196] width 17 height 11
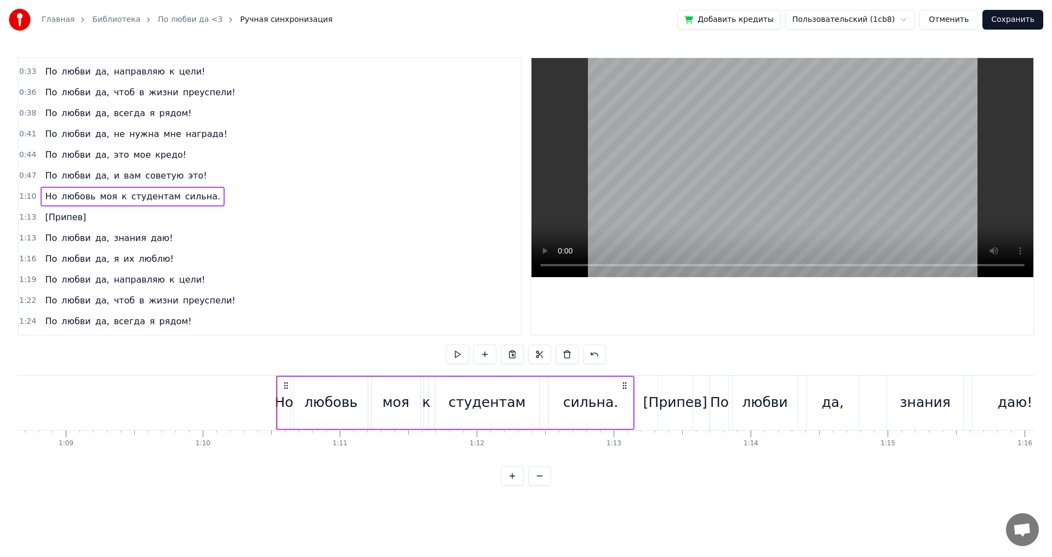
scroll to position [0, 9603]
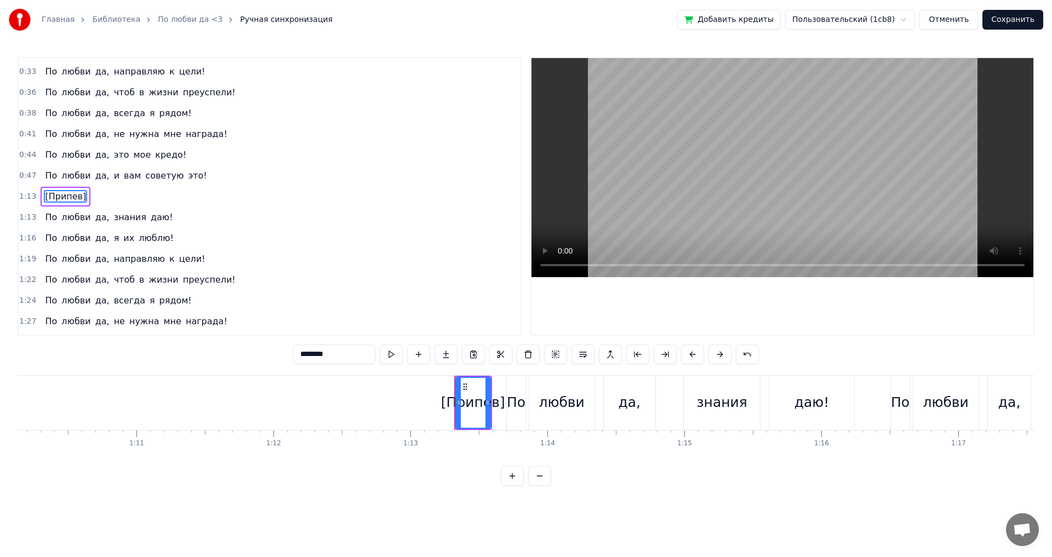
click at [29, 202] on span "1:13" at bounding box center [27, 196] width 17 height 11
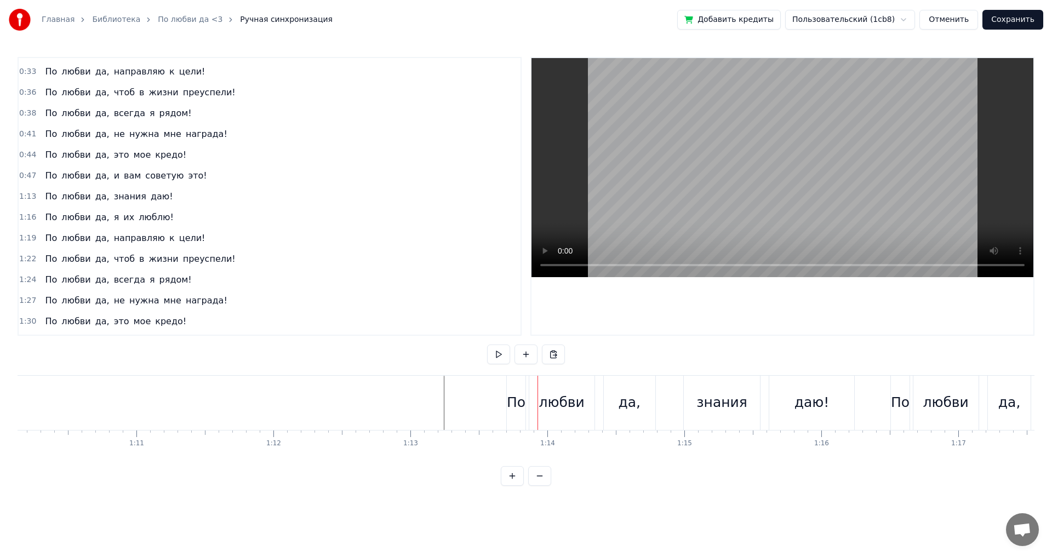
click at [21, 196] on span "1:13" at bounding box center [27, 196] width 17 height 11
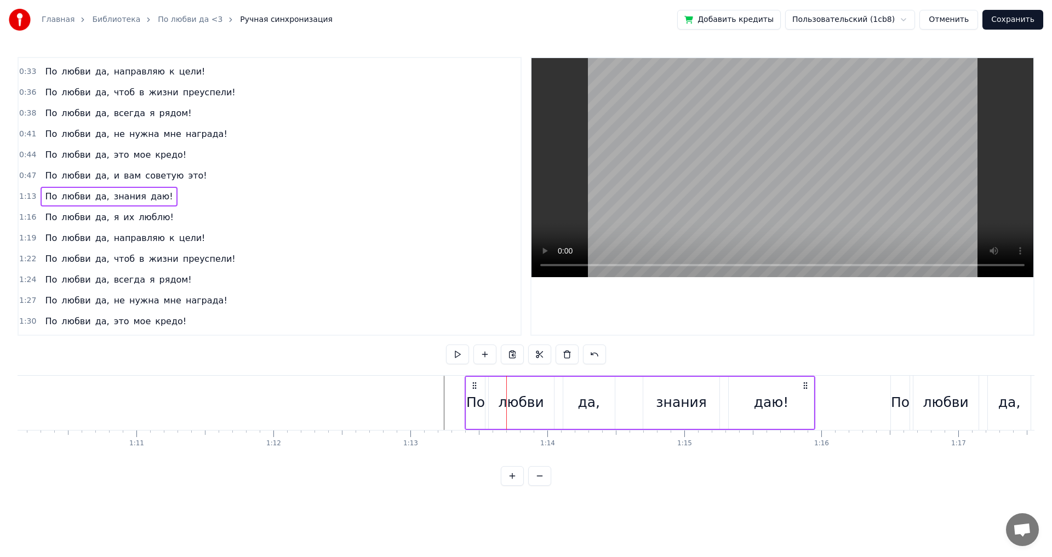
drag, startPoint x: 514, startPoint y: 388, endPoint x: 471, endPoint y: 390, distance: 43.8
click at [471, 390] on div "По любви да, знания даю!" at bounding box center [639, 403] width 350 height 54
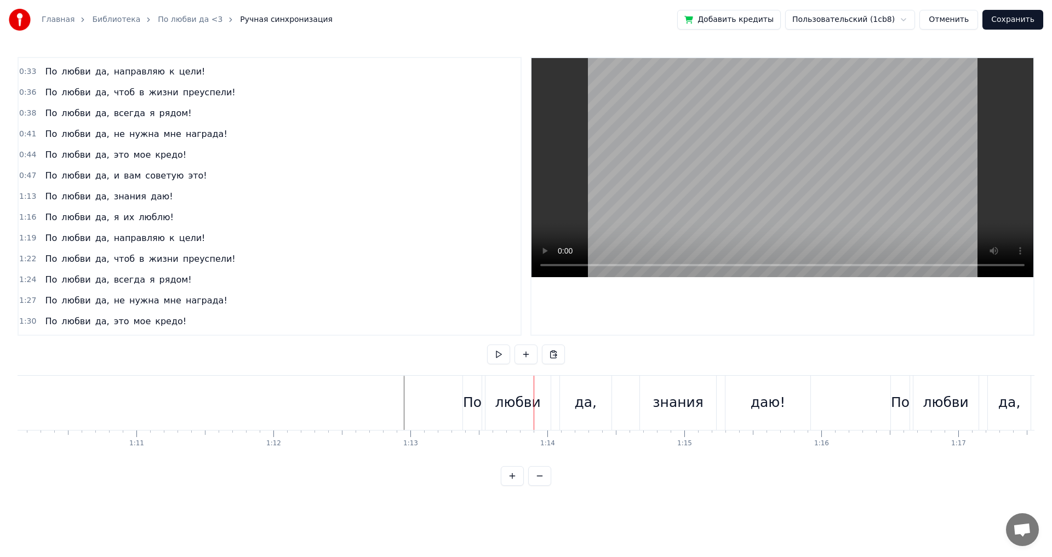
click at [471, 384] on div "По" at bounding box center [472, 403] width 18 height 54
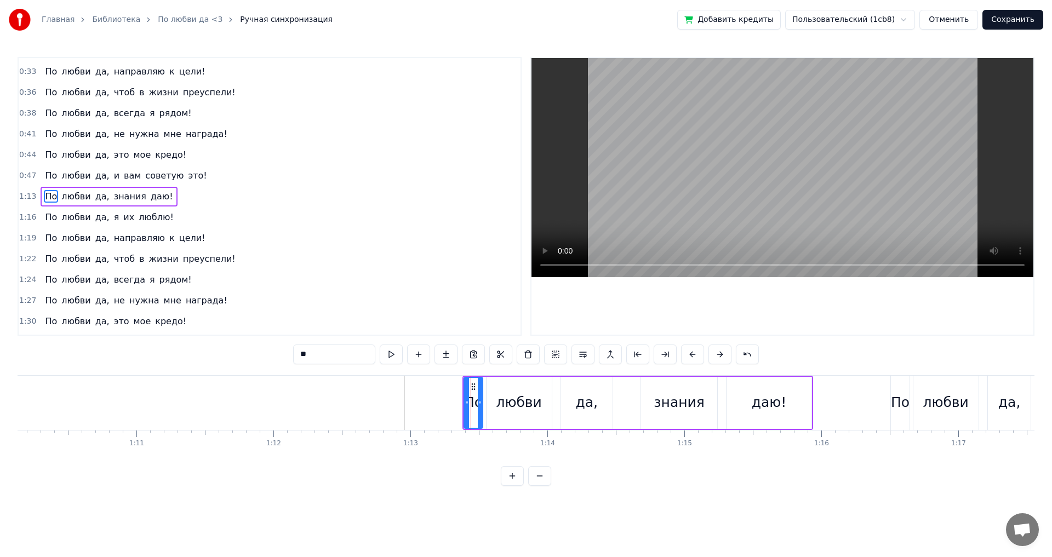
click at [31, 194] on span "1:13" at bounding box center [27, 196] width 17 height 11
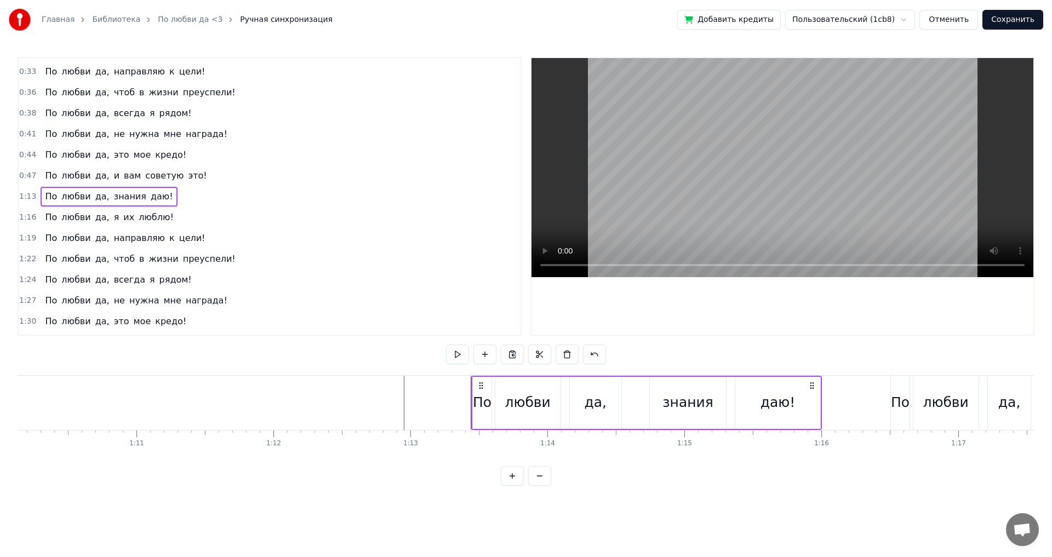
drag, startPoint x: 473, startPoint y: 386, endPoint x: 484, endPoint y: 384, distance: 11.6
click at [484, 384] on icon at bounding box center [481, 385] width 9 height 9
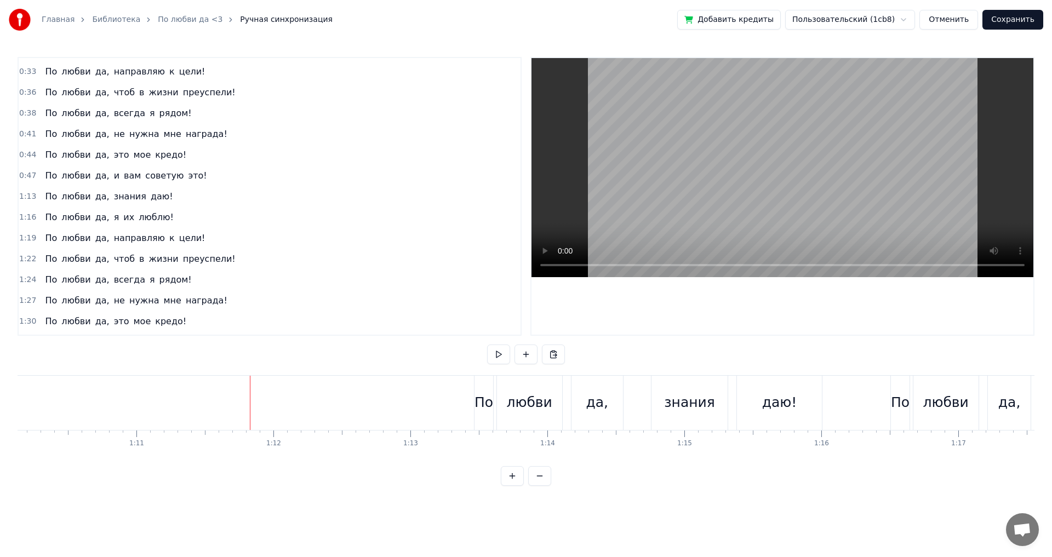
click at [498, 355] on button at bounding box center [498, 355] width 23 height 20
click at [25, 196] on span "1:13" at bounding box center [27, 196] width 17 height 11
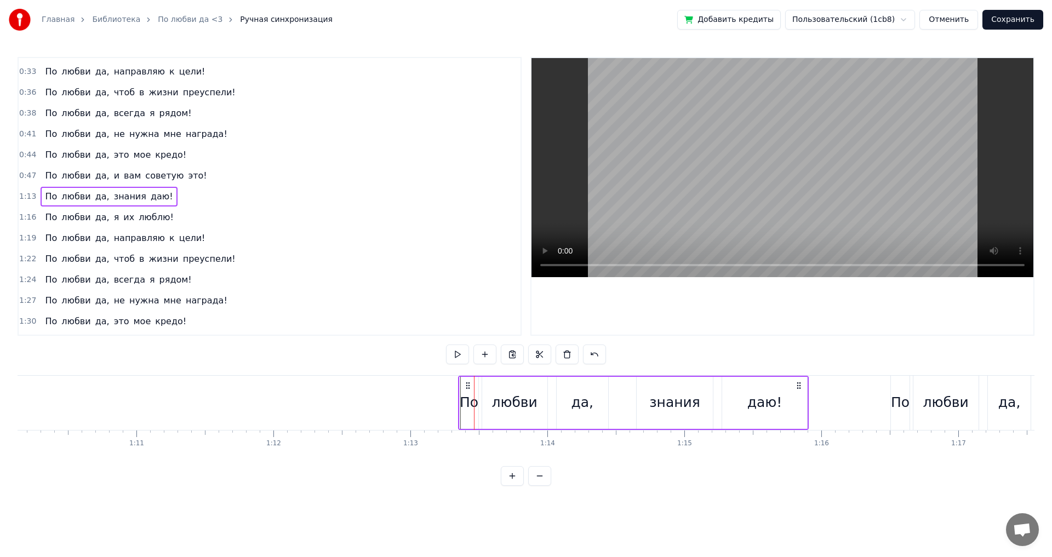
drag, startPoint x: 484, startPoint y: 384, endPoint x: 468, endPoint y: 387, distance: 16.1
click at [468, 387] on icon at bounding box center [467, 385] width 9 height 9
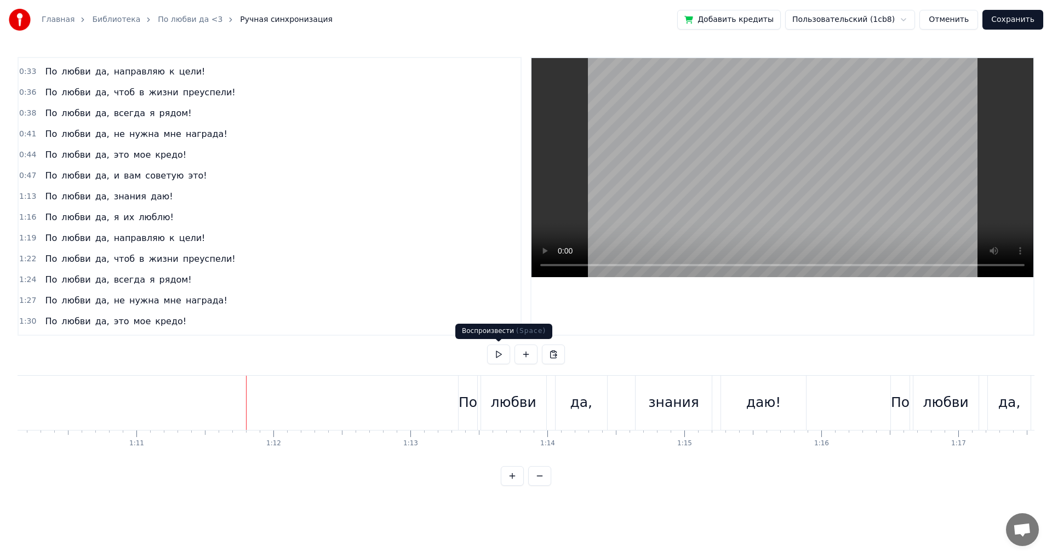
click at [496, 353] on button at bounding box center [498, 355] width 23 height 20
click at [19, 192] on span "1:13" at bounding box center [27, 196] width 17 height 11
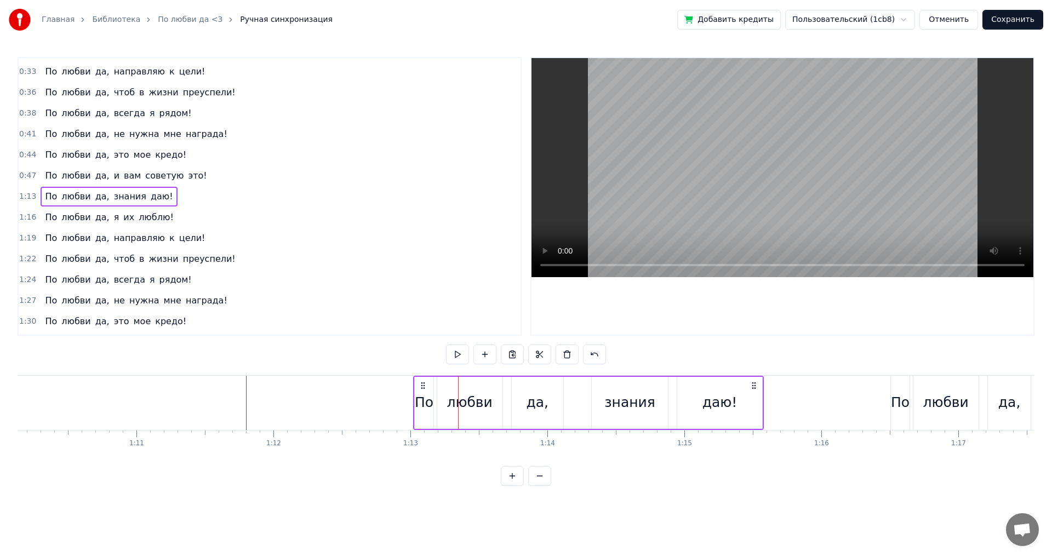
drag, startPoint x: 468, startPoint y: 382, endPoint x: 423, endPoint y: 393, distance: 46.2
click at [423, 393] on div "По любви да, знания даю!" at bounding box center [588, 403] width 350 height 54
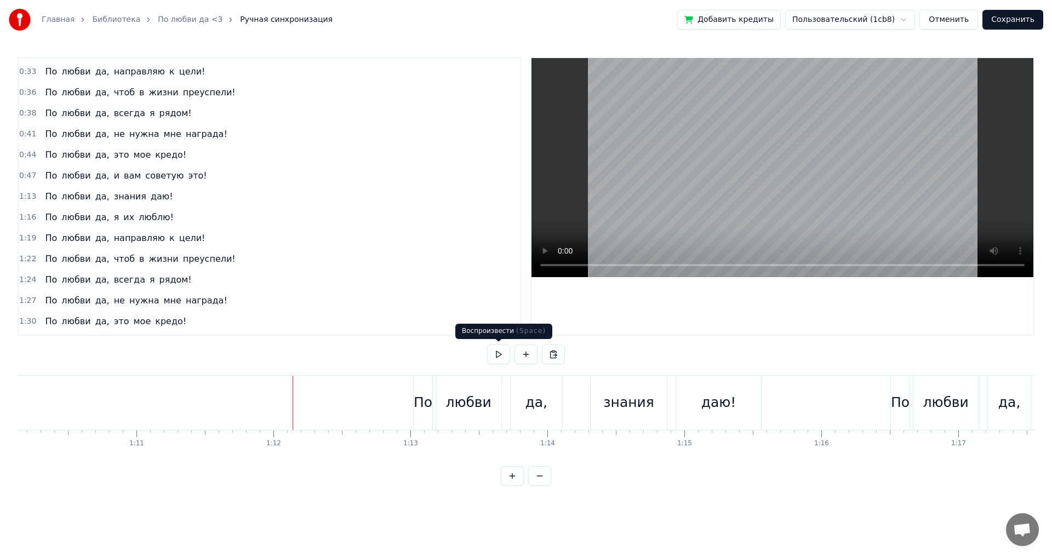
click at [491, 361] on button at bounding box center [498, 355] width 23 height 20
click at [495, 360] on button at bounding box center [498, 355] width 23 height 20
click at [25, 214] on span "1:16" at bounding box center [27, 217] width 17 height 11
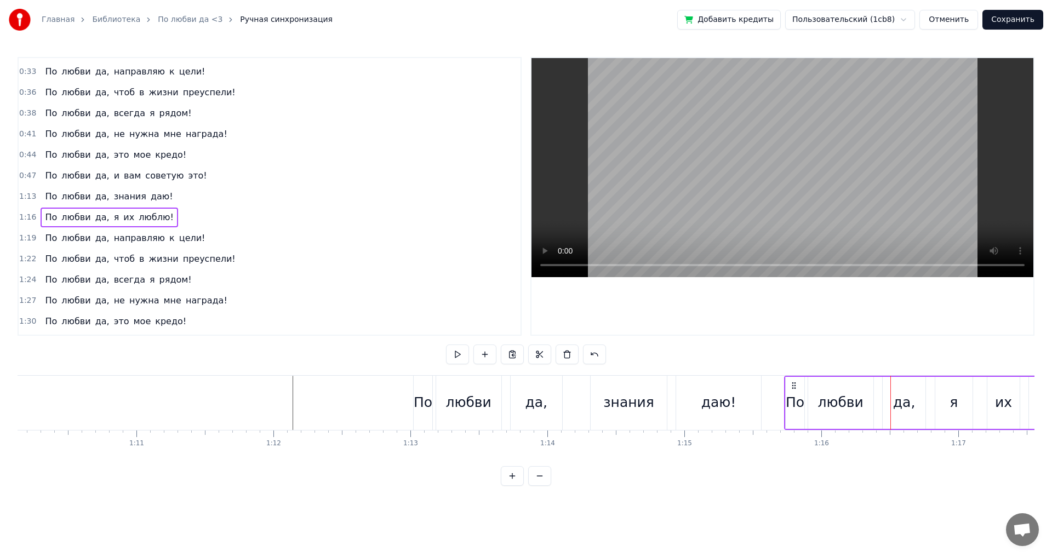
drag, startPoint x: 900, startPoint y: 384, endPoint x: 794, endPoint y: 391, distance: 106.5
click at [794, 391] on div "По любви да, я их люблю!" at bounding box center [952, 403] width 336 height 54
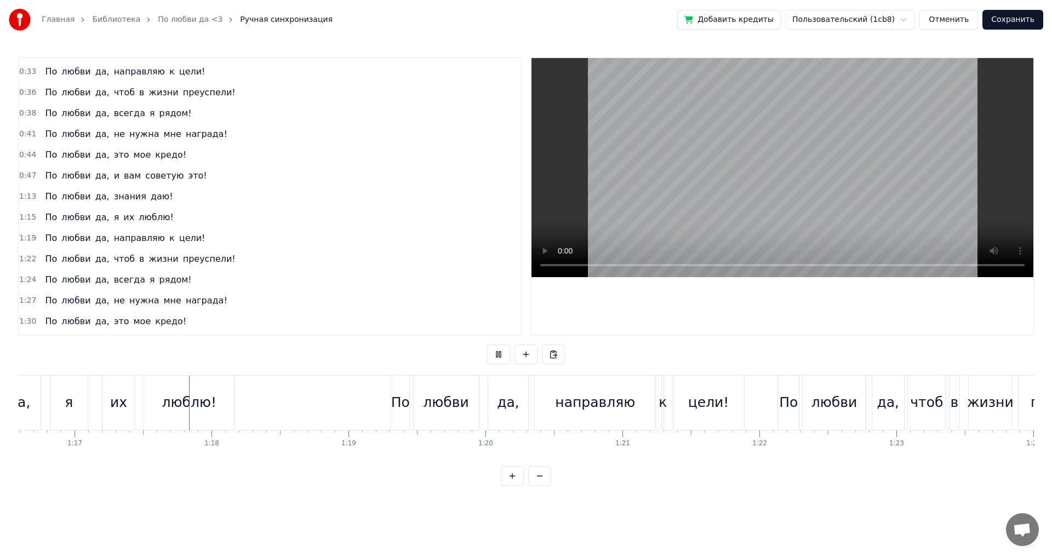
scroll to position [0, 10511]
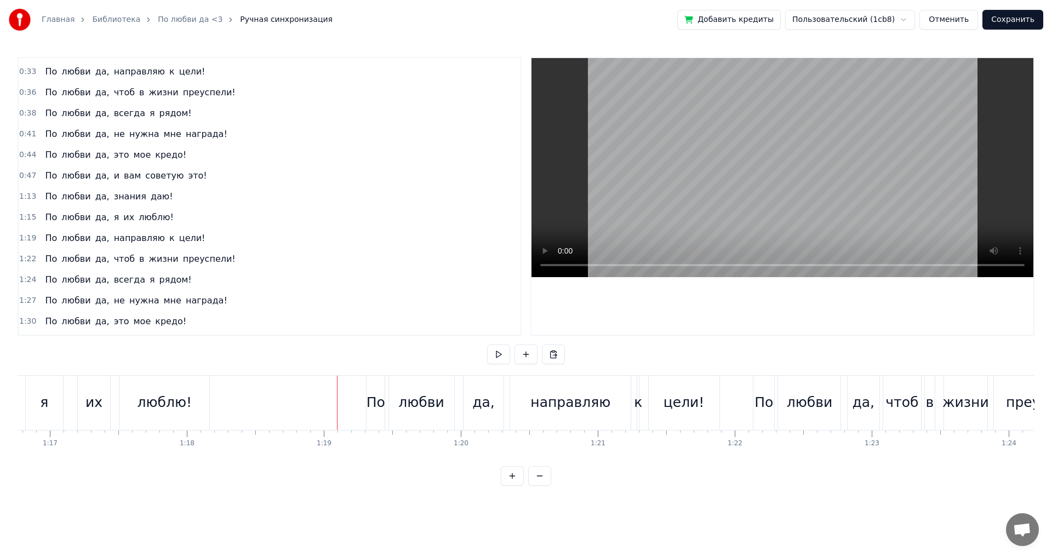
click at [25, 238] on span "1:19" at bounding box center [27, 238] width 17 height 11
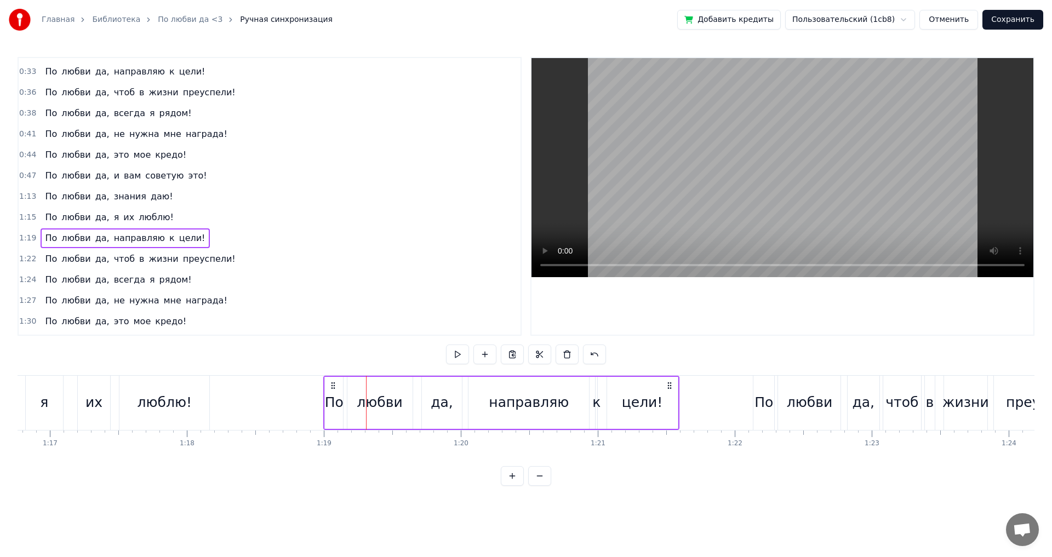
drag, startPoint x: 376, startPoint y: 381, endPoint x: 315, endPoint y: 393, distance: 62.0
click at [323, 393] on div "По любви да, направляю к цели!" at bounding box center [500, 403] width 355 height 54
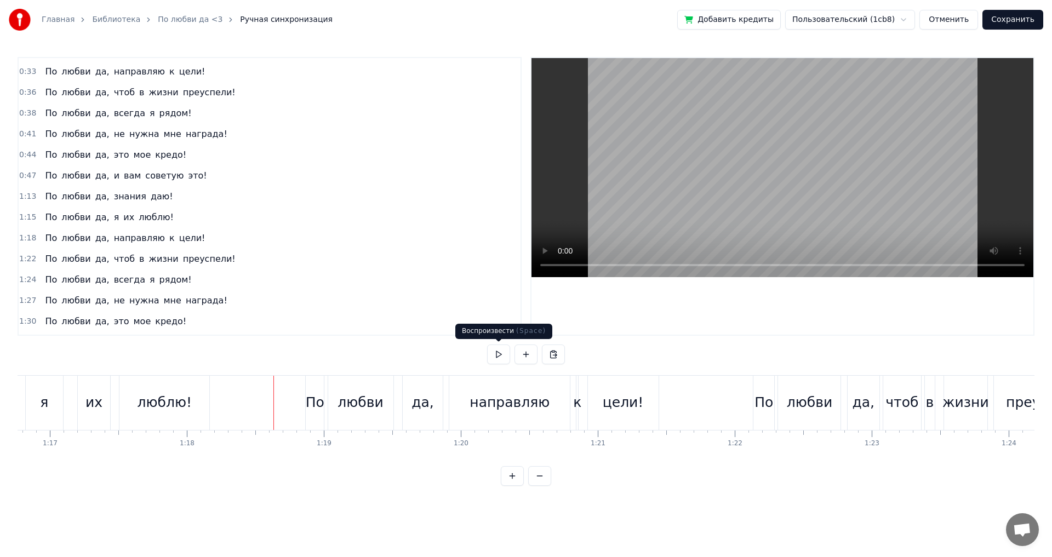
click at [495, 353] on button at bounding box center [498, 355] width 23 height 20
click at [28, 237] on span "1:18" at bounding box center [27, 238] width 17 height 11
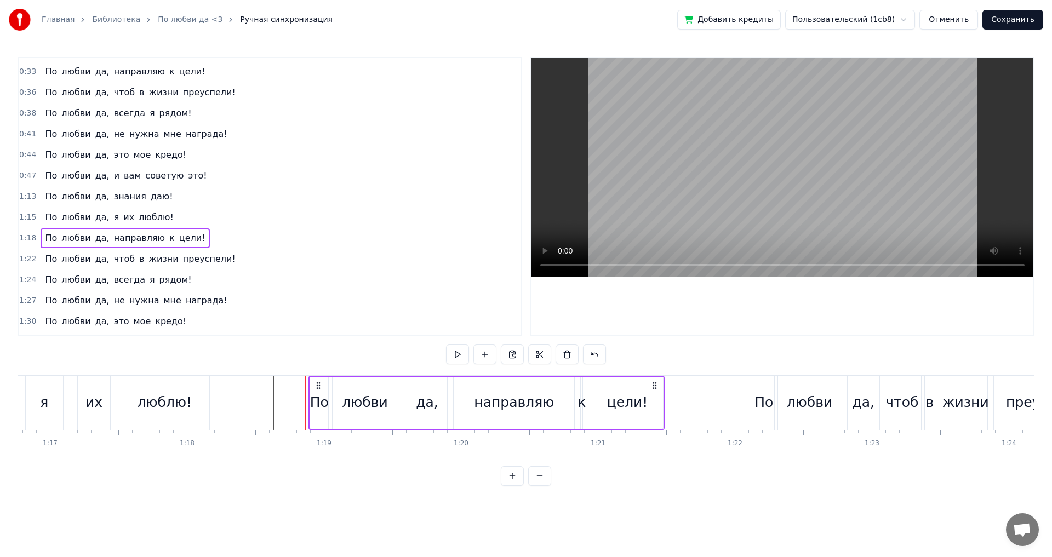
drag, startPoint x: 314, startPoint y: 385, endPoint x: 320, endPoint y: 386, distance: 5.6
click at [320, 386] on icon at bounding box center [318, 385] width 9 height 9
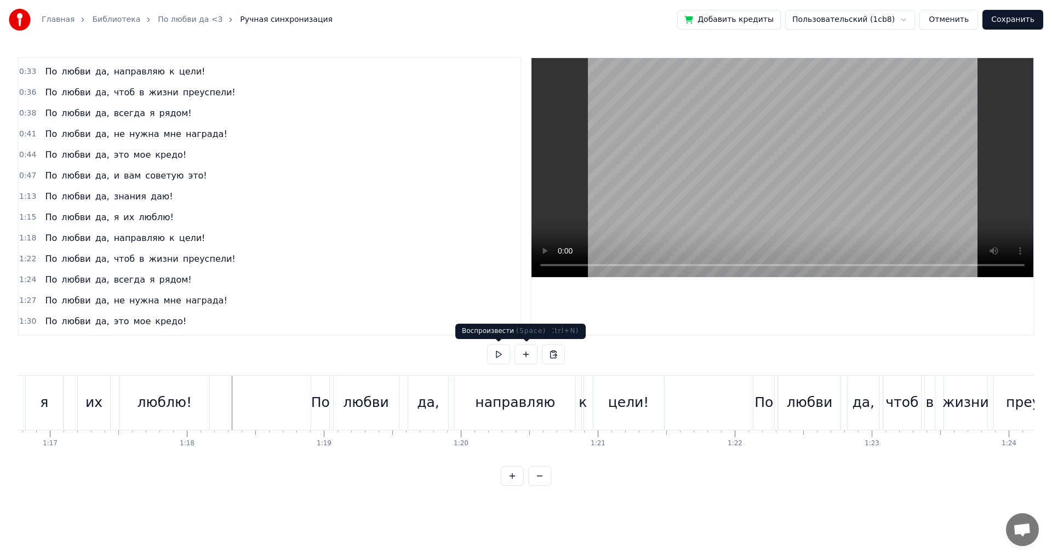
click at [498, 357] on button at bounding box center [498, 355] width 23 height 20
click at [21, 239] on span "1:18" at bounding box center [27, 238] width 17 height 11
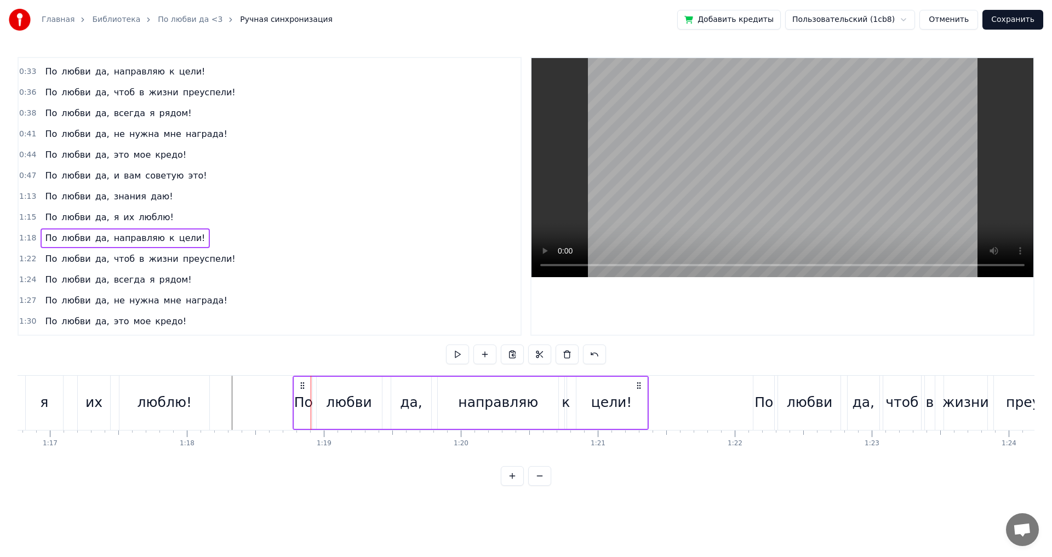
drag, startPoint x: 322, startPoint y: 385, endPoint x: 302, endPoint y: 390, distance: 20.5
click at [302, 390] on div "По любви да, направляю к цели!" at bounding box center [469, 403] width 355 height 54
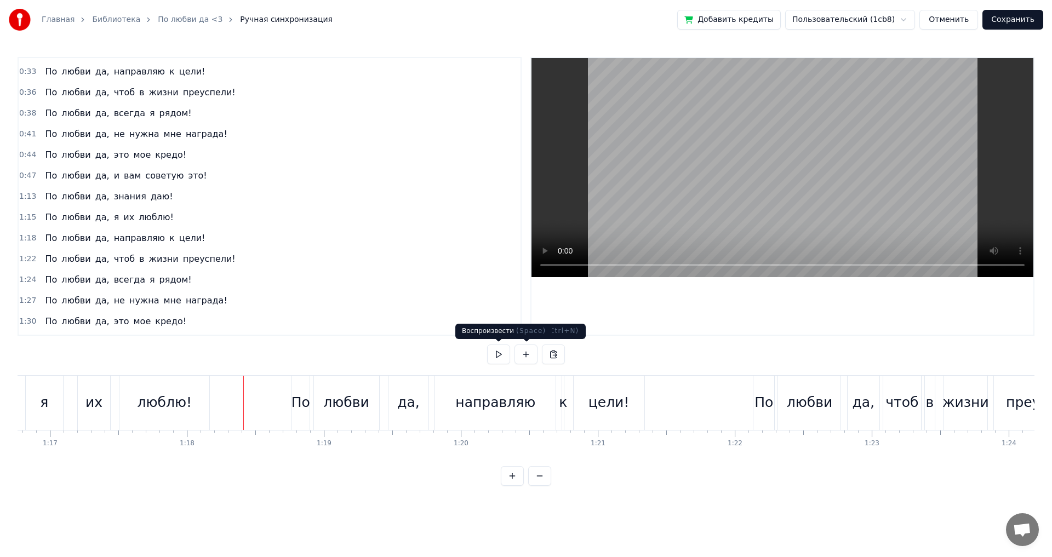
click at [501, 359] on button at bounding box center [498, 355] width 23 height 20
click at [459, 385] on div "направляю" at bounding box center [495, 403] width 121 height 54
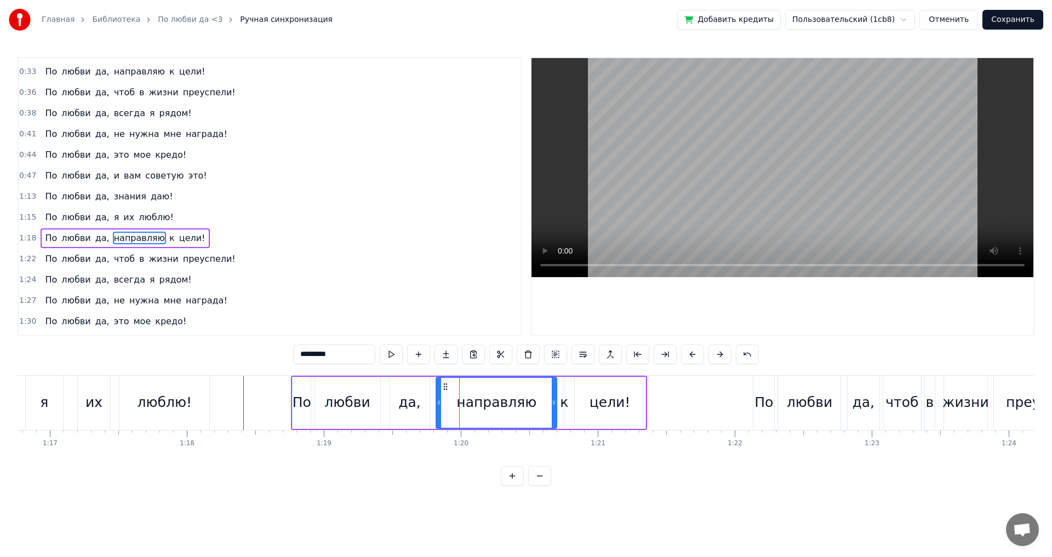
scroll to position [77, 0]
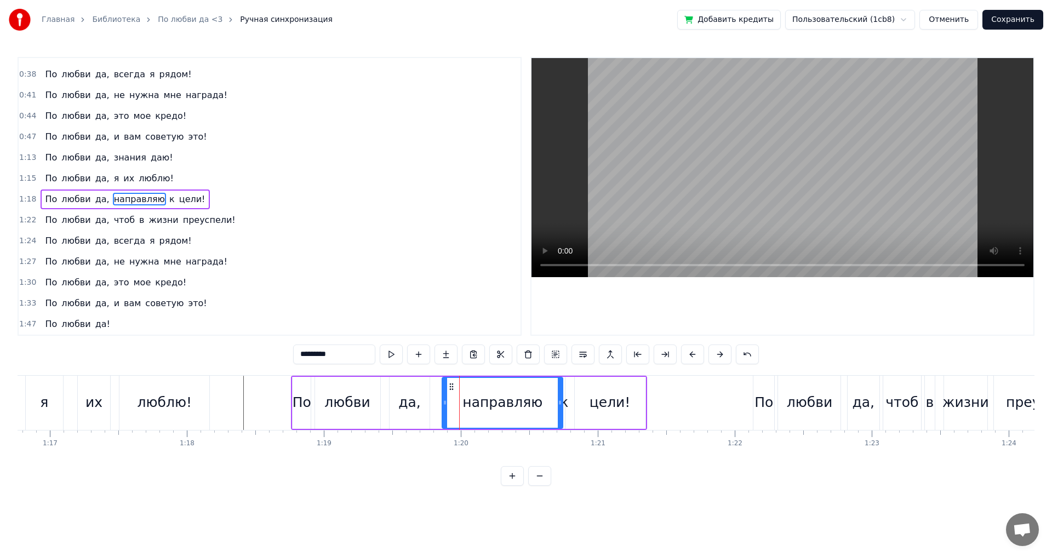
drag, startPoint x: 443, startPoint y: 388, endPoint x: 449, endPoint y: 387, distance: 5.6
click at [449, 387] on icon at bounding box center [451, 386] width 9 height 9
click at [601, 391] on div "цели!" at bounding box center [610, 403] width 71 height 52
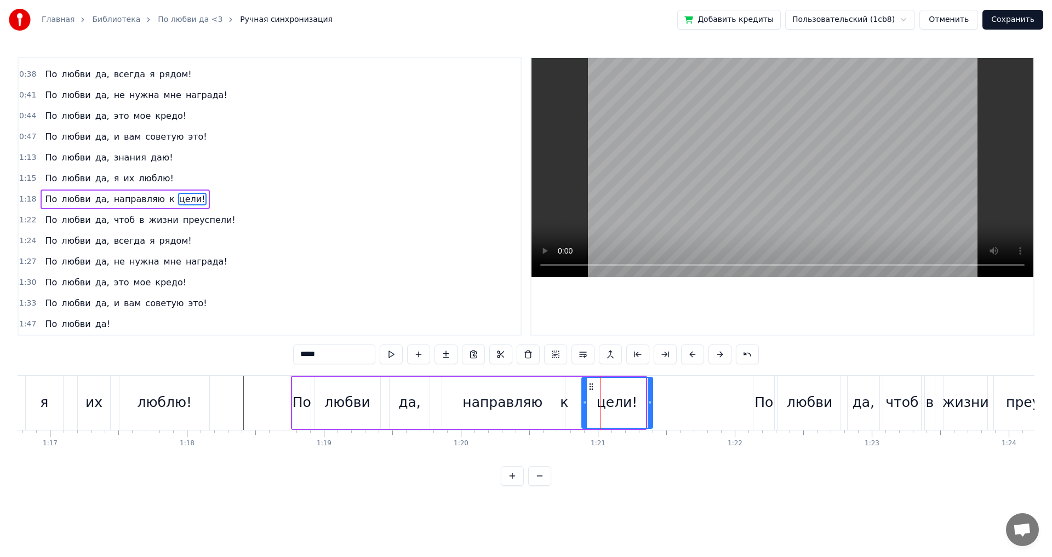
drag, startPoint x: 586, startPoint y: 387, endPoint x: 599, endPoint y: 388, distance: 13.8
click at [595, 388] on icon at bounding box center [591, 386] width 9 height 9
click at [599, 388] on div "цели!" at bounding box center [623, 403] width 70 height 50
click at [564, 397] on div "к" at bounding box center [564, 402] width 8 height 21
type input "*"
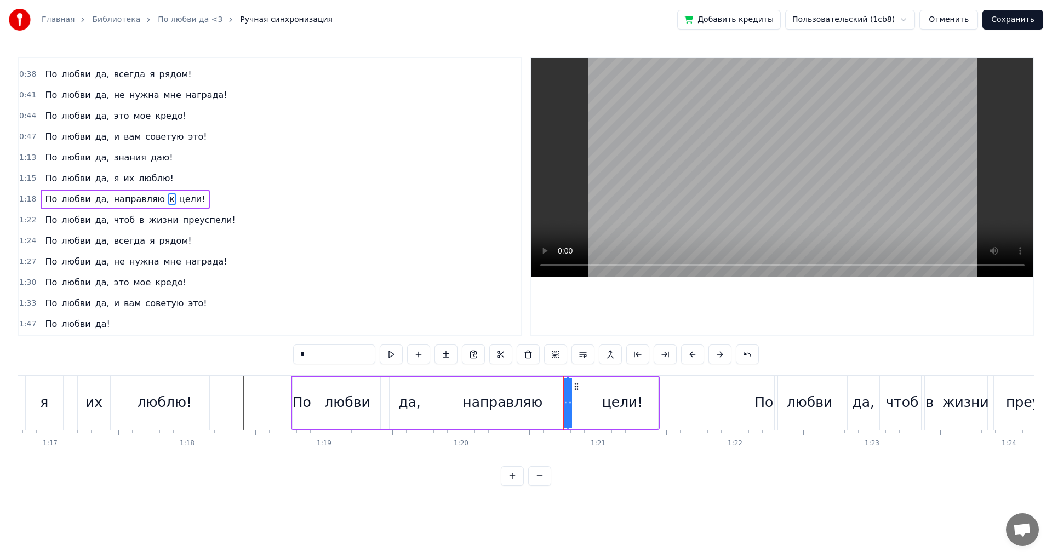
drag, startPoint x: 572, startPoint y: 387, endPoint x: 578, endPoint y: 387, distance: 5.5
click at [578, 387] on icon at bounding box center [576, 386] width 9 height 9
click at [578, 387] on div "По любви да, направляю к цели!" at bounding box center [475, 403] width 368 height 54
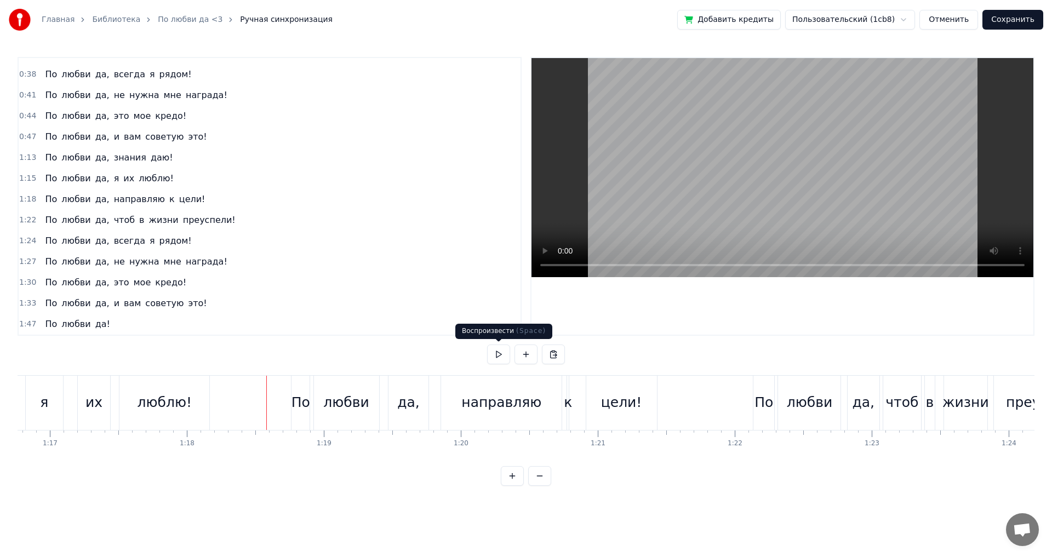
click at [498, 355] on button at bounding box center [498, 355] width 23 height 20
click at [466, 413] on div "направляю" at bounding box center [501, 403] width 121 height 54
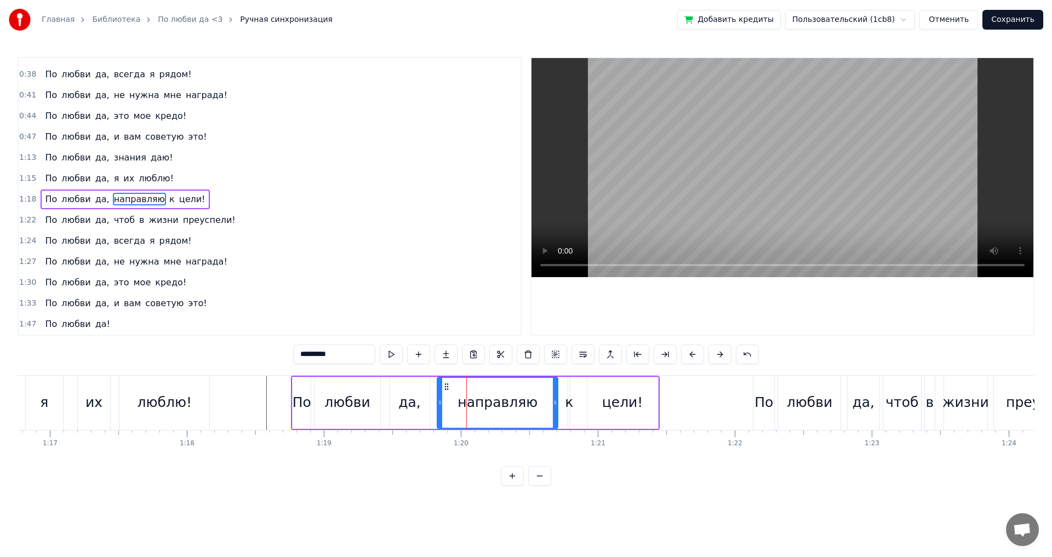
drag, startPoint x: 450, startPoint y: 385, endPoint x: 443, endPoint y: 387, distance: 8.0
click at [443, 387] on icon at bounding box center [446, 386] width 9 height 9
click at [569, 397] on div "к" at bounding box center [569, 402] width 8 height 21
drag, startPoint x: 576, startPoint y: 386, endPoint x: 571, endPoint y: 388, distance: 5.9
click at [571, 388] on icon at bounding box center [571, 386] width 9 height 9
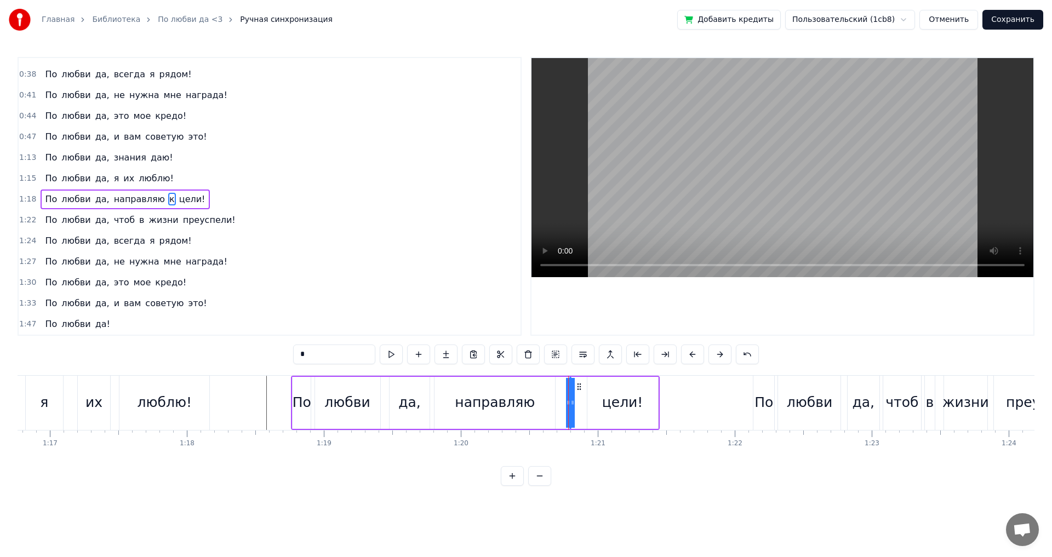
click at [572, 388] on div at bounding box center [572, 403] width 4 height 50
drag, startPoint x: 578, startPoint y: 388, endPoint x: 572, endPoint y: 388, distance: 5.5
click at [572, 388] on icon at bounding box center [573, 386] width 9 height 9
click at [618, 391] on div "цели!" at bounding box center [622, 403] width 71 height 52
type input "*****"
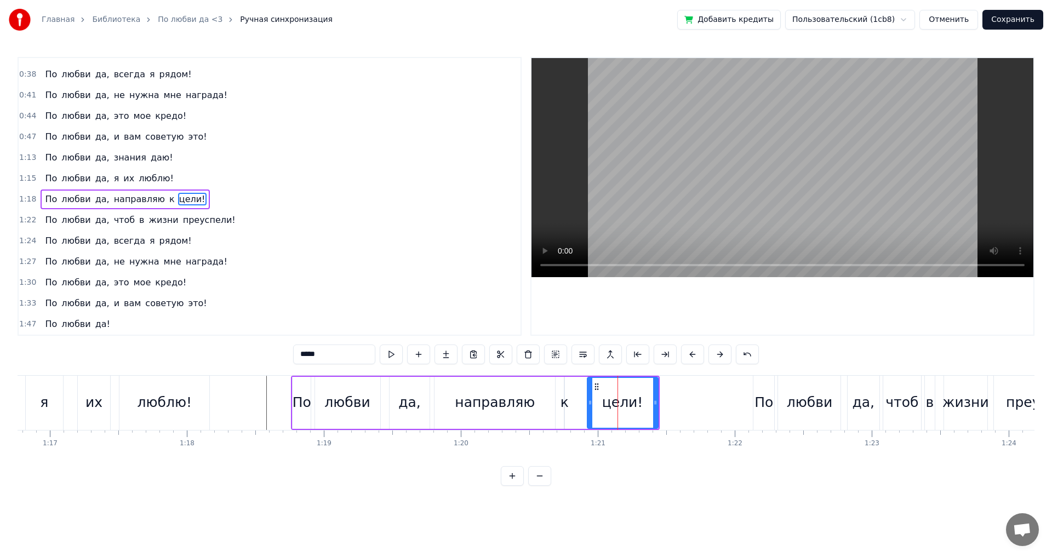
drag, startPoint x: 595, startPoint y: 386, endPoint x: 586, endPoint y: 388, distance: 9.7
click at [592, 388] on icon at bounding box center [596, 386] width 9 height 9
drag, startPoint x: 586, startPoint y: 388, endPoint x: 576, endPoint y: 389, distance: 9.9
click at [582, 389] on div "цели!" at bounding box center [615, 403] width 72 height 52
click at [573, 389] on div "По любви да, направляю к цели!" at bounding box center [475, 403] width 368 height 54
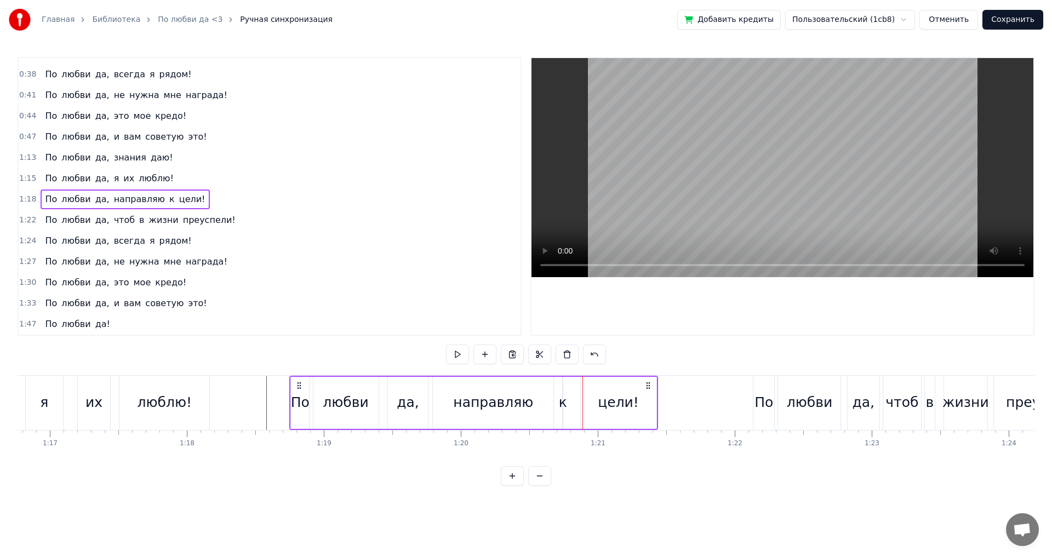
click at [646, 386] on icon at bounding box center [648, 385] width 9 height 9
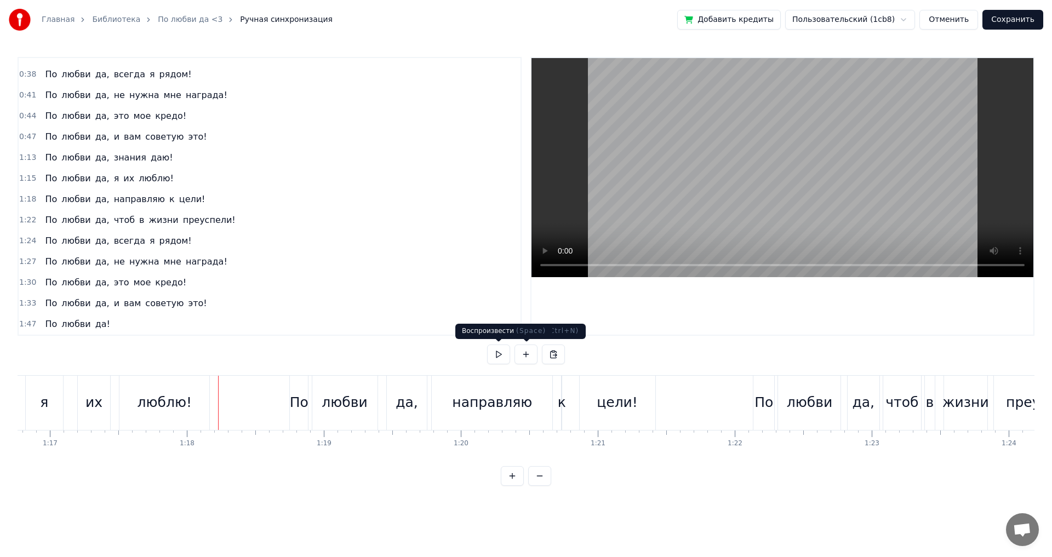
click at [499, 349] on button at bounding box center [498, 355] width 23 height 20
click at [506, 396] on div "направляю" at bounding box center [492, 402] width 80 height 21
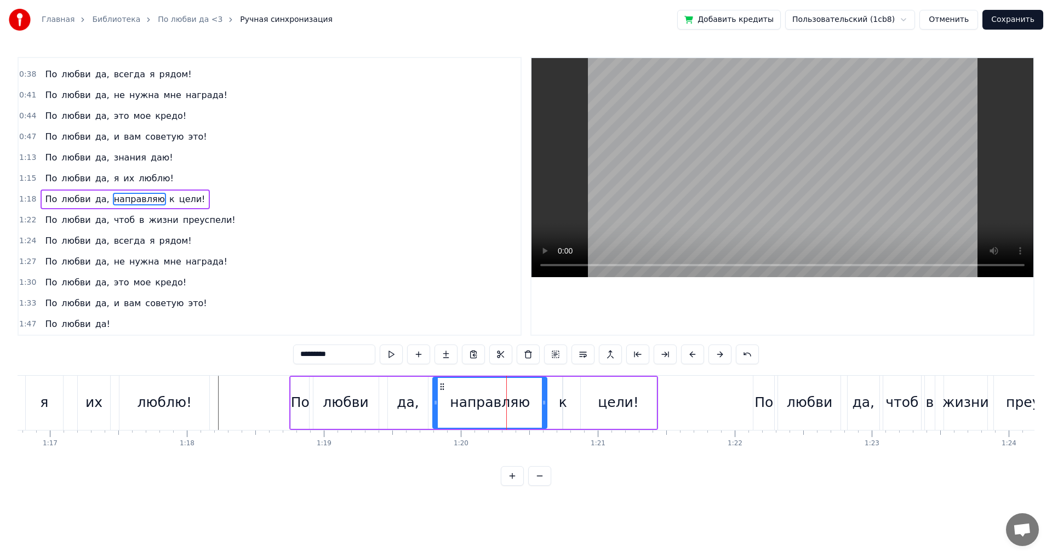
drag, startPoint x: 551, startPoint y: 405, endPoint x: 544, endPoint y: 405, distance: 6.6
click at [544, 405] on icon at bounding box center [544, 402] width 4 height 9
click at [561, 402] on div "к" at bounding box center [563, 402] width 8 height 21
drag, startPoint x: 572, startPoint y: 387, endPoint x: 566, endPoint y: 390, distance: 6.6
click at [566, 390] on icon at bounding box center [565, 386] width 9 height 9
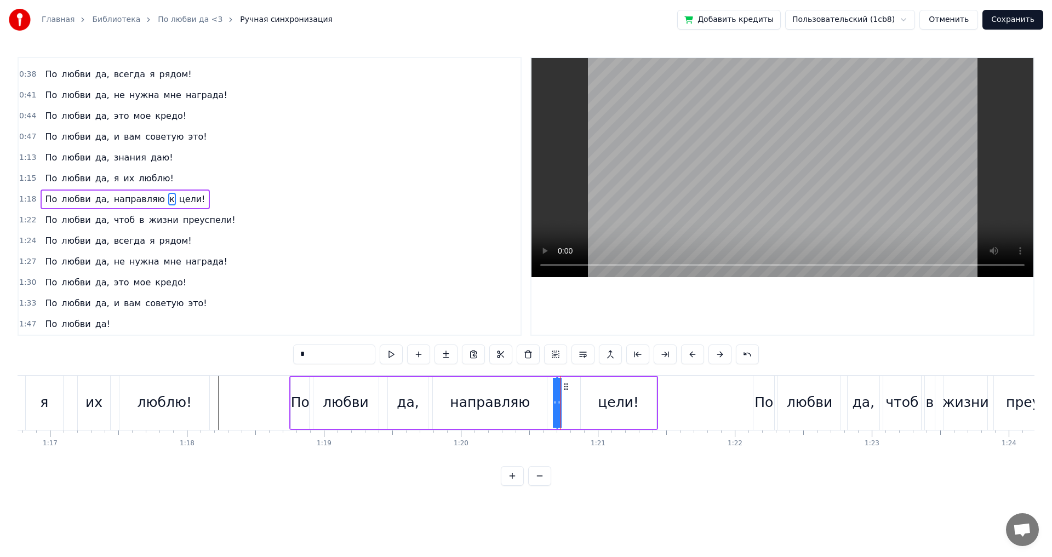
click at [599, 395] on div "цели!" at bounding box center [619, 403] width 76 height 52
type input "*****"
drag, startPoint x: 588, startPoint y: 384, endPoint x: 573, endPoint y: 390, distance: 16.5
click at [573, 390] on icon at bounding box center [574, 386] width 9 height 9
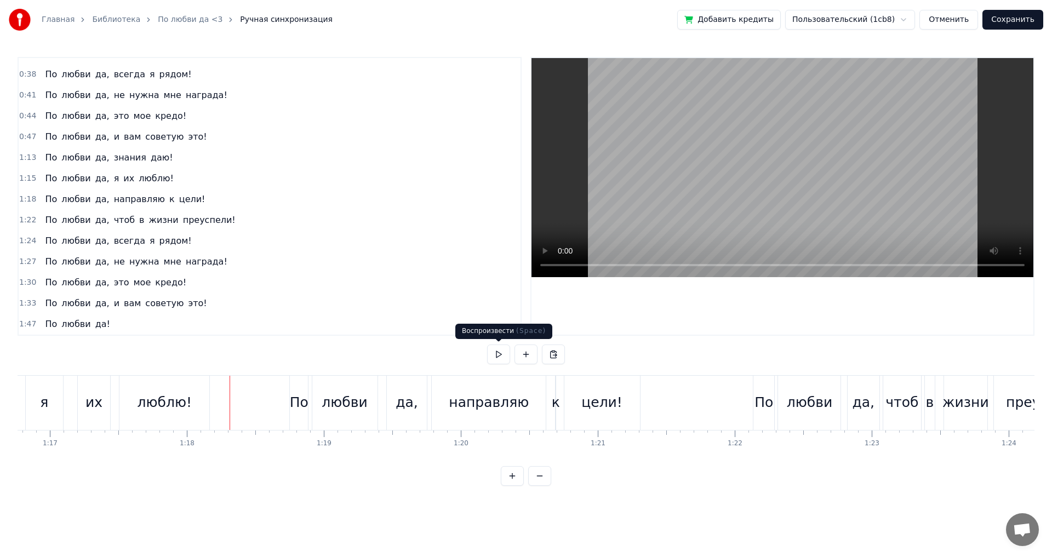
click at [502, 353] on button at bounding box center [498, 355] width 23 height 20
click at [27, 217] on span "1:22" at bounding box center [27, 220] width 17 height 11
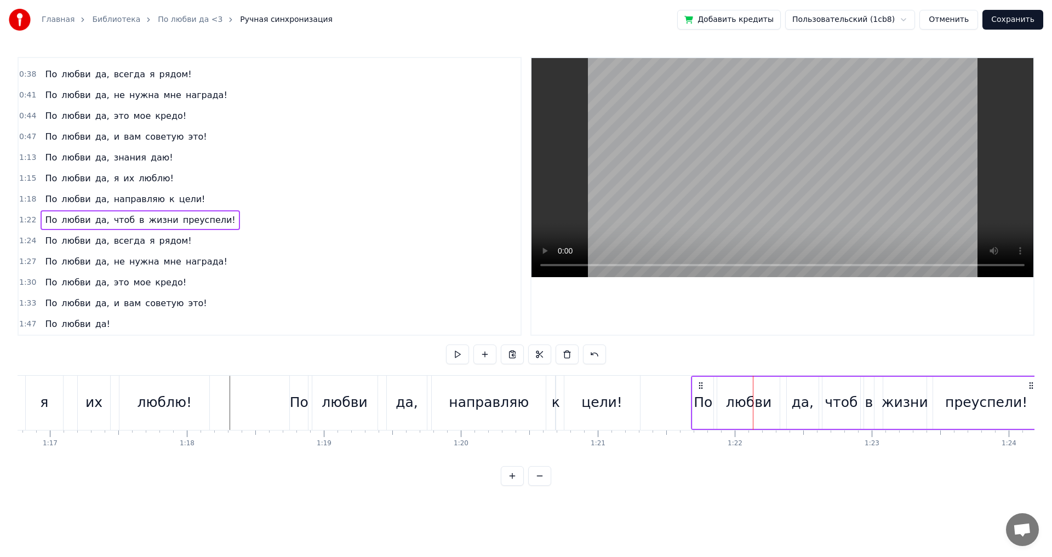
drag, startPoint x: 760, startPoint y: 385, endPoint x: 699, endPoint y: 386, distance: 60.8
click at [699, 386] on icon at bounding box center [700, 385] width 9 height 9
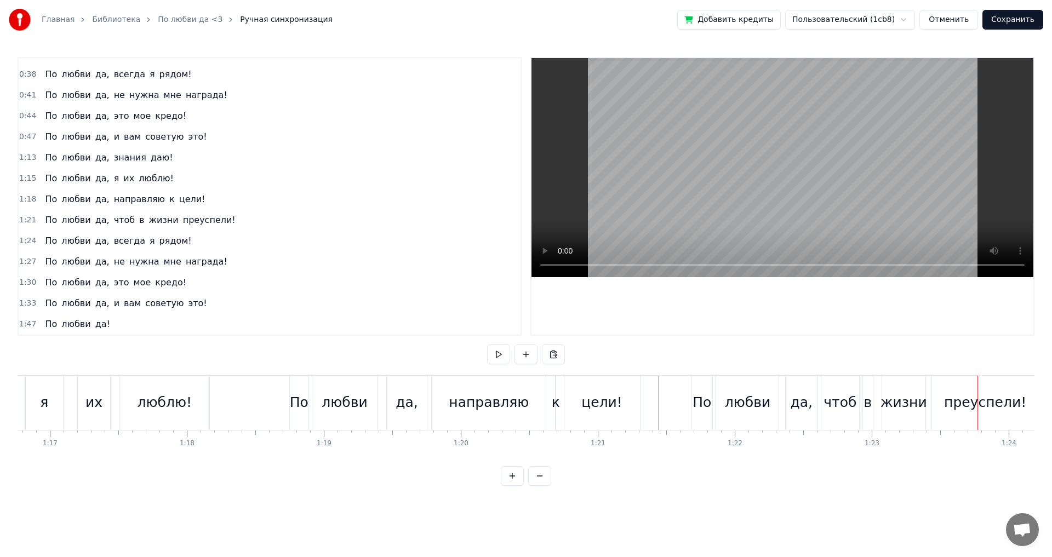
click at [22, 222] on span "1:21" at bounding box center [27, 220] width 17 height 11
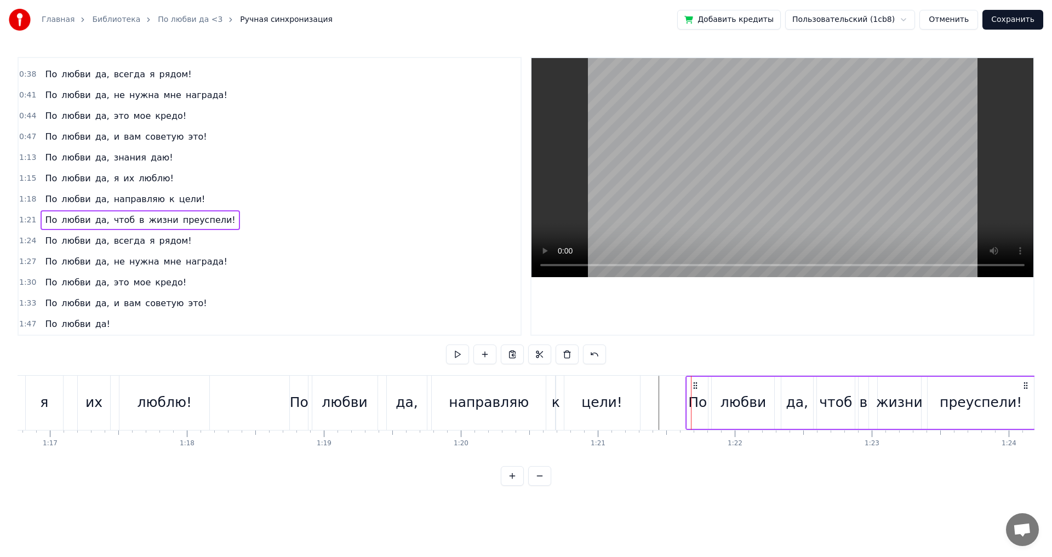
drag, startPoint x: 702, startPoint y: 385, endPoint x: 695, endPoint y: 385, distance: 6.6
click at [695, 385] on icon at bounding box center [695, 385] width 9 height 9
click at [639, 388] on div "цели!" at bounding box center [602, 403] width 76 height 54
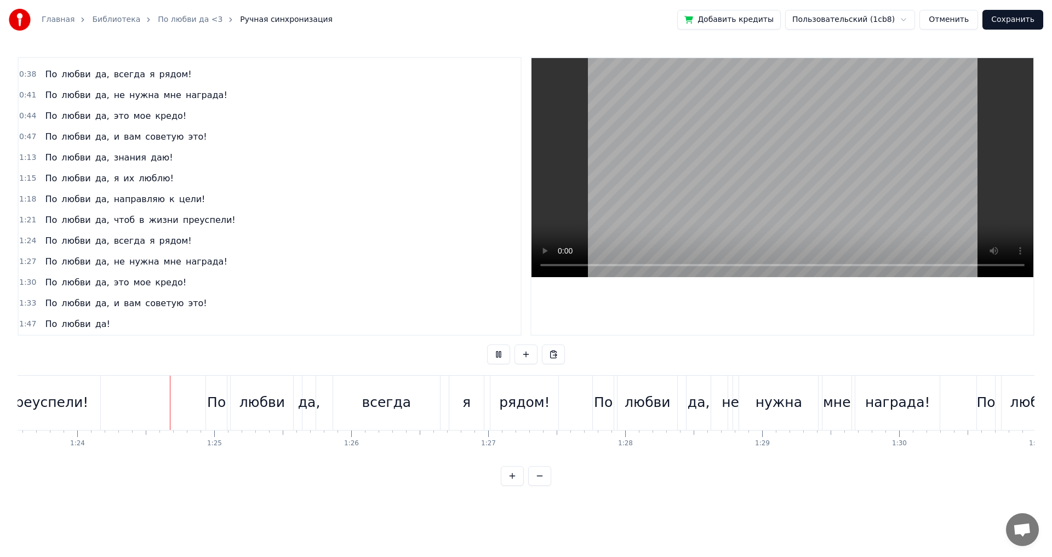
scroll to position [0, 11445]
click at [18, 242] on div "0:27 По любви да, знания даю! 0:31 По любви да, я их люблю! 0:33 По любви да, н…" at bounding box center [270, 196] width 504 height 279
click at [28, 238] on span "1:24" at bounding box center [27, 241] width 17 height 11
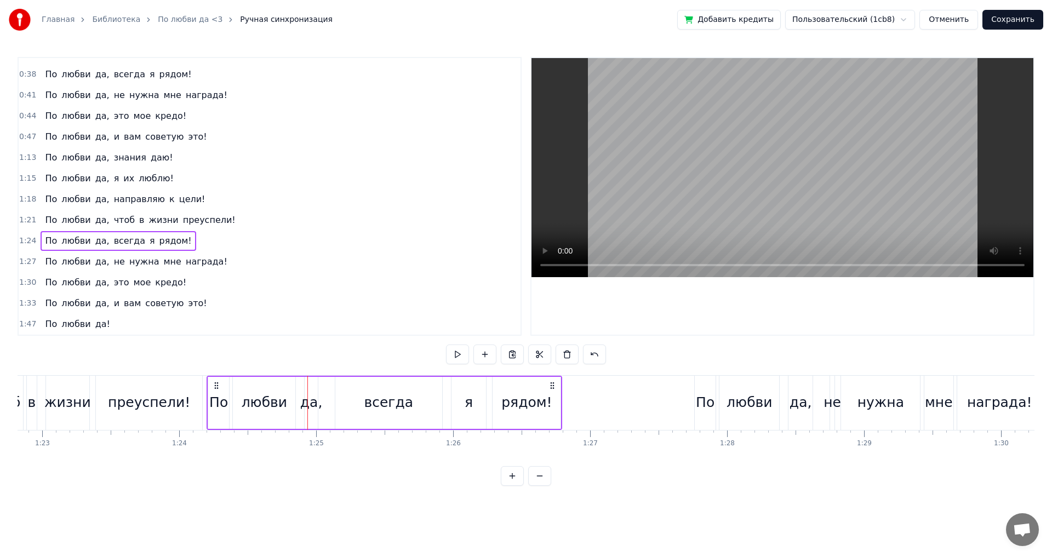
scroll to position [0, 11335]
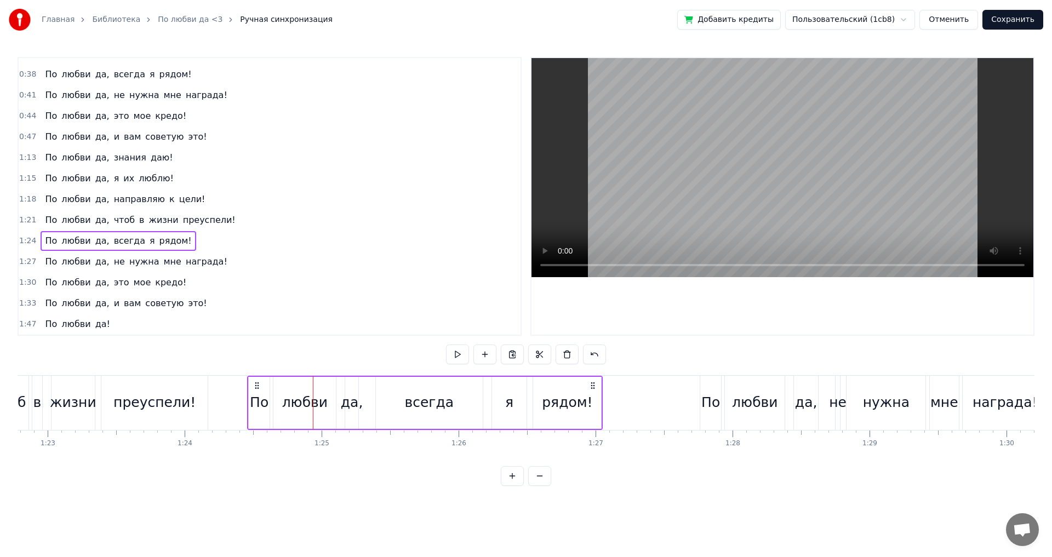
drag, startPoint x: 213, startPoint y: 386, endPoint x: 255, endPoint y: 393, distance: 42.2
click at [255, 393] on div "По любви да, всегда я рядом!" at bounding box center [424, 403] width 355 height 54
click at [255, 393] on div "По" at bounding box center [259, 403] width 22 height 52
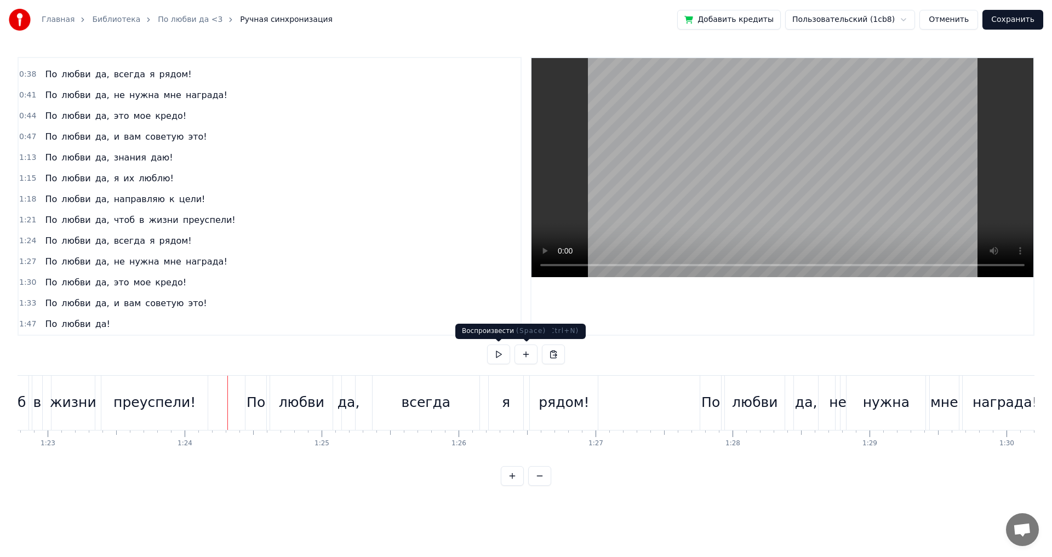
click at [502, 354] on button at bounding box center [498, 355] width 23 height 20
click at [426, 406] on div "всегда" at bounding box center [425, 402] width 49 height 21
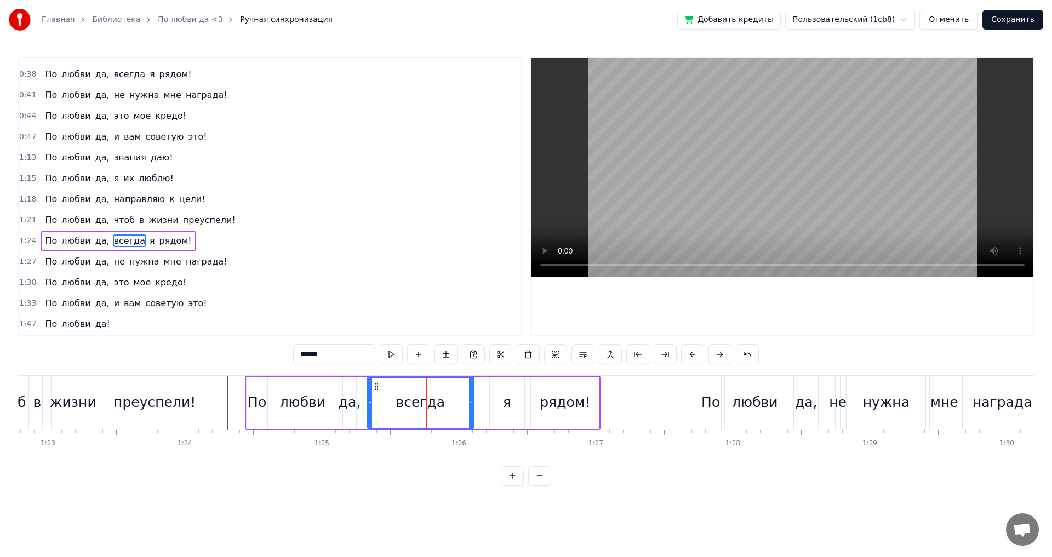
drag, startPoint x: 382, startPoint y: 385, endPoint x: 375, endPoint y: 388, distance: 7.8
click at [375, 388] on icon at bounding box center [376, 386] width 9 height 9
click at [504, 399] on div "я" at bounding box center [507, 402] width 8 height 21
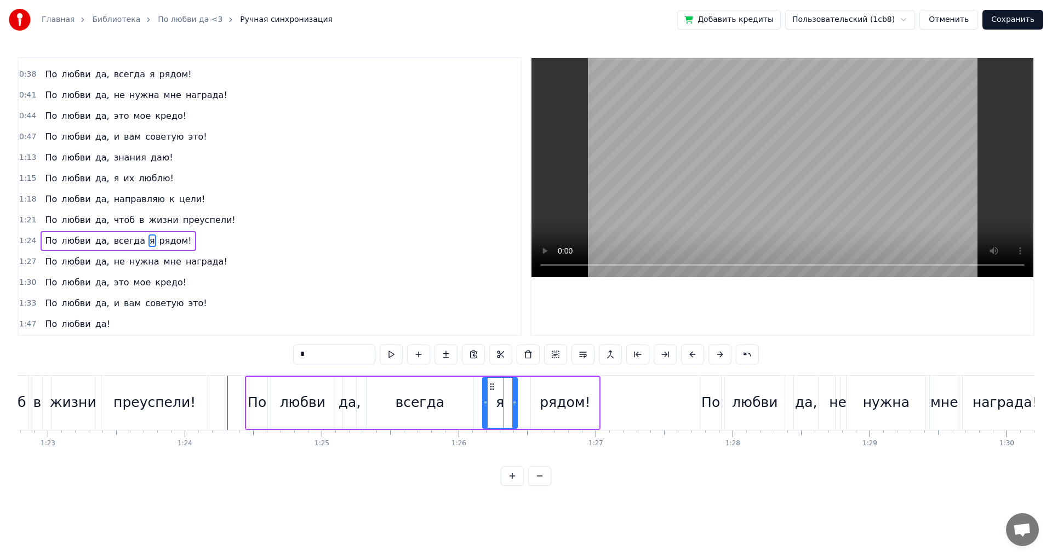
drag, startPoint x: 497, startPoint y: 386, endPoint x: 490, endPoint y: 388, distance: 7.4
click at [490, 388] on icon at bounding box center [491, 386] width 9 height 9
click at [559, 402] on div "рядом!" at bounding box center [565, 402] width 50 height 21
type input "******"
drag, startPoint x: 537, startPoint y: 386, endPoint x: 532, endPoint y: 387, distance: 5.6
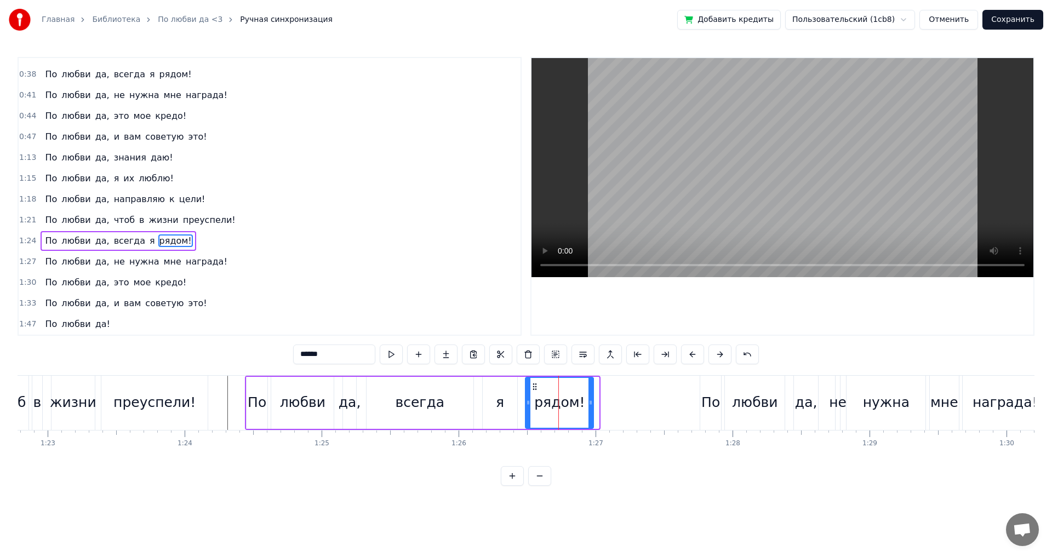
click at [532, 387] on icon at bounding box center [534, 386] width 9 height 9
click at [530, 387] on div at bounding box center [528, 403] width 4 height 50
drag, startPoint x: 538, startPoint y: 387, endPoint x: 530, endPoint y: 388, distance: 8.4
click at [530, 388] on icon at bounding box center [531, 386] width 9 height 9
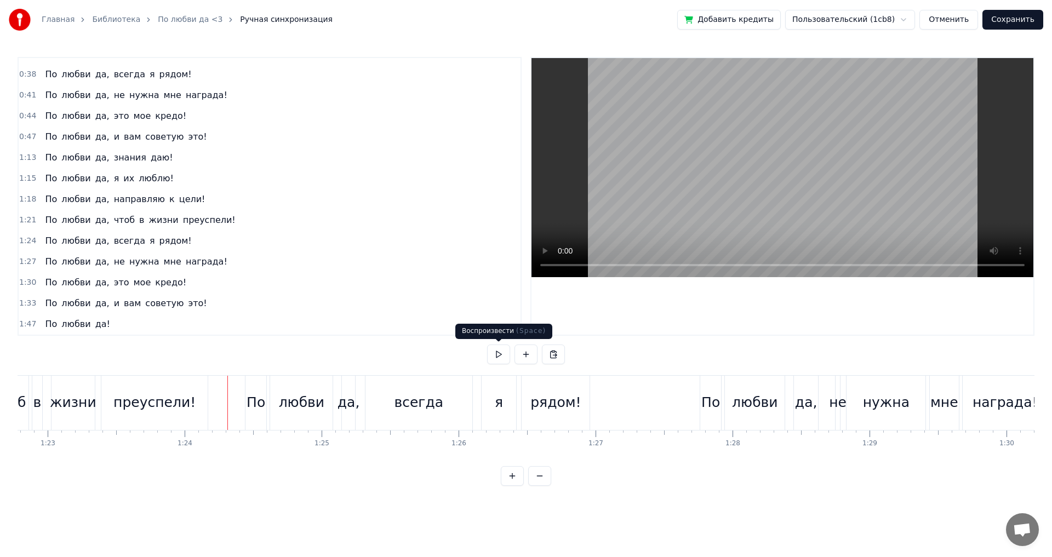
click at [503, 356] on button at bounding box center [498, 355] width 23 height 20
click at [499, 354] on button at bounding box center [498, 355] width 23 height 20
click at [499, 399] on div "я" at bounding box center [499, 402] width 8 height 21
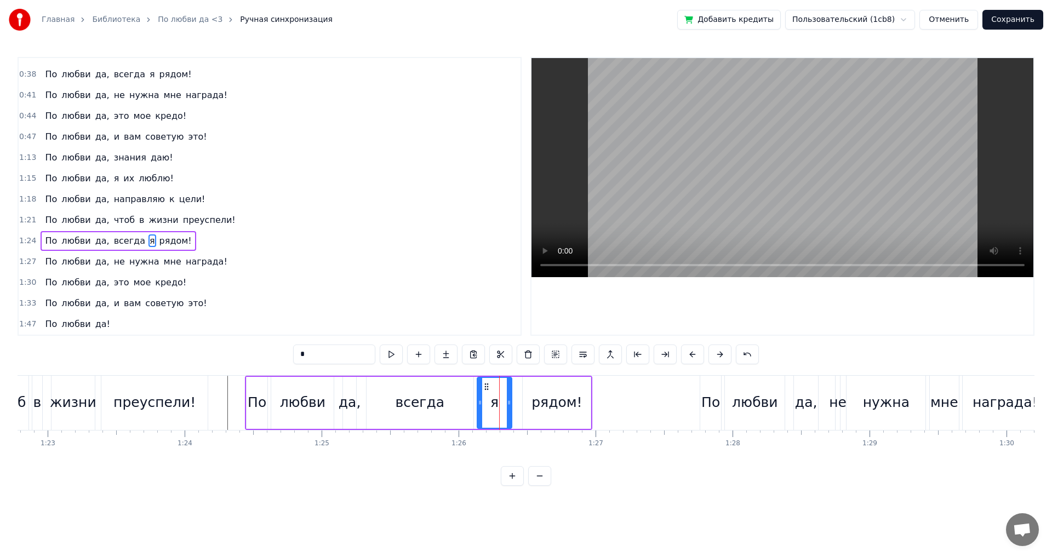
drag, startPoint x: 489, startPoint y: 385, endPoint x: 484, endPoint y: 388, distance: 5.9
click at [484, 388] on icon at bounding box center [486, 386] width 9 height 9
click at [546, 399] on div "рядом!" at bounding box center [556, 402] width 50 height 21
type input "******"
click at [527, 388] on icon at bounding box center [527, 386] width 9 height 9
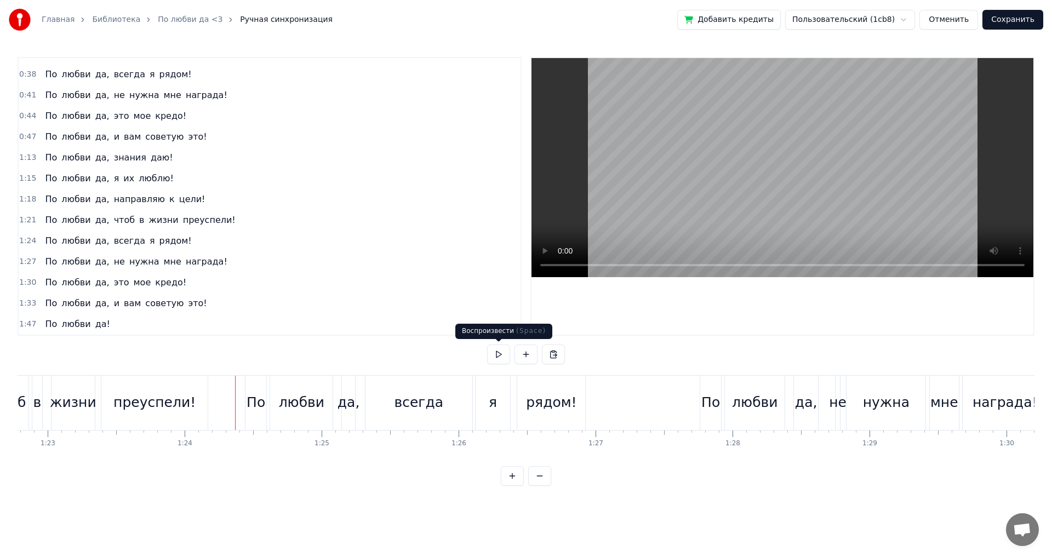
click at [491, 350] on button at bounding box center [498, 355] width 23 height 20
click at [487, 394] on div "я" at bounding box center [492, 403] width 35 height 54
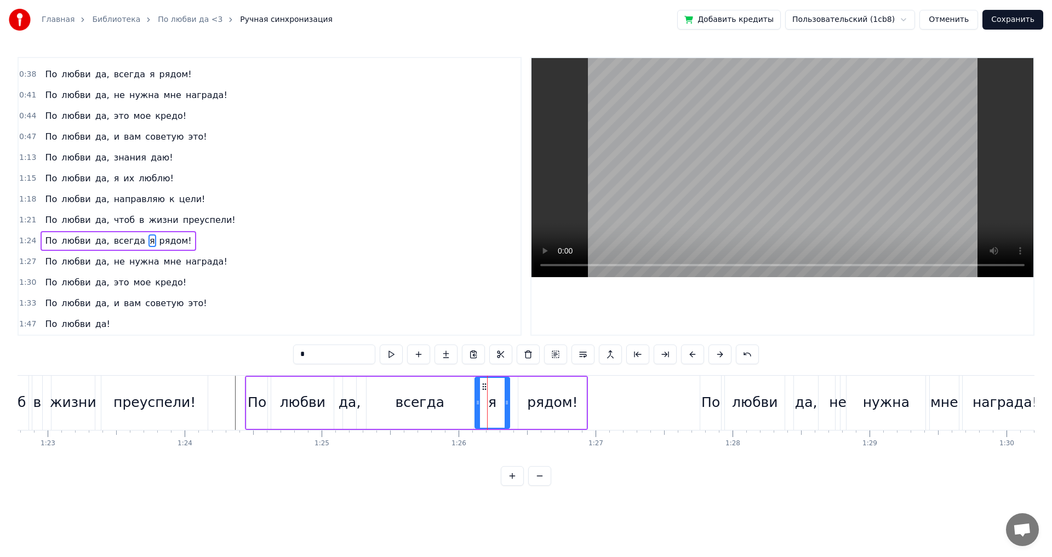
click at [482, 387] on icon at bounding box center [484, 386] width 9 height 9
click at [460, 408] on div "всегда" at bounding box center [419, 403] width 107 height 52
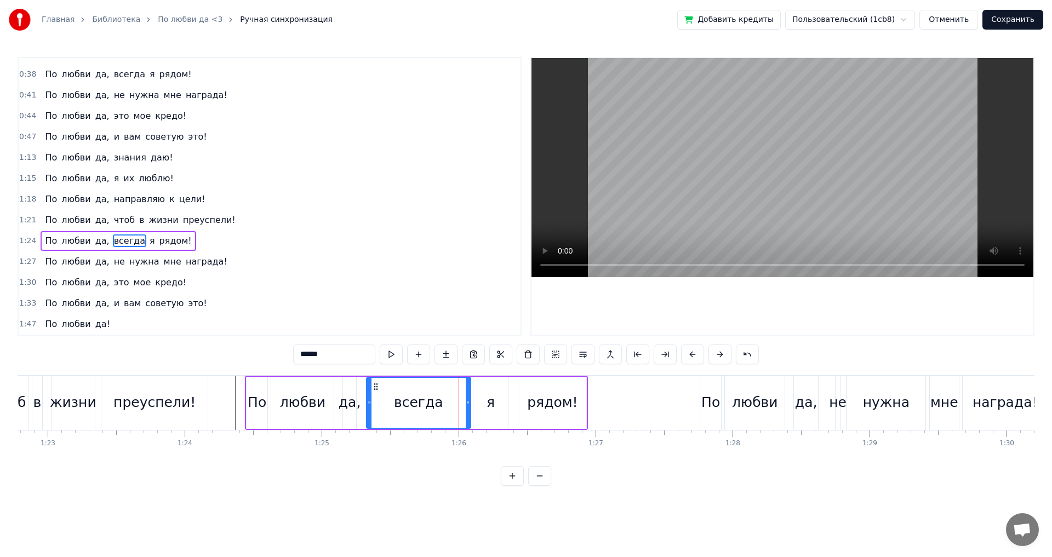
click at [469, 403] on icon at bounding box center [468, 402] width 4 height 9
click at [527, 406] on div "рядом!" at bounding box center [552, 403] width 68 height 52
type input "******"
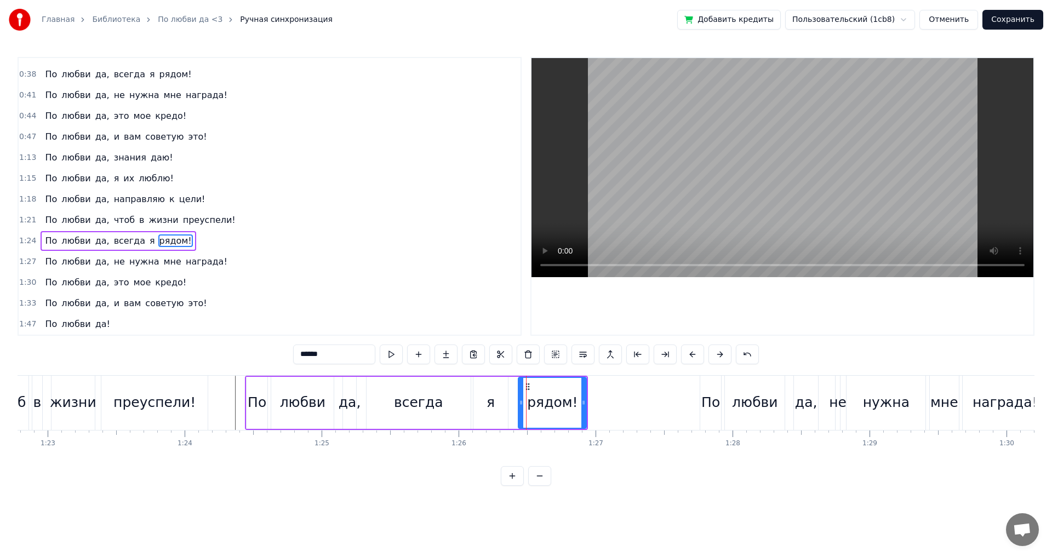
drag, startPoint x: 526, startPoint y: 386, endPoint x: 518, endPoint y: 384, distance: 8.5
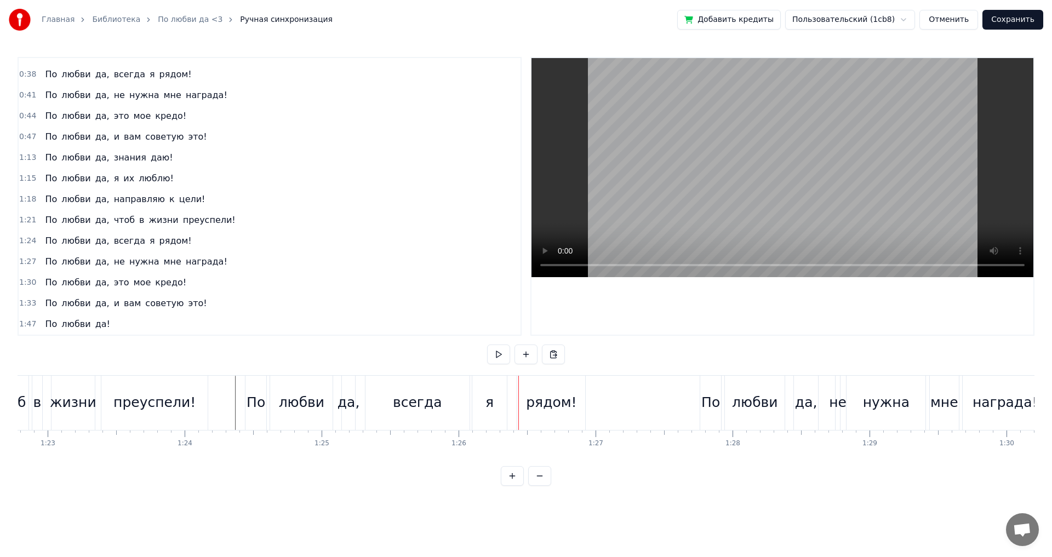
click at [18, 160] on div "0:27 По любви да, знания даю! 0:31 По любви да, я их люблю! 0:33 По любви да, н…" at bounding box center [270, 196] width 504 height 279
click at [22, 156] on span "1:13" at bounding box center [27, 157] width 17 height 11
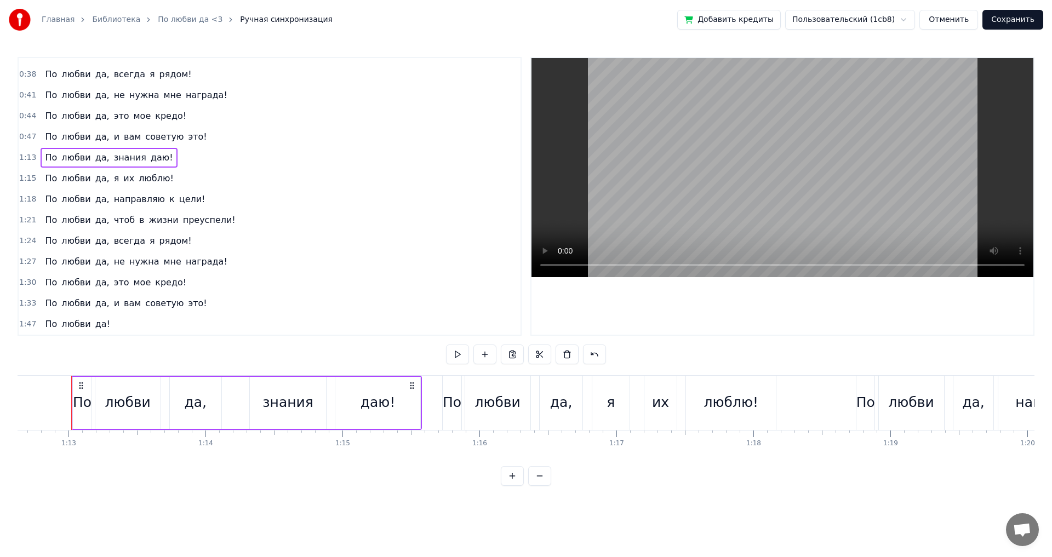
scroll to position [0, 9944]
click at [457, 356] on button at bounding box center [457, 355] width 23 height 20
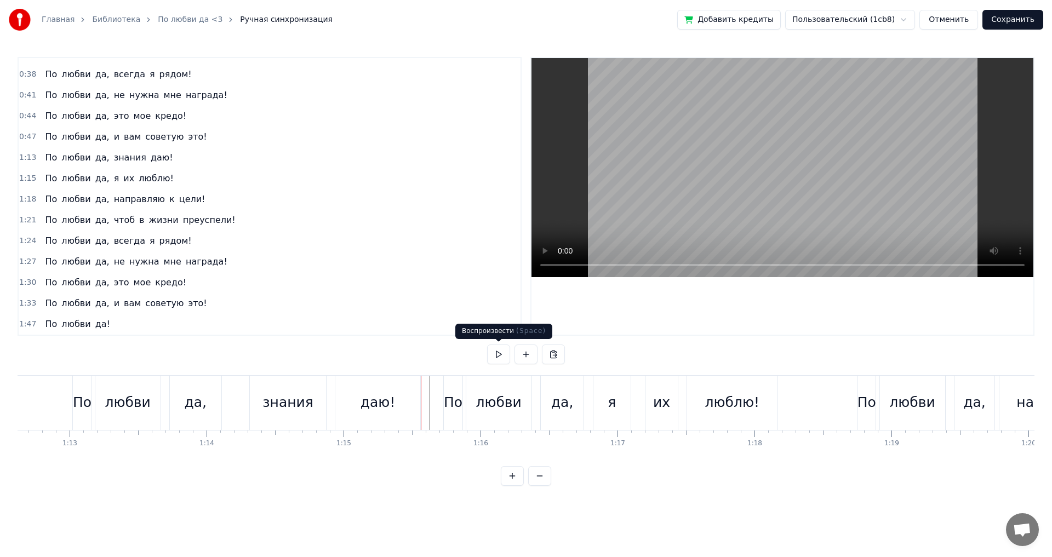
click at [495, 350] on button at bounding box center [498, 355] width 23 height 20
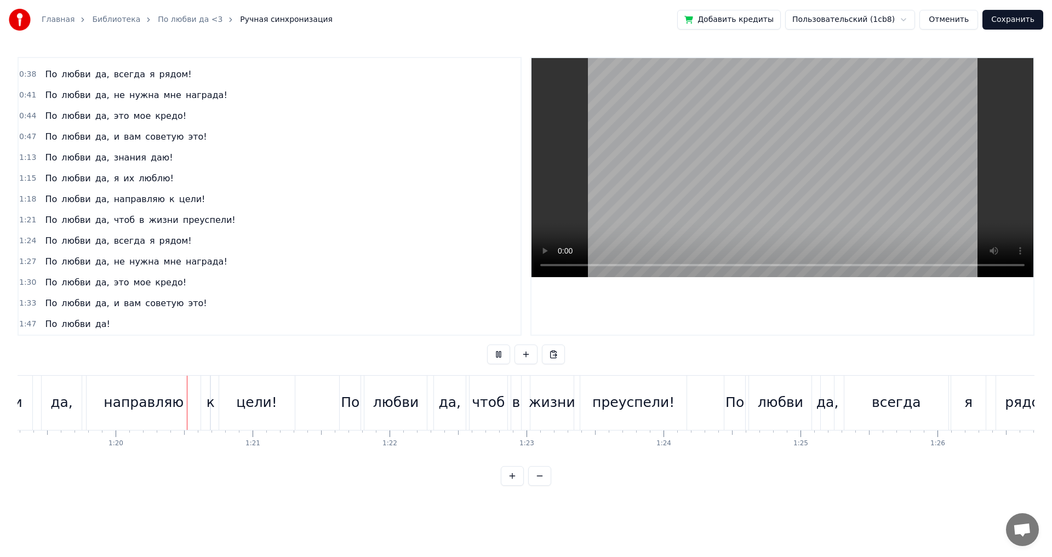
scroll to position [0, 10867]
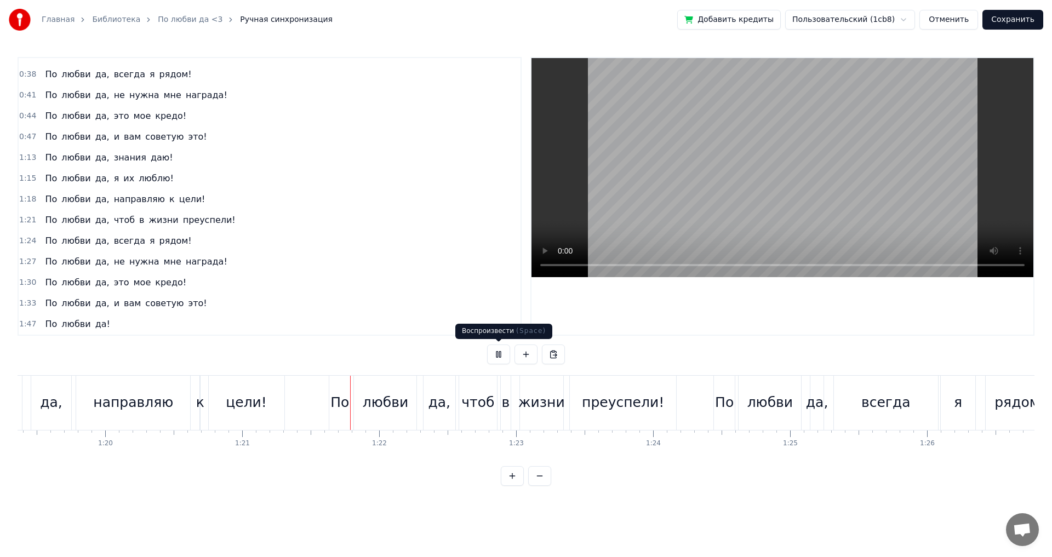
click at [496, 352] on button at bounding box center [498, 355] width 23 height 20
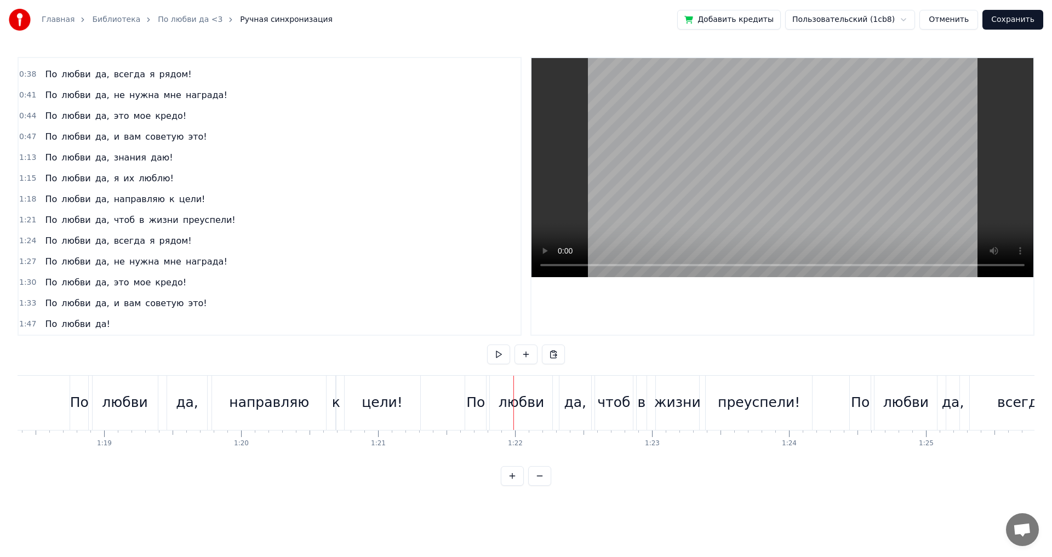
click at [21, 200] on span "1:18" at bounding box center [27, 199] width 17 height 11
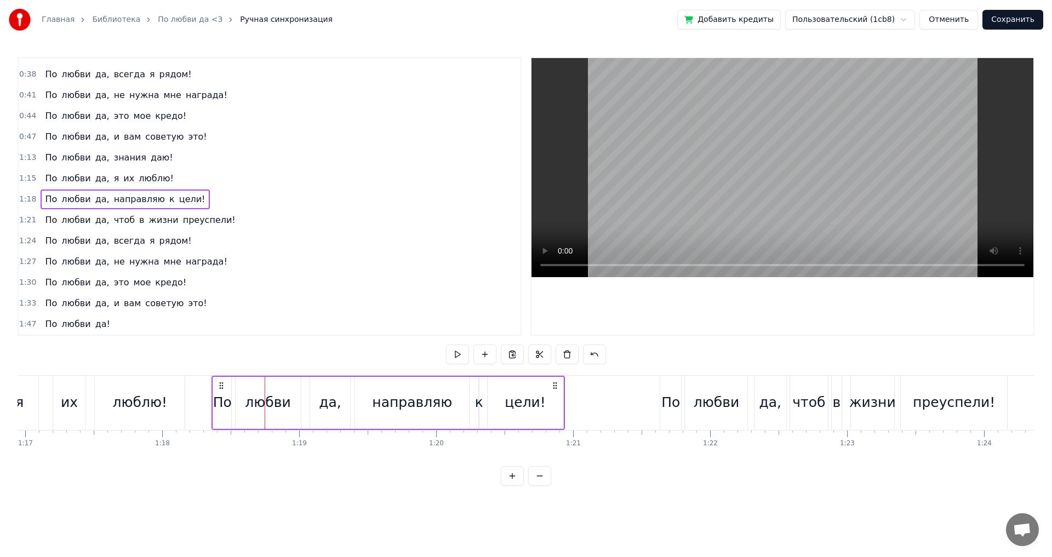
scroll to position [0, 10534]
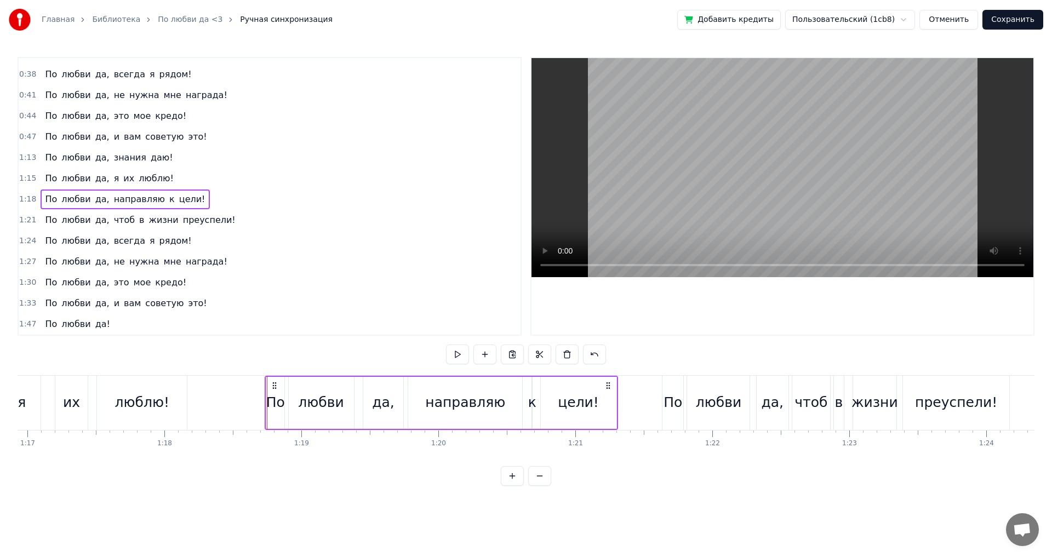
drag, startPoint x: 163, startPoint y: 382, endPoint x: 273, endPoint y: 393, distance: 110.6
click at [273, 393] on div "По любви да, направляю к цели!" at bounding box center [441, 403] width 353 height 54
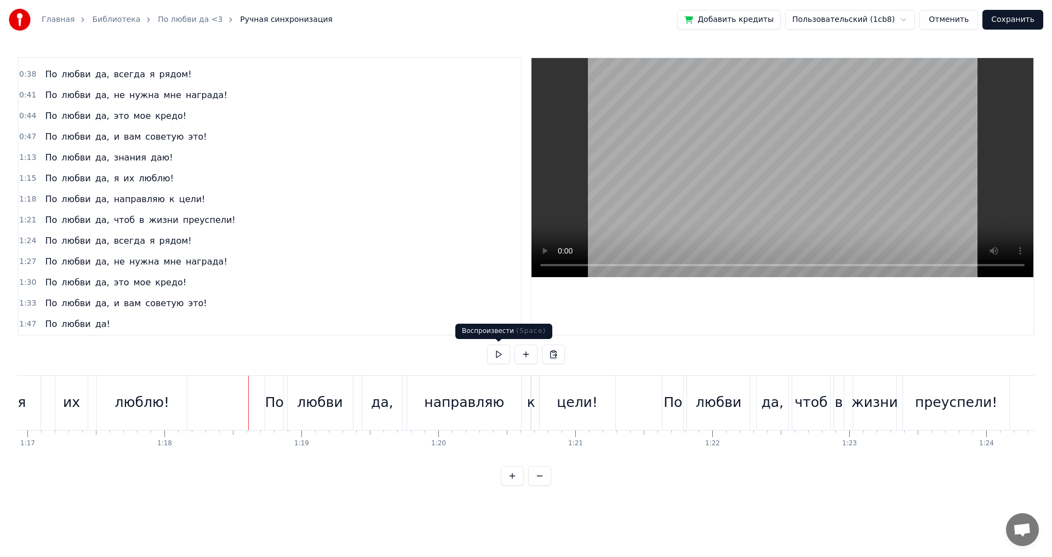
click at [503, 347] on button at bounding box center [498, 355] width 23 height 20
click at [502, 350] on button at bounding box center [498, 355] width 23 height 20
click at [371, 392] on div "да," at bounding box center [382, 403] width 41 height 54
click at [441, 392] on div at bounding box center [441, 403] width 1 height 54
click at [385, 385] on div "да," at bounding box center [382, 403] width 41 height 54
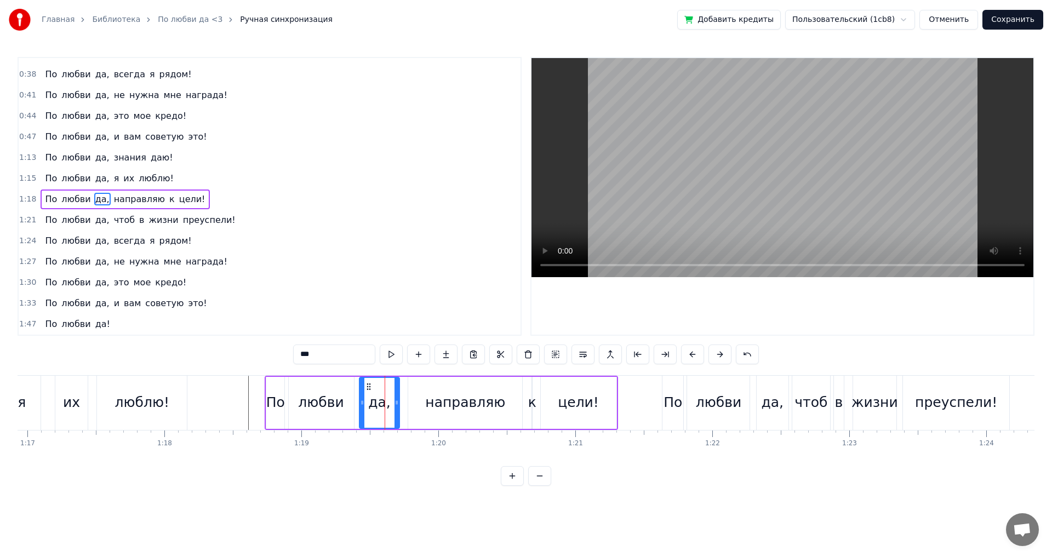
click at [369, 385] on icon at bounding box center [368, 386] width 9 height 9
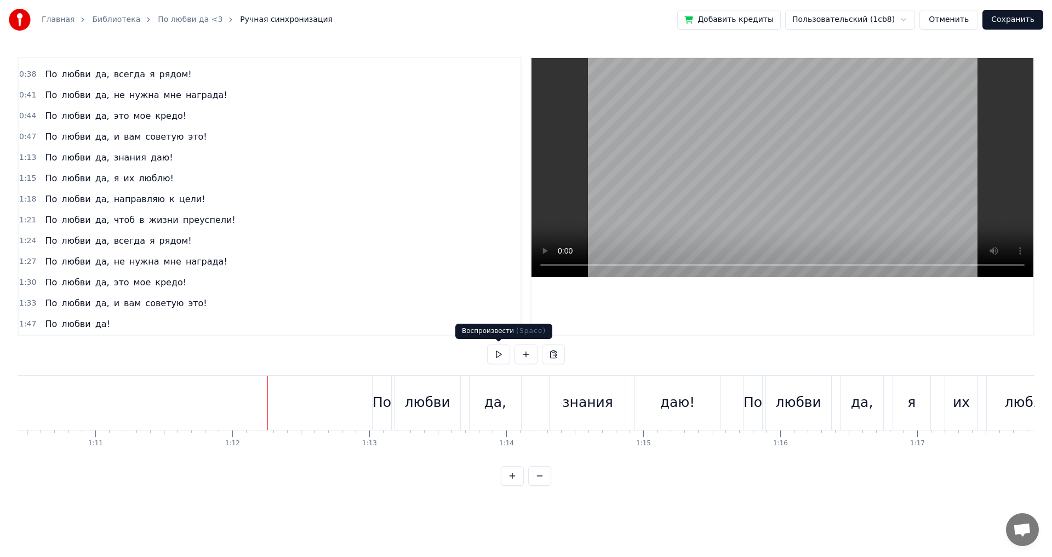
drag, startPoint x: 490, startPoint y: 346, endPoint x: 497, endPoint y: 346, distance: 7.7
click at [490, 346] on button at bounding box center [498, 355] width 23 height 20
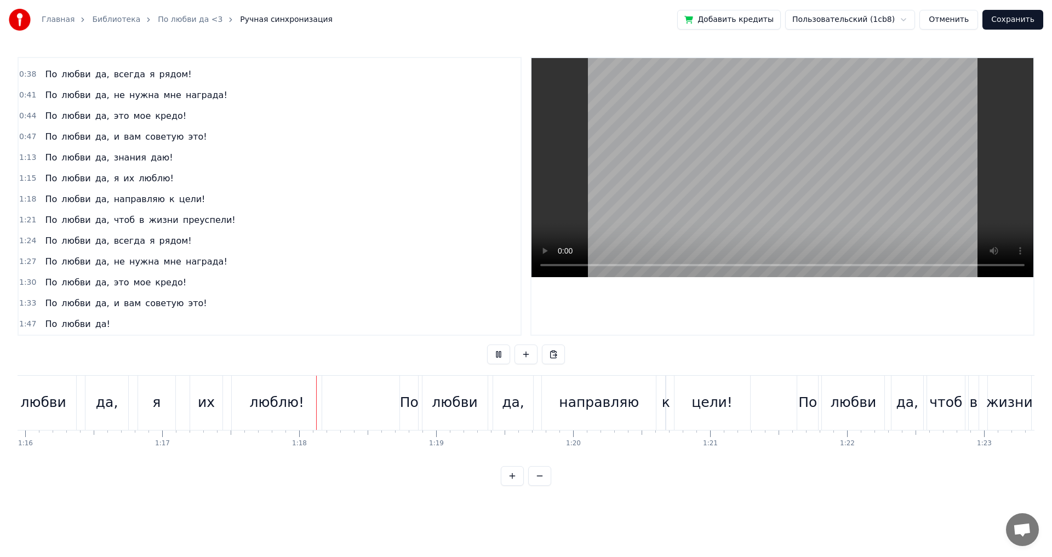
scroll to position [0, 10564]
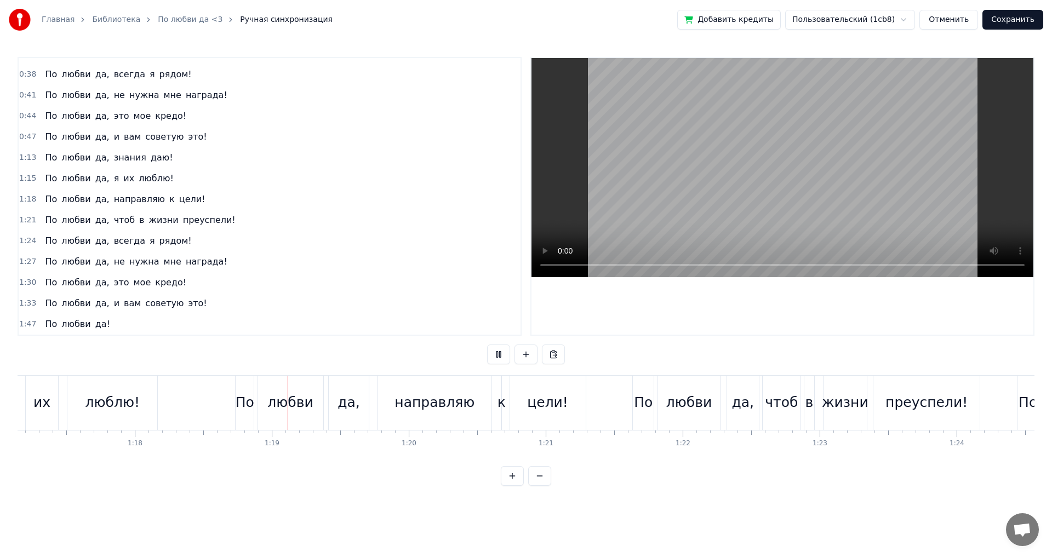
click at [500, 347] on button at bounding box center [498, 355] width 23 height 20
click at [22, 202] on span "1:18" at bounding box center [27, 199] width 17 height 11
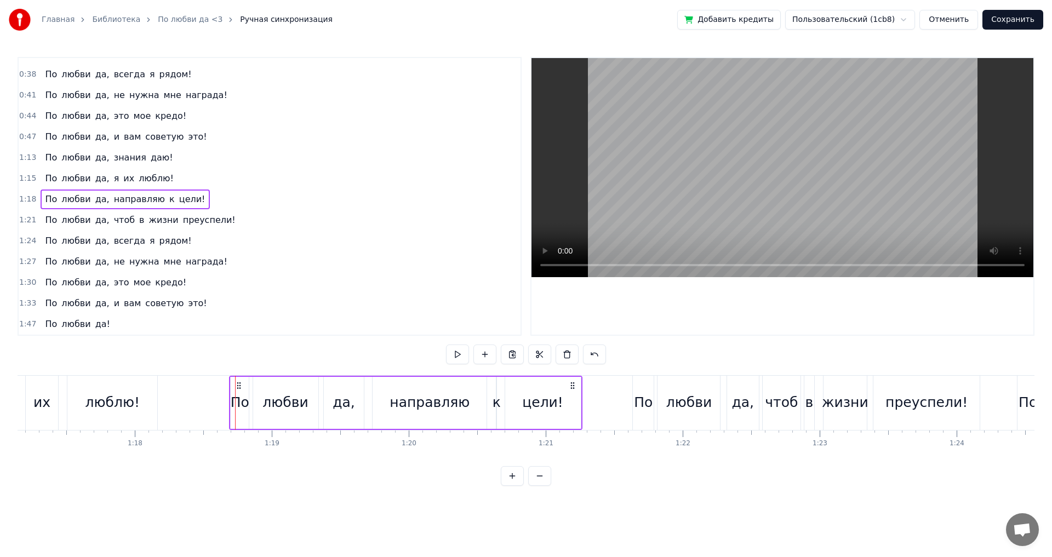
drag, startPoint x: 244, startPoint y: 386, endPoint x: 238, endPoint y: 390, distance: 7.4
click at [238, 390] on div "По любви да, направляю к цели!" at bounding box center [405, 403] width 353 height 54
drag, startPoint x: 229, startPoint y: 392, endPoint x: 202, endPoint y: 395, distance: 27.6
click at [235, 395] on div at bounding box center [235, 403] width 1 height 54
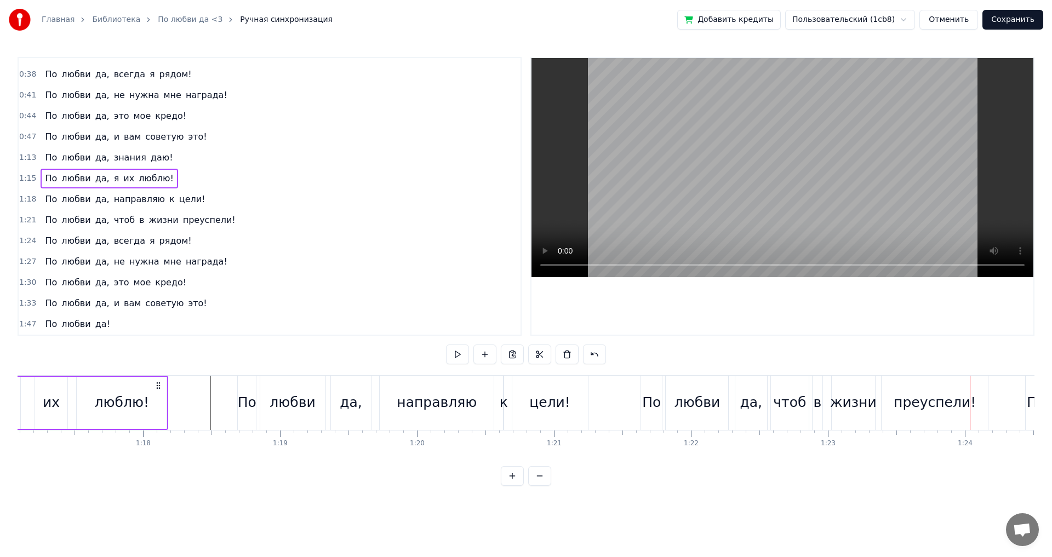
click at [23, 218] on span "1:21" at bounding box center [27, 220] width 17 height 11
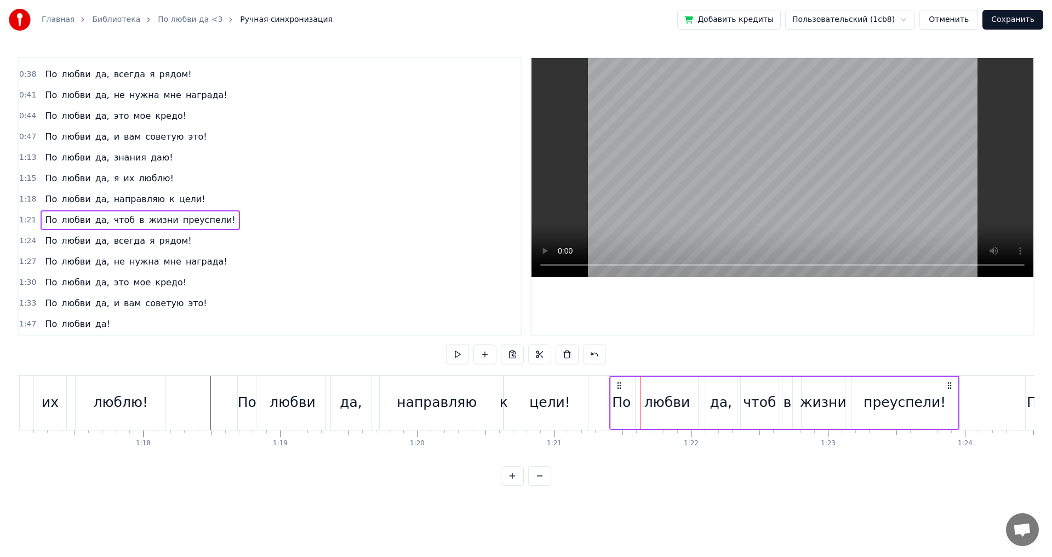
drag, startPoint x: 649, startPoint y: 387, endPoint x: 618, endPoint y: 390, distance: 31.4
click at [618, 390] on div "По любви да, чтоб в жизни преуспели!" at bounding box center [784, 403] width 350 height 54
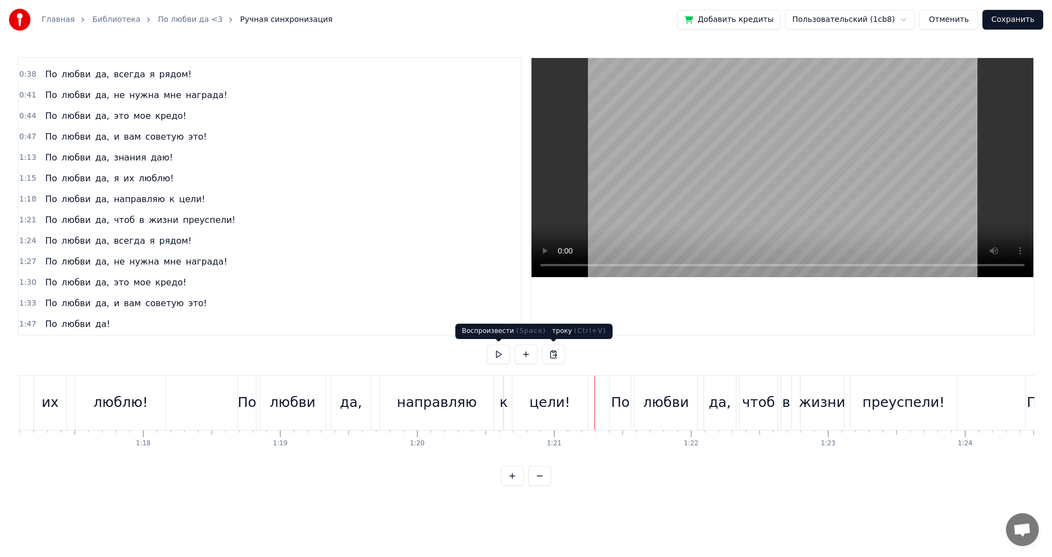
click at [486, 352] on div "0:27 По любви да, знания даю! 0:31 По любви да, я их люблю! 0:33 По любви да, н…" at bounding box center [526, 271] width 1017 height 429
click at [490, 349] on button at bounding box center [498, 355] width 23 height 20
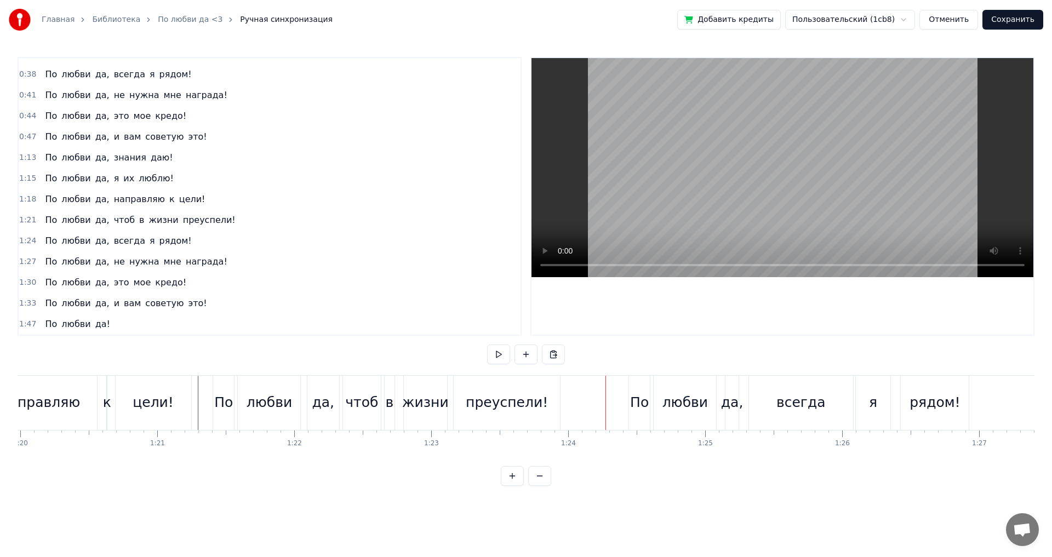
scroll to position [0, 10935]
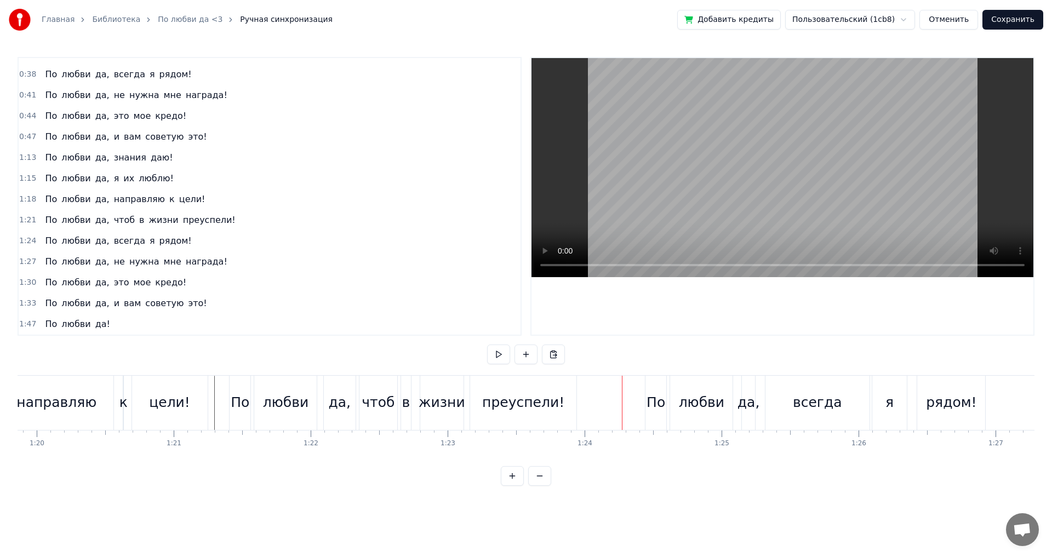
click at [498, 377] on div "преуспели!" at bounding box center [523, 403] width 107 height 54
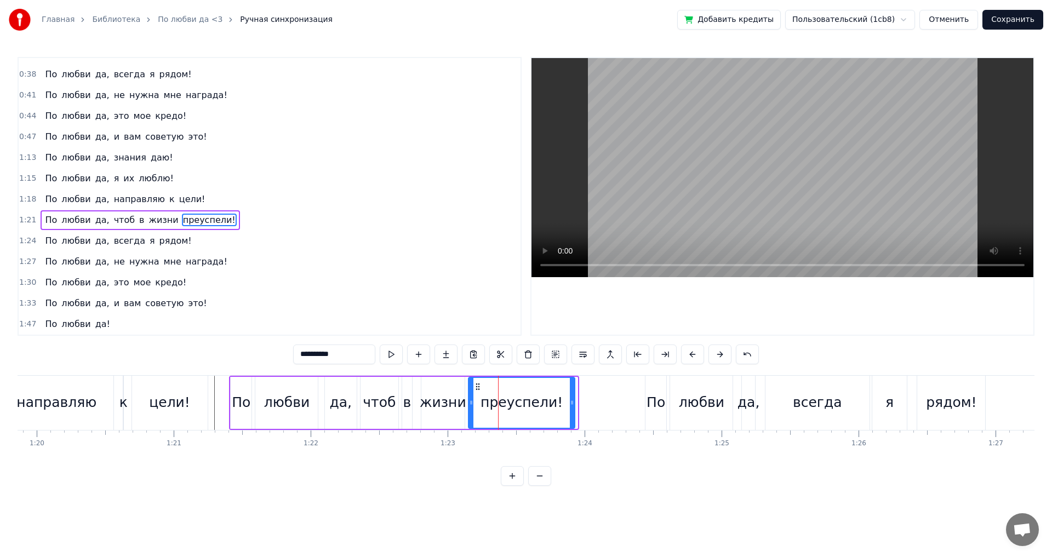
click at [475, 388] on icon at bounding box center [477, 386] width 9 height 9
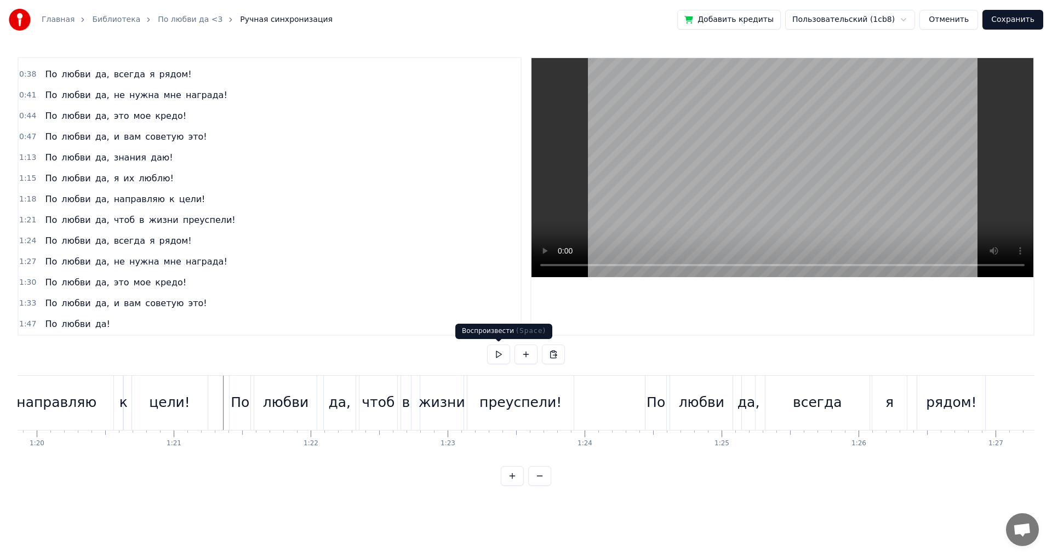
click at [496, 351] on button at bounding box center [498, 355] width 23 height 20
click at [500, 350] on button at bounding box center [498, 355] width 23 height 20
click at [24, 239] on span "1:24" at bounding box center [27, 241] width 17 height 11
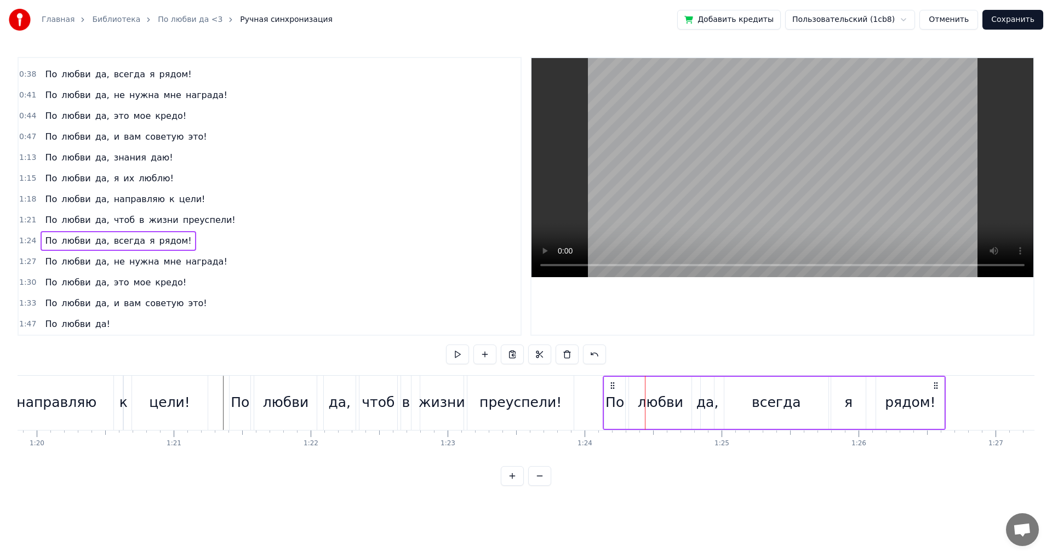
drag, startPoint x: 652, startPoint y: 384, endPoint x: 606, endPoint y: 390, distance: 46.9
click at [606, 390] on div "По любви да, всегда я рядом!" at bounding box center [774, 403] width 343 height 54
click at [574, 392] on div "преуспели!" at bounding box center [521, 403] width 108 height 54
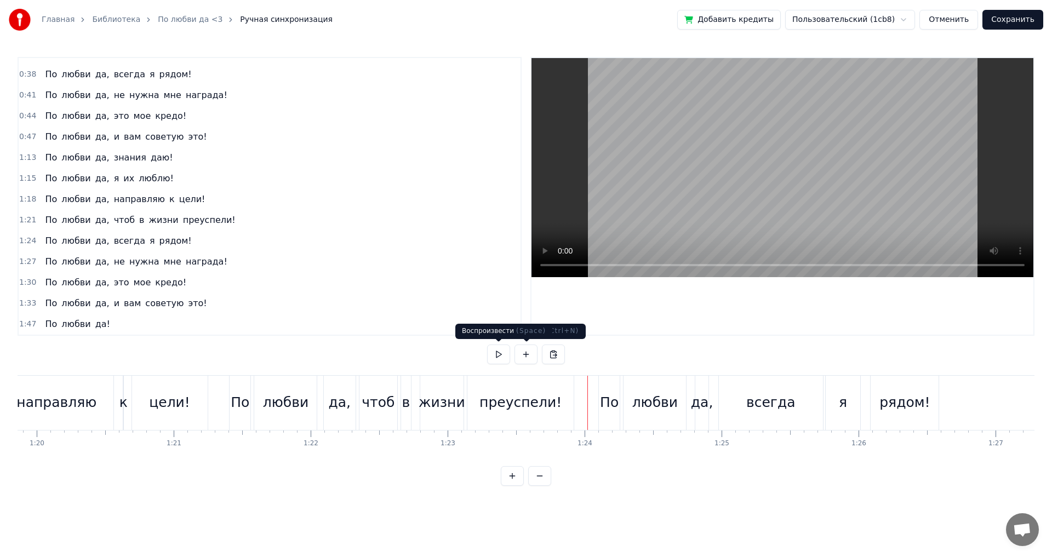
click at [496, 355] on button at bounding box center [498, 355] width 23 height 20
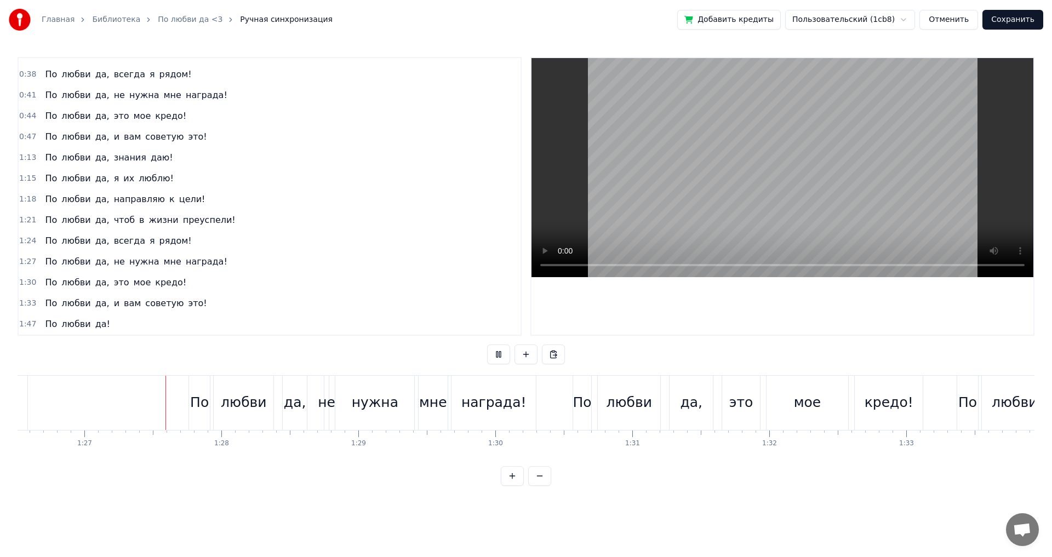
click at [496, 355] on button at bounding box center [498, 355] width 23 height 20
drag, startPoint x: 28, startPoint y: 262, endPoint x: 34, endPoint y: 272, distance: 11.3
click at [28, 262] on span "1:27" at bounding box center [27, 261] width 17 height 11
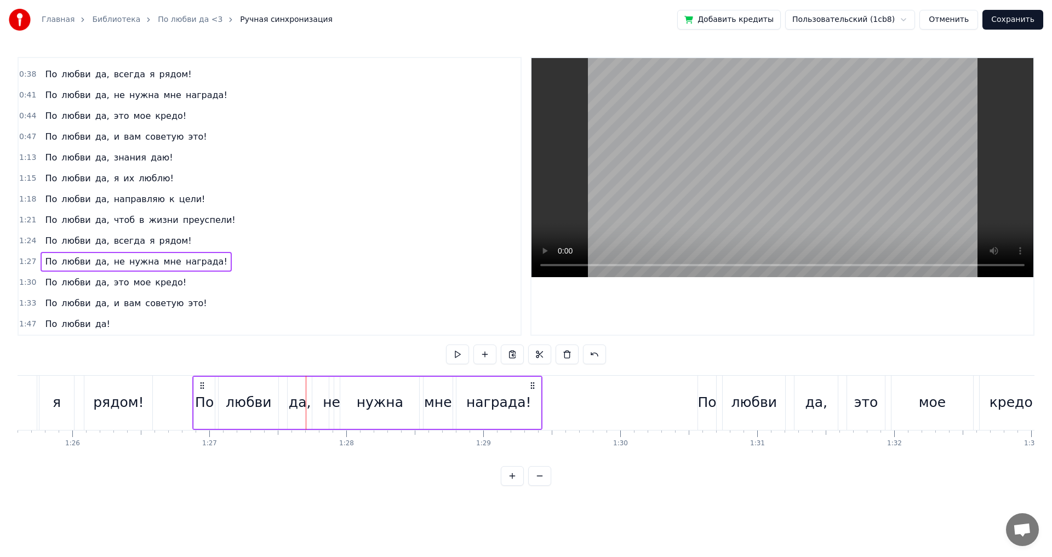
click at [198, 389] on icon at bounding box center [202, 385] width 9 height 9
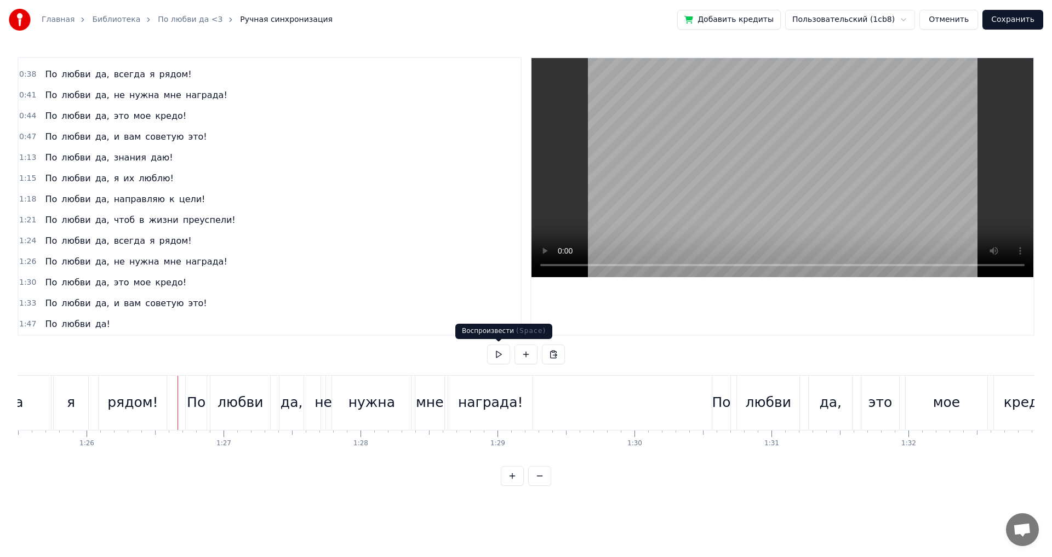
click at [497, 353] on button at bounding box center [498, 355] width 23 height 20
click at [31, 280] on span "1:30" at bounding box center [27, 282] width 17 height 11
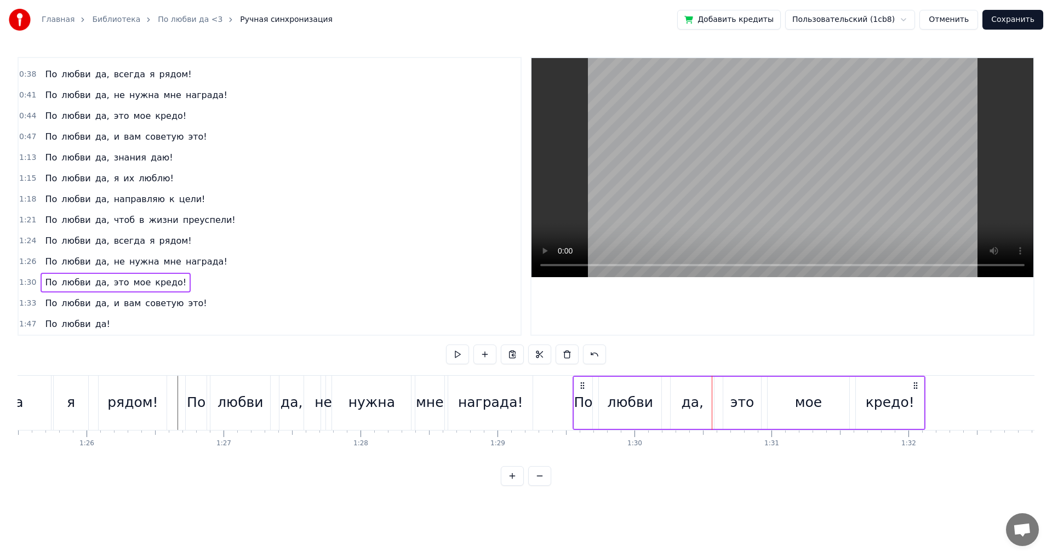
drag, startPoint x: 721, startPoint y: 385, endPoint x: 582, endPoint y: 393, distance: 139.4
click at [582, 393] on div "По любви да, это мое кредо!" at bounding box center [748, 403] width 353 height 54
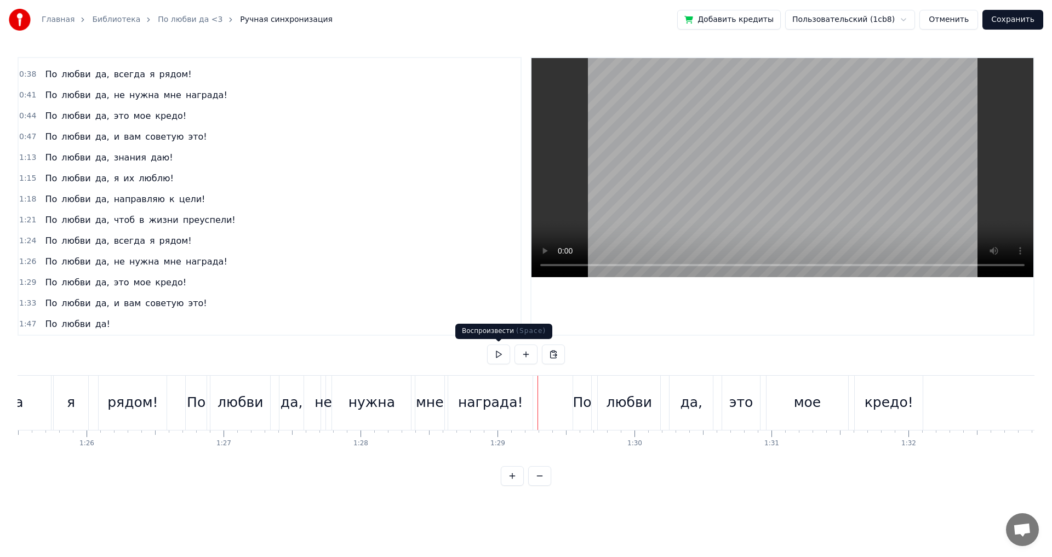
click at [493, 348] on button at bounding box center [498, 355] width 23 height 20
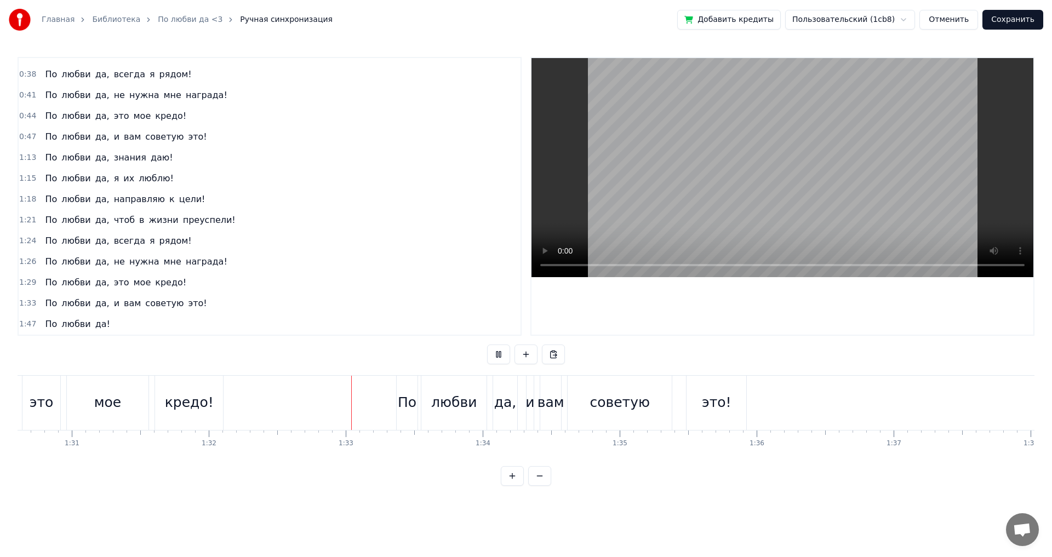
click at [503, 354] on button at bounding box center [498, 355] width 23 height 20
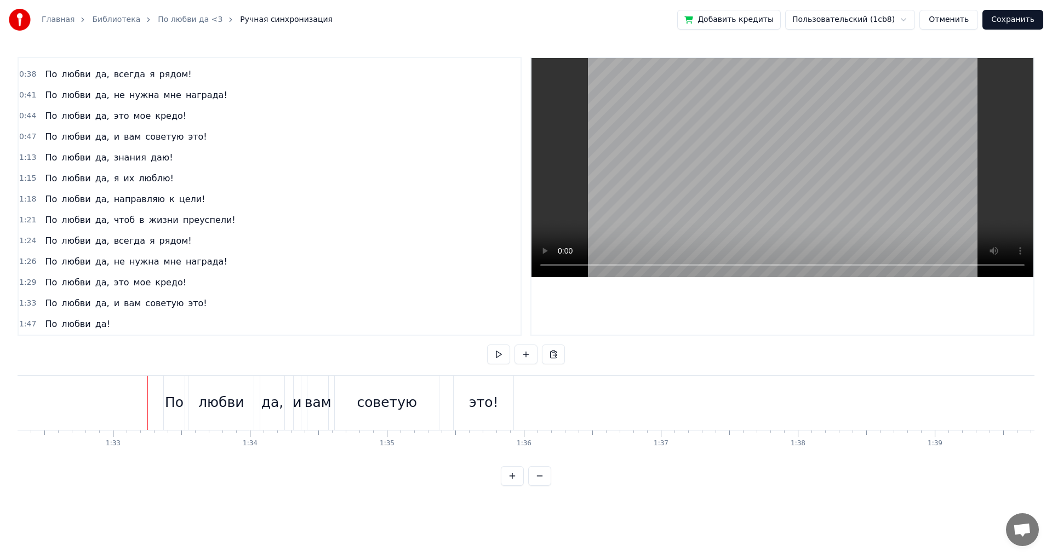
scroll to position [0, 12641]
click at [25, 307] on span "1:33" at bounding box center [27, 303] width 17 height 11
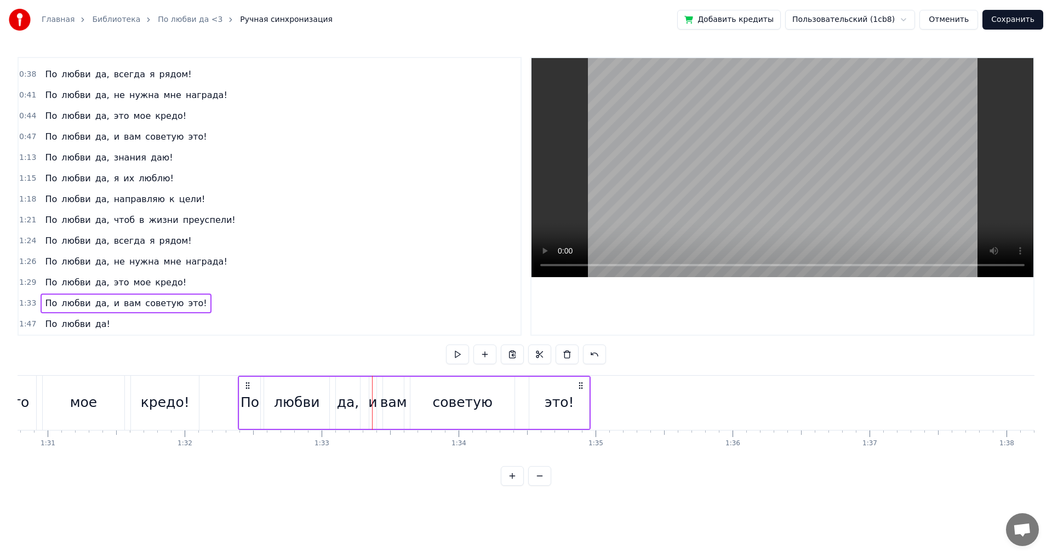
scroll to position [0, 12424]
drag, startPoint x: 168, startPoint y: 385, endPoint x: 243, endPoint y: 397, distance: 76.1
click at [243, 397] on div "По любви да, и вам советую это!" at bounding box center [415, 403] width 353 height 54
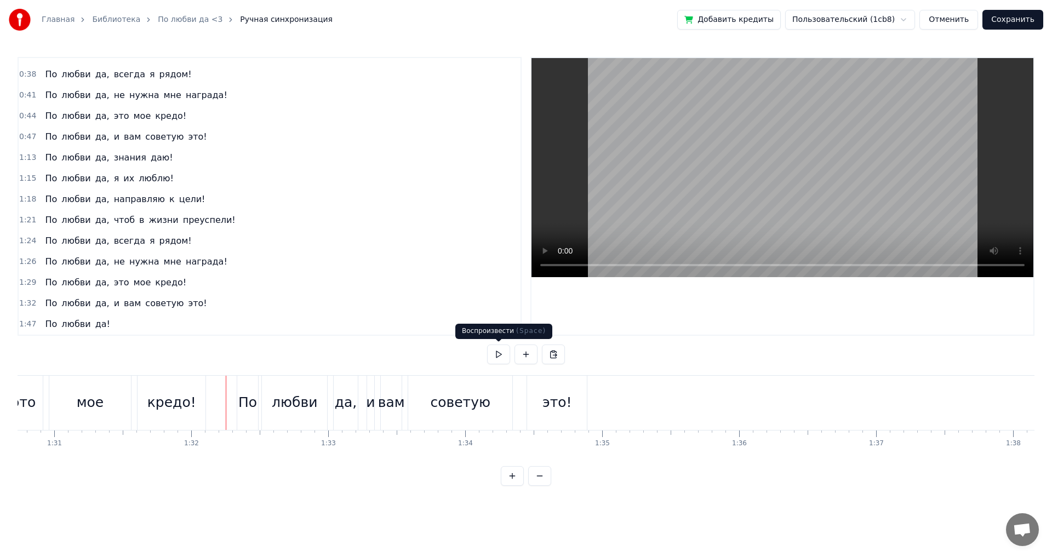
click at [498, 352] on button at bounding box center [498, 355] width 23 height 20
click at [498, 351] on button at bounding box center [498, 355] width 23 height 20
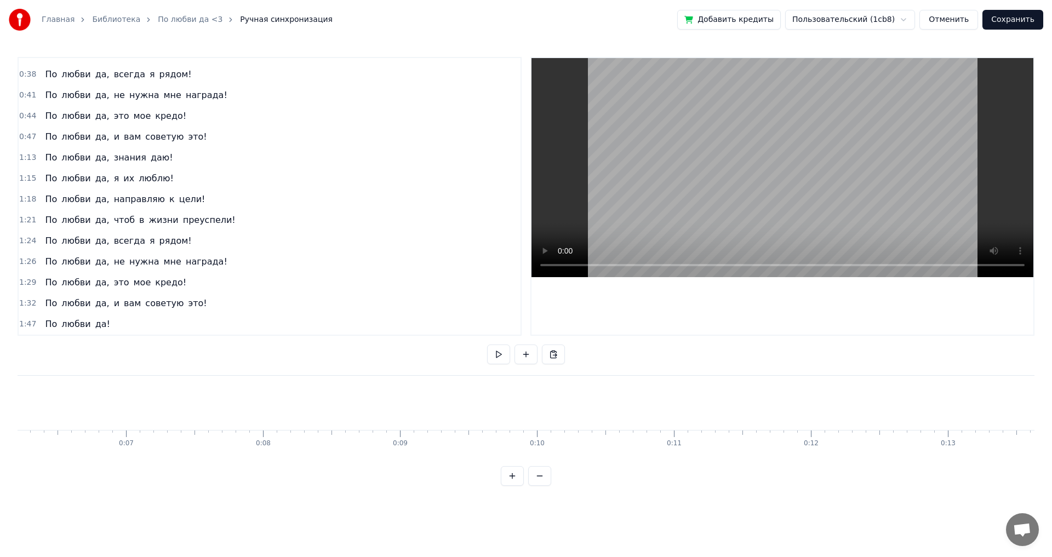
scroll to position [0, 0]
click at [495, 359] on button at bounding box center [498, 355] width 23 height 20
click at [489, 354] on button at bounding box center [498, 355] width 23 height 20
click at [23, 323] on span "1:47" at bounding box center [27, 324] width 17 height 11
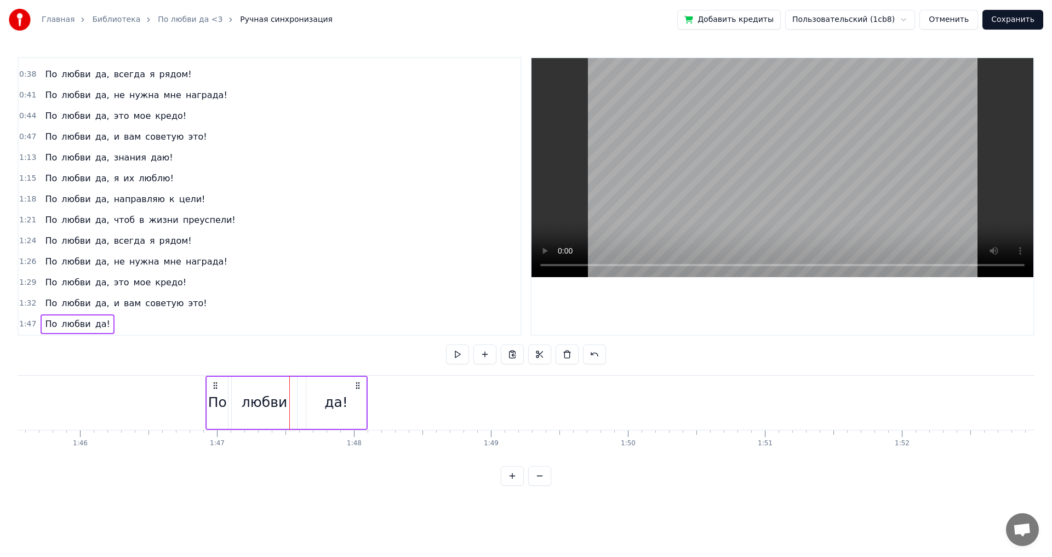
drag, startPoint x: 289, startPoint y: 383, endPoint x: 215, endPoint y: 397, distance: 75.6
click at [215, 397] on div "По любви да!" at bounding box center [286, 403] width 162 height 54
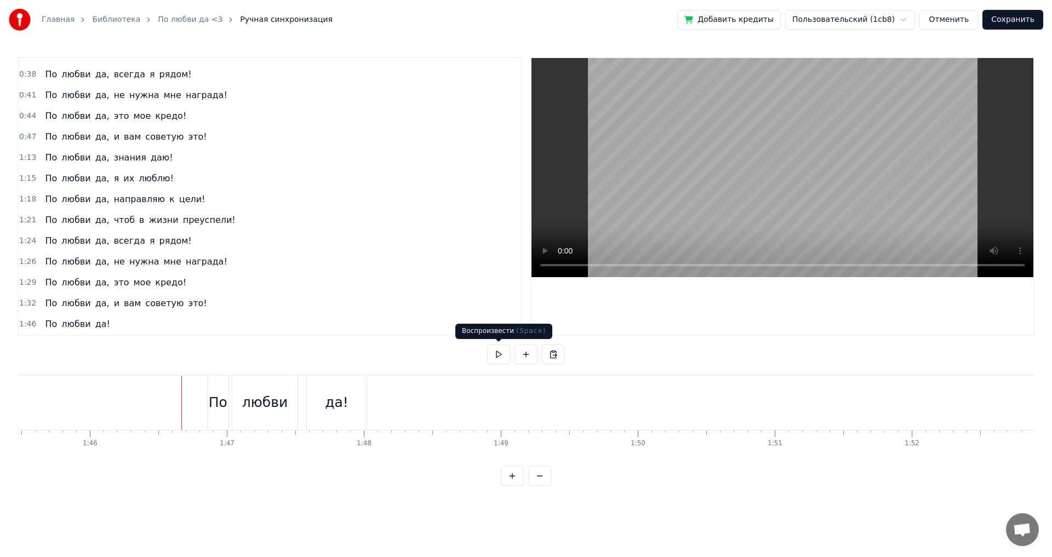
click at [495, 351] on button at bounding box center [498, 355] width 23 height 20
click at [331, 408] on div "да!" at bounding box center [337, 402] width 24 height 21
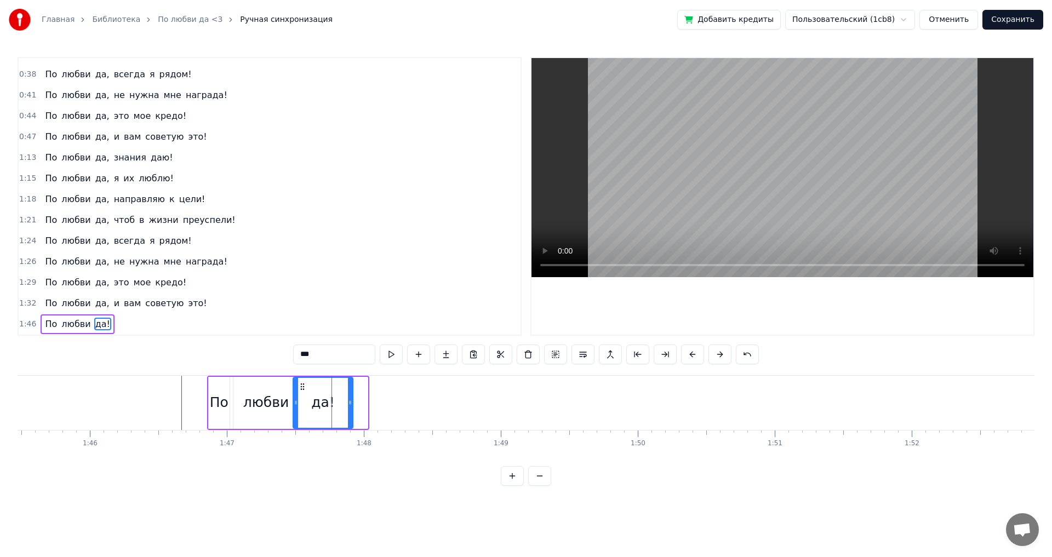
drag, startPoint x: 315, startPoint y: 387, endPoint x: 301, endPoint y: 390, distance: 15.1
click at [301, 390] on icon at bounding box center [302, 386] width 9 height 9
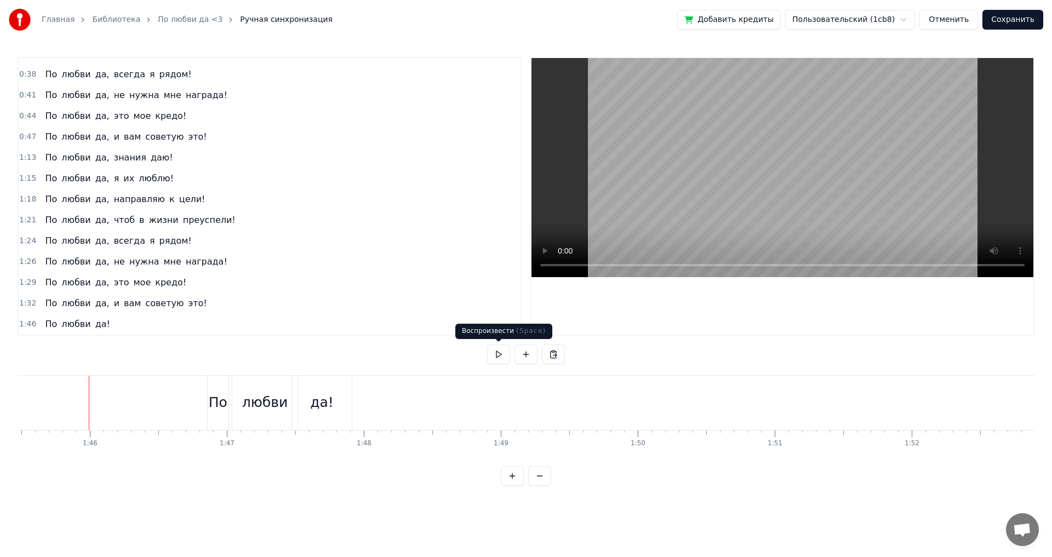
click at [496, 359] on button at bounding box center [498, 355] width 23 height 20
click at [223, 401] on div "По" at bounding box center [218, 402] width 19 height 21
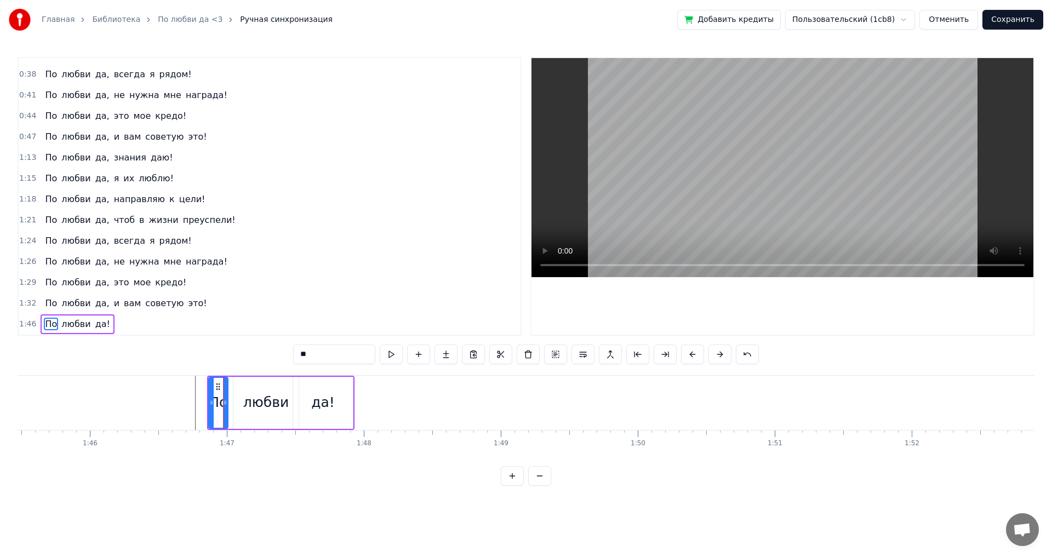
click at [224, 395] on div at bounding box center [225, 403] width 4 height 50
click at [271, 403] on div "любви" at bounding box center [265, 402] width 45 height 21
type input "*****"
drag, startPoint x: 296, startPoint y: 404, endPoint x: 287, endPoint y: 402, distance: 9.0
click at [288, 402] on icon at bounding box center [290, 402] width 4 height 9
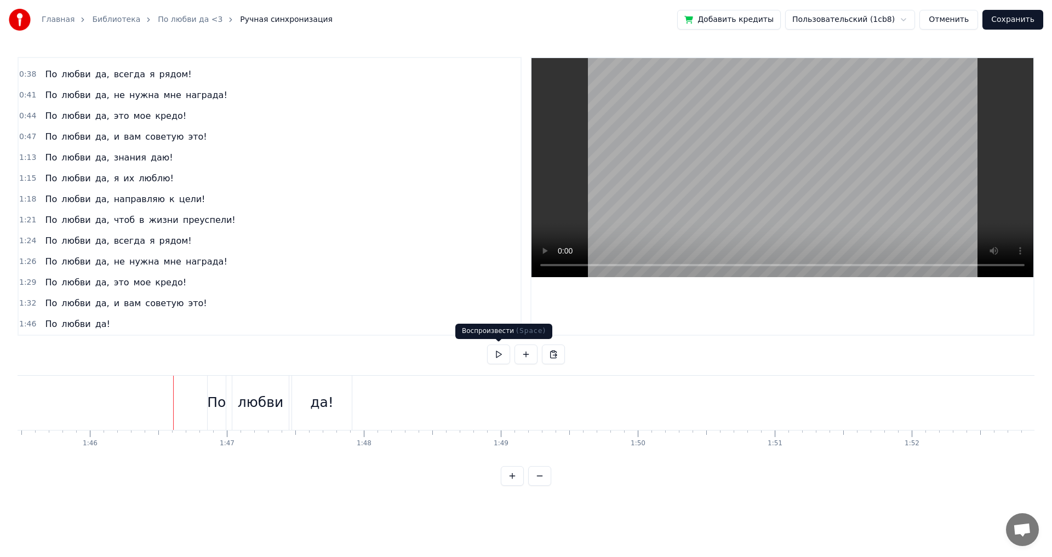
click at [499, 355] on button at bounding box center [498, 355] width 23 height 20
click at [311, 385] on div "да!" at bounding box center [322, 403] width 60 height 54
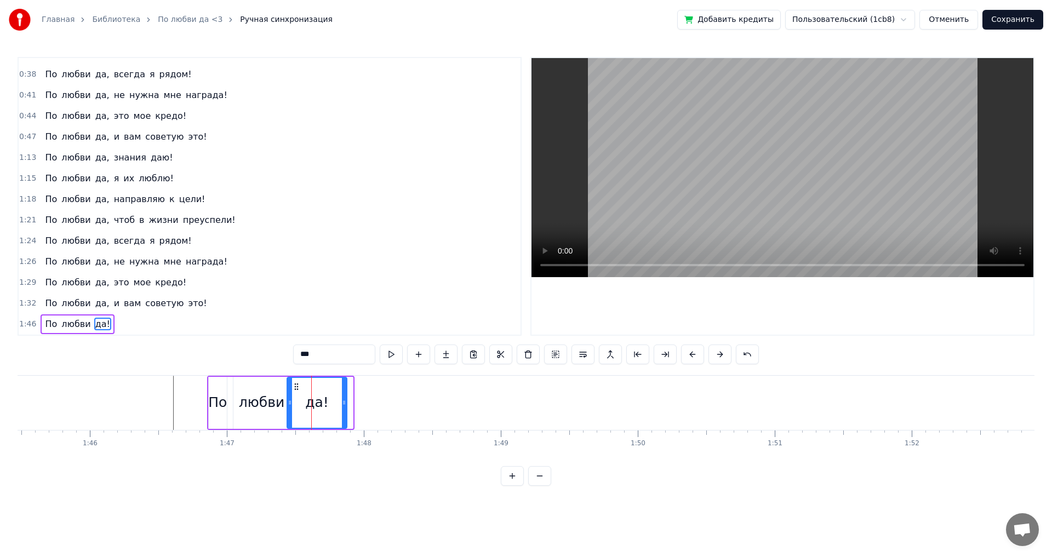
drag, startPoint x: 303, startPoint y: 386, endPoint x: 296, endPoint y: 386, distance: 6.6
click at [296, 386] on icon at bounding box center [296, 386] width 9 height 9
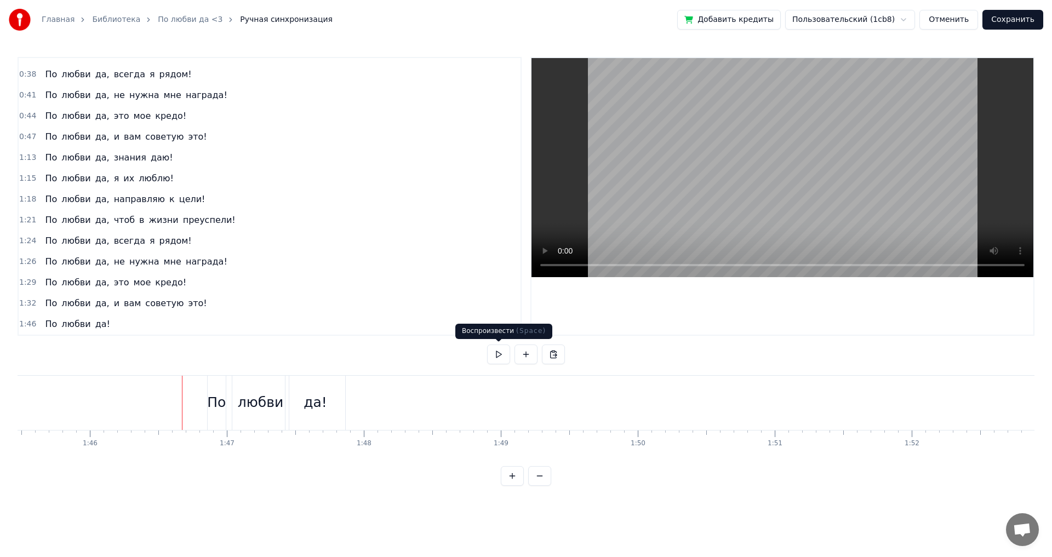
click at [497, 352] on button at bounding box center [498, 355] width 23 height 20
click at [262, 389] on div "любви" at bounding box center [260, 403] width 56 height 54
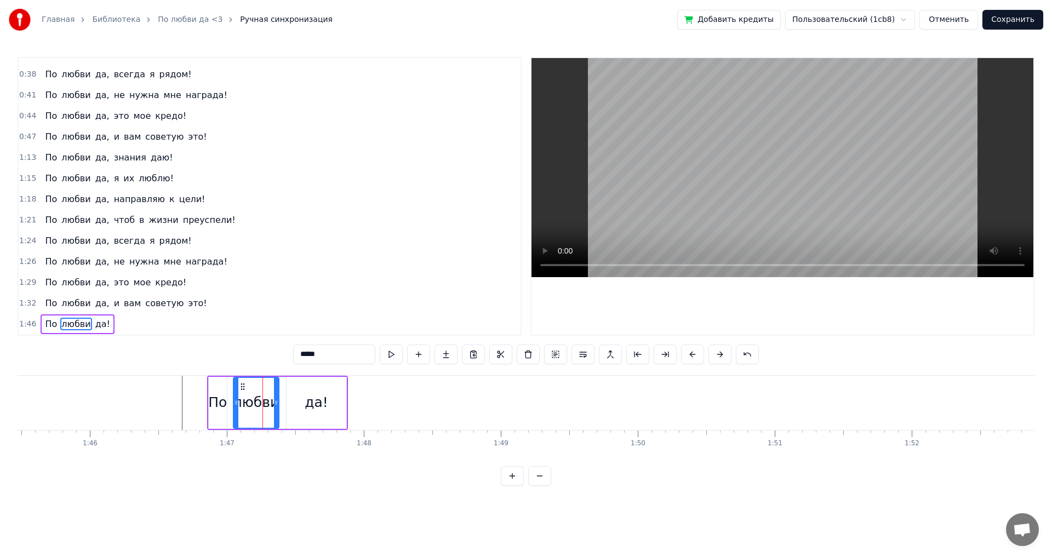
drag, startPoint x: 288, startPoint y: 398, endPoint x: 277, endPoint y: 399, distance: 11.0
click at [277, 399] on icon at bounding box center [276, 402] width 4 height 9
click at [309, 405] on div "да!" at bounding box center [317, 402] width 24 height 21
type input "***"
click at [292, 383] on icon at bounding box center [292, 386] width 9 height 9
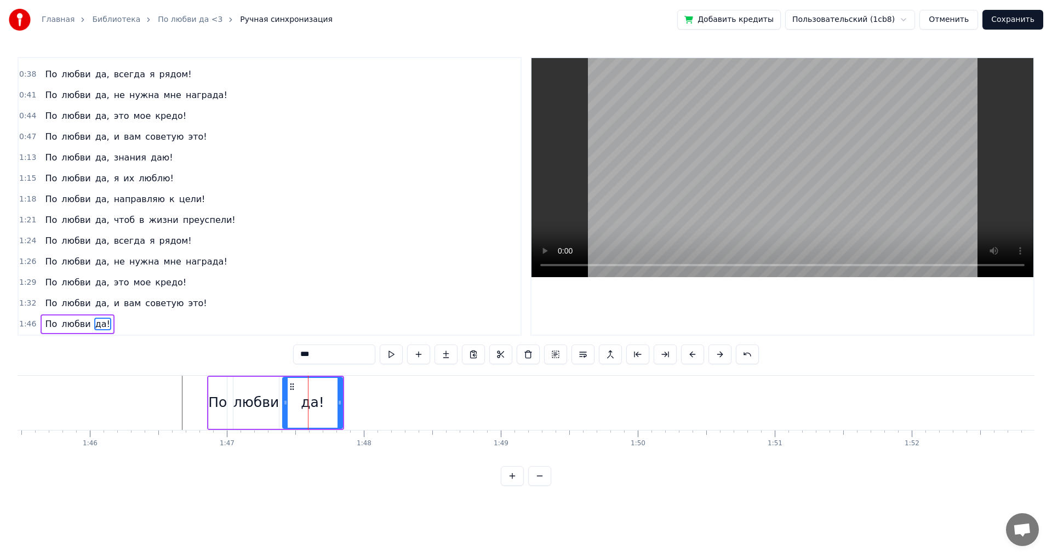
click at [291, 383] on icon at bounding box center [292, 386] width 9 height 9
click at [288, 385] on icon at bounding box center [289, 386] width 9 height 9
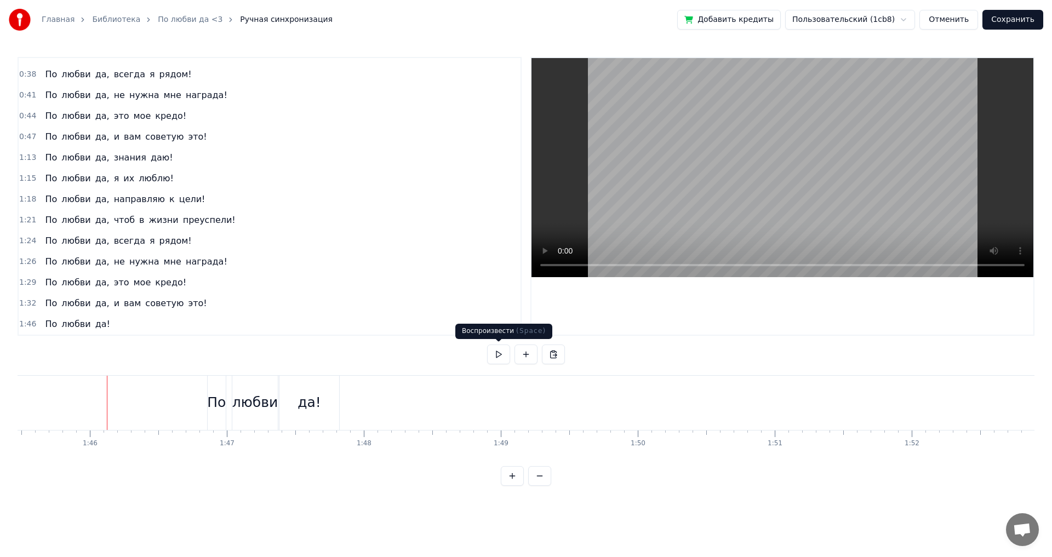
click at [495, 353] on button at bounding box center [498, 355] width 23 height 20
click at [225, 389] on div "По" at bounding box center [216, 403] width 19 height 54
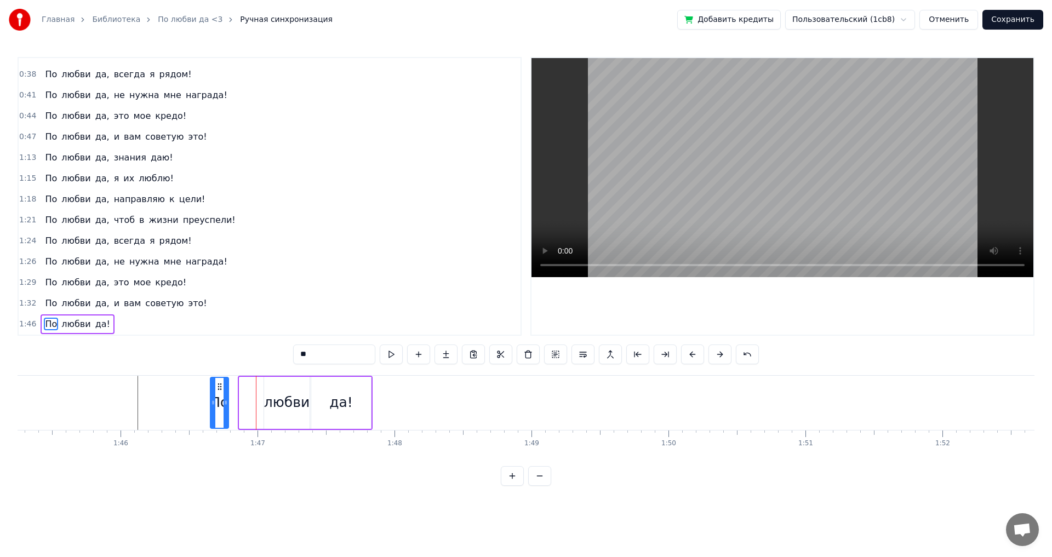
scroll to position [0, 14410]
drag, startPoint x: 217, startPoint y: 386, endPoint x: 246, endPoint y: 393, distance: 29.9
click at [246, 393] on div "По" at bounding box center [246, 403] width 17 height 50
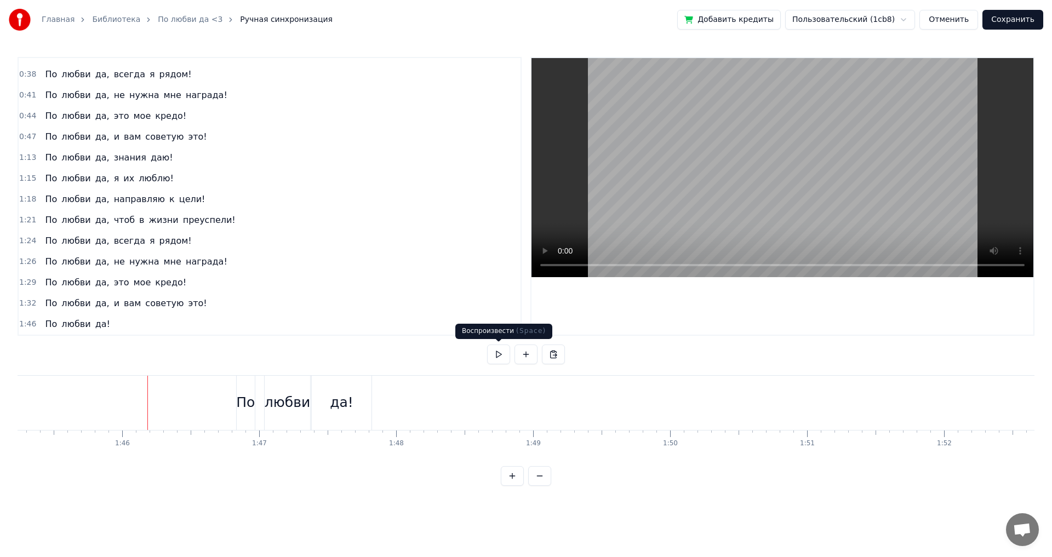
click at [503, 354] on button at bounding box center [498, 355] width 23 height 20
click at [23, 325] on span "1:46" at bounding box center [27, 324] width 17 height 11
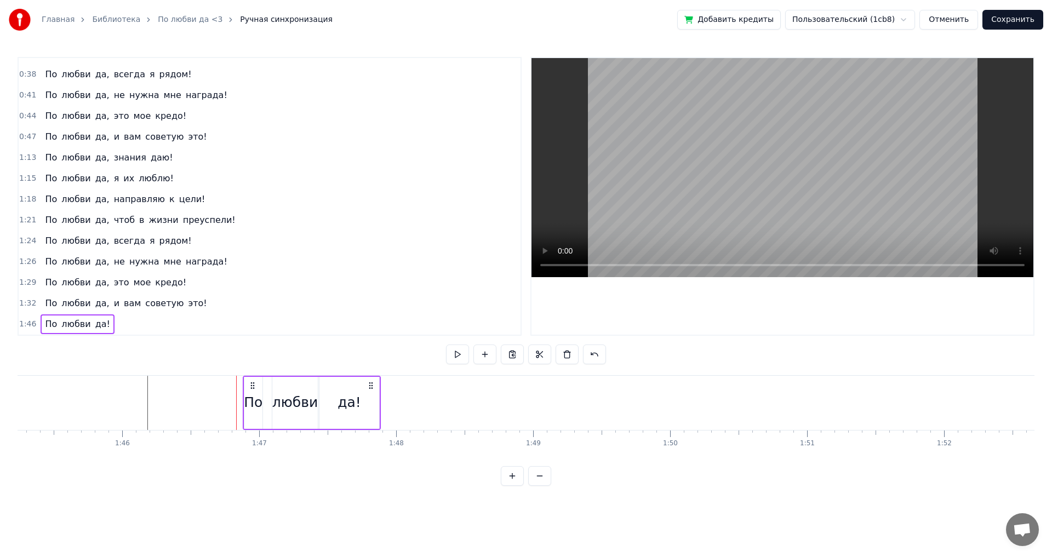
drag, startPoint x: 245, startPoint y: 385, endPoint x: 253, endPoint y: 388, distance: 8.3
click at [253, 388] on icon at bounding box center [252, 385] width 9 height 9
click at [249, 386] on icon at bounding box center [252, 385] width 9 height 9
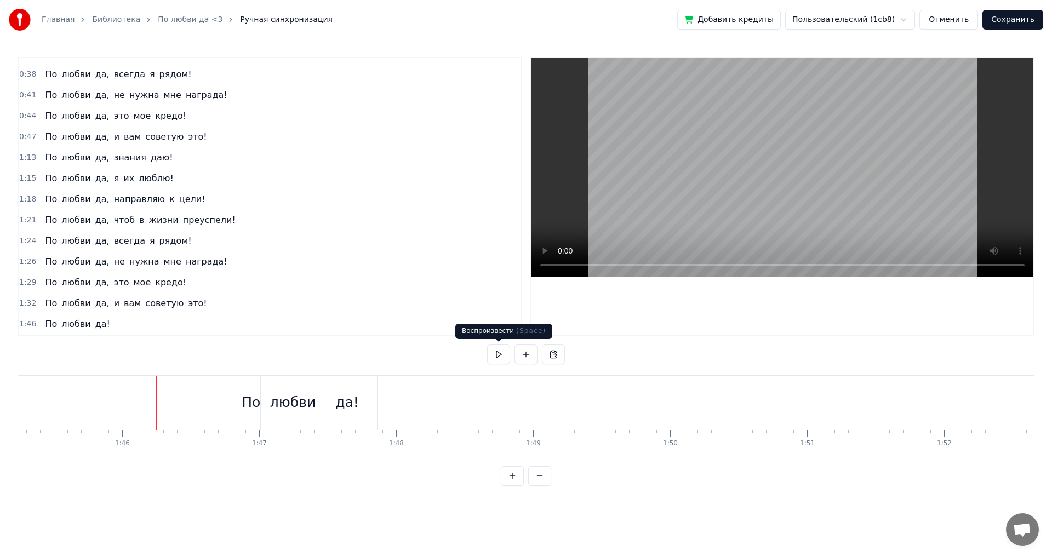
click at [495, 350] on button at bounding box center [498, 355] width 23 height 20
click at [16, 321] on div "Главная Библиотека По любви да <3 Ручная синхронизация Добавить кредиты Пользов…" at bounding box center [526, 243] width 1052 height 486
click at [24, 322] on span "1:46" at bounding box center [27, 324] width 17 height 11
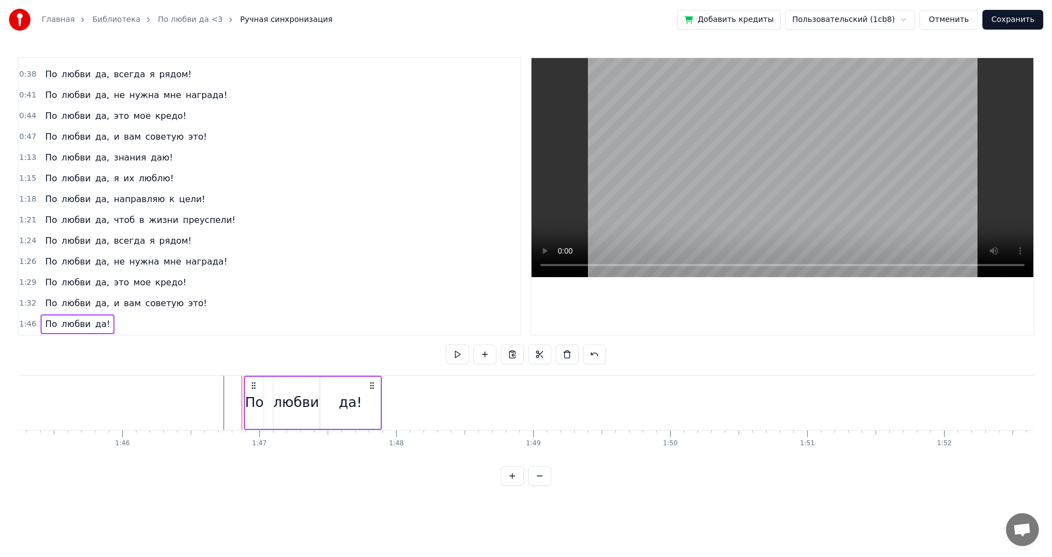
click at [253, 386] on icon at bounding box center [253, 385] width 9 height 9
click at [1012, 25] on button "Сохранить" at bounding box center [1012, 20] width 61 height 20
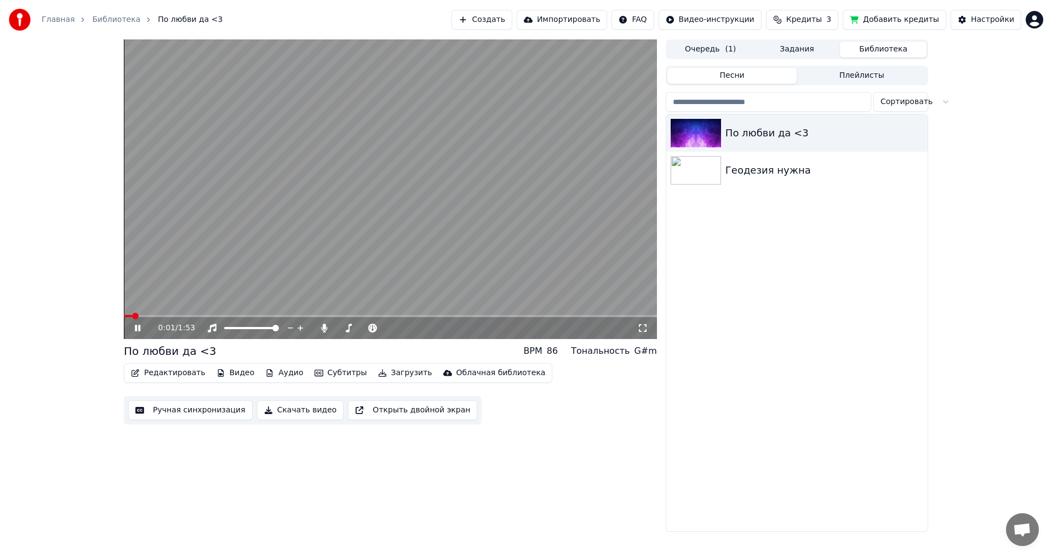
click at [642, 330] on icon at bounding box center [642, 328] width 11 height 9
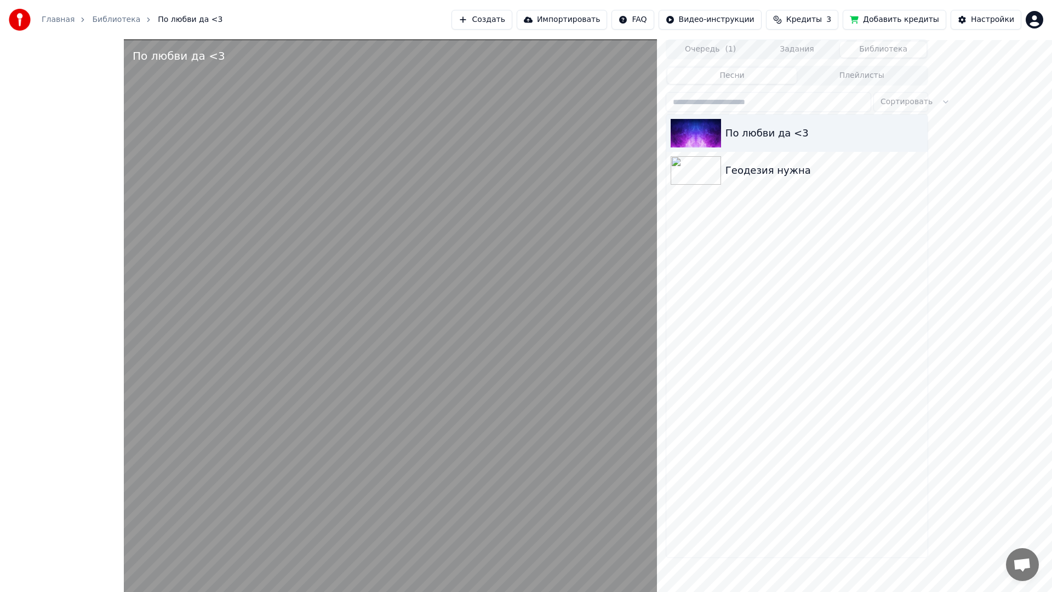
click at [124, 556] on video at bounding box center [390, 335] width 533 height 592
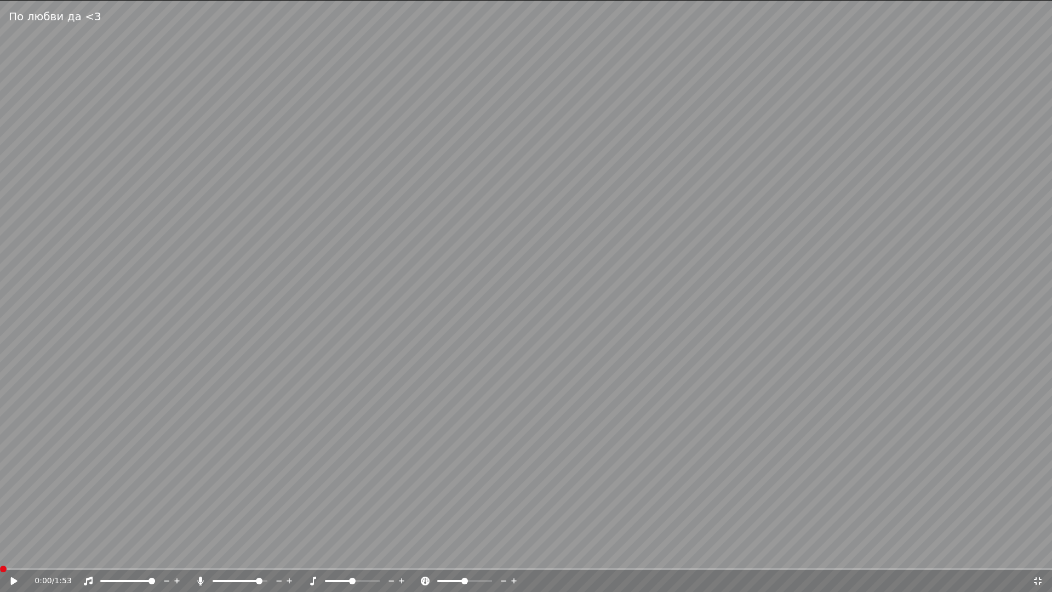
click at [0, 556] on span at bounding box center [0, 568] width 0 height 2
click at [16, 556] on icon at bounding box center [22, 580] width 26 height 9
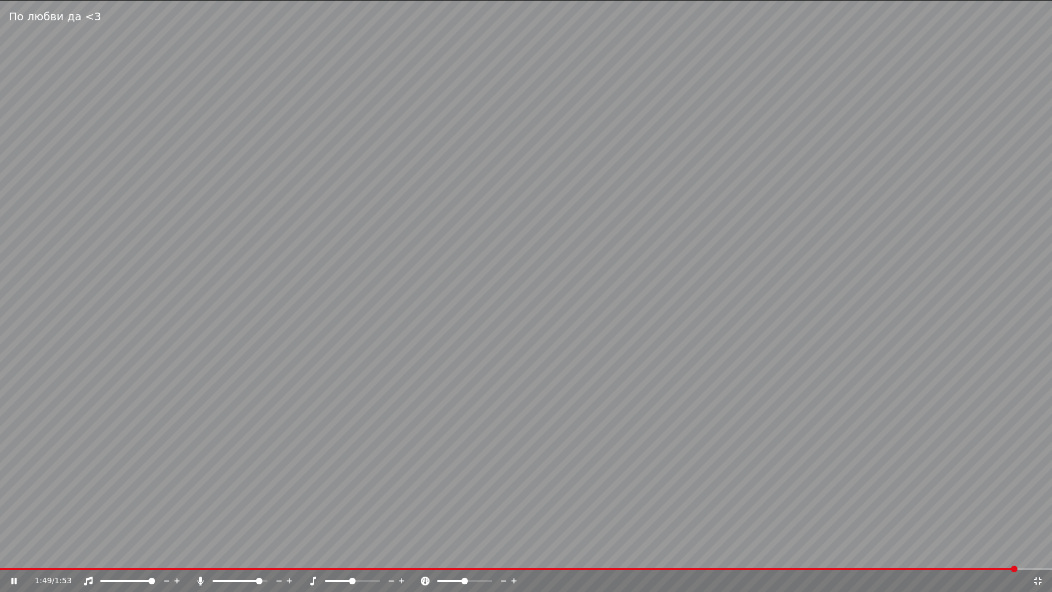
click at [692, 348] on video at bounding box center [526, 296] width 1052 height 592
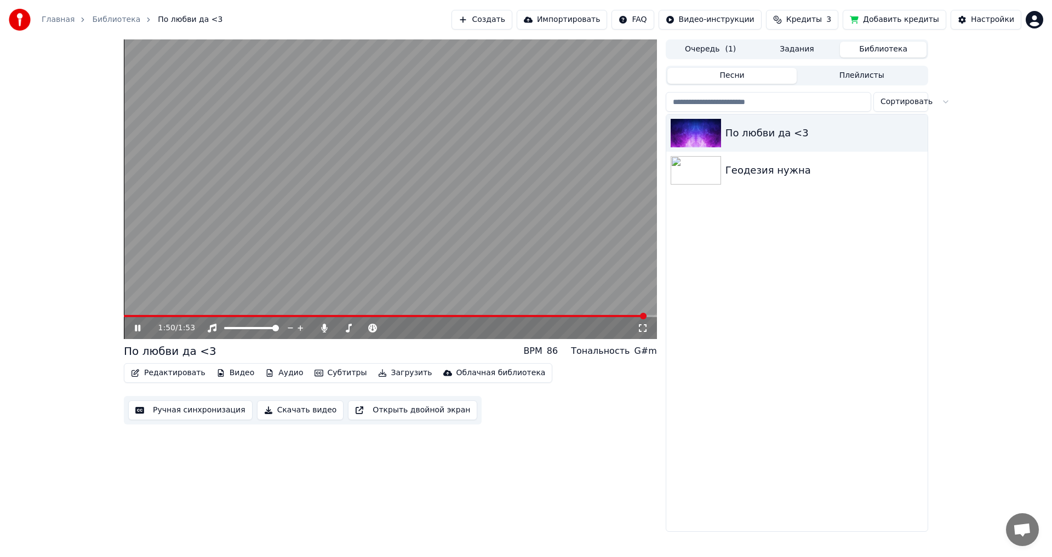
click at [136, 328] on icon at bounding box center [137, 328] width 5 height 7
click at [177, 375] on button "Редактировать" at bounding box center [168, 372] width 83 height 15
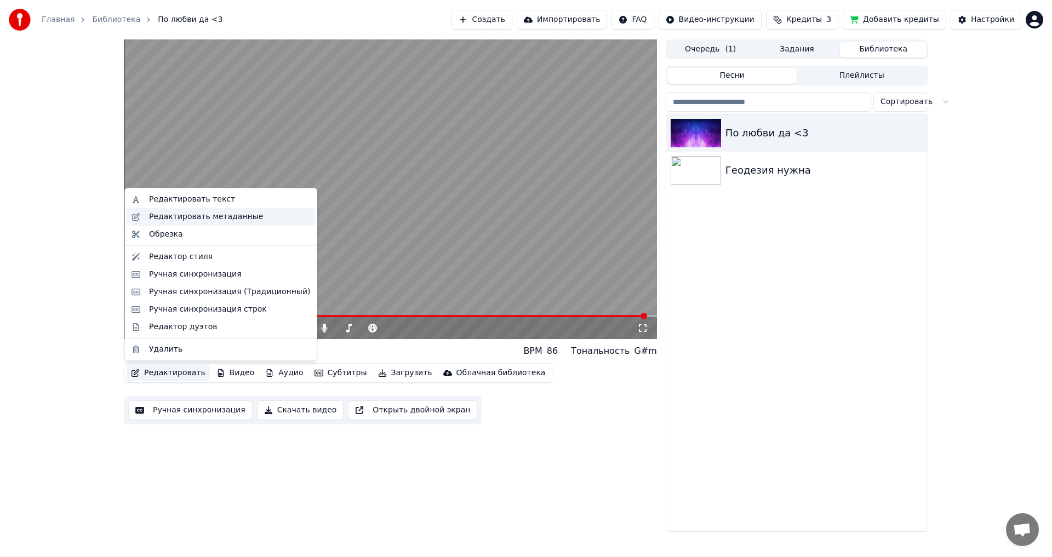
click at [196, 219] on div "Редактировать метаданные" at bounding box center [206, 216] width 114 height 11
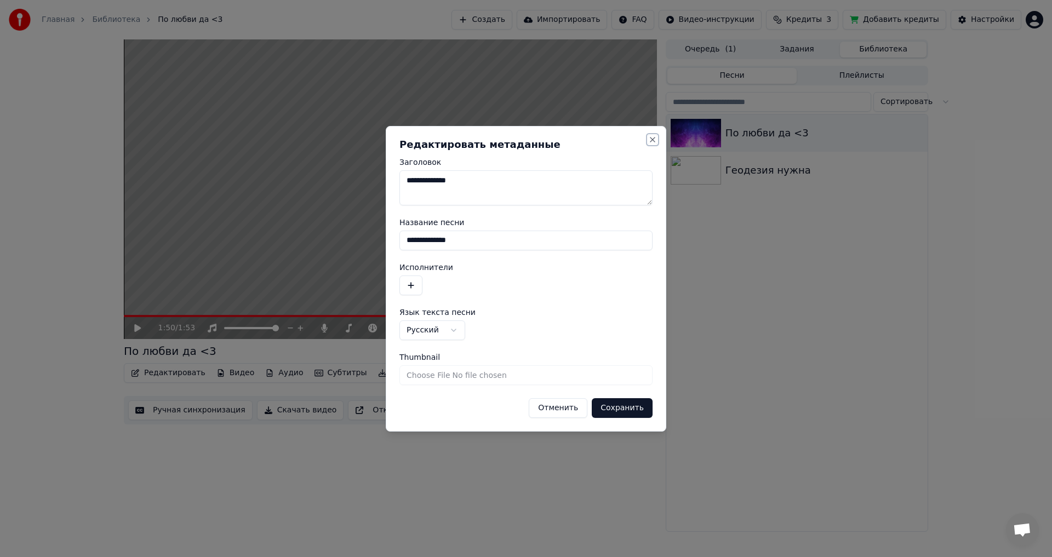
click at [652, 139] on button "Close" at bounding box center [652, 139] width 9 height 9
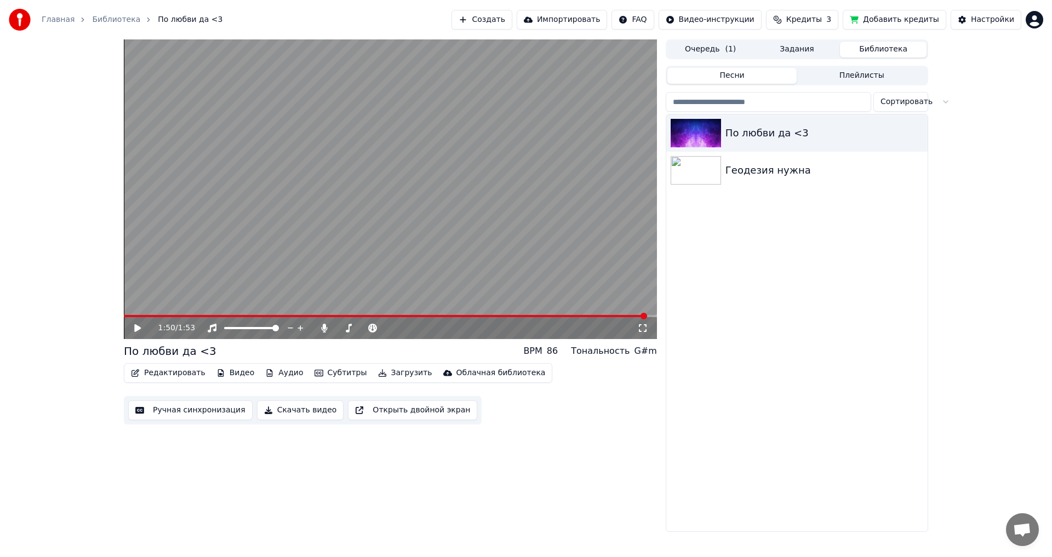
click at [165, 365] on div "Редактировать Видео Аудио Субтитры Загрузить Облачная библиотека" at bounding box center [338, 373] width 428 height 20
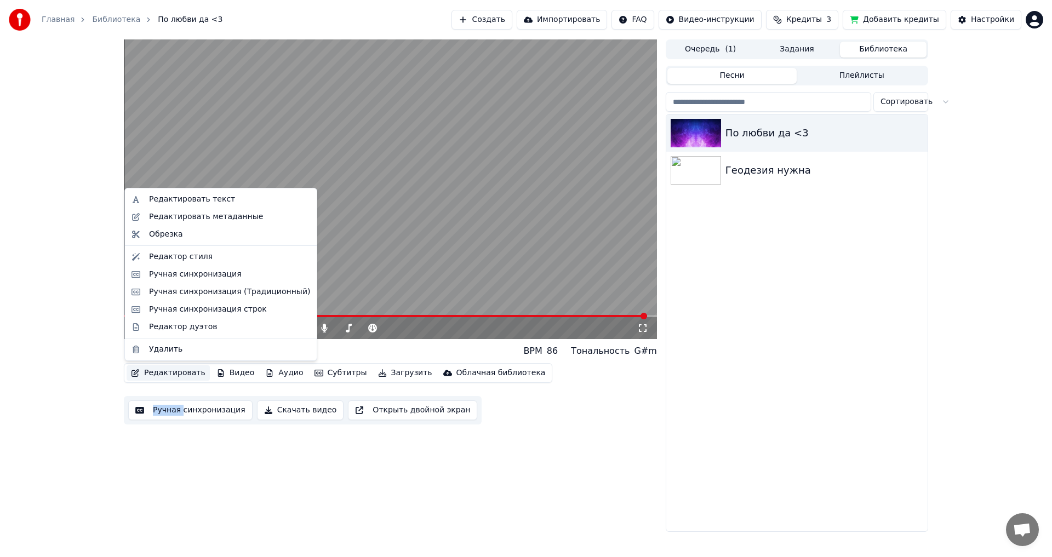
click at [164, 369] on button "Редактировать" at bounding box center [168, 372] width 83 height 15
click at [173, 257] on div "Редактор стиля" at bounding box center [181, 256] width 64 height 11
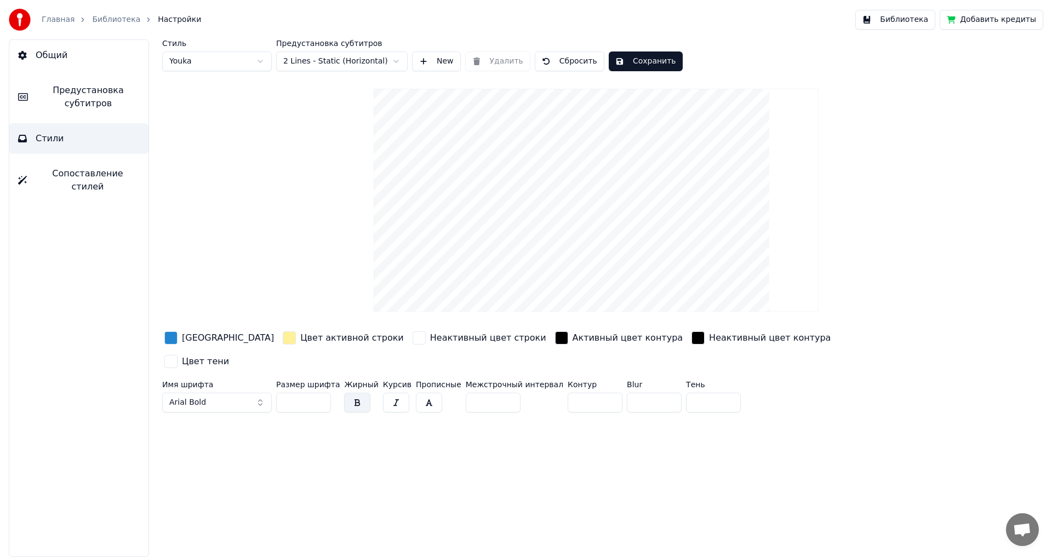
click at [88, 94] on span "Предустановка субтитров" at bounding box center [88, 97] width 103 height 26
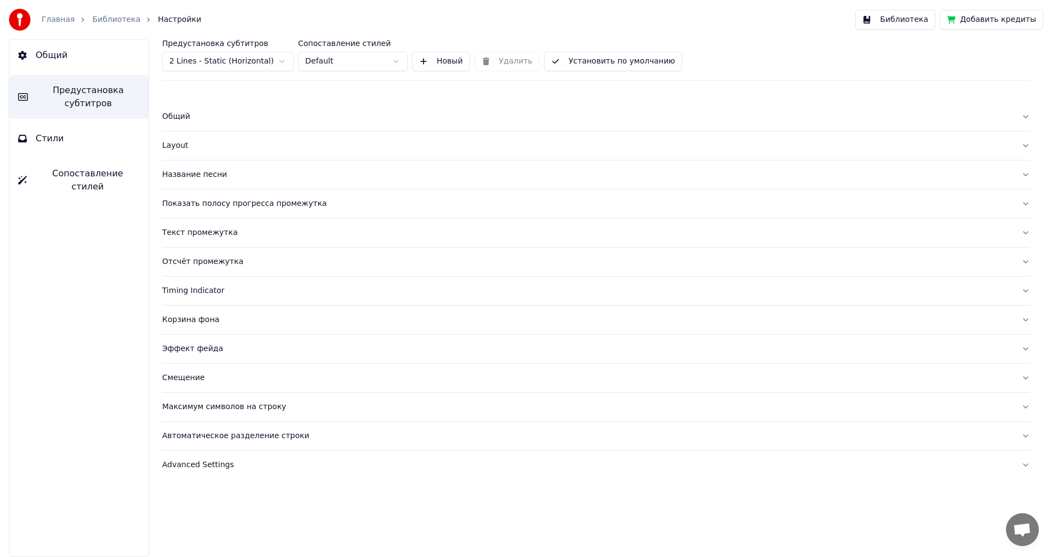
click at [192, 231] on div "Текст промежутка" at bounding box center [587, 232] width 850 height 11
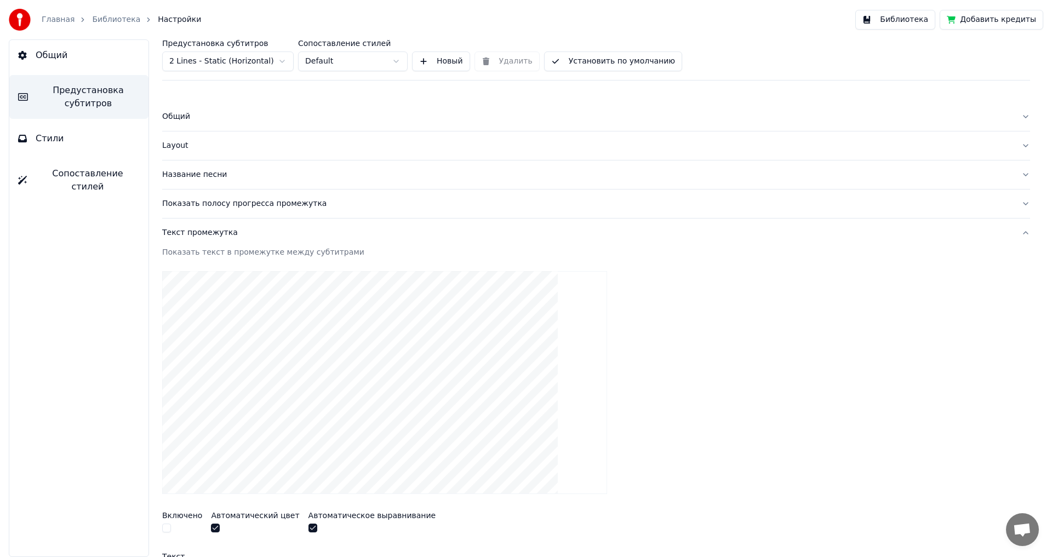
click at [205, 204] on div "Показать полосу прогресса промежутка" at bounding box center [587, 203] width 850 height 11
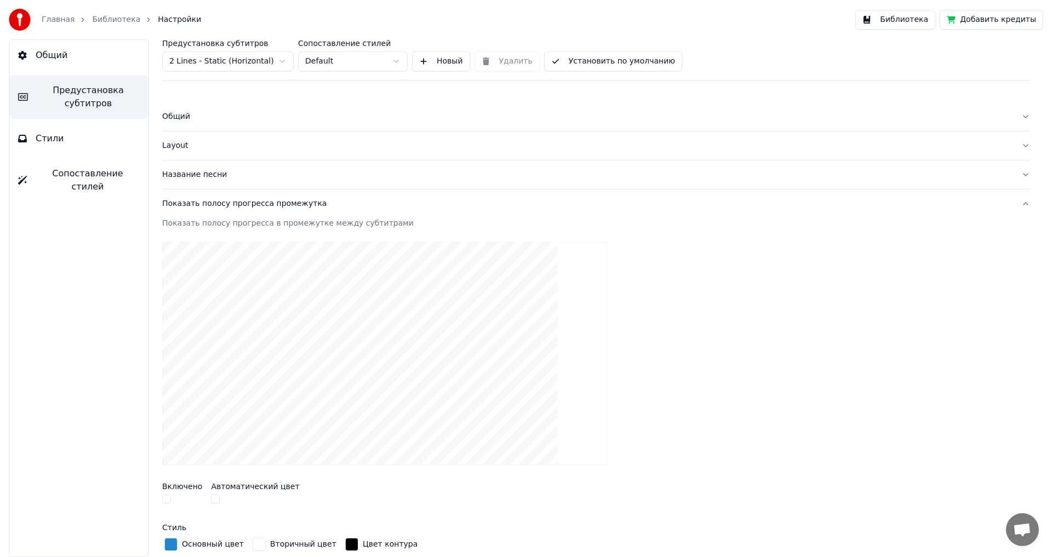
click at [205, 204] on div "Показать полосу прогресса промежутка" at bounding box center [587, 203] width 850 height 11
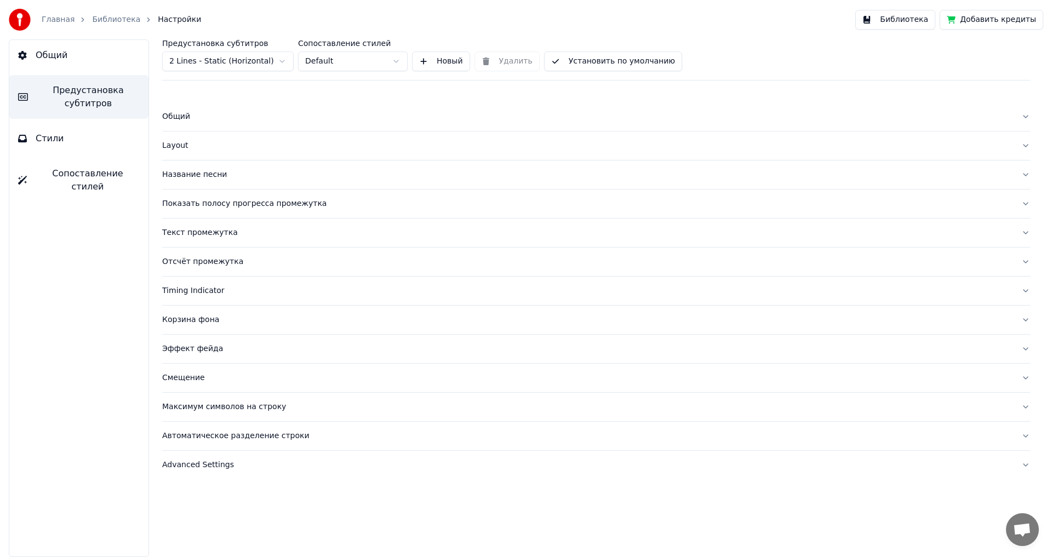
click at [193, 179] on div "Название песни" at bounding box center [587, 174] width 850 height 11
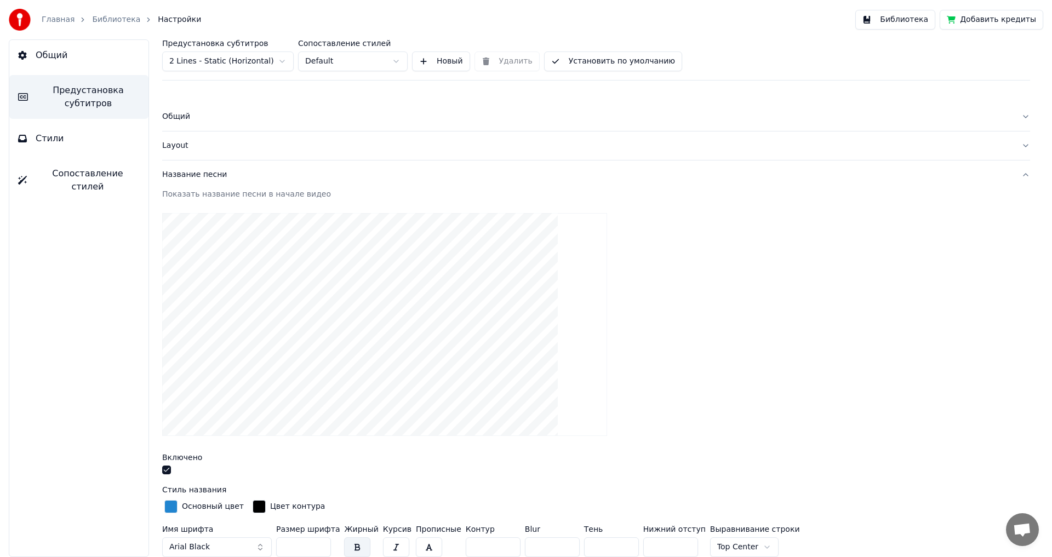
click at [170, 507] on div "button" at bounding box center [170, 506] width 13 height 13
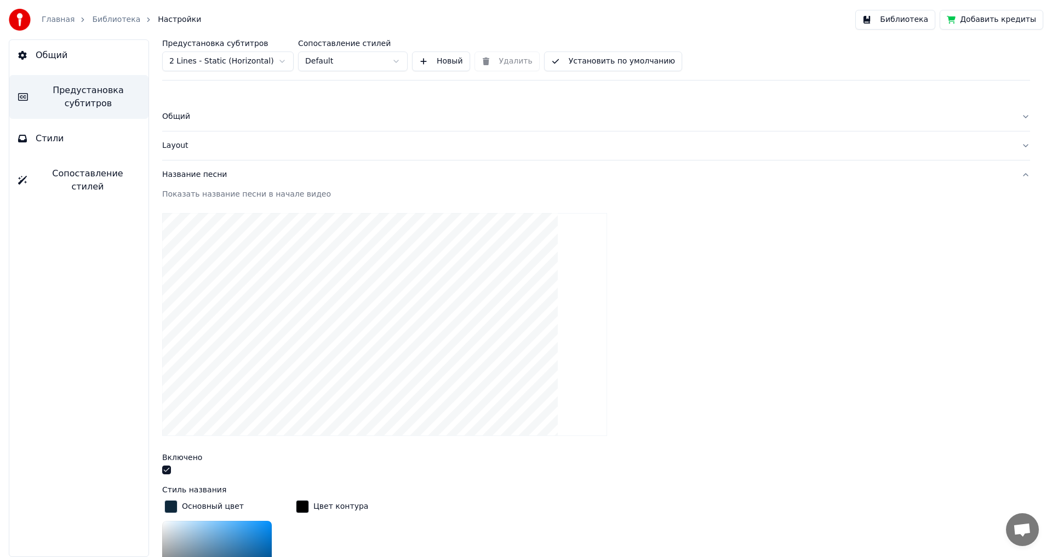
scroll to position [53, 0]
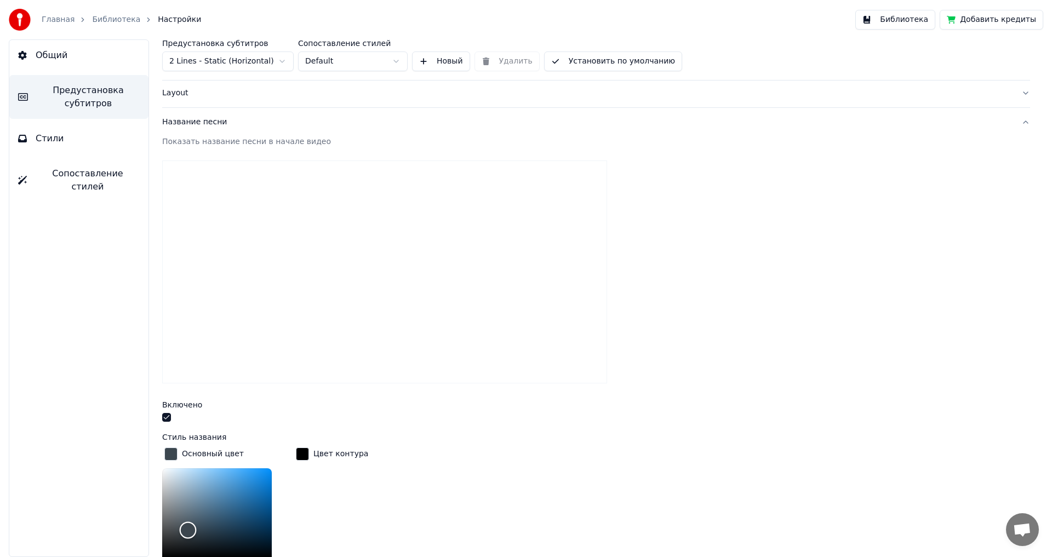
drag, startPoint x: 244, startPoint y: 536, endPoint x: 171, endPoint y: 526, distance: 74.1
click at [171, 526] on div "Color" at bounding box center [217, 513] width 110 height 90
drag, startPoint x: 171, startPoint y: 526, endPoint x: 164, endPoint y: 515, distance: 13.1
click at [180, 522] on div "Color" at bounding box center [188, 530] width 17 height 17
click at [169, 479] on div "Color" at bounding box center [217, 513] width 110 height 90
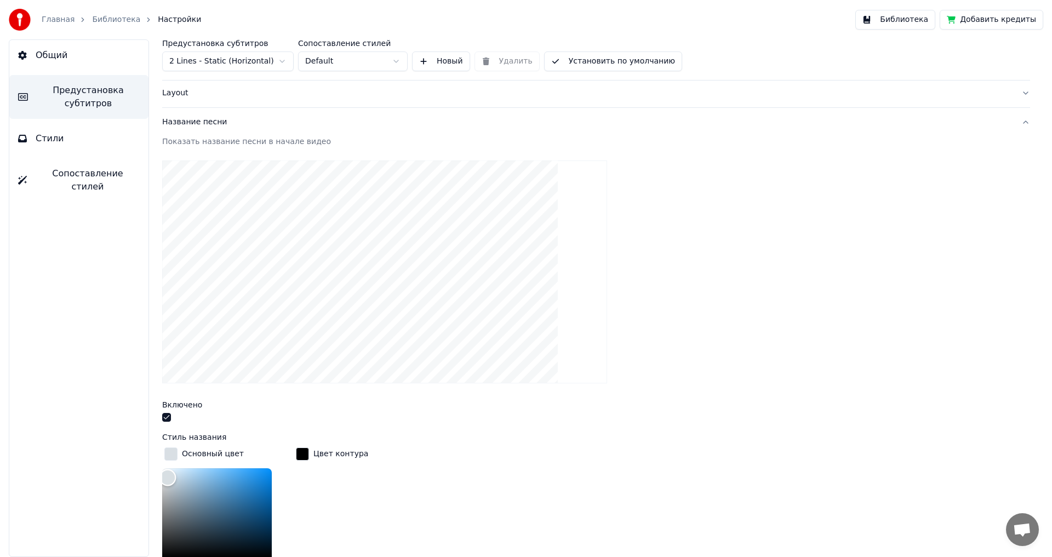
drag, startPoint x: 168, startPoint y: 477, endPoint x: 168, endPoint y: 465, distance: 12.1
click at [168, 469] on div "Color" at bounding box center [167, 477] width 17 height 17
click at [170, 473] on div "Color" at bounding box center [167, 468] width 17 height 17
click at [168, 476] on div "Color" at bounding box center [170, 475] width 17 height 17
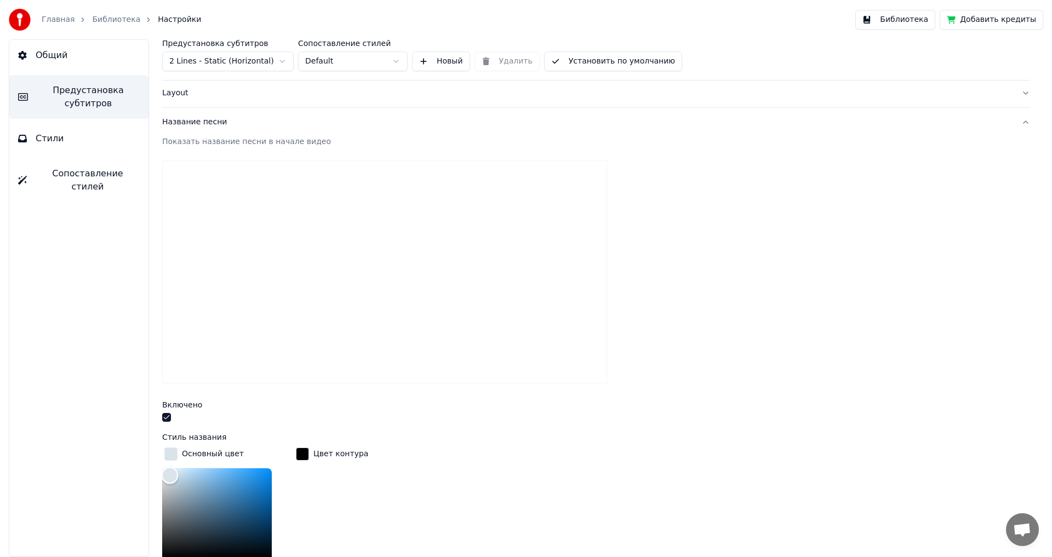
type input "*******"
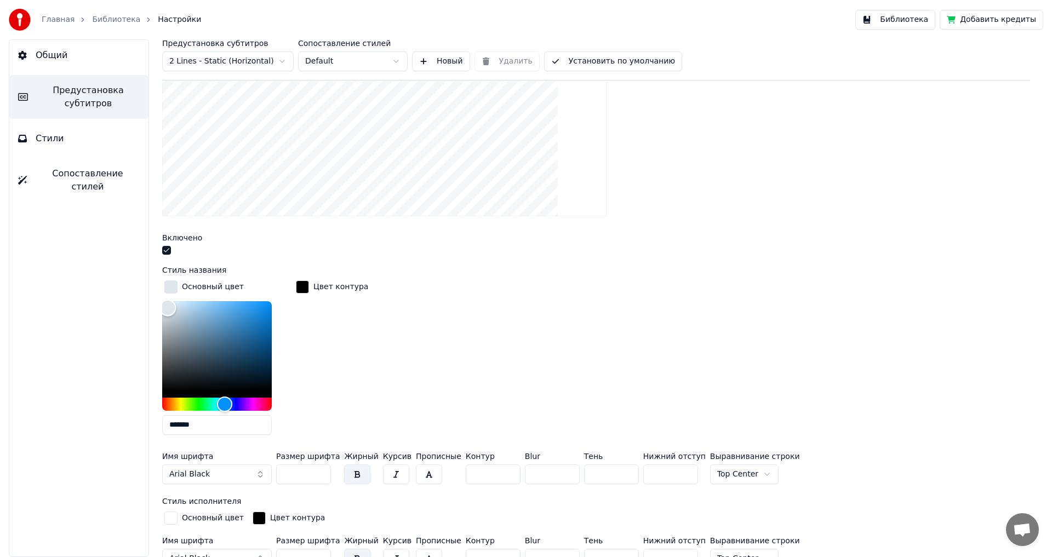
scroll to position [212, 0]
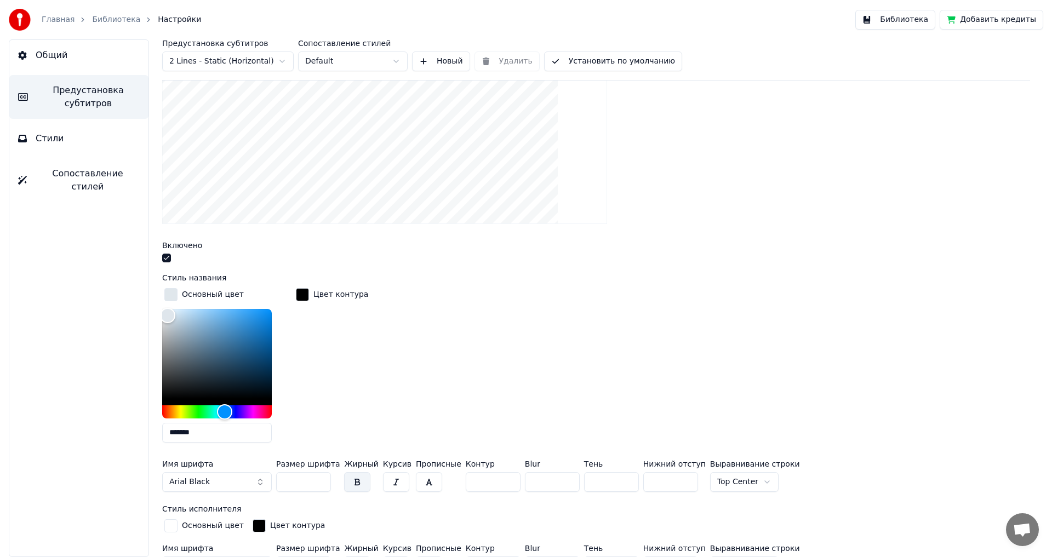
click at [1019, 244] on div "Включено" at bounding box center [596, 254] width 868 height 24
click at [1008, 227] on div "Показать название песни в начале видео Включено Стиль названия Основный цвет **…" at bounding box center [596, 349] width 868 height 744
click at [1008, 226] on div at bounding box center [596, 112] width 868 height 240
click at [1007, 225] on div at bounding box center [596, 112] width 868 height 240
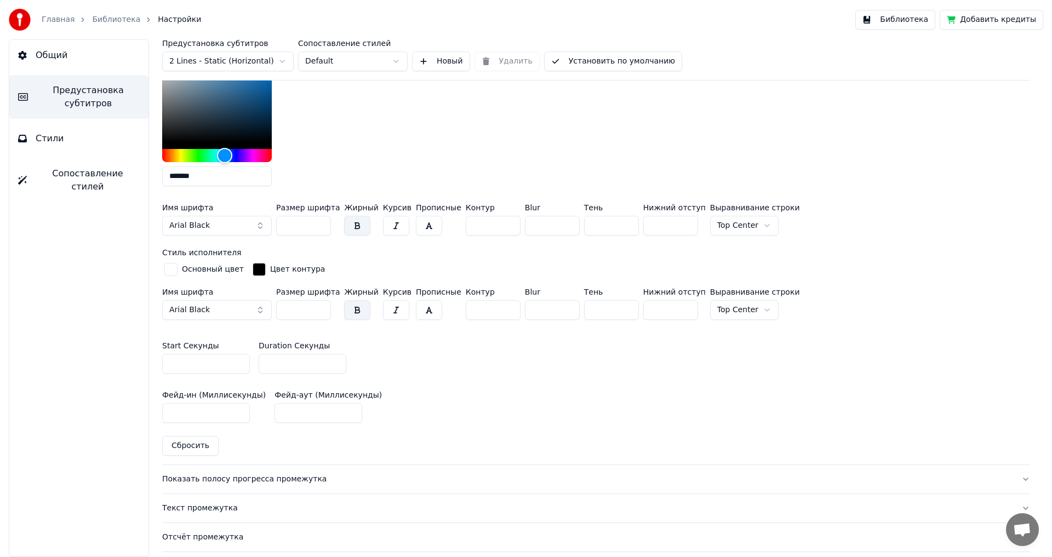
scroll to position [471, 0]
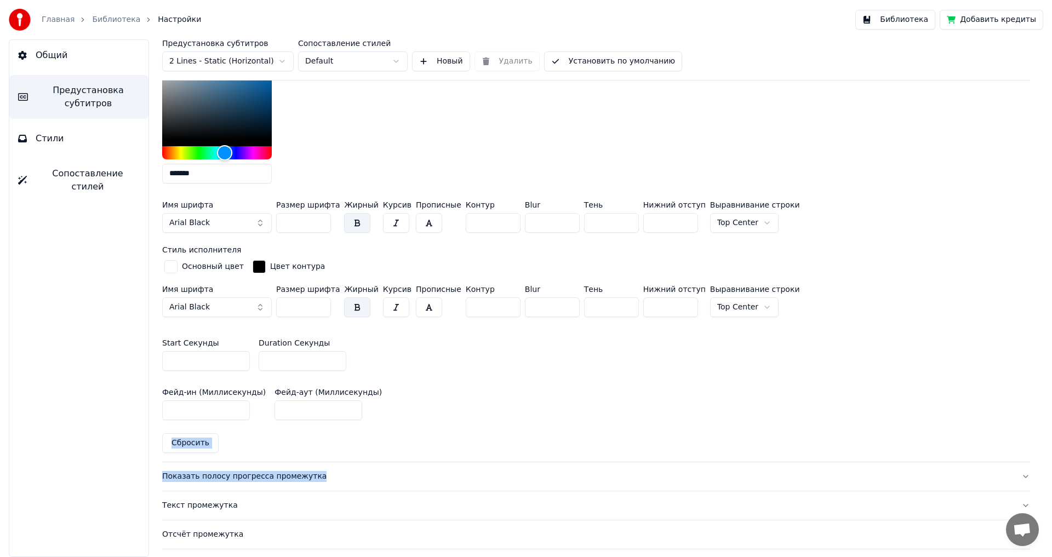
drag, startPoint x: 1037, startPoint y: 383, endPoint x: 1049, endPoint y: 465, distance: 83.0
click at [1049, 465] on div "Предустановка субтитров 2 Lines - Static (Horizontal) Сопоставление стилей Defa…" at bounding box center [595, 298] width 911 height 518
click at [179, 533] on div "Отсчёт промежутка" at bounding box center [587, 534] width 850 height 11
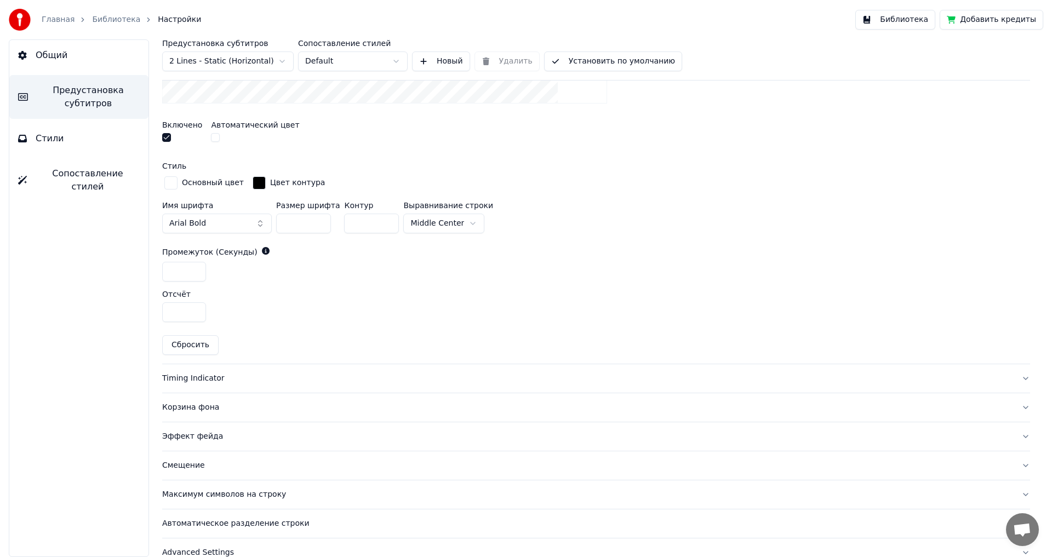
click at [186, 317] on input "*" at bounding box center [184, 312] width 44 height 20
click at [188, 274] on input "*" at bounding box center [184, 272] width 44 height 20
click at [195, 273] on input "*" at bounding box center [184, 272] width 44 height 20
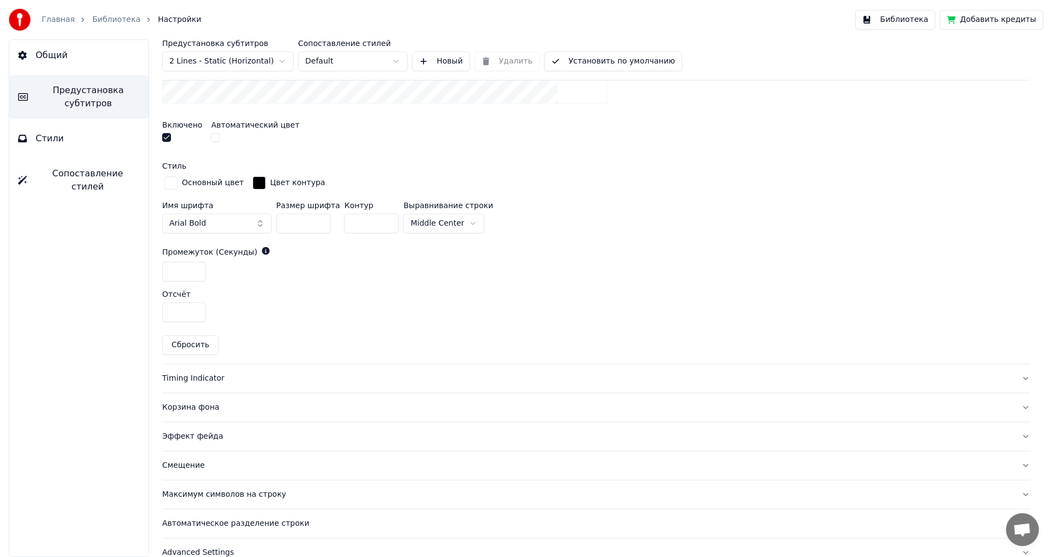
click at [195, 273] on input "*" at bounding box center [184, 272] width 44 height 20
type input "*"
click at [195, 273] on input "*" at bounding box center [184, 272] width 44 height 20
click at [191, 309] on input "*" at bounding box center [184, 312] width 44 height 20
click at [197, 313] on input "*" at bounding box center [184, 312] width 44 height 20
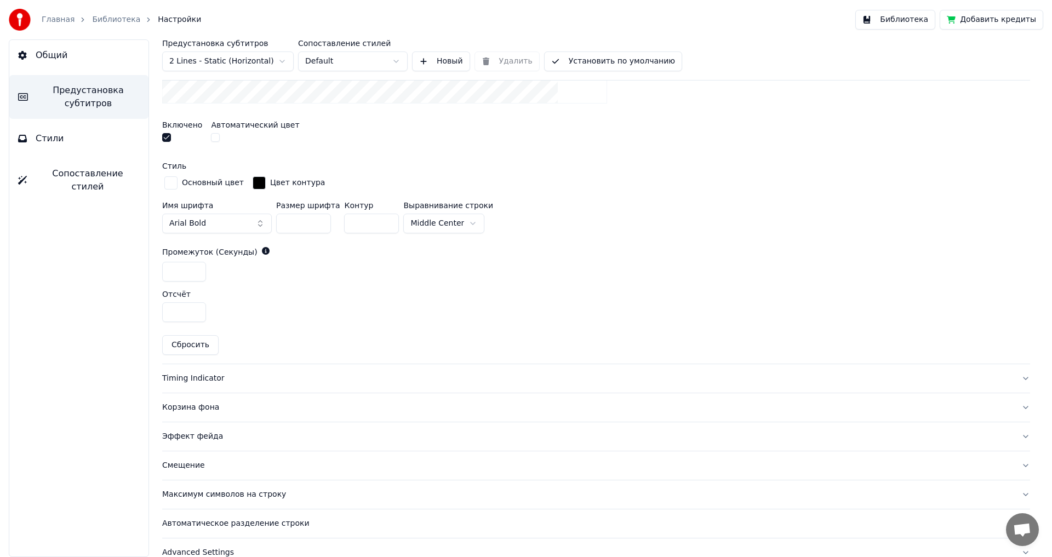
click at [197, 313] on input "*" at bounding box center [184, 312] width 44 height 20
type input "*"
click at [196, 313] on input "*" at bounding box center [184, 312] width 44 height 20
click at [203, 496] on div "Максимум символов на строку" at bounding box center [587, 494] width 850 height 11
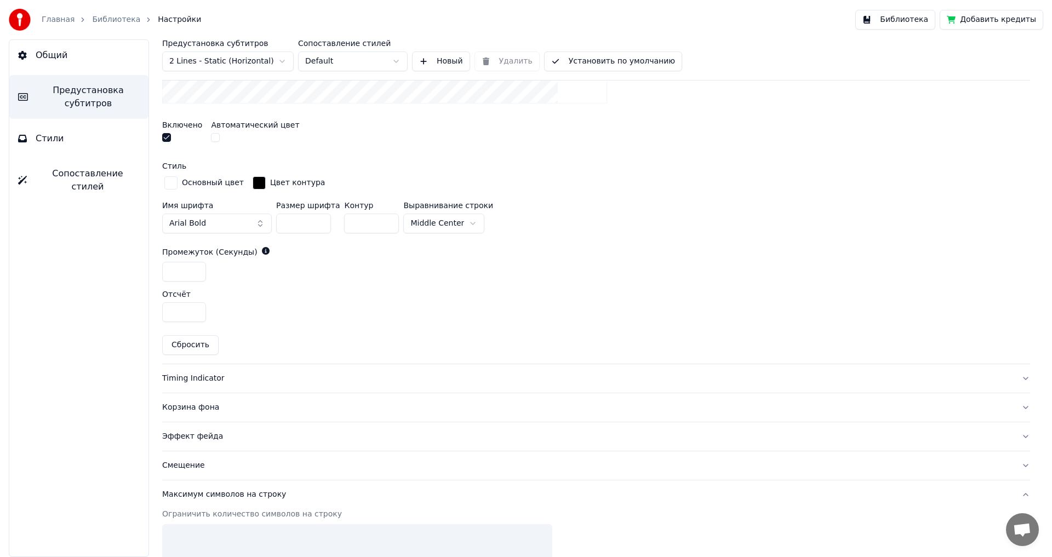
scroll to position [250, 0]
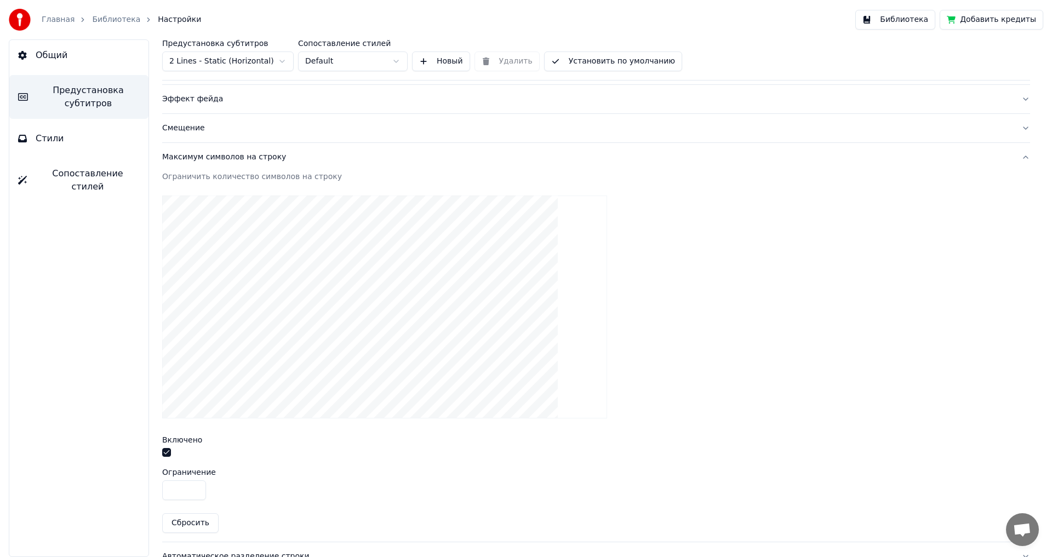
click at [100, 18] on link "Библиотека" at bounding box center [116, 19] width 48 height 11
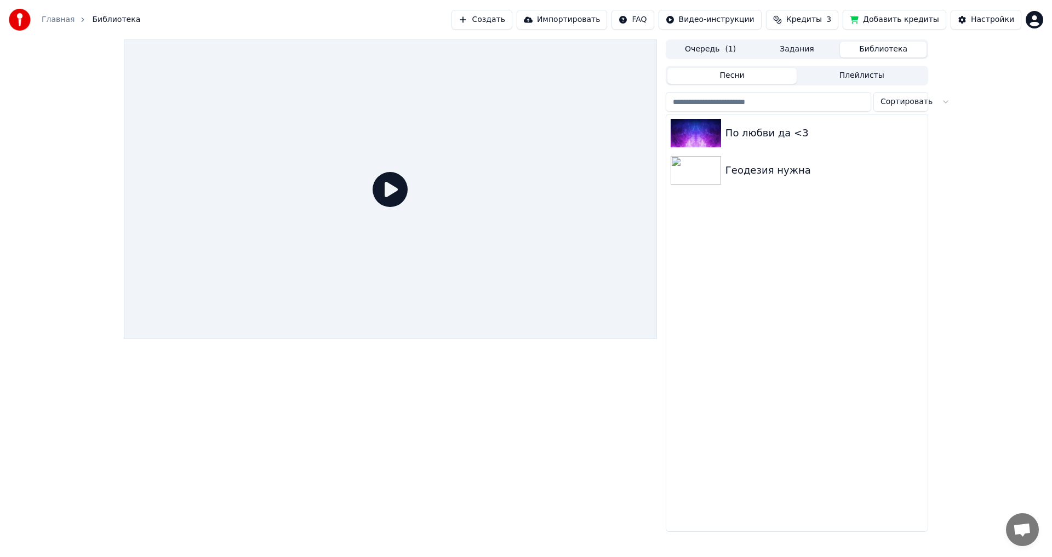
drag, startPoint x: 390, startPoint y: 183, endPoint x: 386, endPoint y: 188, distance: 6.6
click at [386, 188] on icon at bounding box center [389, 189] width 35 height 35
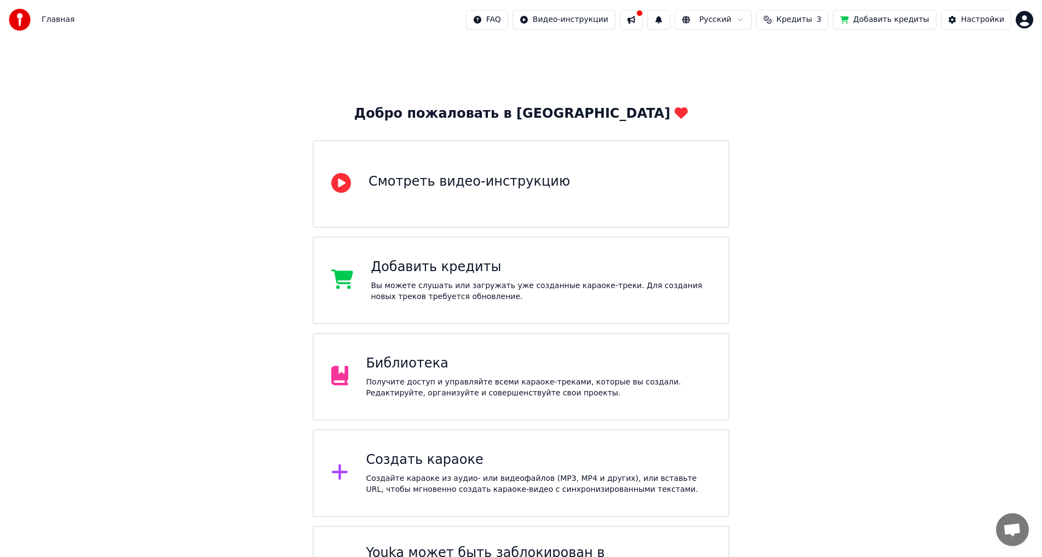
click at [492, 396] on div "Получите доступ и управляйте всеми караоке-треками, которые вы создали. Редакти…" at bounding box center [538, 388] width 345 height 22
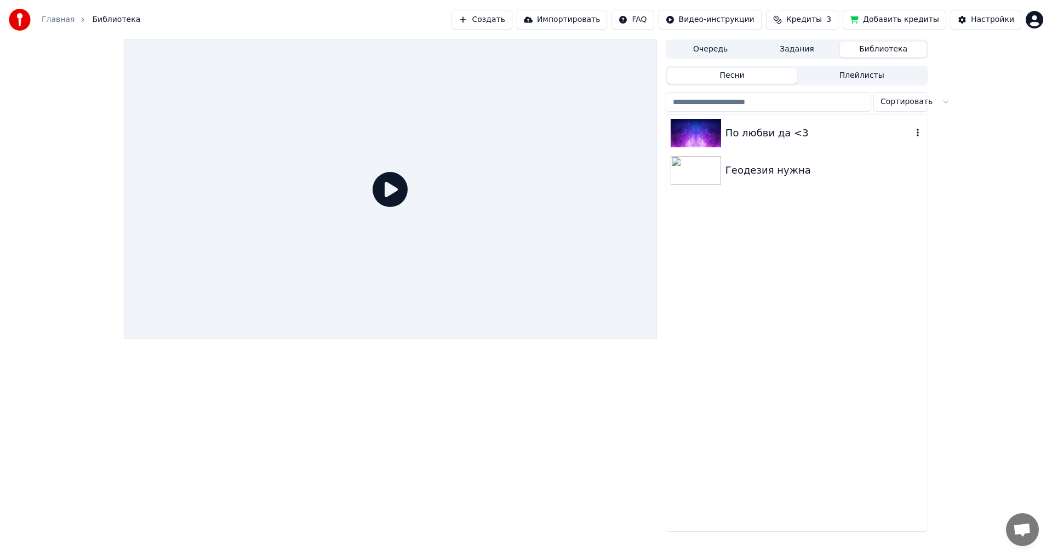
click at [844, 128] on div "По любви да <3" at bounding box center [818, 132] width 187 height 15
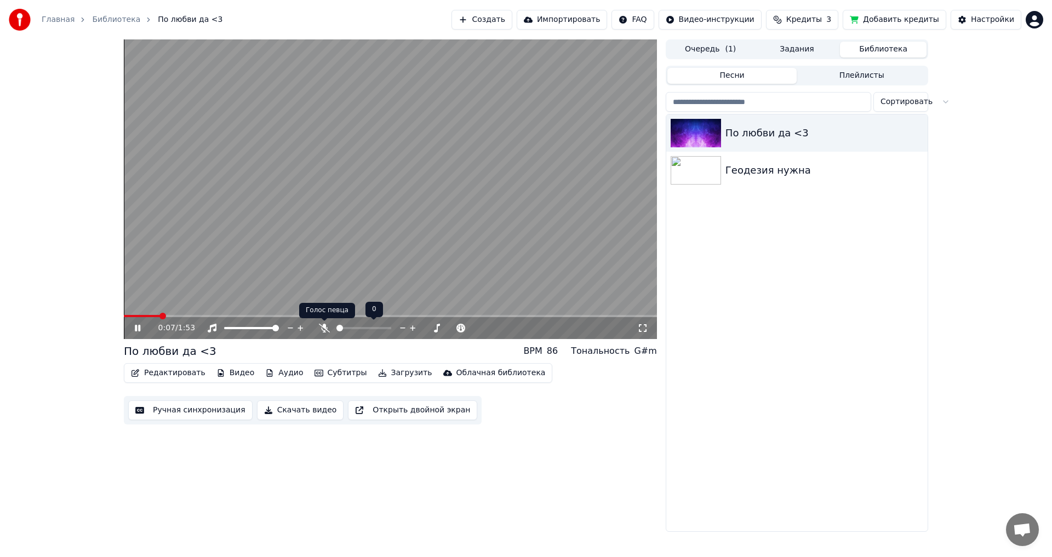
click at [326, 326] on icon at bounding box center [324, 328] width 11 height 9
click at [135, 327] on icon at bounding box center [146, 328] width 26 height 9
click at [173, 371] on button "Редактировать" at bounding box center [168, 372] width 83 height 15
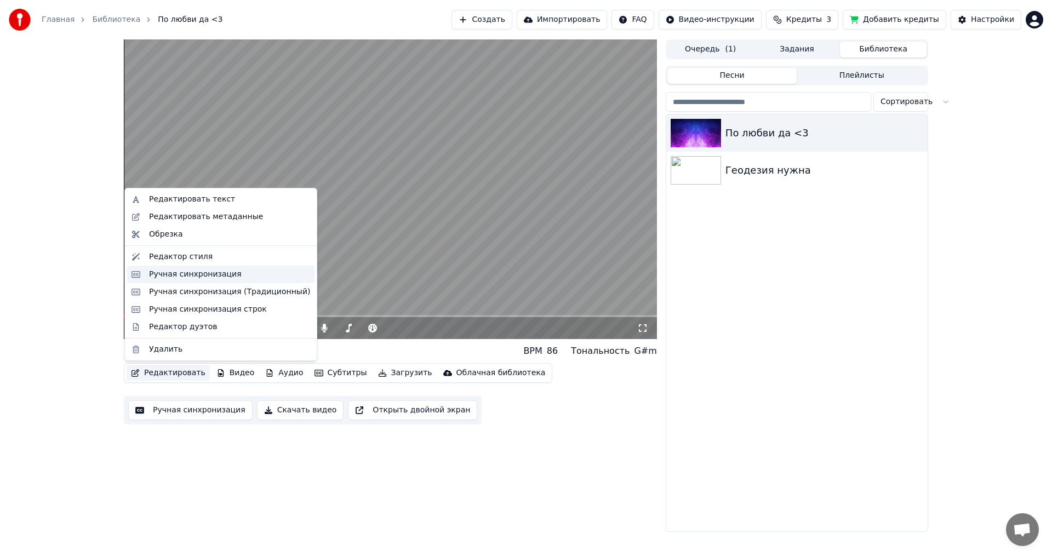
click at [194, 275] on div "Ручная синхронизация" at bounding box center [195, 274] width 93 height 11
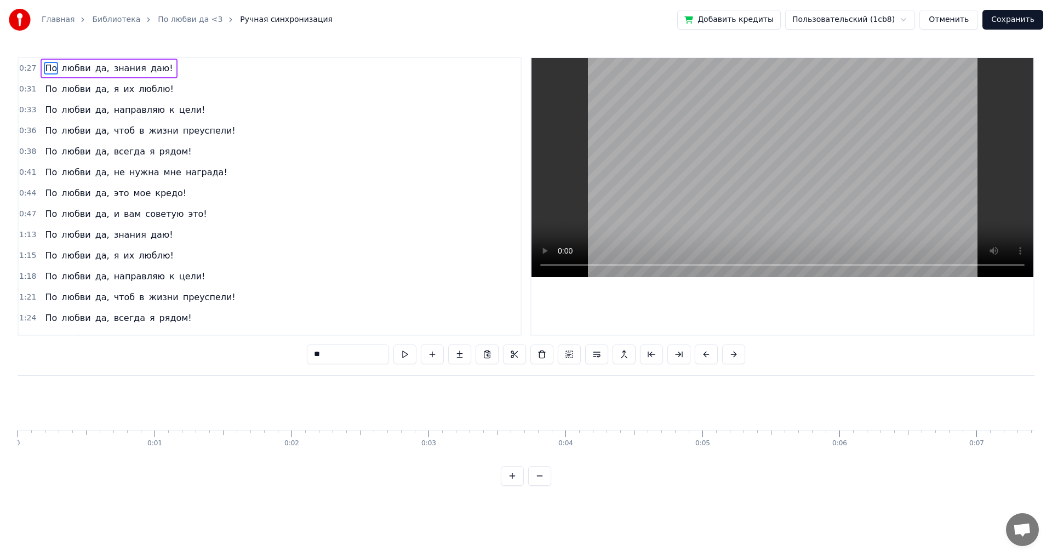
click at [27, 64] on span "0:27" at bounding box center [27, 68] width 17 height 11
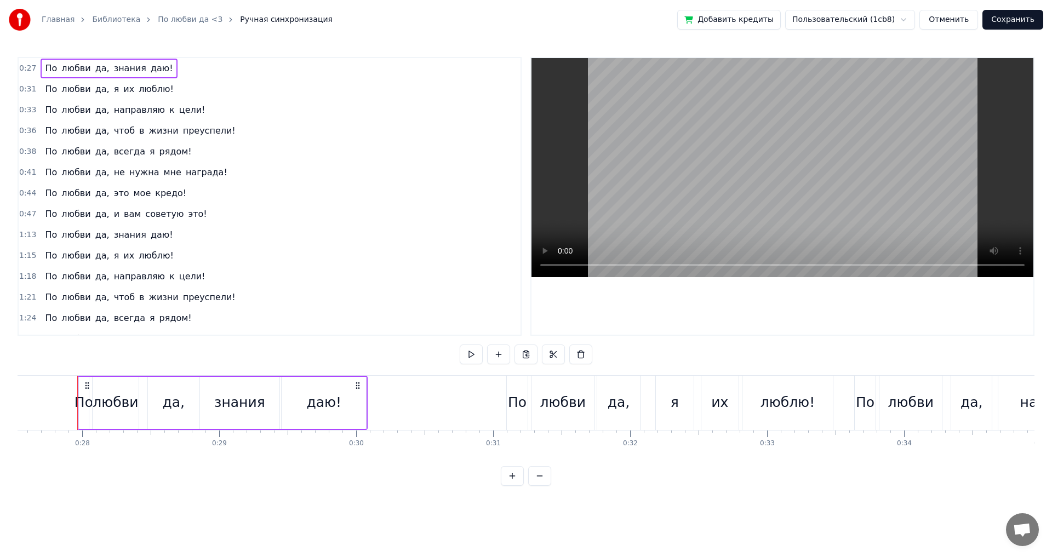
scroll to position [0, 3774]
click at [25, 70] on span "0:27" at bounding box center [27, 68] width 17 height 11
click at [84, 382] on icon at bounding box center [86, 385] width 9 height 9
click at [73, 386] on div at bounding box center [73, 403] width 1 height 54
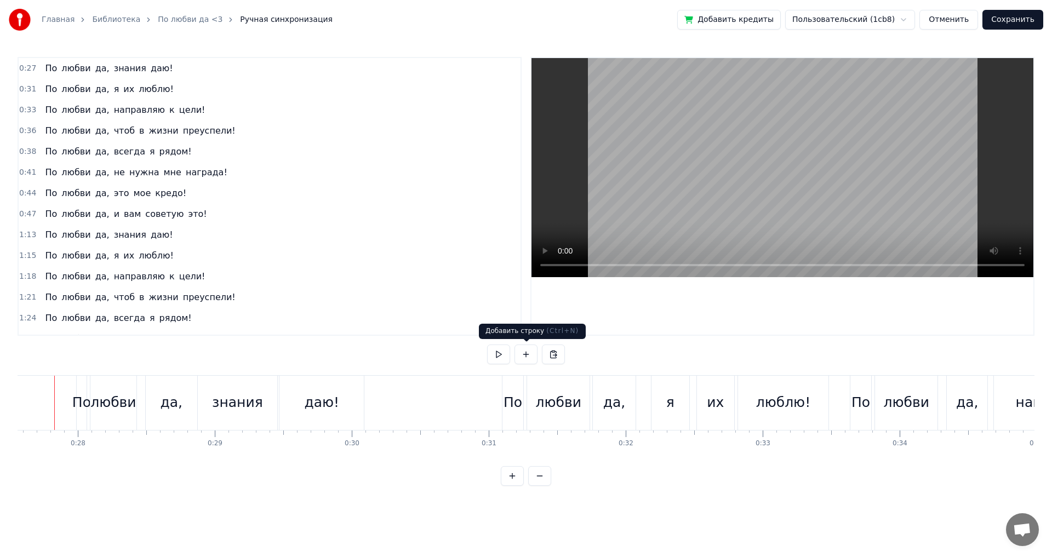
click at [497, 352] on button at bounding box center [498, 355] width 23 height 20
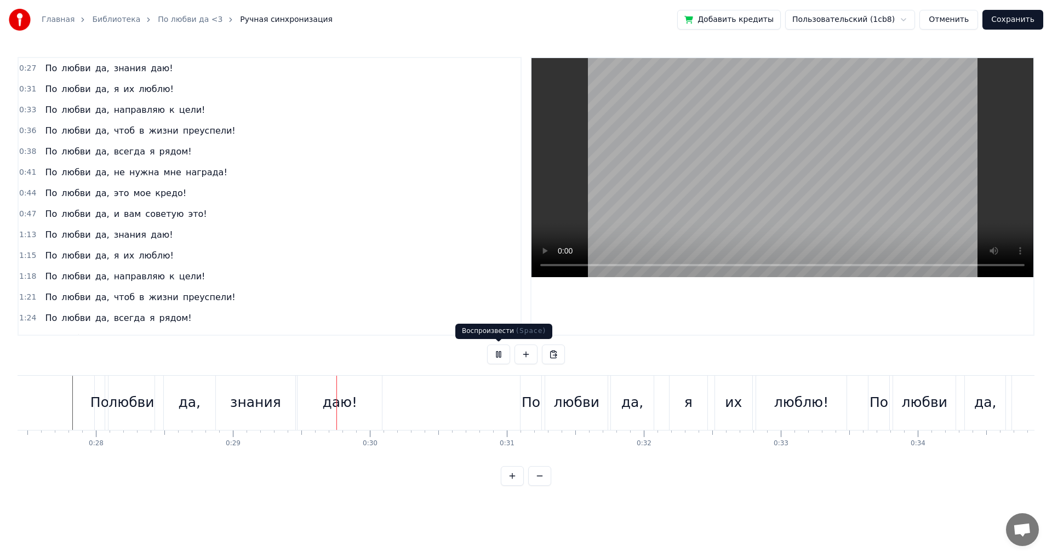
click at [492, 359] on button at bounding box center [498, 355] width 23 height 20
click at [360, 386] on div at bounding box center [360, 403] width 1 height 54
drag, startPoint x: 96, startPoint y: 384, endPoint x: 87, endPoint y: 378, distance: 10.3
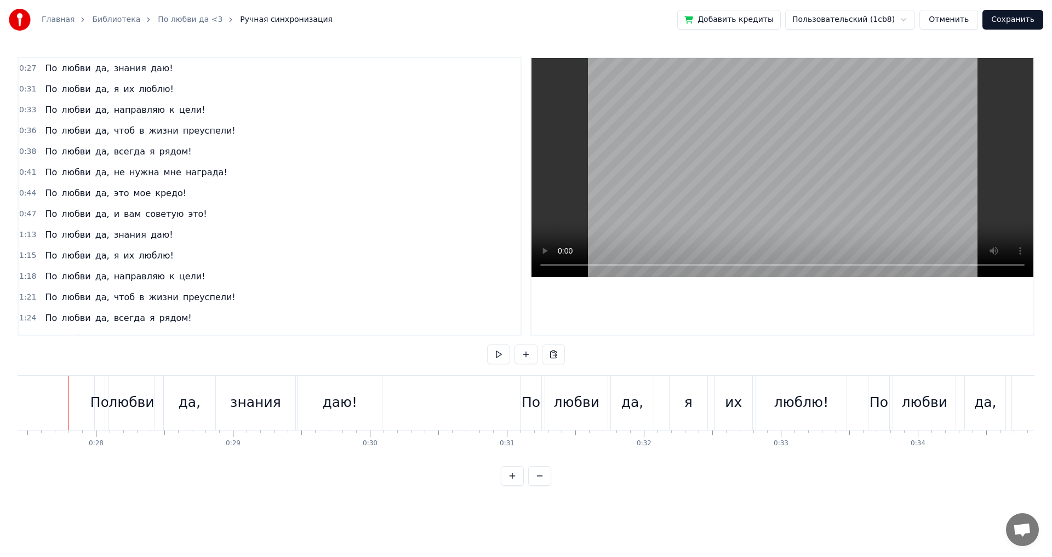
scroll to position [0, 3752]
click at [25, 65] on span "0:27" at bounding box center [27, 68] width 17 height 11
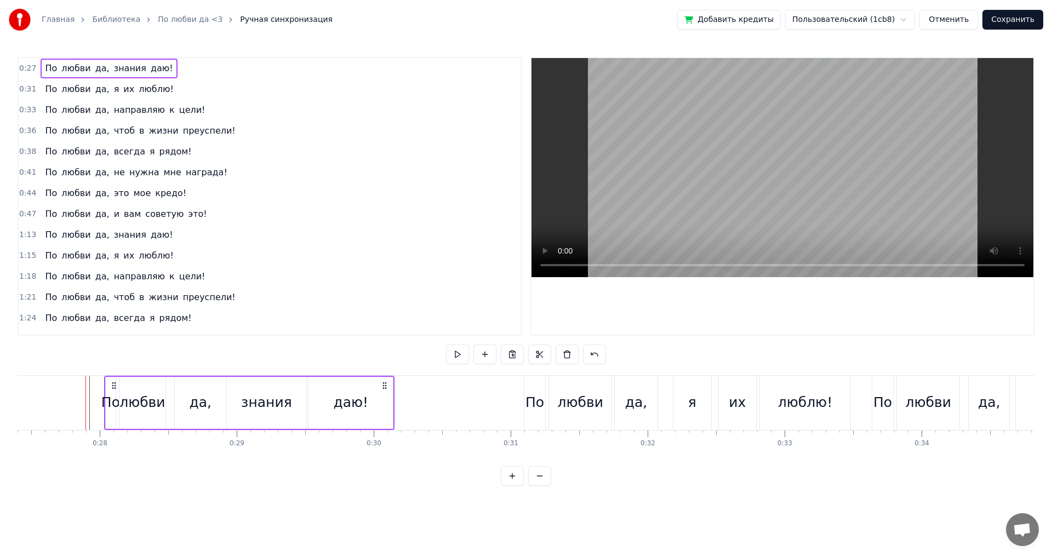
drag, startPoint x: 108, startPoint y: 387, endPoint x: 114, endPoint y: 387, distance: 6.0
click at [114, 387] on icon at bounding box center [114, 385] width 9 height 9
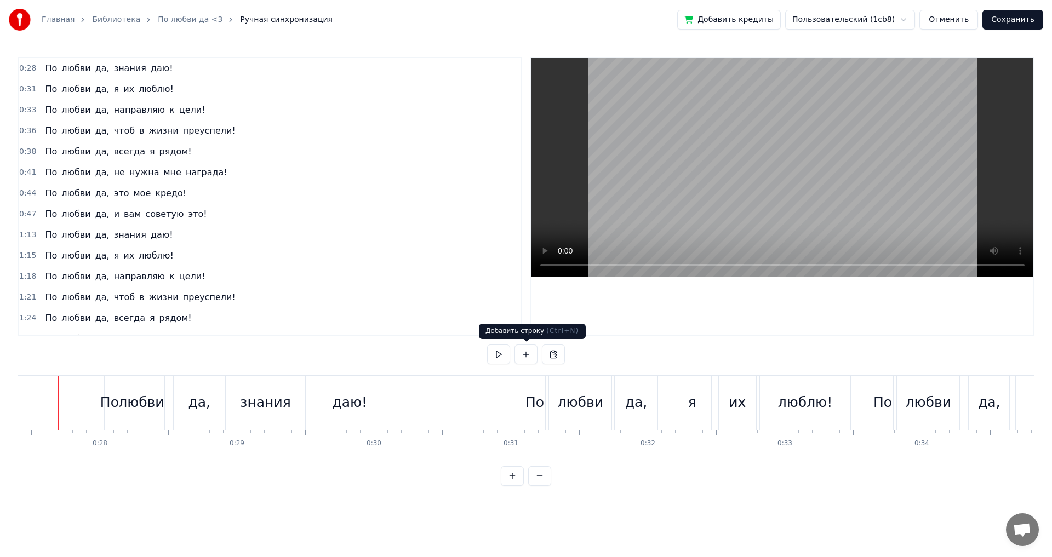
click at [491, 358] on button at bounding box center [498, 355] width 23 height 20
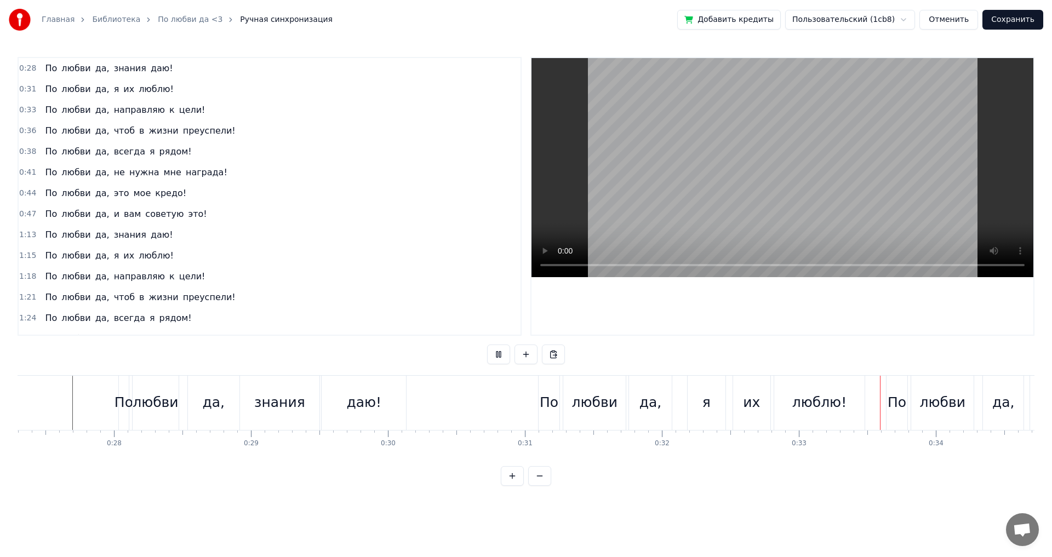
click at [500, 357] on button at bounding box center [498, 355] width 23 height 20
click at [496, 350] on button at bounding box center [498, 355] width 23 height 20
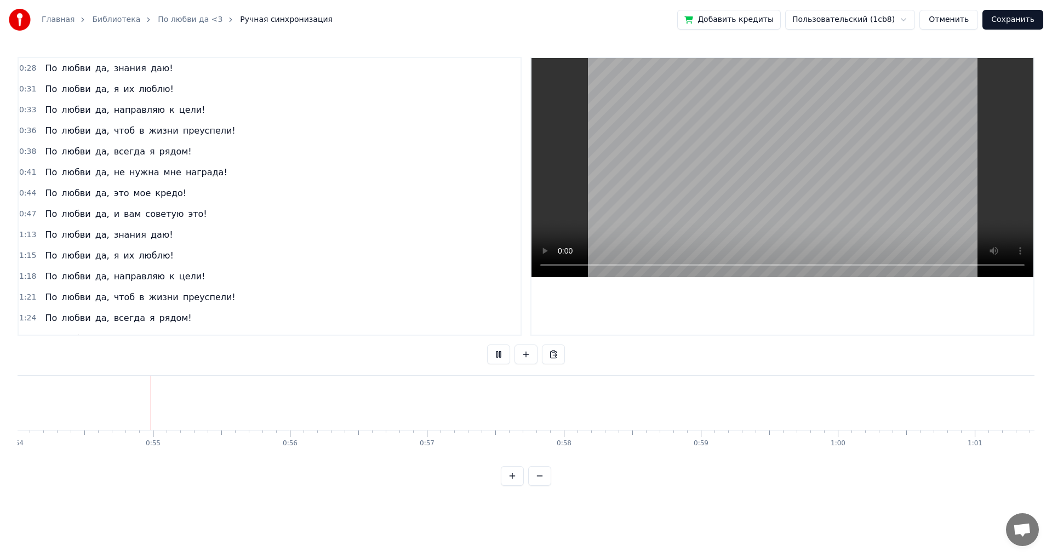
scroll to position [0, 7397]
click at [496, 352] on button at bounding box center [498, 355] width 23 height 20
click at [1038, 19] on button "Сохранить" at bounding box center [1012, 20] width 61 height 20
click at [1038, 19] on div "Пользовательский (1cb8) Отменить Сохранить" at bounding box center [914, 20] width 258 height 20
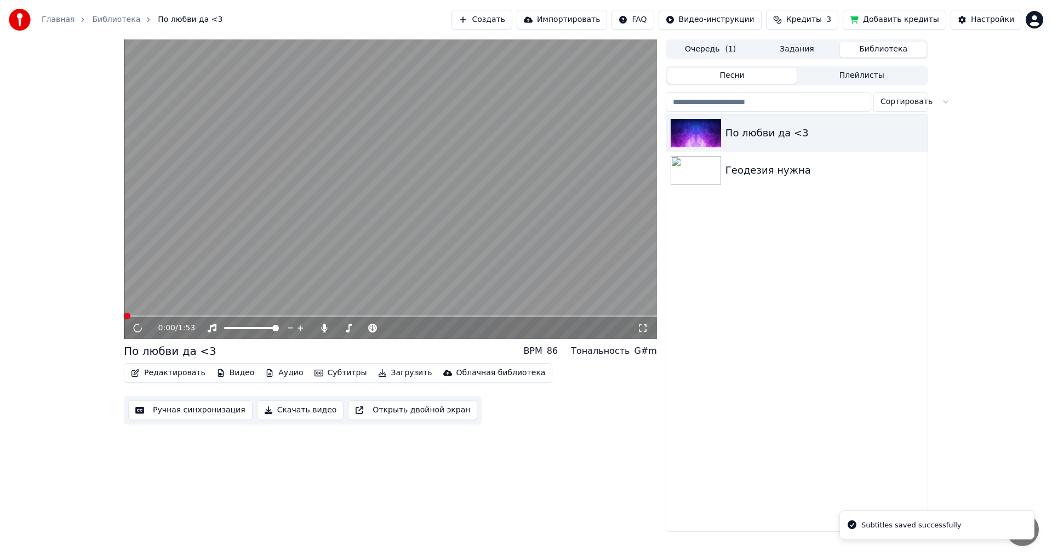
click at [152, 374] on button "Редактировать" at bounding box center [168, 372] width 83 height 15
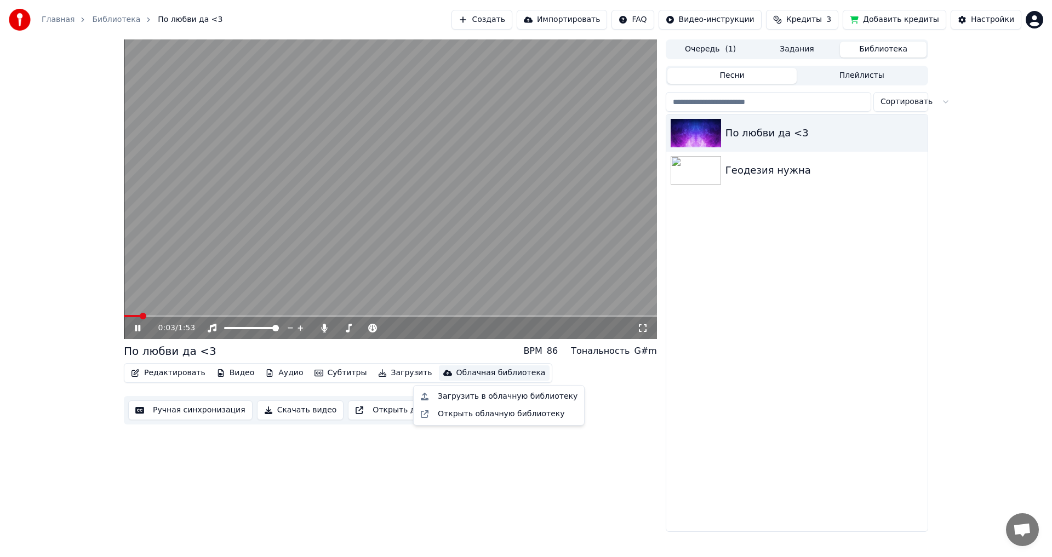
click at [149, 325] on icon at bounding box center [146, 328] width 26 height 9
click at [171, 373] on button "Редактировать" at bounding box center [168, 372] width 83 height 15
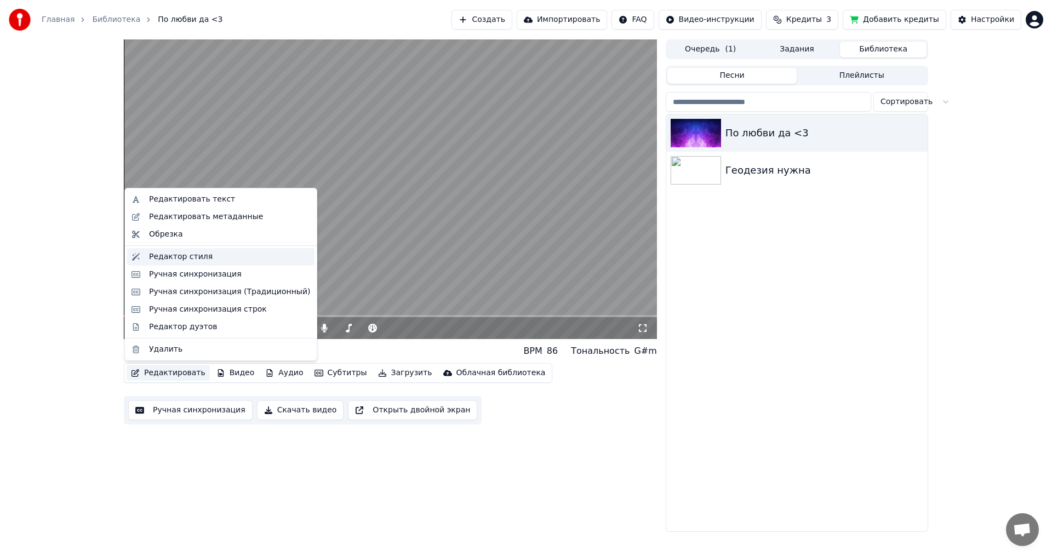
click at [195, 260] on div "Редактор стиля" at bounding box center [181, 256] width 64 height 11
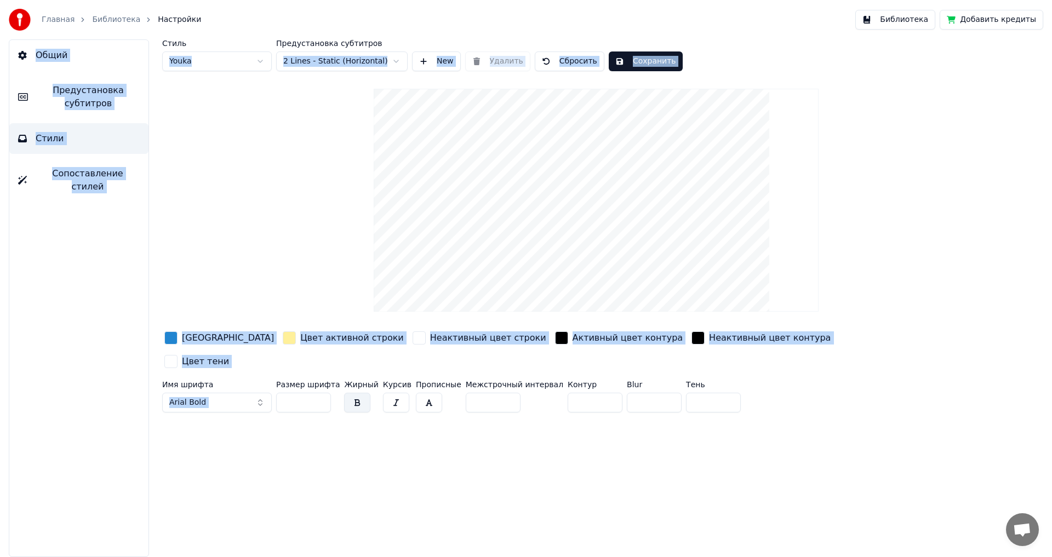
click at [179, 337] on div "[GEOGRAPHIC_DATA]" at bounding box center [219, 338] width 114 height 18
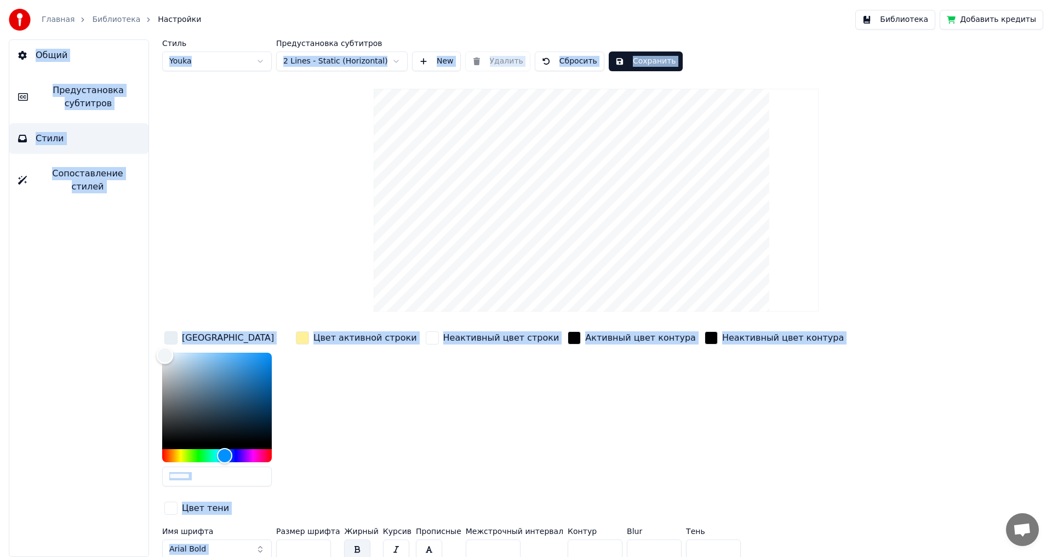
drag, startPoint x: 170, startPoint y: 357, endPoint x: 160, endPoint y: 354, distance: 9.9
click at [162, 354] on div "Color" at bounding box center [217, 398] width 110 height 90
click at [160, 354] on div "Color" at bounding box center [165, 355] width 17 height 17
click at [159, 354] on div "Color" at bounding box center [165, 355] width 17 height 17
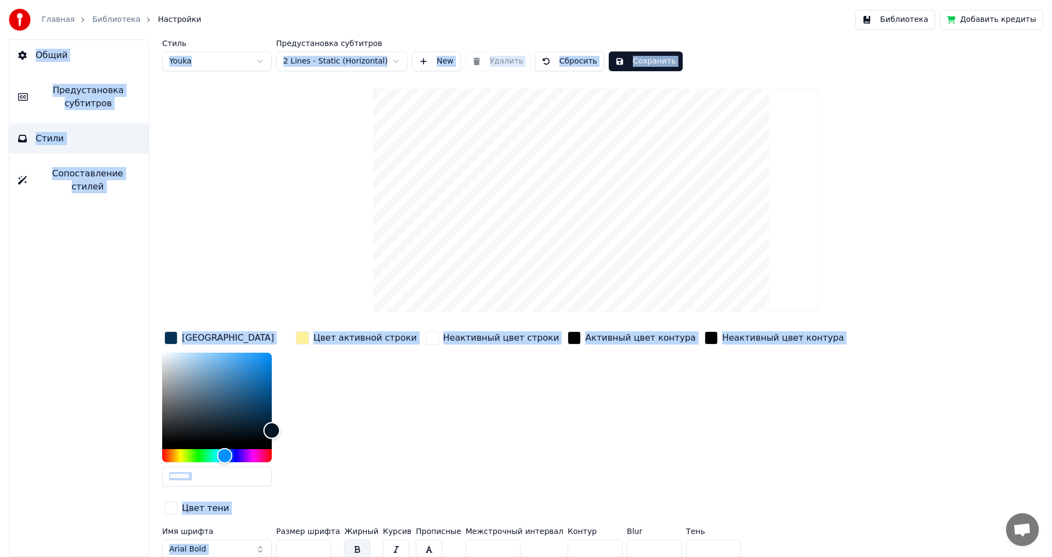
type input "*******"
drag, startPoint x: 164, startPoint y: 357, endPoint x: 283, endPoint y: 450, distance: 151.0
click at [282, 449] on div "*******" at bounding box center [225, 422] width 127 height 138
click at [305, 342] on div "button" at bounding box center [302, 337] width 13 height 13
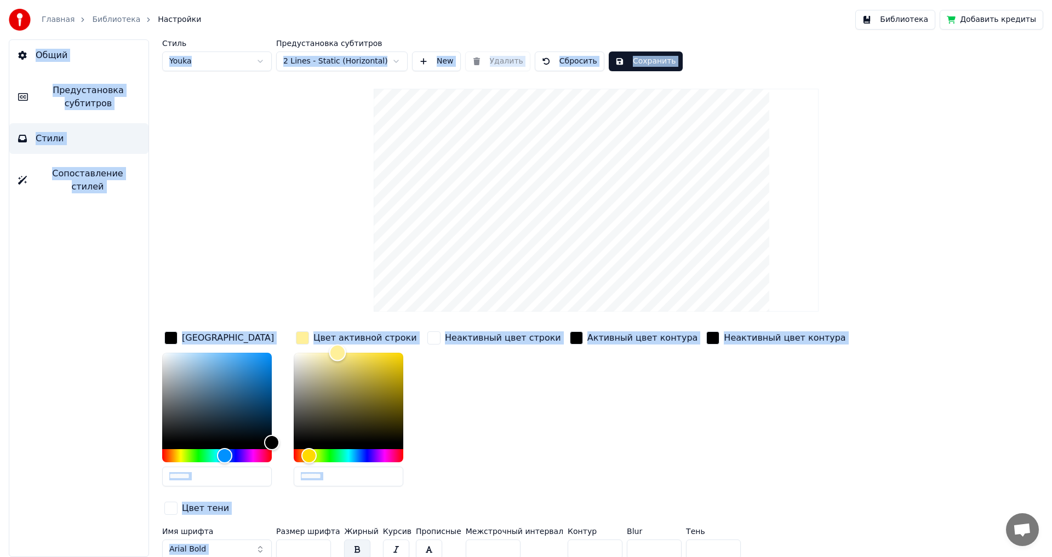
click at [337, 353] on div "Color" at bounding box center [337, 352] width 17 height 17
drag, startPoint x: 335, startPoint y: 353, endPoint x: 294, endPoint y: 356, distance: 40.7
click at [297, 358] on div "Color" at bounding box center [299, 361] width 17 height 17
type input "*******"
drag, startPoint x: 268, startPoint y: 443, endPoint x: 153, endPoint y: 366, distance: 138.2
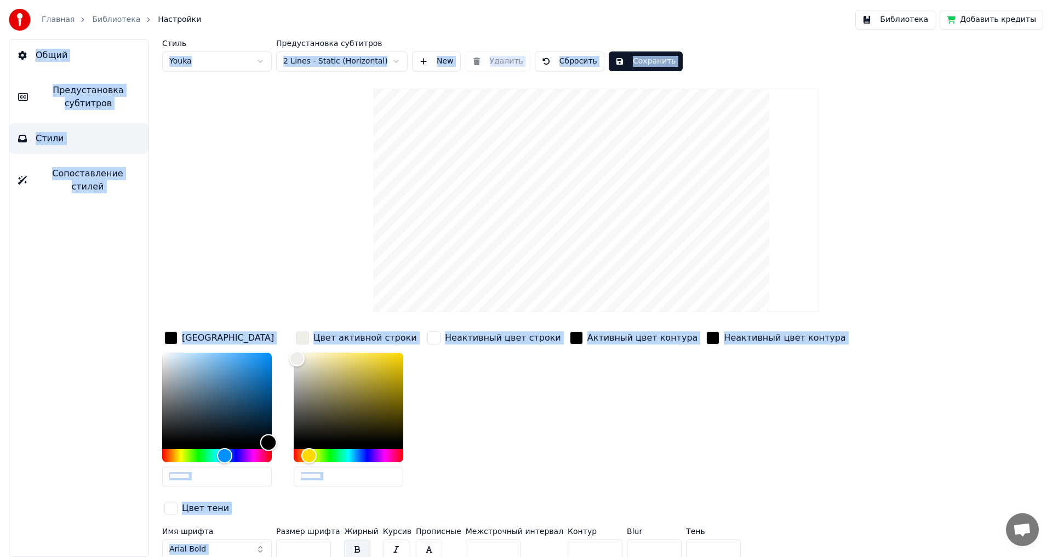
click at [260, 434] on div "Color" at bounding box center [268, 442] width 17 height 17
click at [159, 351] on div "Стиль Youka Предустановка субтитров 2 Lines - Static (Horizontal) New Удалить С…" at bounding box center [595, 298] width 911 height 518
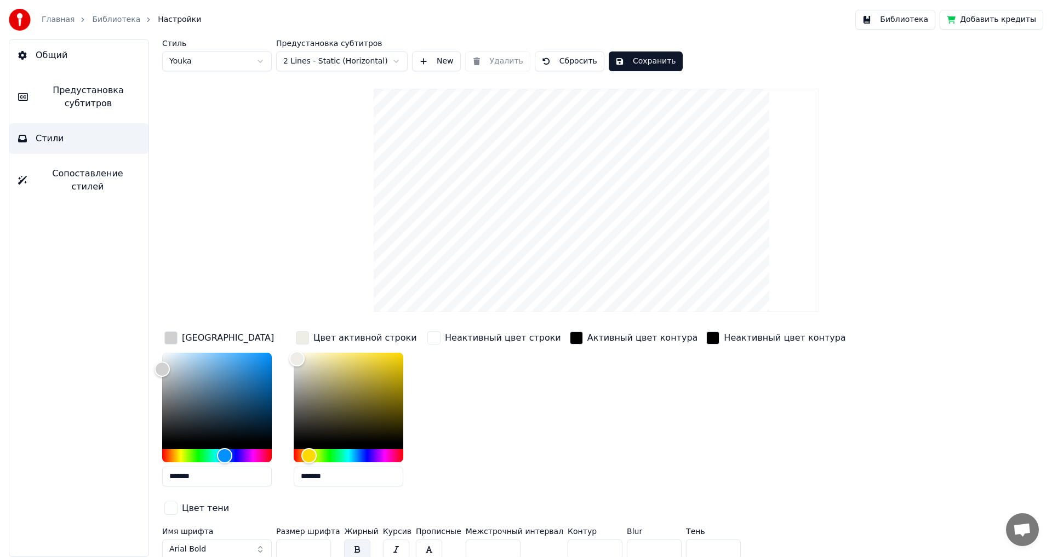
click at [160, 346] on div "Стиль Youka Предустановка субтитров 2 Lines - Static (Horizontal) New Удалить С…" at bounding box center [595, 298] width 911 height 518
click at [159, 337] on div "Стиль Youka Предустановка субтитров 2 Lines - Static (Horizontal) New Удалить С…" at bounding box center [595, 298] width 911 height 518
click at [160, 337] on div "Стиль Youka Предустановка субтитров 2 Lines - Static (Horizontal) New Удалить С…" at bounding box center [595, 298] width 911 height 518
drag, startPoint x: 175, startPoint y: 355, endPoint x: 162, endPoint y: 359, distance: 13.9
click at [162, 359] on div "Стиль Youka Предустановка субтитров 2 Lines - Static (Horizontal) New Удалить С…" at bounding box center [595, 298] width 911 height 518
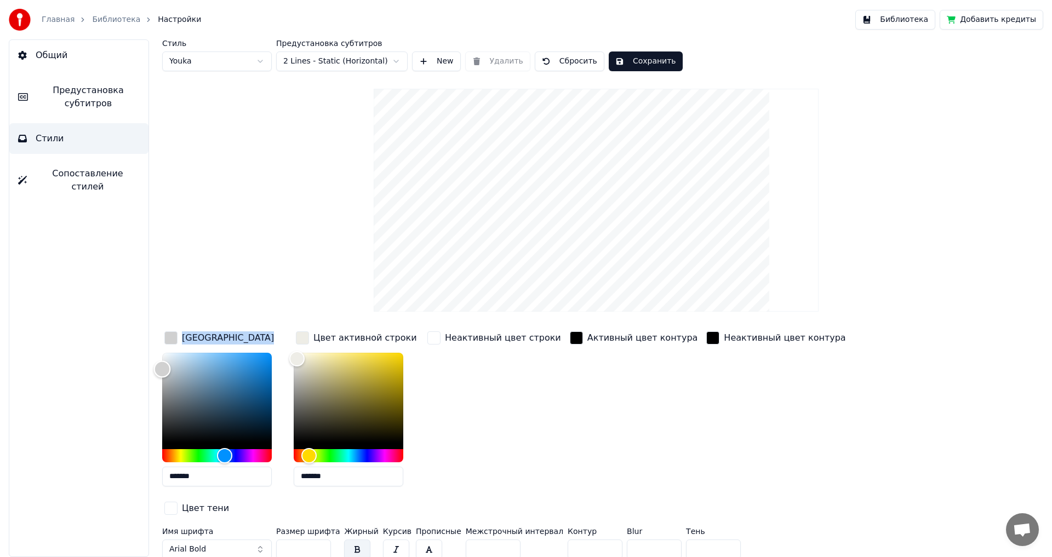
click at [169, 363] on div "Color" at bounding box center [217, 398] width 110 height 90
click at [170, 363] on div "Color" at bounding box center [162, 369] width 17 height 17
click at [170, 364] on div "Color" at bounding box center [162, 369] width 17 height 17
drag, startPoint x: 170, startPoint y: 368, endPoint x: 163, endPoint y: 382, distance: 16.2
click at [170, 417] on div "Color" at bounding box center [217, 398] width 110 height 90
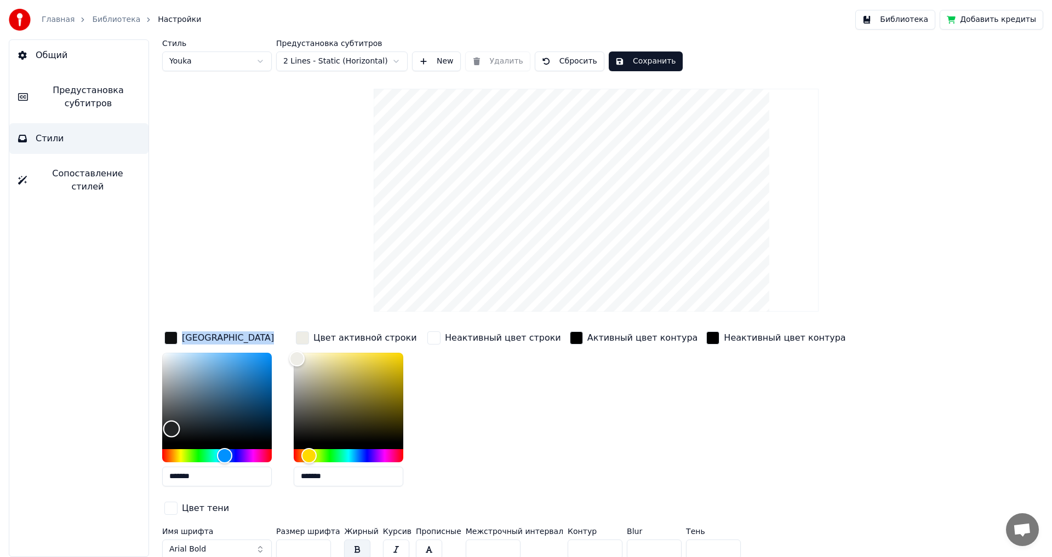
click at [164, 391] on div "Color" at bounding box center [217, 398] width 110 height 90
type input "*******"
drag, startPoint x: 163, startPoint y: 369, endPoint x: 159, endPoint y: 452, distance: 83.3
click at [159, 452] on div "Стиль Youka Предустановка субтитров 2 Lines - Static (Horizontal) New Удалить С…" at bounding box center [595, 298] width 911 height 518
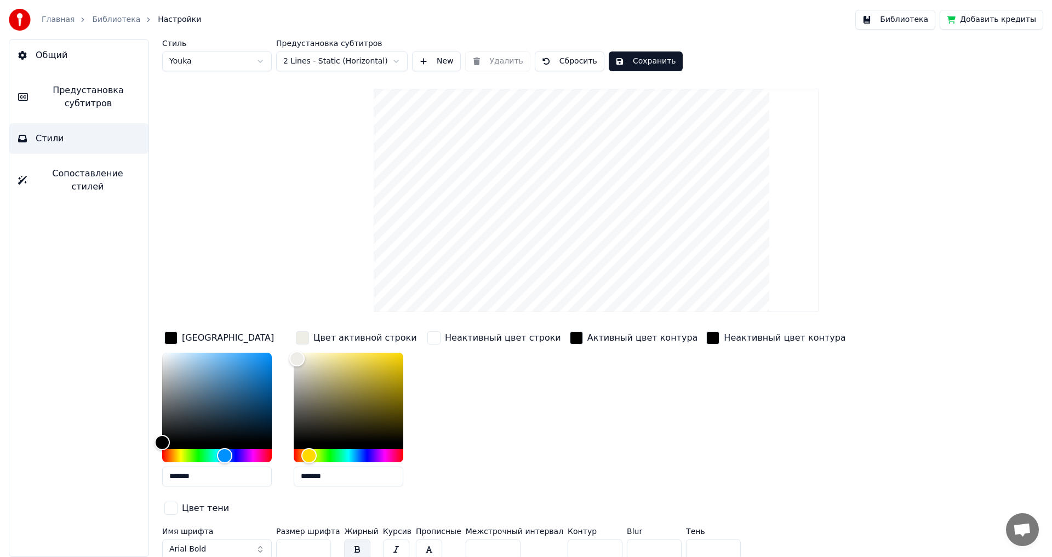
click at [624, 56] on button "Сохранить" at bounding box center [646, 61] width 74 height 20
click at [898, 21] on button "Библиотека" at bounding box center [895, 20] width 80 height 20
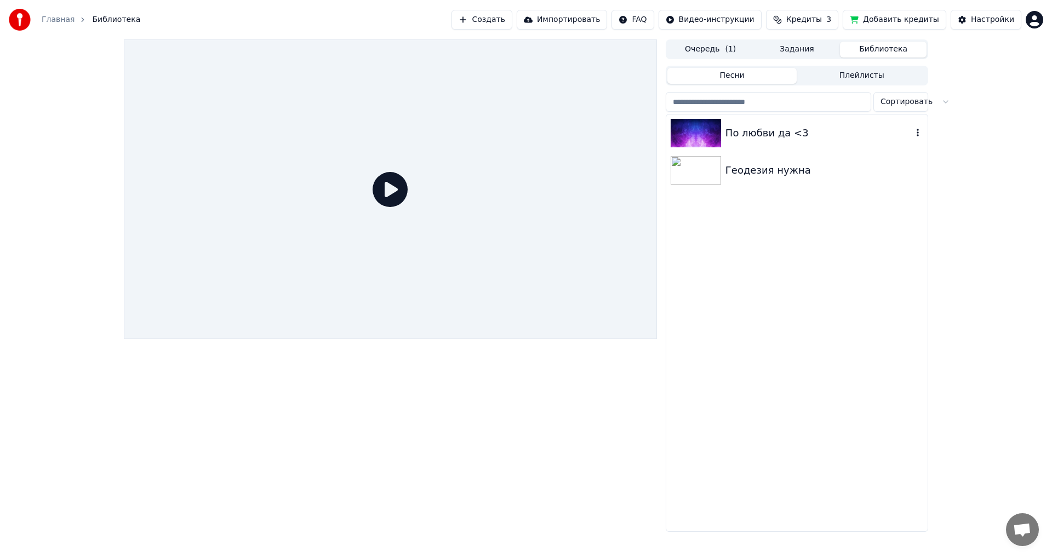
click at [796, 139] on div "По любви да <3" at bounding box center [818, 132] width 187 height 15
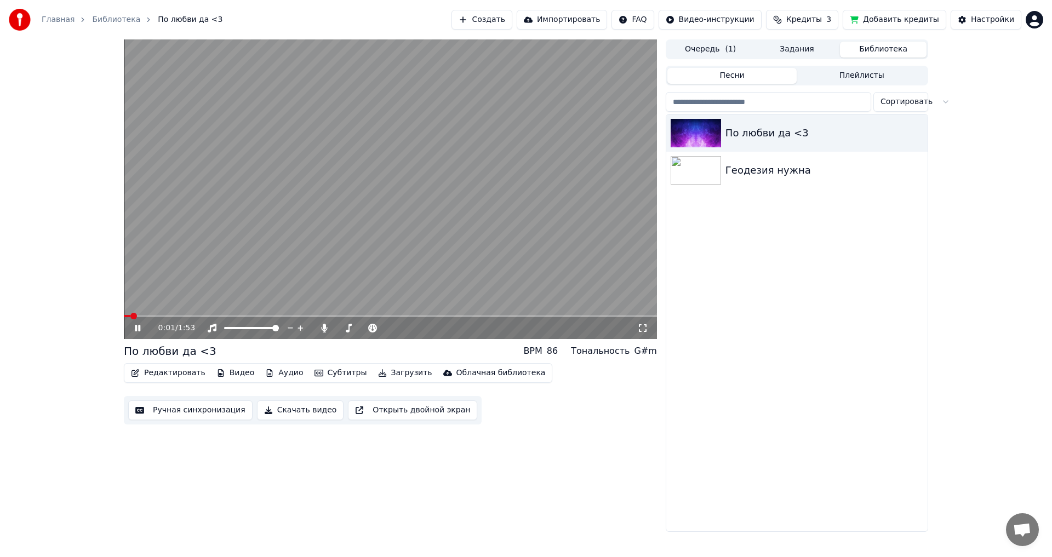
click at [639, 332] on icon at bounding box center [642, 328] width 11 height 9
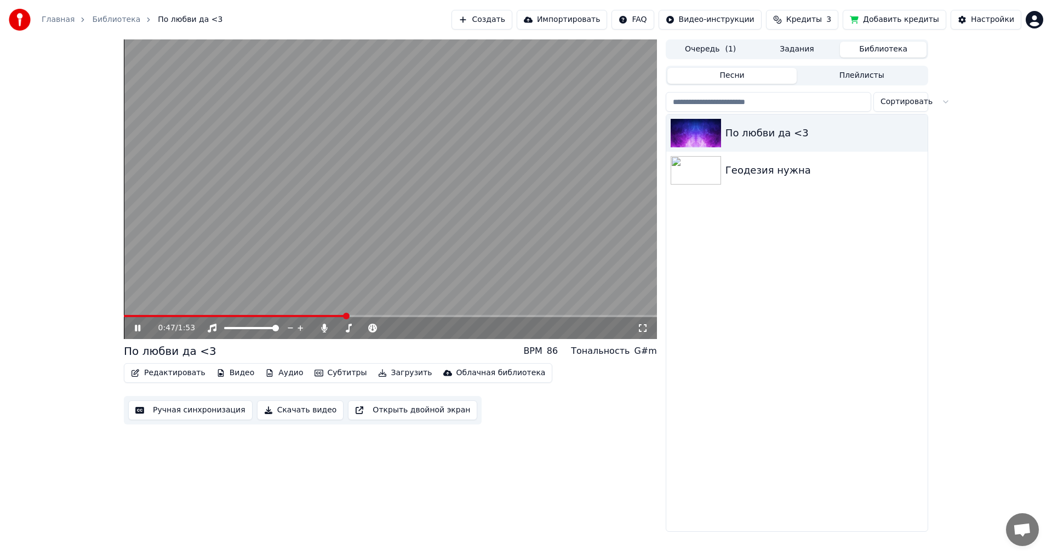
click at [136, 328] on icon at bounding box center [137, 328] width 5 height 7
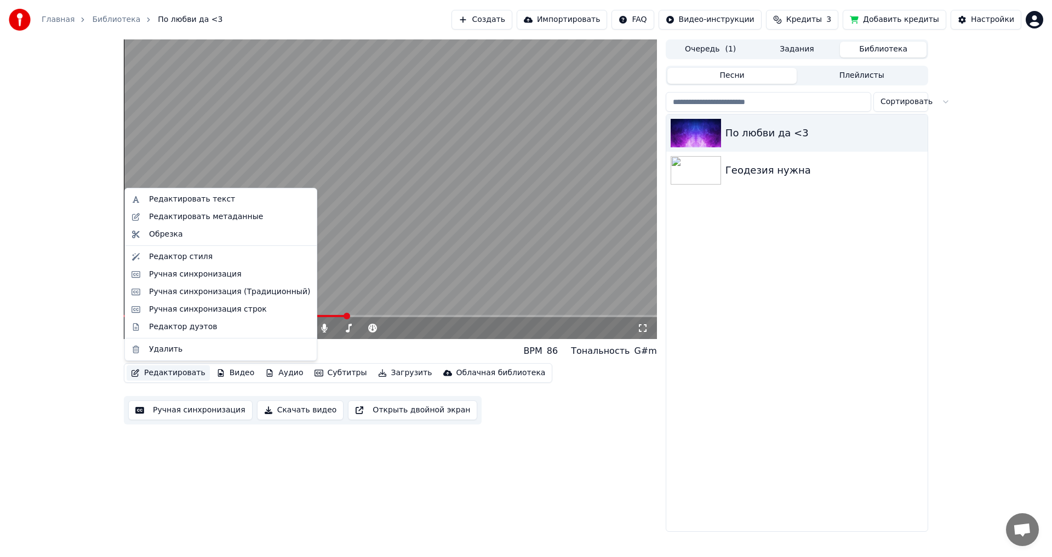
click at [157, 370] on button "Редактировать" at bounding box center [168, 372] width 83 height 15
click at [196, 255] on div "Редактор стиля" at bounding box center [181, 256] width 64 height 11
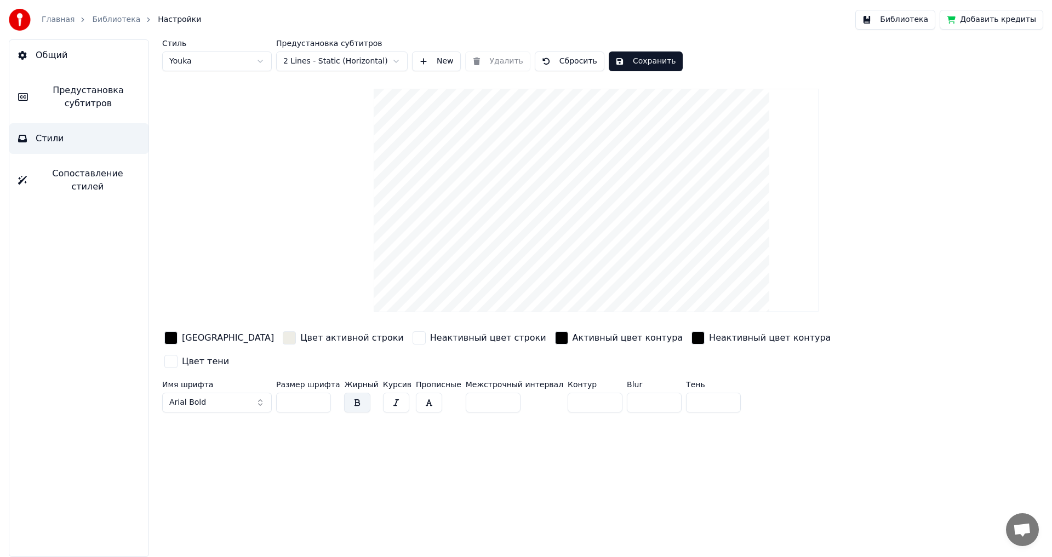
click at [173, 338] on div "button" at bounding box center [170, 337] width 13 height 13
click at [194, 335] on div "[GEOGRAPHIC_DATA]" at bounding box center [228, 337] width 92 height 13
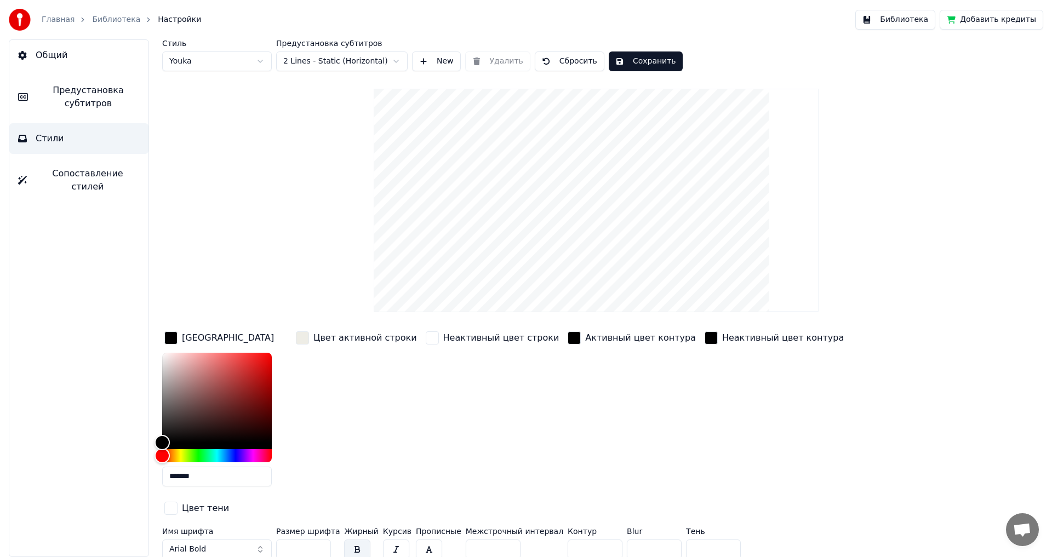
click at [321, 334] on div "Цвет активной строки" at bounding box center [365, 337] width 104 height 13
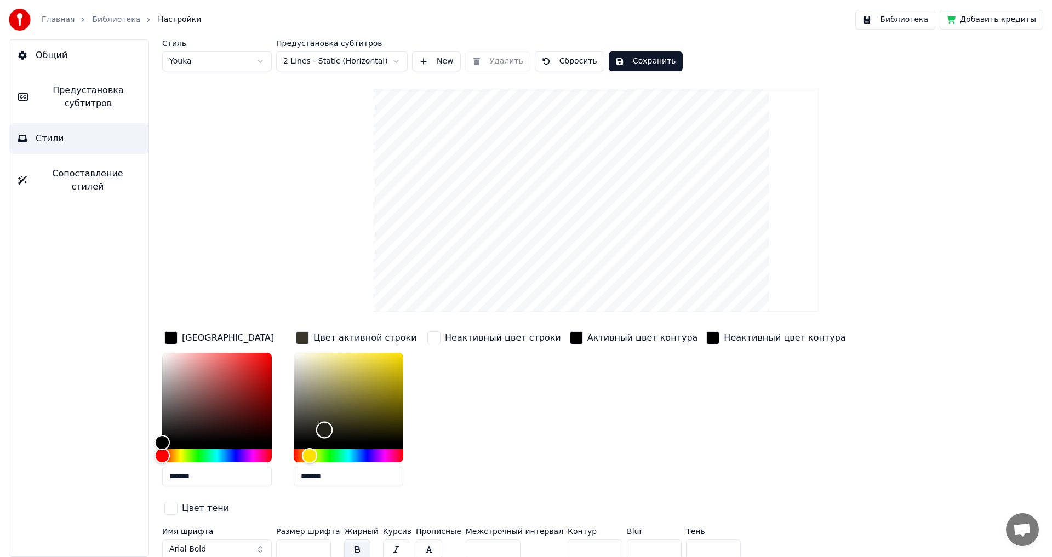
drag, startPoint x: 297, startPoint y: 363, endPoint x: 322, endPoint y: 438, distance: 78.3
click at [316, 438] on div "Color" at bounding box center [324, 430] width 17 height 17
drag, startPoint x: 322, startPoint y: 438, endPoint x: 355, endPoint y: 415, distance: 40.7
click at [355, 415] on div "Color" at bounding box center [349, 398] width 110 height 90
type input "*******"
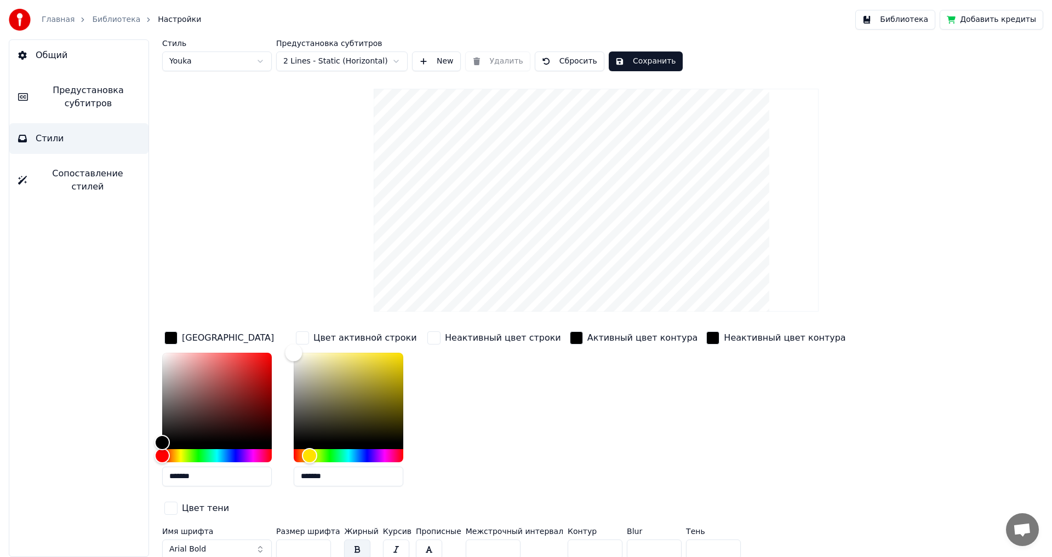
drag, startPoint x: 315, startPoint y: 350, endPoint x: 278, endPoint y: 354, distance: 37.4
click at [287, 348] on div "Color" at bounding box center [293, 352] width 17 height 17
drag, startPoint x: 163, startPoint y: 438, endPoint x: 205, endPoint y: 406, distance: 52.4
click at [205, 410] on div "Color" at bounding box center [206, 418] width 17 height 17
drag, startPoint x: 205, startPoint y: 404, endPoint x: 209, endPoint y: 393, distance: 11.8
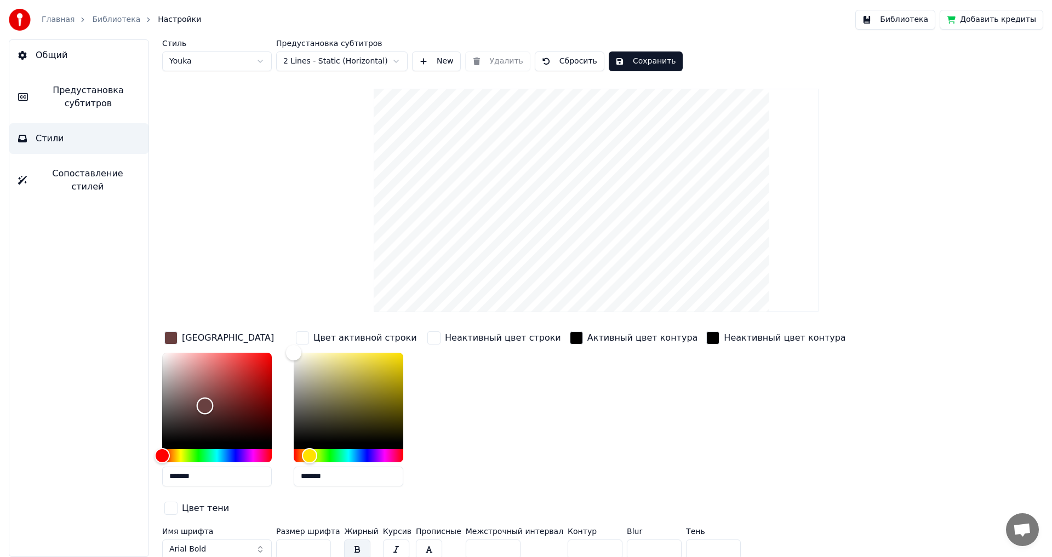
click at [205, 400] on div "Color" at bounding box center [205, 406] width 17 height 17
drag, startPoint x: 209, startPoint y: 393, endPoint x: 225, endPoint y: 399, distance: 16.5
click at [225, 397] on div "Color" at bounding box center [222, 388] width 17 height 17
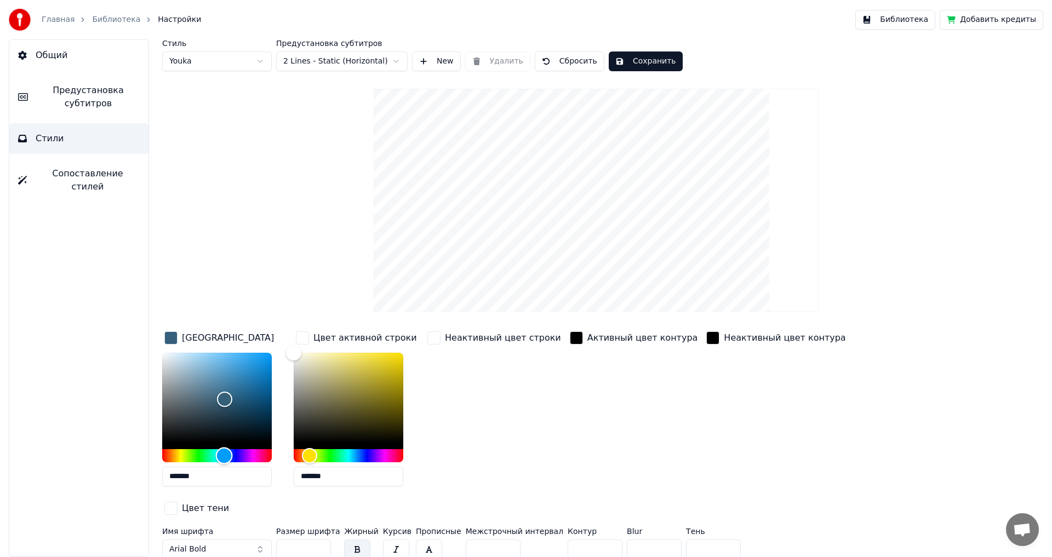
click at [224, 455] on div "Hue" at bounding box center [217, 455] width 110 height 13
type input "*******"
drag, startPoint x: 248, startPoint y: 374, endPoint x: 269, endPoint y: 355, distance: 28.3
click at [269, 355] on div "Color" at bounding box center [217, 398] width 110 height 90
click at [629, 64] on button "Сохранить" at bounding box center [646, 61] width 74 height 20
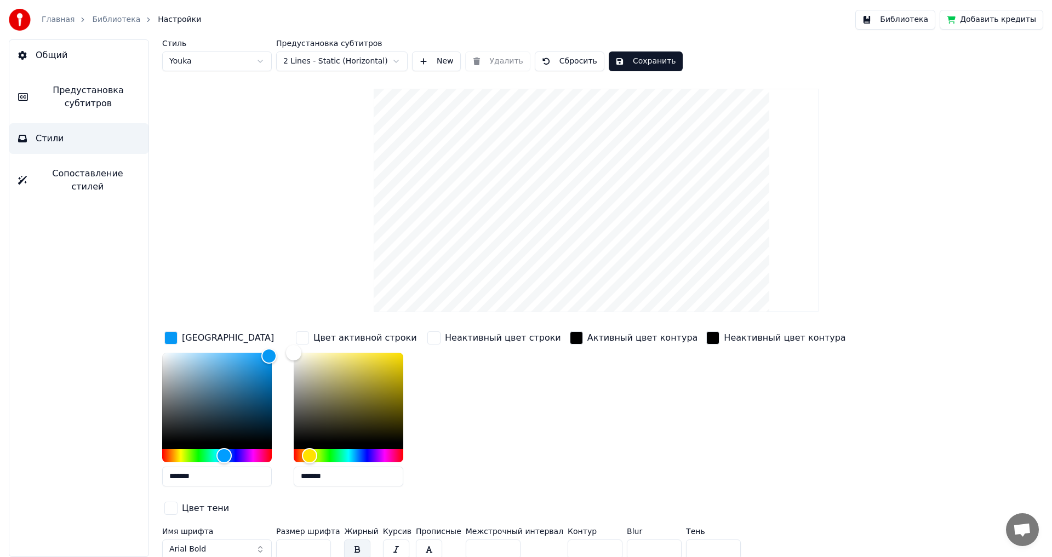
click at [927, 21] on button "Библиотека" at bounding box center [895, 20] width 80 height 20
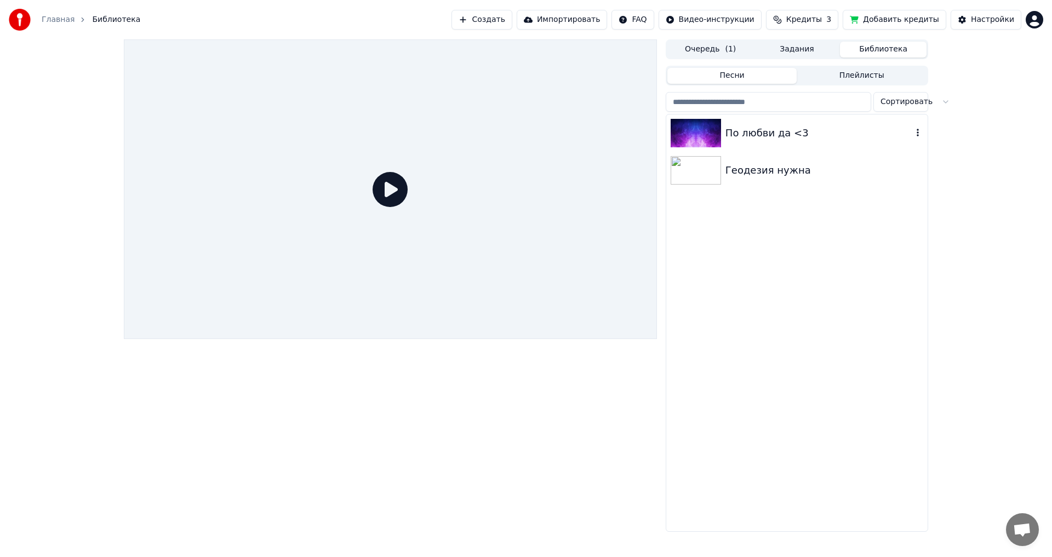
click at [769, 128] on div "По любви да <3" at bounding box center [818, 132] width 187 height 15
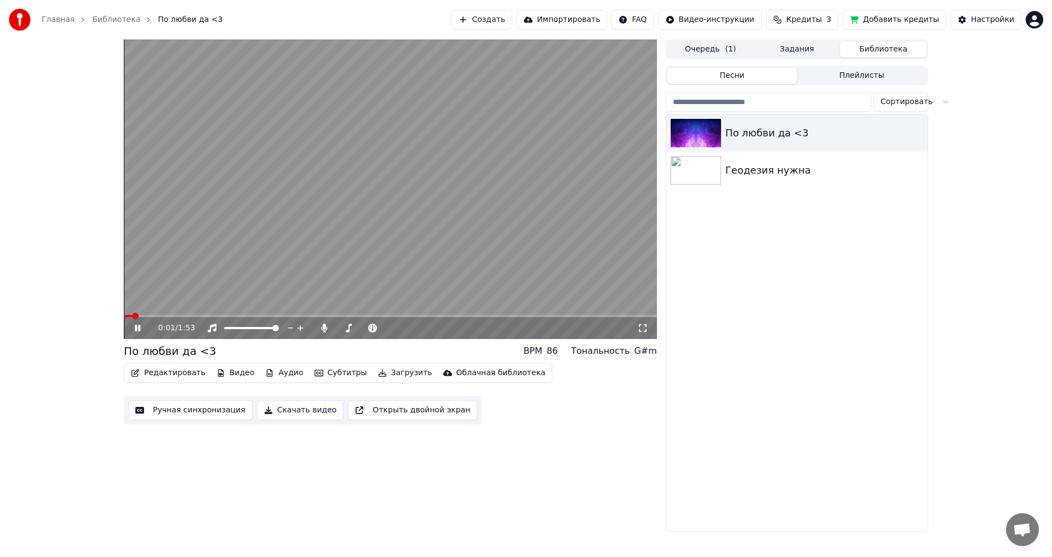
click at [643, 323] on div "0:01 / 1:53" at bounding box center [390, 328] width 524 height 11
click at [223, 318] on body "Главная Библиотека По любви да <3 Создать Импортировать FAQ Видео-инструкции Кр…" at bounding box center [526, 278] width 1052 height 557
click at [231, 315] on span at bounding box center [390, 316] width 533 height 2
click at [641, 329] on icon at bounding box center [642, 328] width 11 height 9
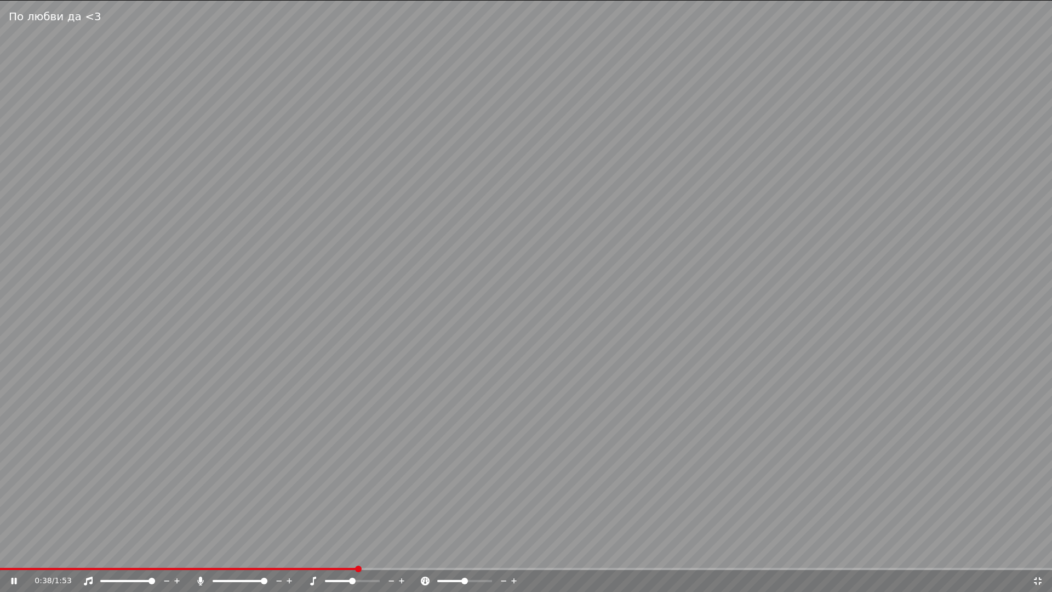
click at [258, 556] on video at bounding box center [526, 296] width 1052 height 592
click at [259, 556] on span at bounding box center [180, 568] width 360 height 2
click at [246, 556] on video at bounding box center [526, 296] width 1052 height 592
click at [241, 556] on span at bounding box center [134, 568] width 268 height 2
click at [220, 556] on div "0:26 / 1:53" at bounding box center [526, 581] width 1052 height 22
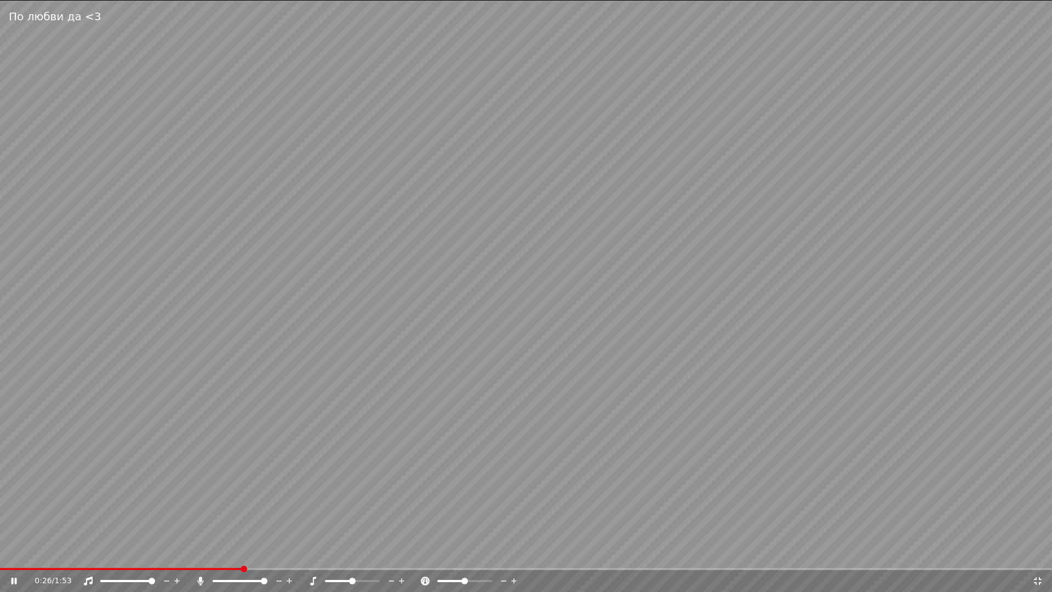
drag, startPoint x: 220, startPoint y: 571, endPoint x: 210, endPoint y: 570, distance: 9.4
click at [214, 556] on div "0:26 / 1:53" at bounding box center [526, 581] width 1052 height 22
click at [211, 556] on div "0:26 / 1:53" at bounding box center [526, 581] width 1052 height 22
click at [210, 556] on div "0:26 / 1:53" at bounding box center [526, 581] width 1052 height 22
click at [210, 556] on span at bounding box center [121, 568] width 242 height 2
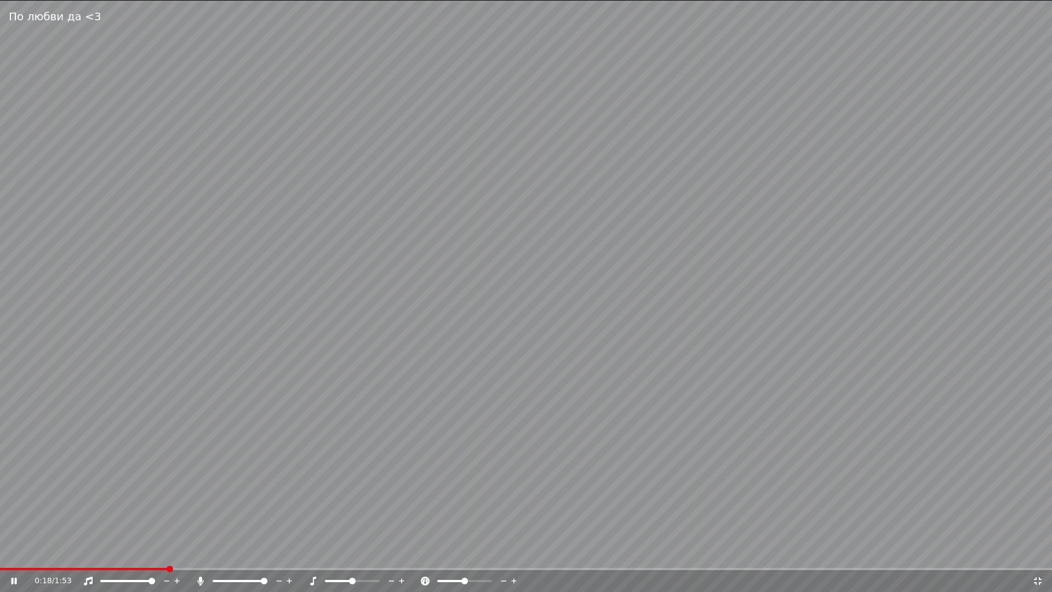
click at [164, 556] on span at bounding box center [84, 568] width 168 height 2
click at [650, 556] on div "0:55 / 1:53" at bounding box center [526, 581] width 1052 height 22
click at [649, 556] on div "0:56 / 1:53" at bounding box center [526, 581] width 1052 height 22
click at [641, 556] on span at bounding box center [526, 568] width 1052 height 2
click at [529, 556] on span at bounding box center [526, 568] width 7 height 7
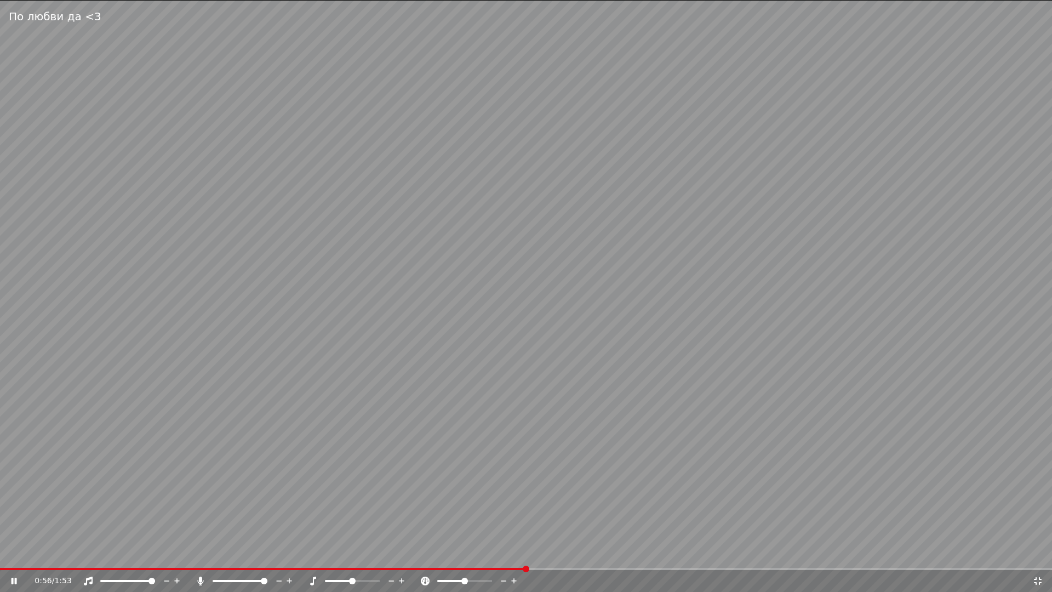
click at [529, 556] on span at bounding box center [526, 568] width 7 height 7
click at [623, 556] on span at bounding box center [311, 568] width 623 height 2
click at [584, 556] on video at bounding box center [526, 296] width 1052 height 592
click at [584, 556] on span at bounding box center [311, 568] width 623 height 2
click at [619, 556] on span at bounding box center [622, 568] width 7 height 7
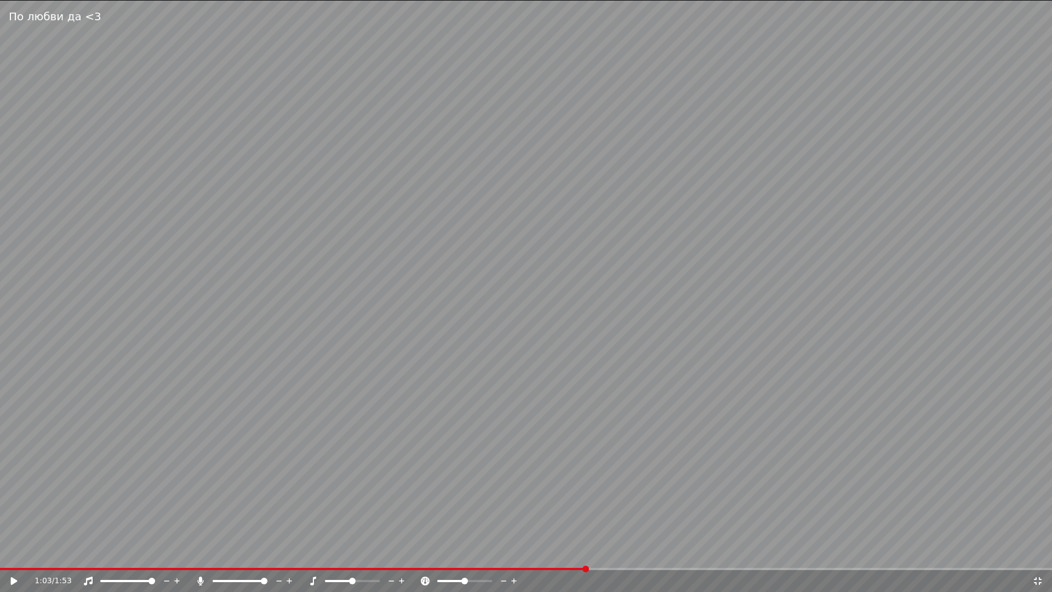
click at [11, 556] on div "1:03 / 1:53" at bounding box center [526, 581] width 1052 height 22
click at [13, 556] on icon at bounding box center [14, 581] width 7 height 8
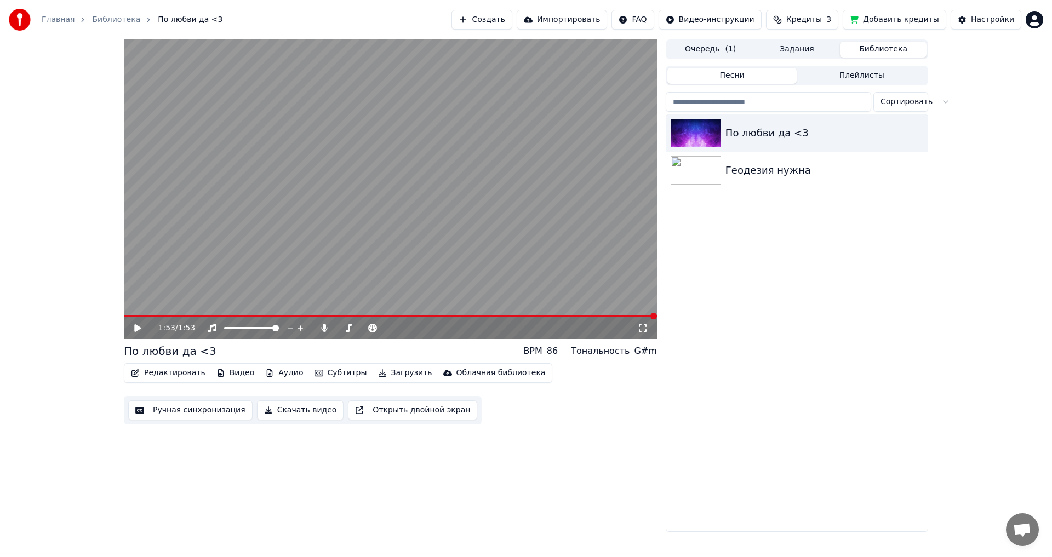
click at [546, 314] on video at bounding box center [390, 189] width 533 height 300
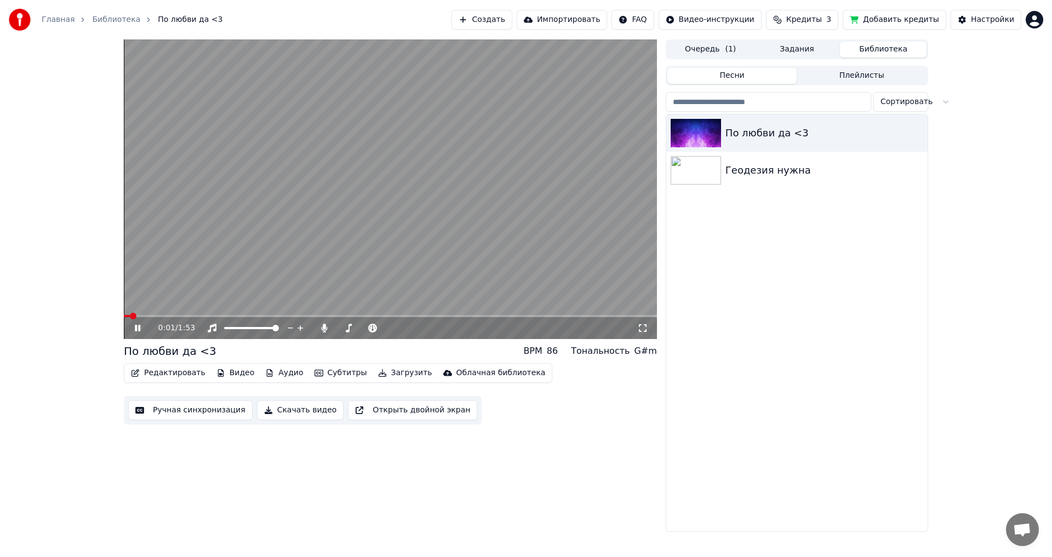
click at [137, 329] on icon at bounding box center [137, 328] width 5 height 7
click at [137, 329] on icon at bounding box center [146, 328] width 26 height 9
click at [130, 318] on span at bounding box center [133, 316] width 7 height 7
click at [113, 319] on div "0:00 / 1:53 По любви да <3 BPM 86 Тональность G#m Редактировать Видео Аудио Суб…" at bounding box center [526, 285] width 1052 height 492
click at [173, 370] on button "Редактировать" at bounding box center [168, 372] width 83 height 15
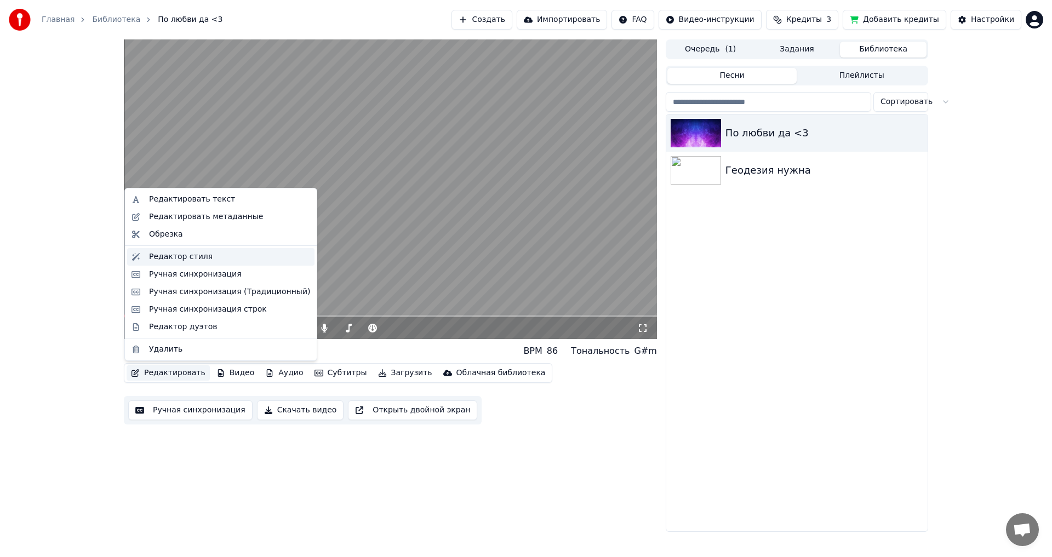
click at [194, 256] on div "Редактор стиля" at bounding box center [181, 256] width 64 height 11
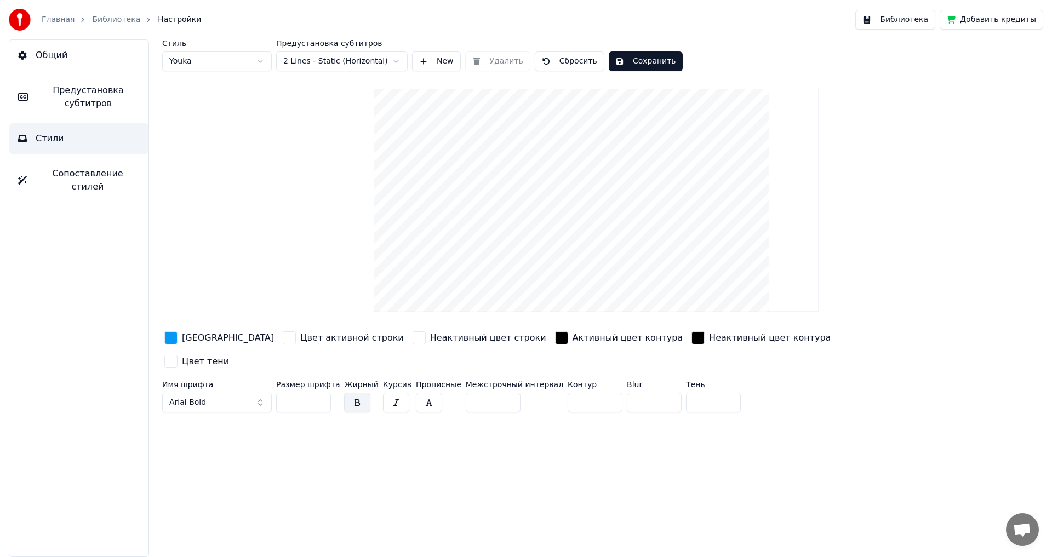
click at [97, 172] on span "Сопоставление стилей" at bounding box center [88, 180] width 104 height 26
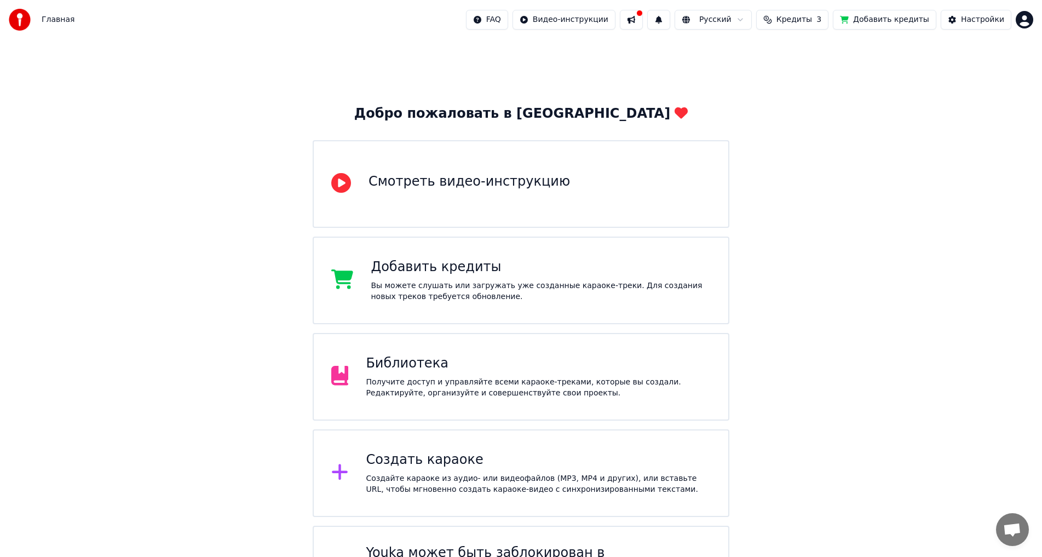
click at [554, 377] on div "Получите доступ и управляйте всеми караоке-треками, которые вы создали. Редакти…" at bounding box center [538, 388] width 345 height 22
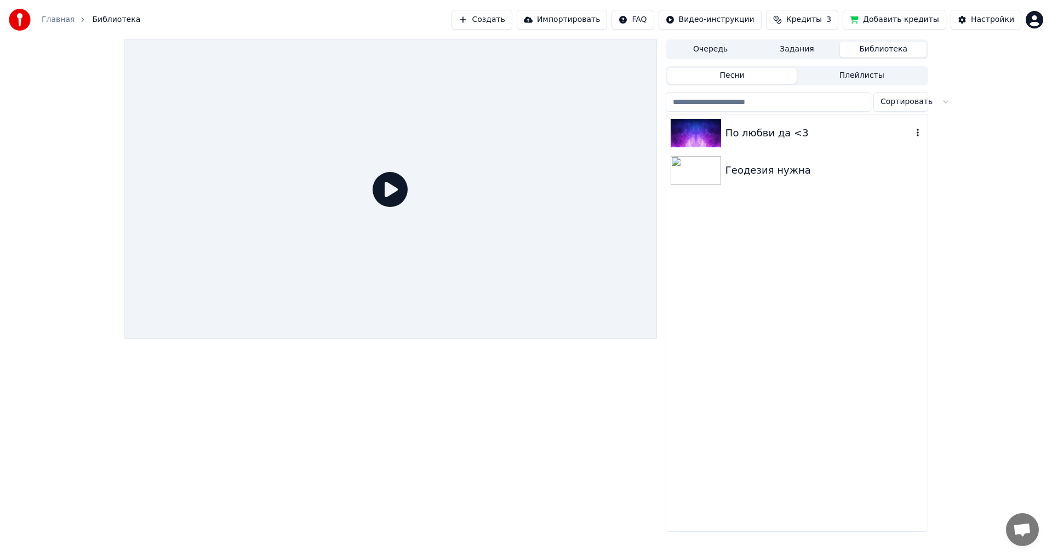
click at [779, 131] on div "По любви да <3" at bounding box center [818, 132] width 187 height 15
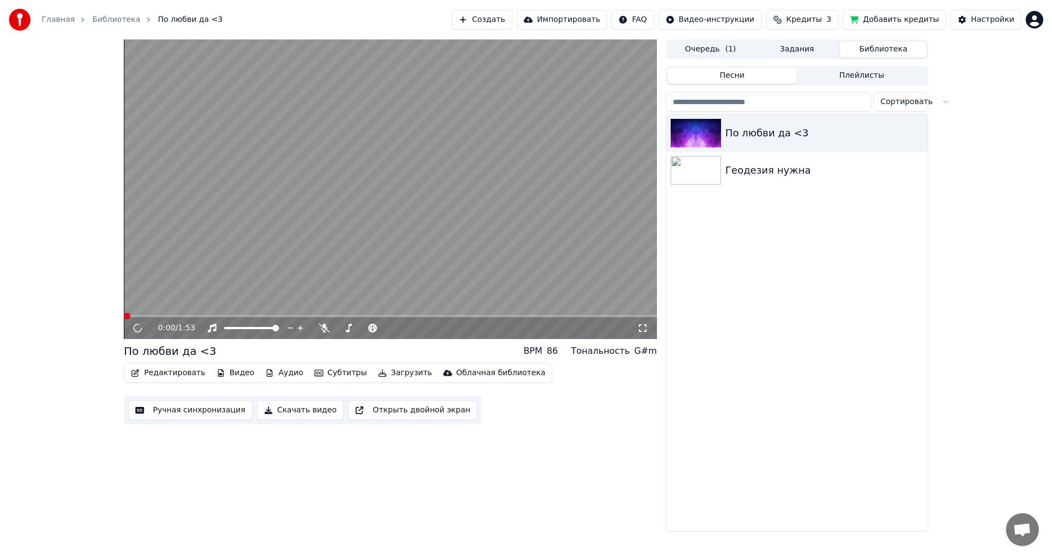
click at [125, 315] on span at bounding box center [127, 316] width 7 height 7
click at [124, 314] on span at bounding box center [127, 316] width 7 height 7
click at [119, 314] on div "0:00 / 1:53 По любви да <3 BPM 86 Тональность G#m Редактировать Видео Аудио Суб…" at bounding box center [526, 285] width 822 height 492
click at [135, 331] on icon at bounding box center [146, 328] width 26 height 9
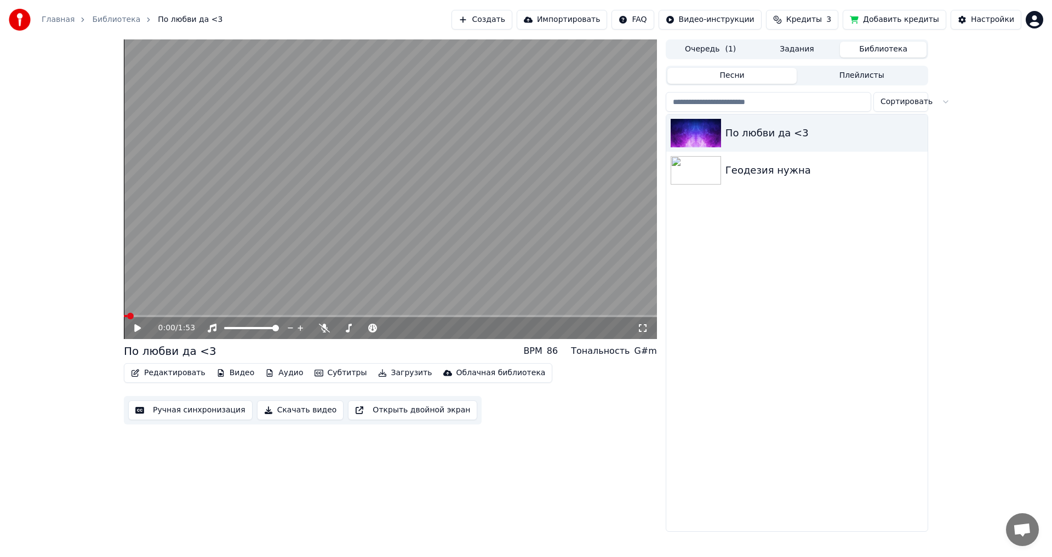
click at [128, 317] on span at bounding box center [130, 316] width 7 height 7
click at [127, 316] on span at bounding box center [130, 316] width 7 height 7
click at [644, 326] on icon at bounding box center [642, 328] width 11 height 9
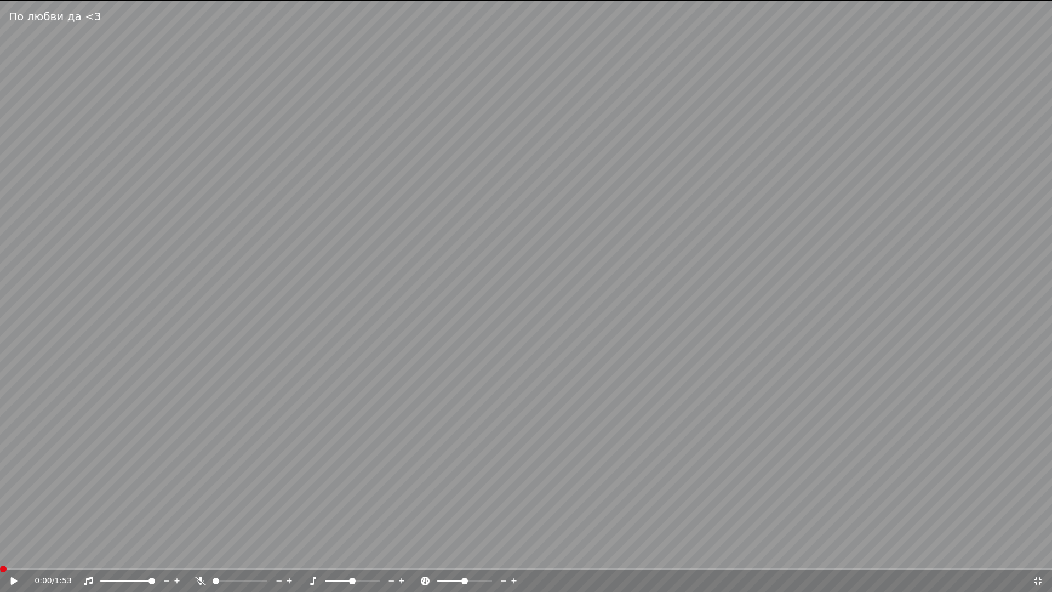
click at [12, 556] on icon at bounding box center [14, 581] width 7 height 8
click at [224, 556] on span at bounding box center [240, 580] width 55 height 2
click at [229, 556] on span at bounding box center [226, 580] width 7 height 7
click at [284, 556] on div "0:03 / 1:53" at bounding box center [526, 581] width 1052 height 22
click at [477, 384] on video at bounding box center [526, 296] width 1052 height 592
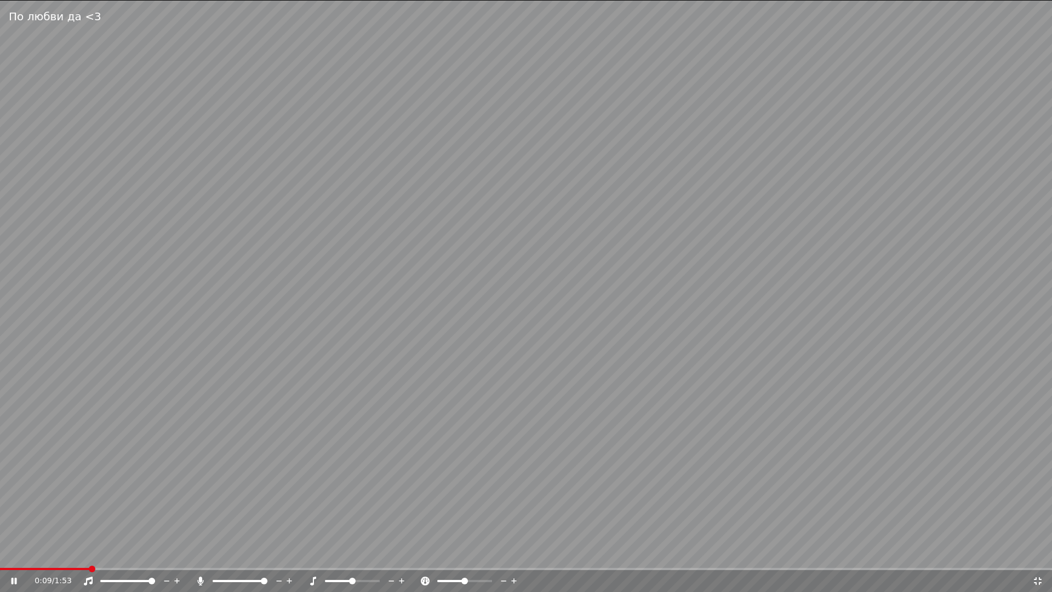
click at [477, 384] on video at bounding box center [526, 296] width 1052 height 592
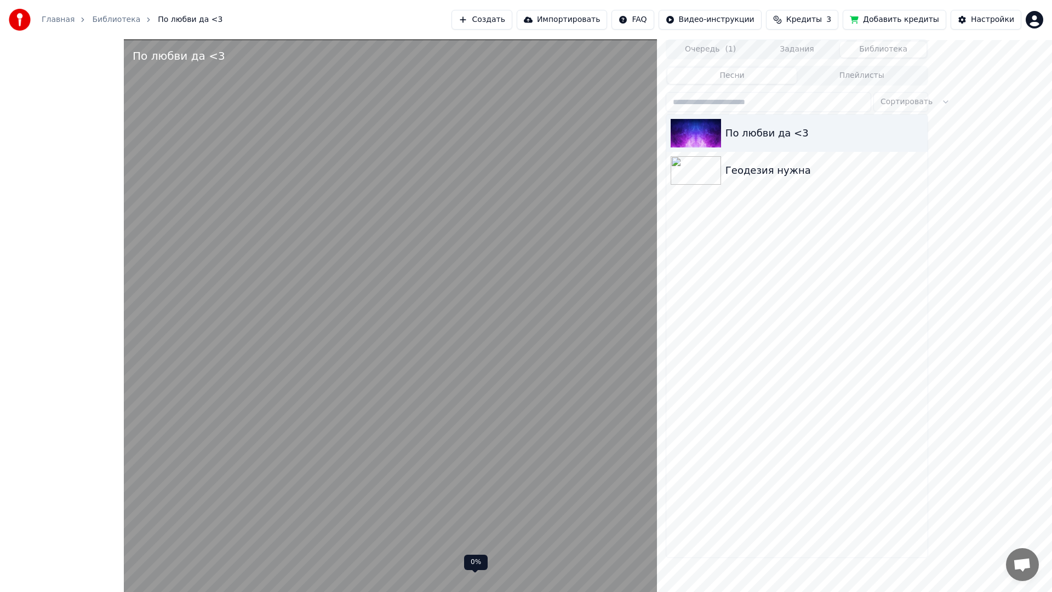
click at [477, 371] on div "По любви да <3 0:09 / 1:53 По любви да <3 BPM 86 Тональность G#m Редактировать …" at bounding box center [390, 377] width 533 height 677
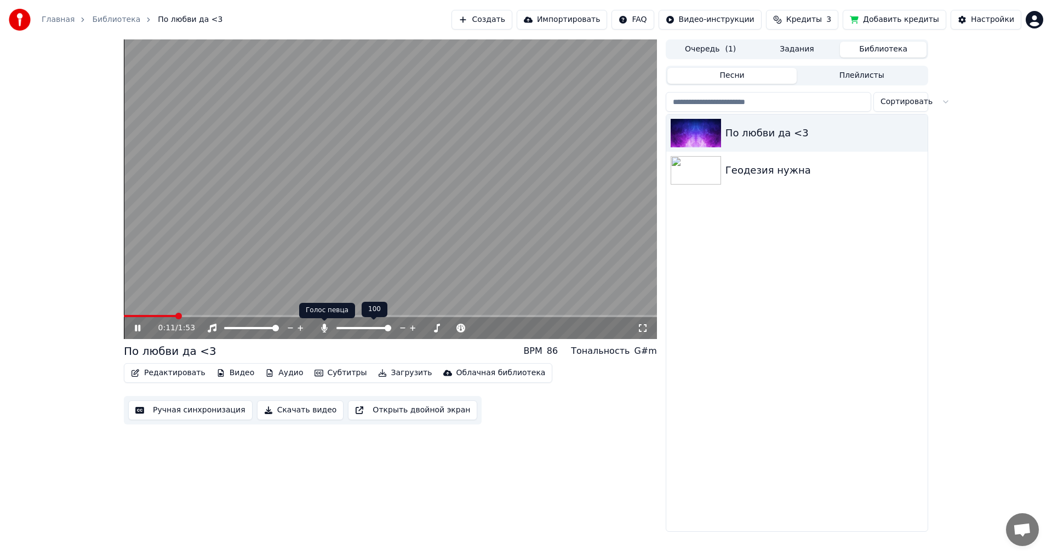
click at [322, 329] on icon at bounding box center [324, 328] width 11 height 9
click at [325, 329] on icon at bounding box center [324, 328] width 11 height 9
click at [182, 316] on span at bounding box center [185, 316] width 7 height 7
click at [88, 311] on div "0:12 / 1:53 По любви да <3 BPM 86 Тональность G#m Редактировать Видео Аудио Суб…" at bounding box center [526, 285] width 1052 height 492
click at [81, 311] on div "0:12 / 1:53 По любви да <3 BPM 86 Тональность G#m Редактировать Видео Аудио Суб…" at bounding box center [526, 285] width 1052 height 492
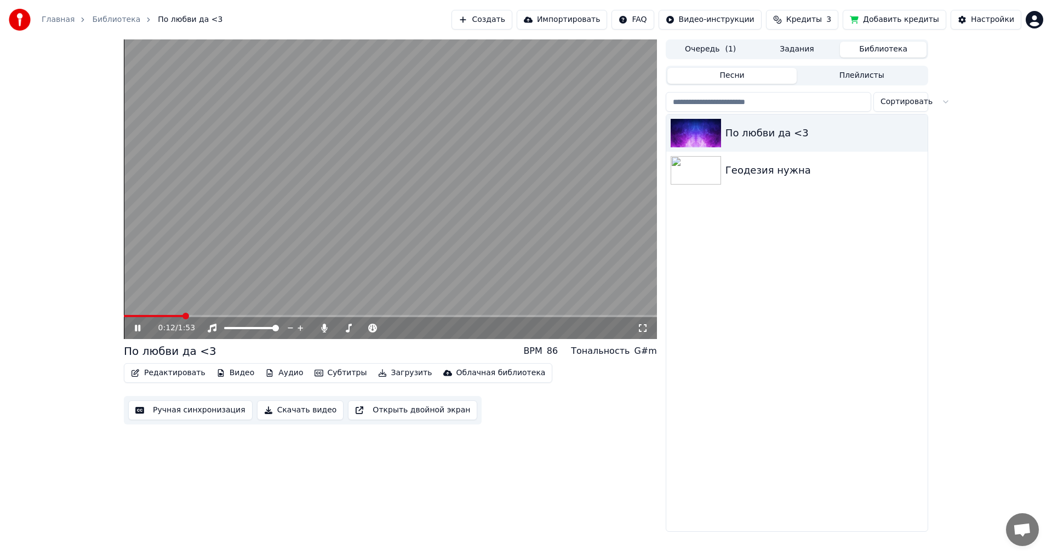
click at [135, 315] on span at bounding box center [154, 316] width 60 height 2
click at [182, 315] on span at bounding box center [185, 316] width 7 height 7
click at [127, 315] on span at bounding box center [154, 316] width 60 height 2
click at [117, 312] on div "0:12 / 1:53 По любви да <3 BPM 86 Тональность G#m Редактировать Видео Аудио Суб…" at bounding box center [526, 285] width 822 height 492
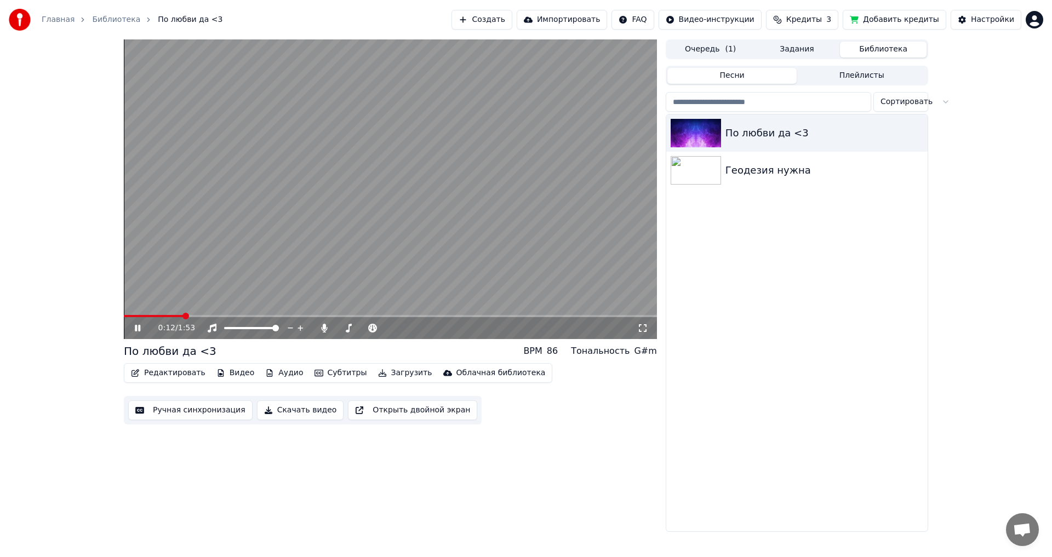
click at [114, 311] on div "0:12 / 1:53 По любви да <3 BPM 86 Тональность G#m Редактировать Видео Аудио Суб…" at bounding box center [526, 285] width 1052 height 492
click at [114, 311] on div "0:01 / 1:53 По любви да <3 BPM 86 Тональность G#m Редактировать Видео Аудио Суб…" at bounding box center [526, 285] width 1052 height 492
click at [133, 313] on span at bounding box center [136, 316] width 7 height 7
click at [97, 313] on div "0:01 / 1:53 По любви да <3 BPM 86 Тональность G#m Редактировать Видео Аудио Суб…" at bounding box center [526, 285] width 1052 height 492
click at [141, 328] on icon at bounding box center [146, 328] width 26 height 9
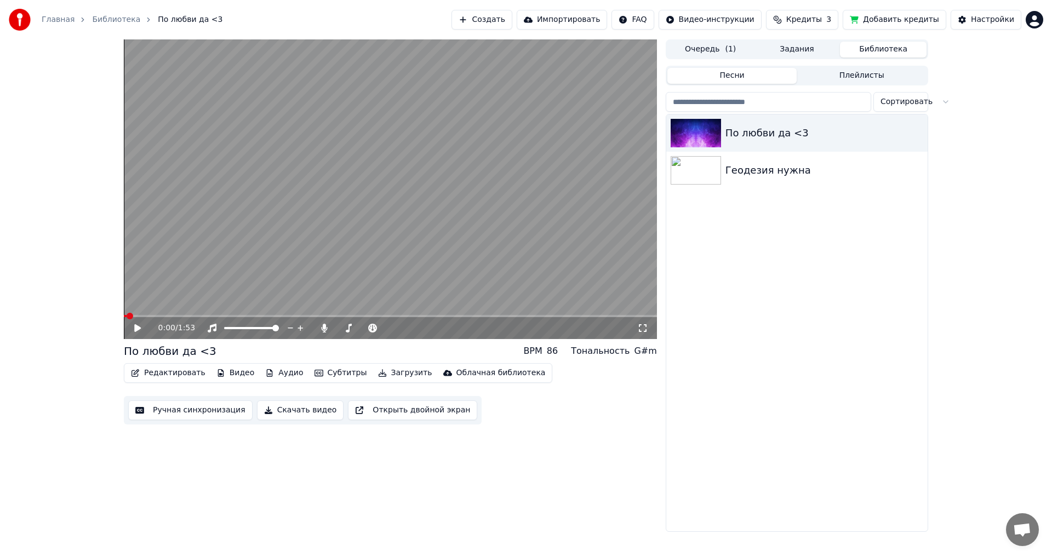
click at [128, 315] on span at bounding box center [130, 316] width 7 height 7
click at [127, 314] on span at bounding box center [130, 316] width 7 height 7
click at [116, 313] on div "0:00 / 1:53 По любви да <3 BPM 86 Тональность G#m Редактировать Видео Аудио Суб…" at bounding box center [526, 285] width 822 height 492
click at [638, 326] on icon at bounding box center [642, 328] width 11 height 9
drag, startPoint x: 638, startPoint y: 326, endPoint x: 639, endPoint y: 338, distance: 12.6
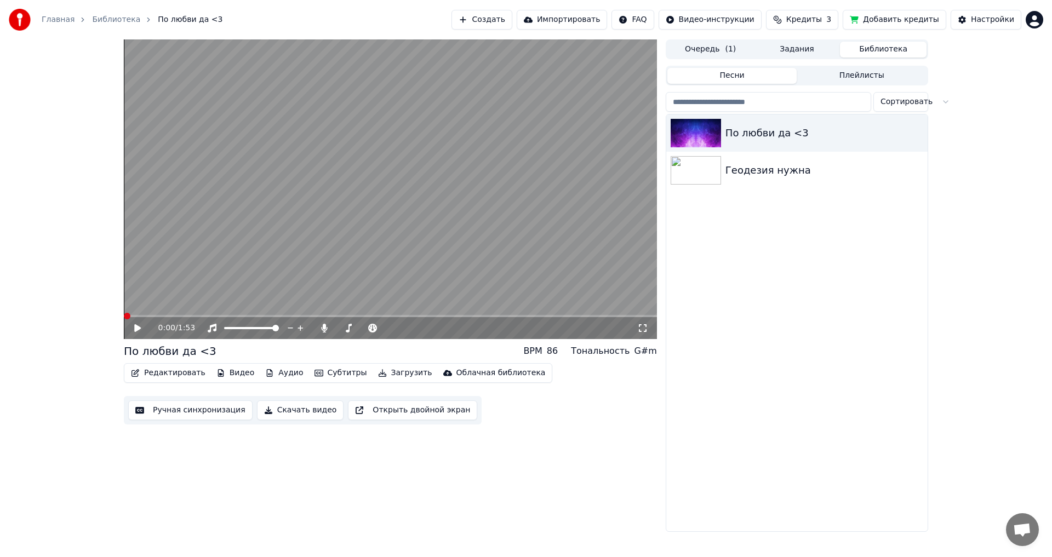
click at [638, 338] on div "0:00 / 1:53" at bounding box center [390, 189] width 533 height 300
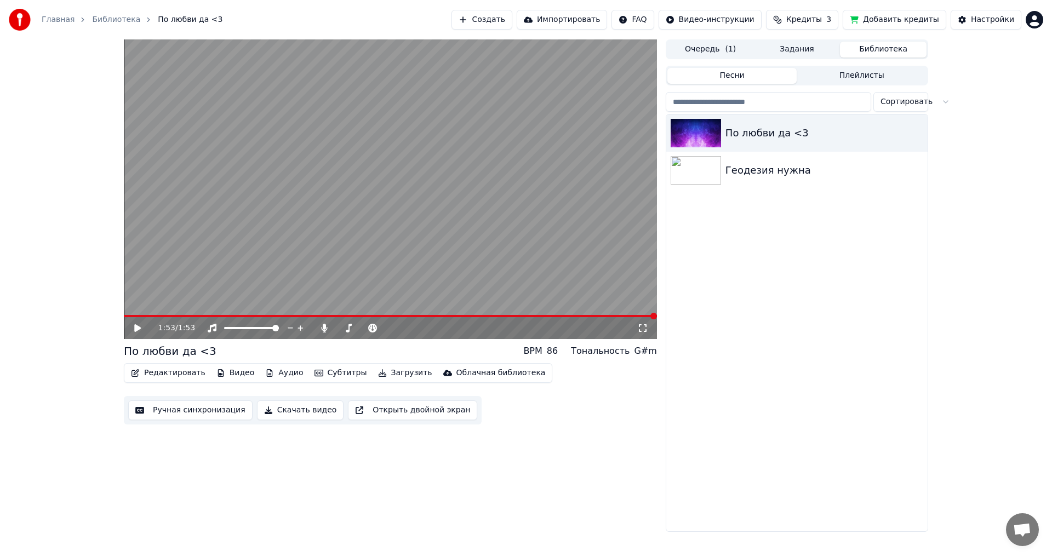
drag, startPoint x: 137, startPoint y: 318, endPoint x: 109, endPoint y: 312, distance: 28.5
click at [133, 315] on div "1:53 / 1:53" at bounding box center [390, 327] width 533 height 24
click at [129, 315] on span at bounding box center [390, 316] width 533 height 2
click at [125, 315] on span at bounding box center [390, 316] width 533 height 2
click at [114, 314] on div "1:53 / 1:53 По любви да <3 BPM 86 Тональность G#m Редактировать Видео Аудио Суб…" at bounding box center [526, 285] width 1052 height 492
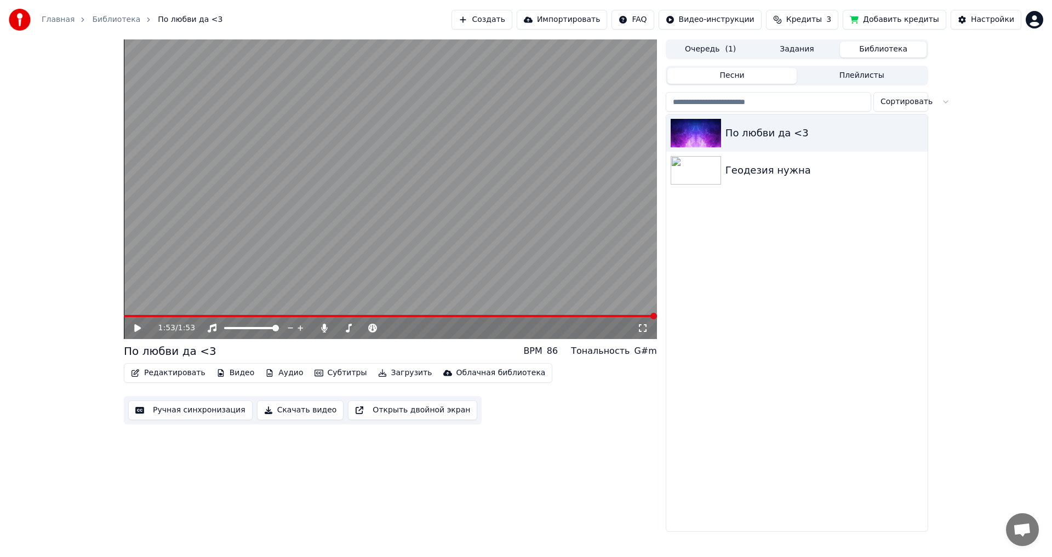
click at [110, 313] on div "1:53 / 1:53 По любви да <3 BPM 86 Тональность G#m Редактировать Видео Аудио Суб…" at bounding box center [526, 285] width 1052 height 492
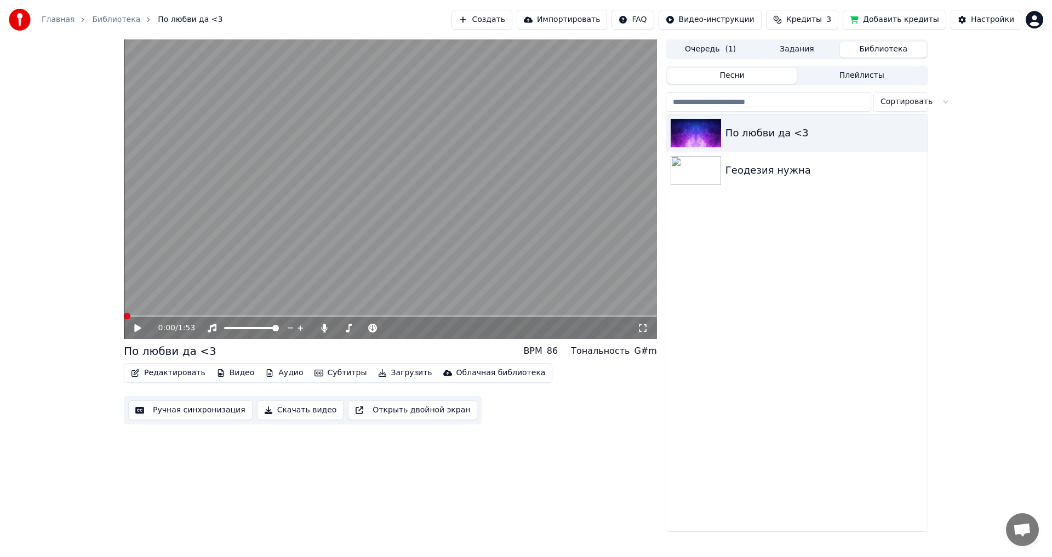
click at [139, 324] on icon at bounding box center [146, 328] width 26 height 9
click at [142, 325] on icon at bounding box center [146, 328] width 26 height 9
click at [169, 372] on button "Редактировать" at bounding box center [168, 372] width 83 height 15
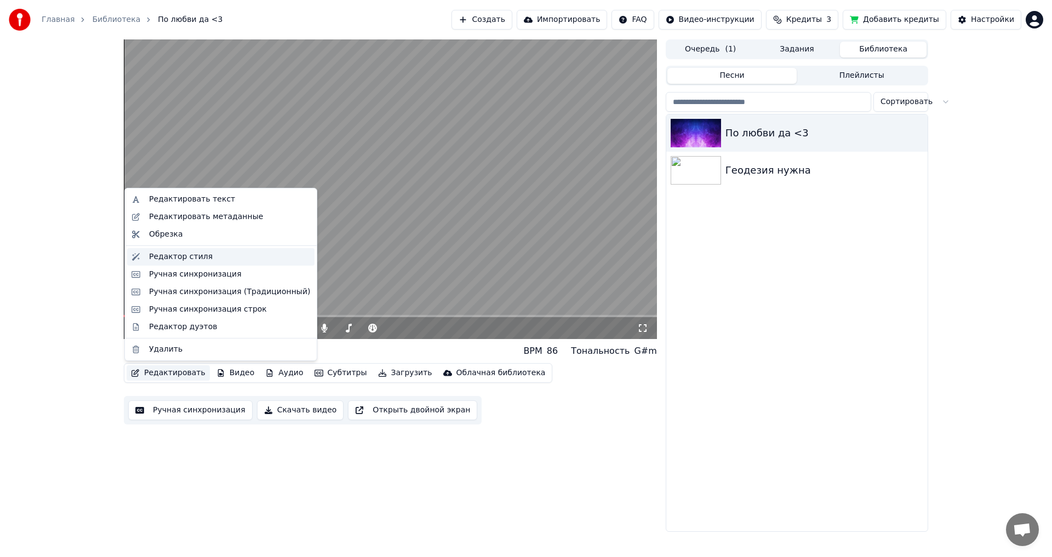
click at [202, 258] on div "Редактор стиля" at bounding box center [181, 256] width 64 height 11
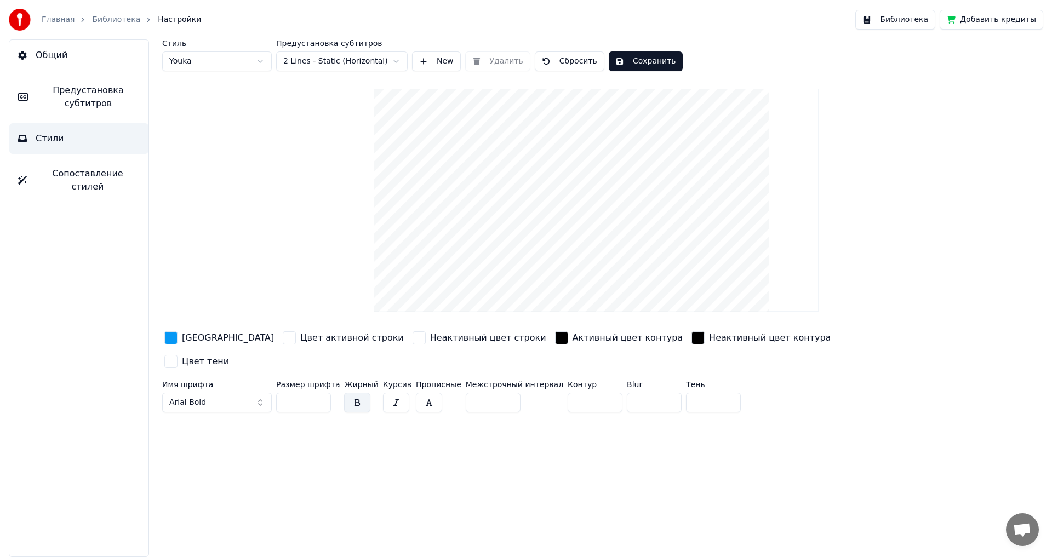
click at [85, 100] on span "Предустановка субтитров" at bounding box center [88, 97] width 103 height 26
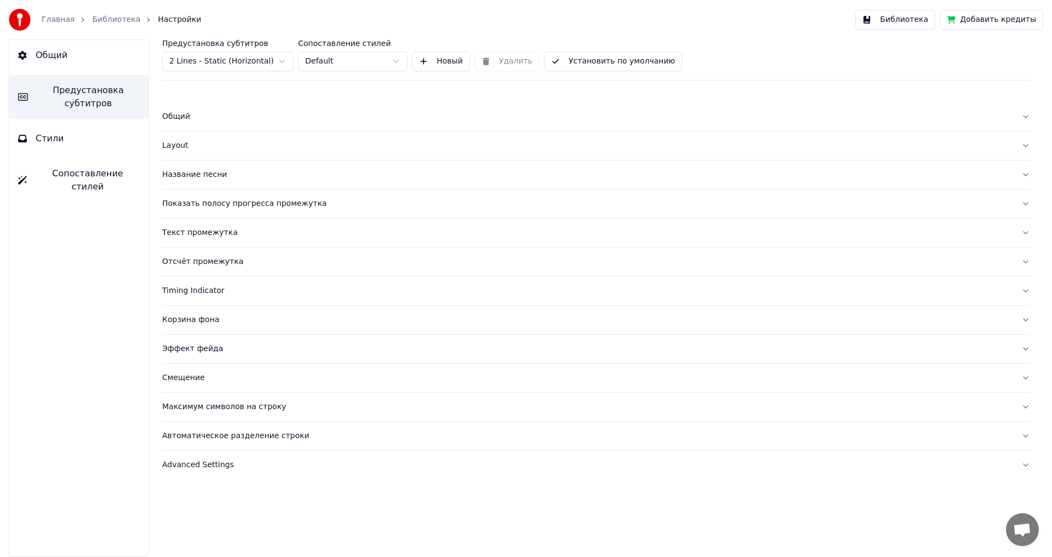
click at [185, 171] on div "Название песни" at bounding box center [587, 174] width 850 height 11
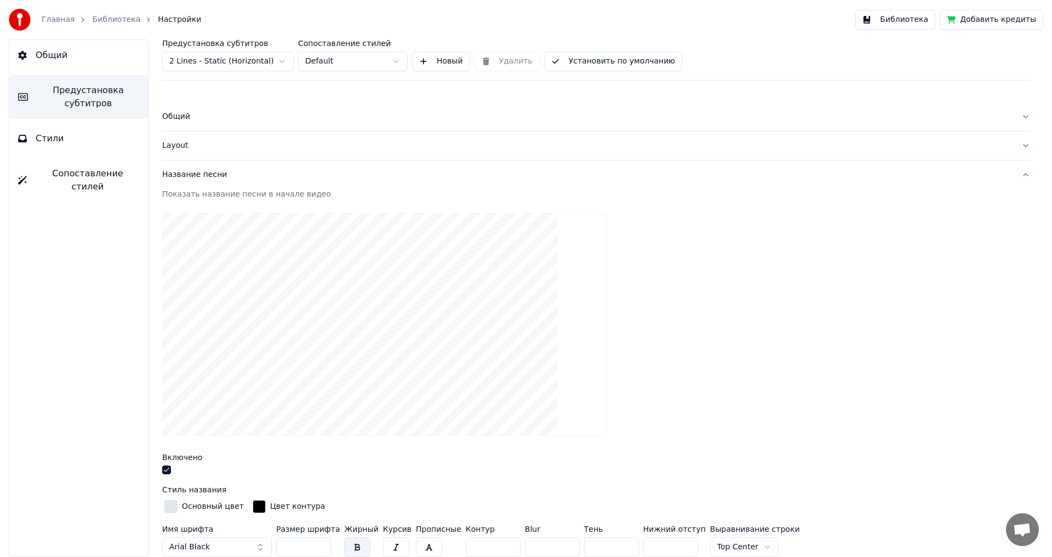
click at [165, 472] on button "button" at bounding box center [166, 470] width 9 height 9
click at [169, 469] on button "button" at bounding box center [166, 470] width 9 height 9
click at [168, 471] on button "button" at bounding box center [166, 470] width 9 height 9
click at [167, 471] on button "button" at bounding box center [166, 470] width 9 height 9
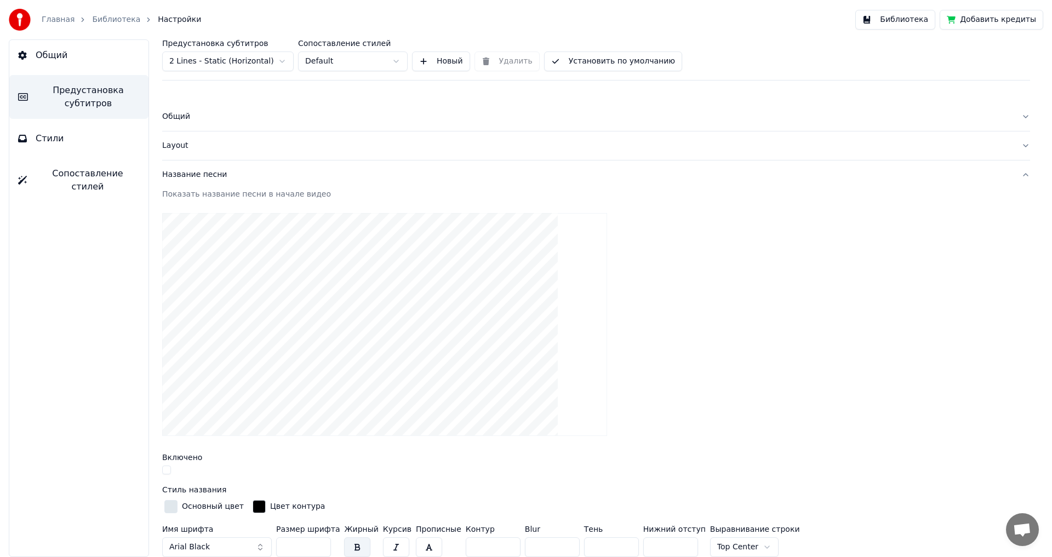
click at [166, 472] on button "button" at bounding box center [166, 470] width 9 height 9
click at [670, 238] on div at bounding box center [596, 324] width 868 height 240
click at [919, 16] on button "Библиотека" at bounding box center [895, 20] width 80 height 20
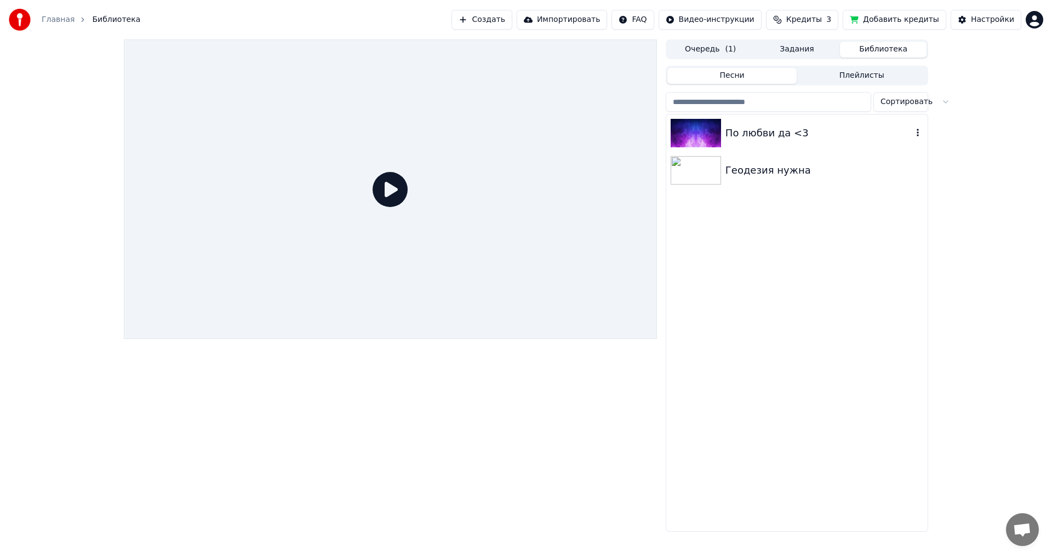
click at [737, 135] on div "По любви да <3" at bounding box center [818, 132] width 187 height 15
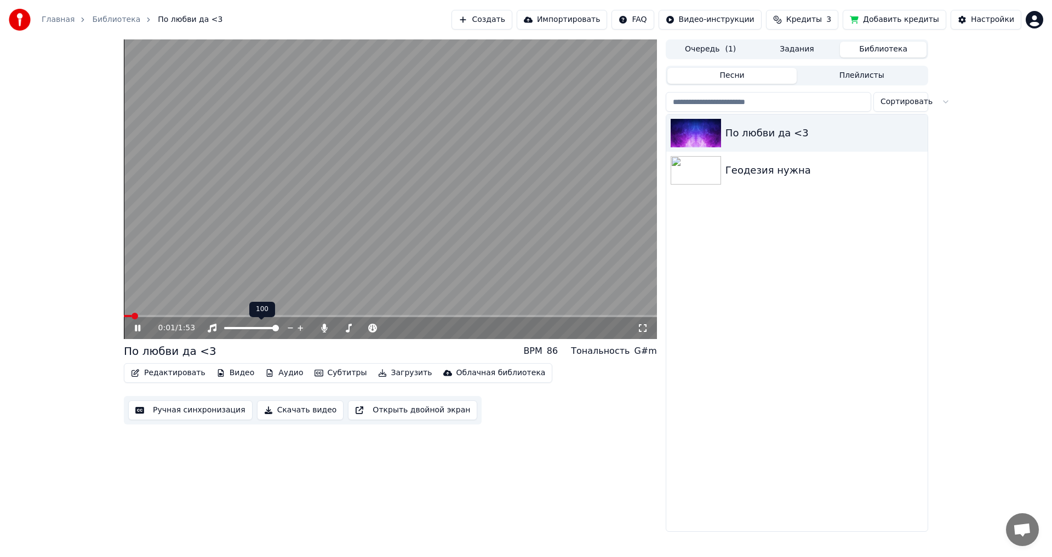
click at [248, 327] on span at bounding box center [251, 328] width 55 height 2
click at [242, 327] on span at bounding box center [245, 328] width 7 height 7
click at [232, 327] on span at bounding box center [234, 328] width 7 height 7
click at [232, 328] on span at bounding box center [234, 328] width 7 height 7
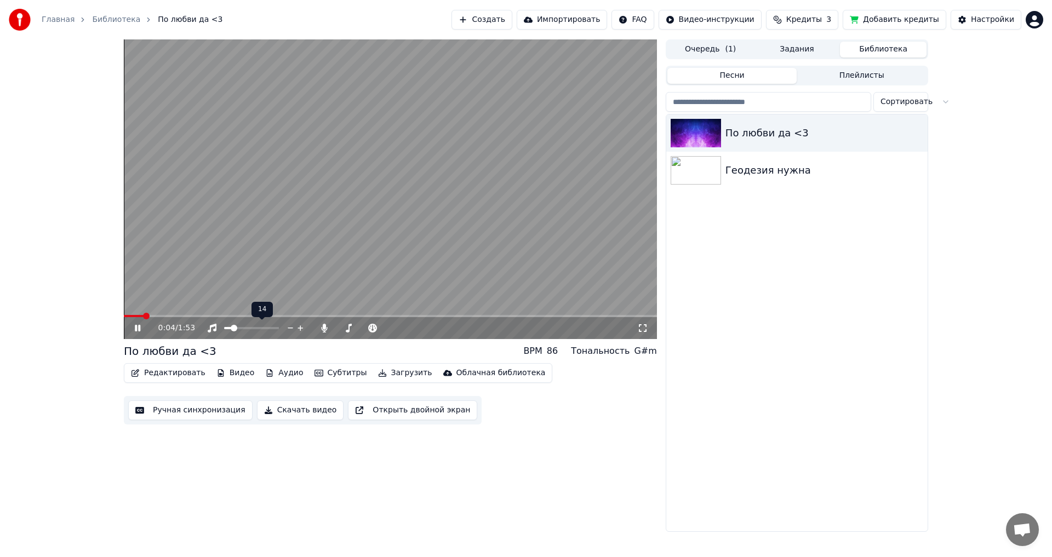
click at [232, 328] on span at bounding box center [234, 328] width 7 height 7
click at [231, 328] on span at bounding box center [234, 328] width 7 height 7
click at [246, 328] on span at bounding box center [243, 328] width 7 height 7
click at [262, 328] on span at bounding box center [251, 328] width 55 height 2
click at [274, 329] on span at bounding box center [251, 328] width 55 height 2
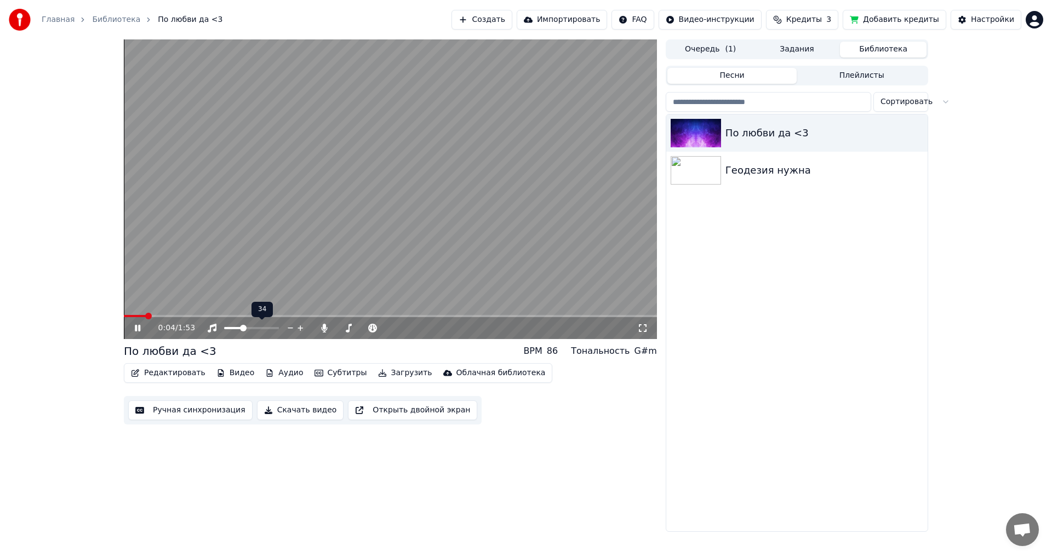
click at [277, 329] on span at bounding box center [251, 328] width 55 height 2
click at [324, 330] on icon at bounding box center [324, 328] width 11 height 9
click at [360, 329] on span at bounding box center [363, 328] width 55 height 2
click at [385, 328] on span at bounding box center [363, 328] width 55 height 2
click at [385, 331] on span at bounding box center [381, 328] width 7 height 7
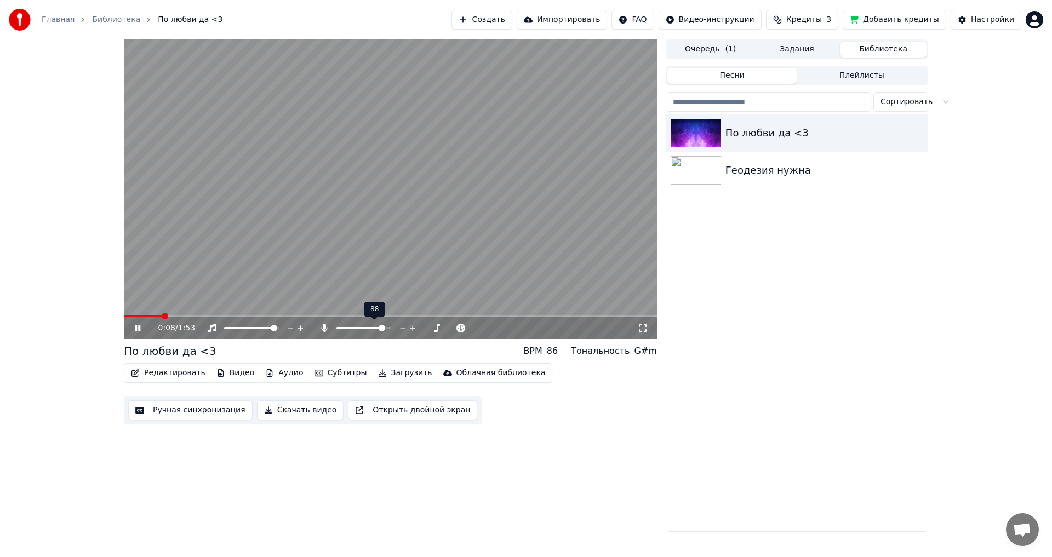
click at [395, 331] on div at bounding box center [374, 328] width 88 height 11
click at [284, 411] on button "Скачать видео" at bounding box center [300, 410] width 87 height 20
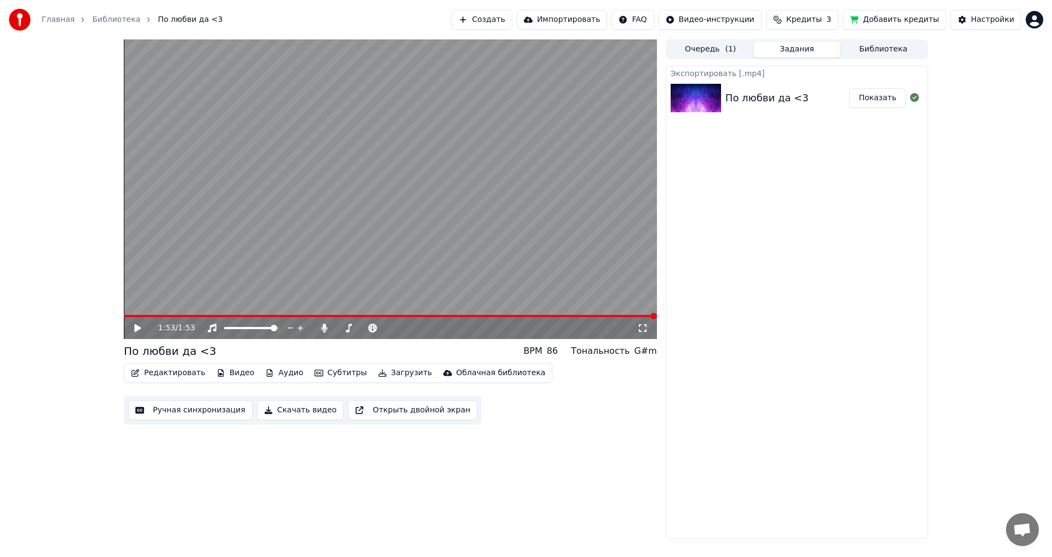
click at [892, 99] on button "Показать" at bounding box center [877, 98] width 56 height 20
